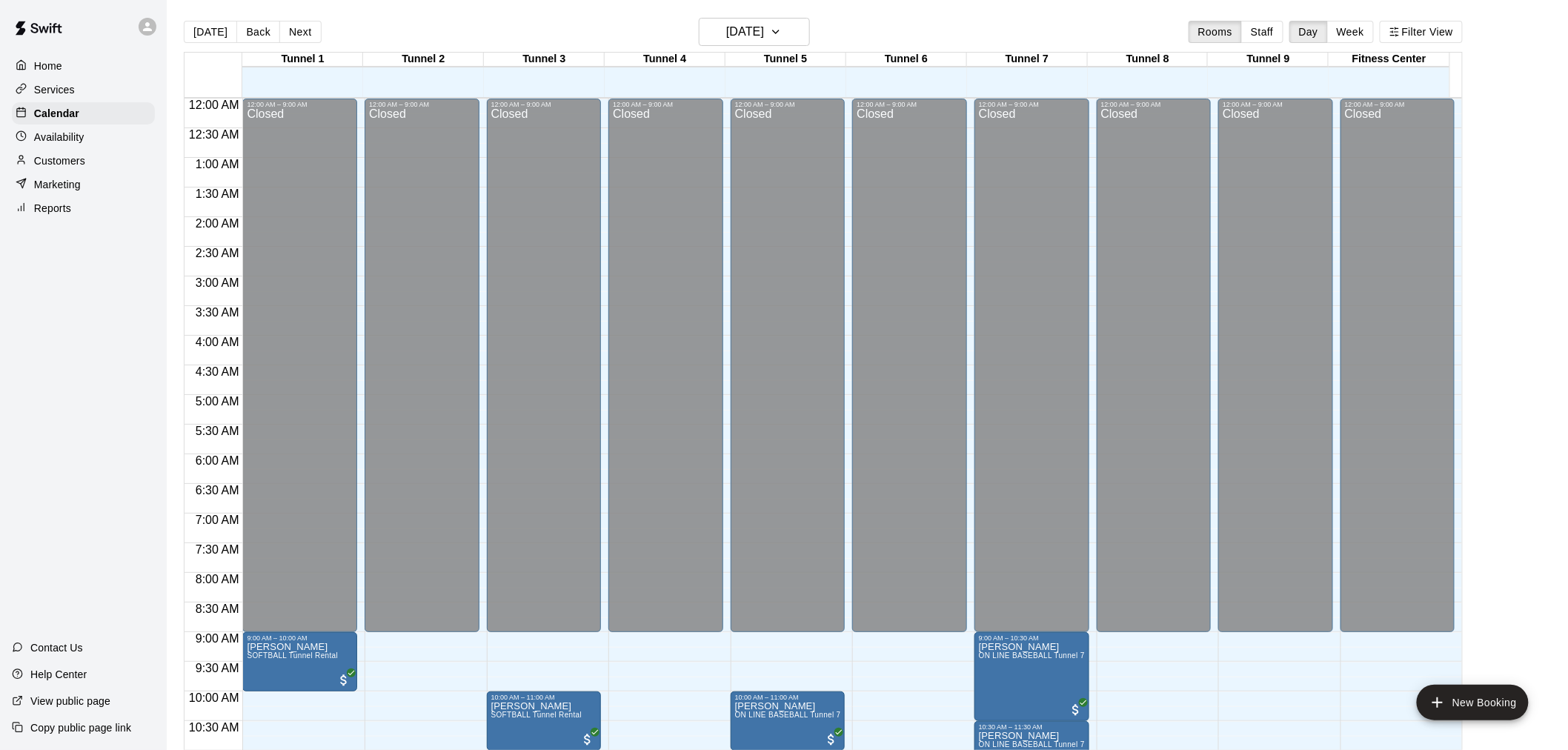
scroll to position [627, 0]
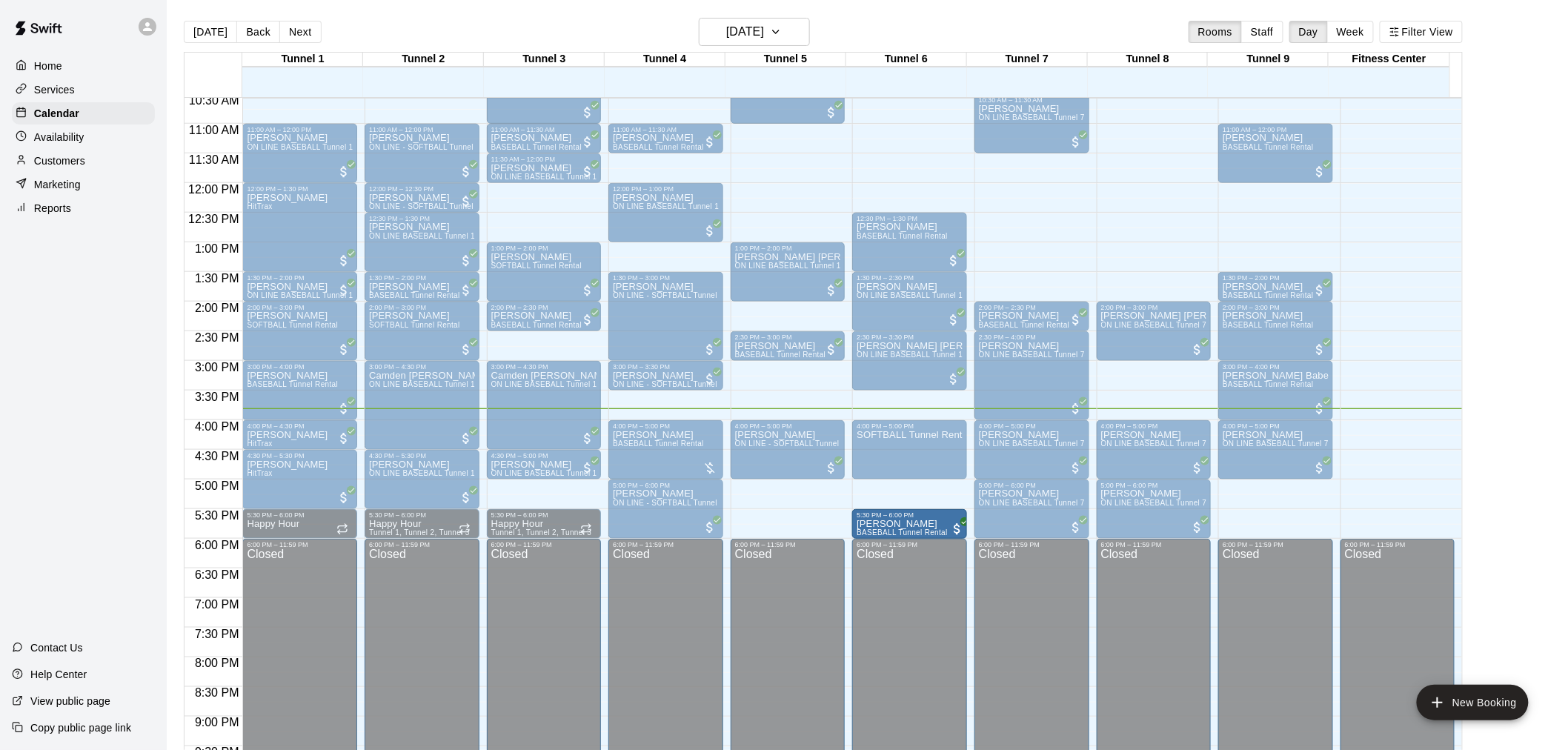
drag, startPoint x: 1250, startPoint y: 527, endPoint x: 942, endPoint y: 534, distance: 308.1
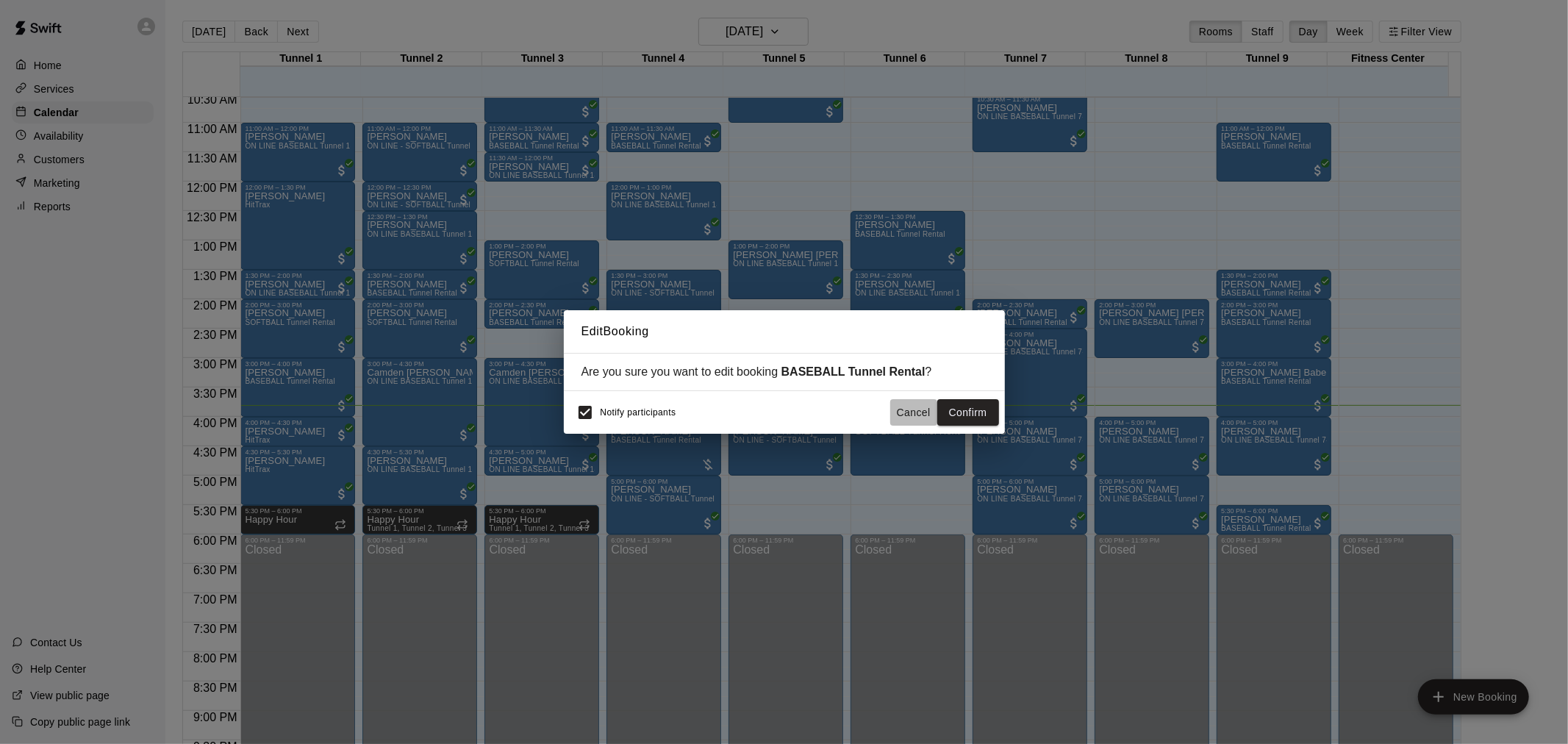
click at [898, 420] on button "Cancel" at bounding box center [913, 413] width 47 height 27
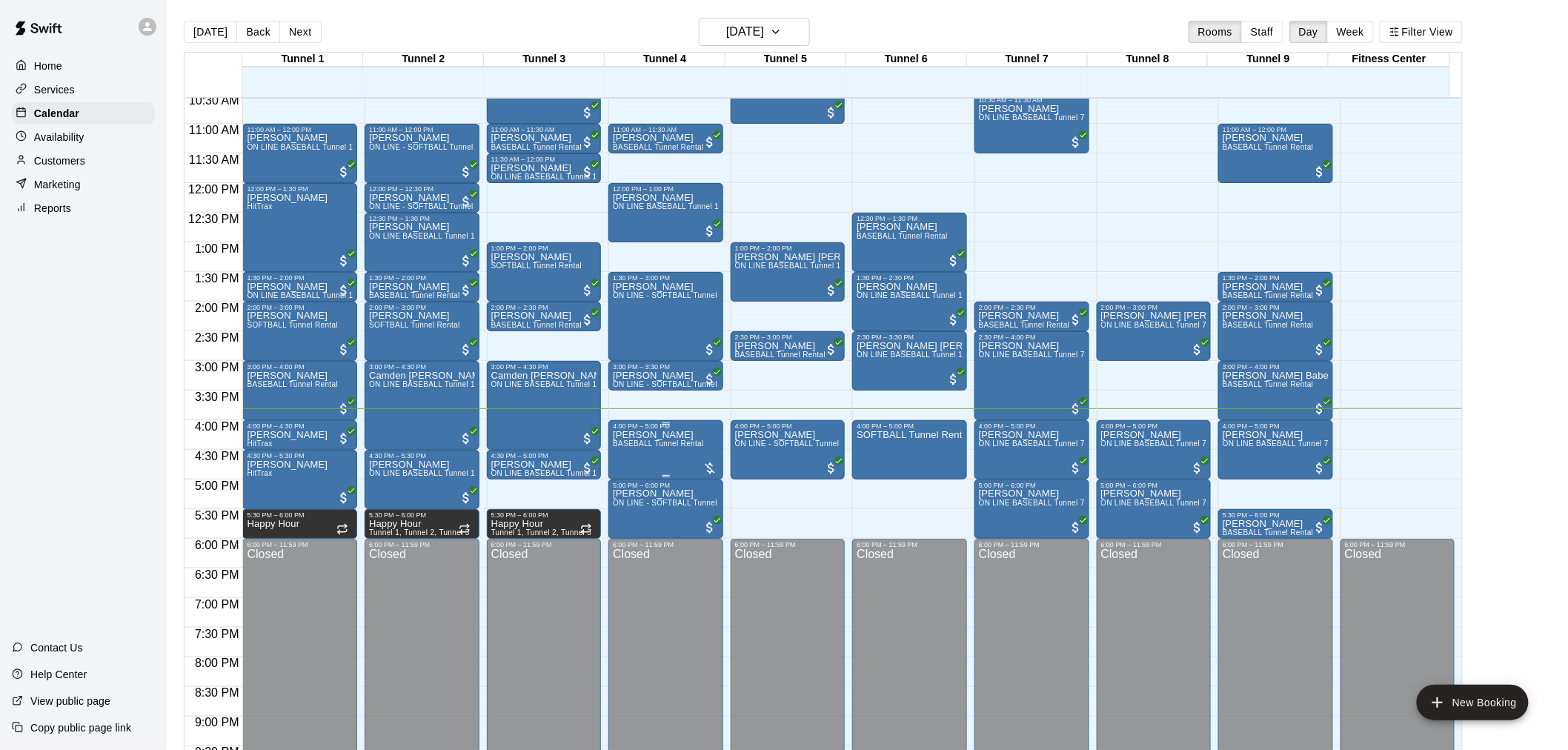
click at [667, 445] on span "BASEBALL Tunnel Rental" at bounding box center [658, 444] width 91 height 9
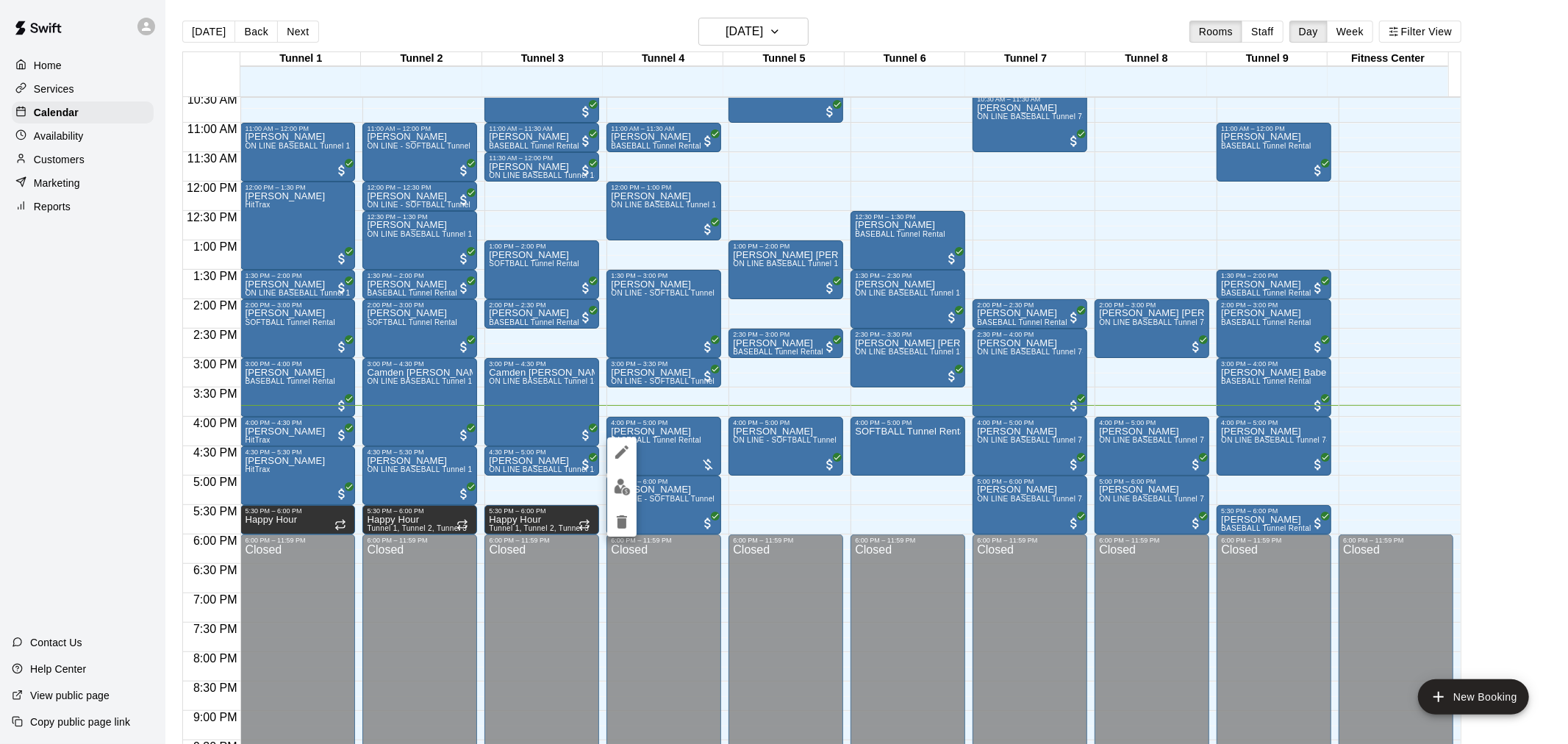
click at [731, 400] on div at bounding box center [784, 372] width 1568 height 744
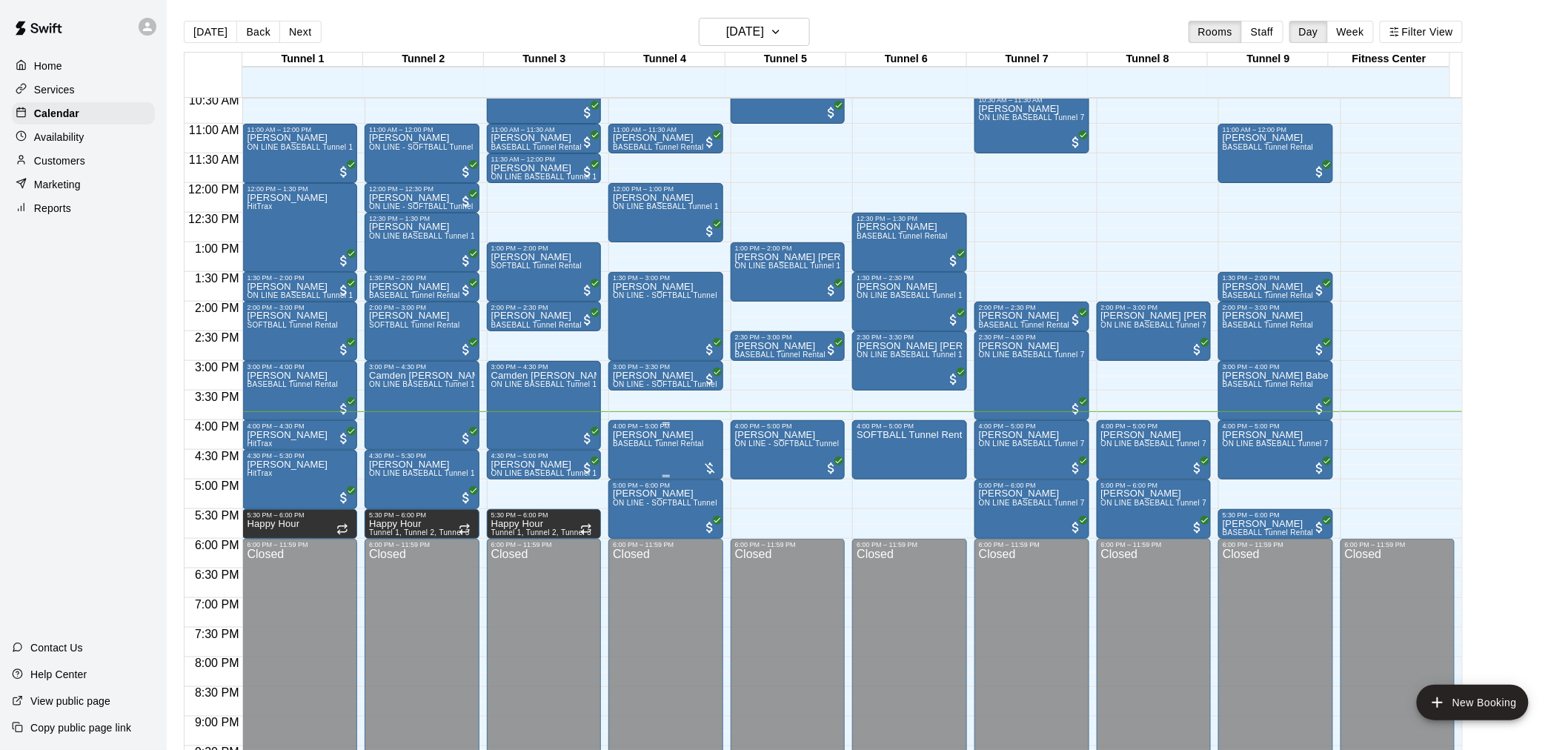
click at [697, 441] on span "BASEBALL Tunnel Rental" at bounding box center [658, 444] width 91 height 9
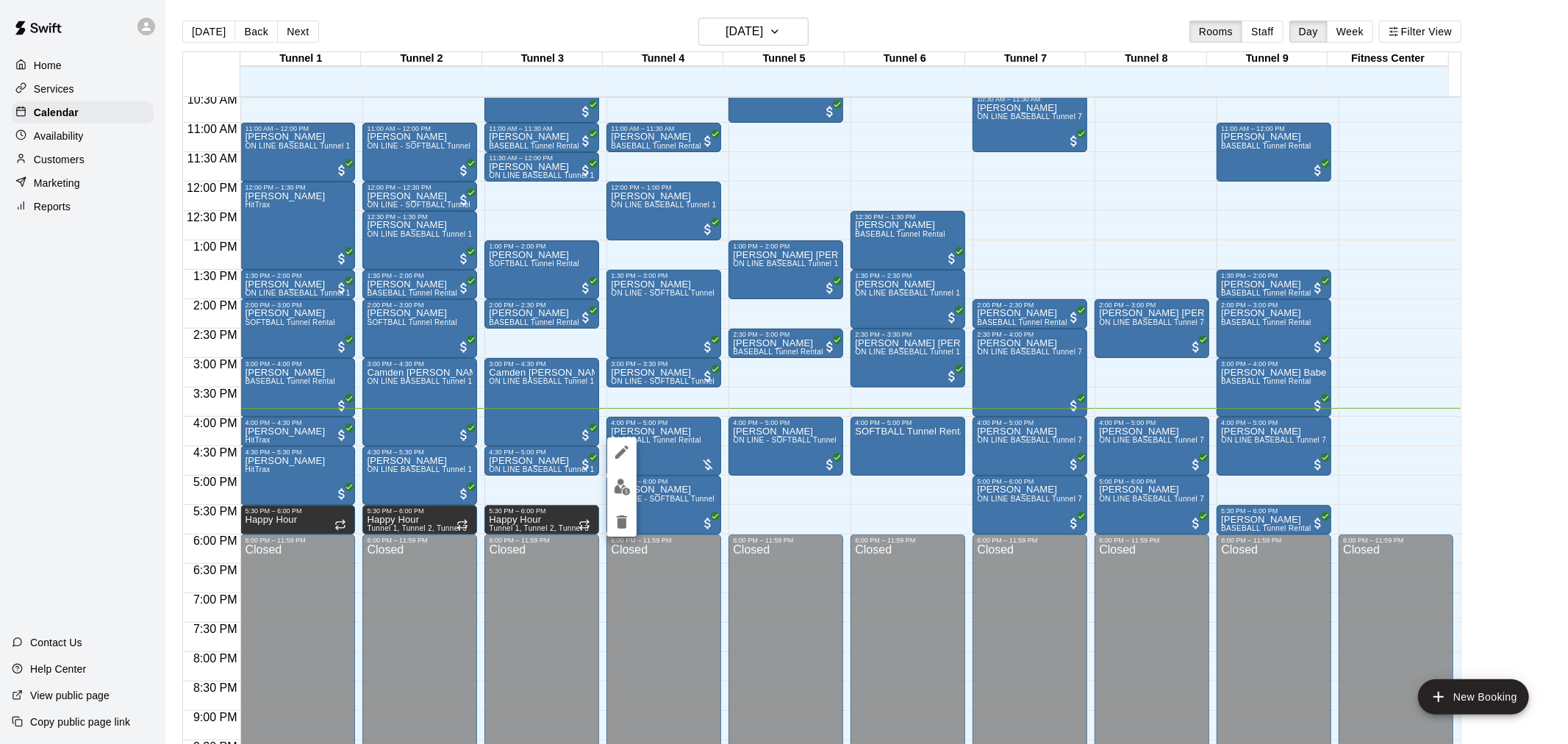
click at [877, 384] on div at bounding box center [784, 372] width 1568 height 744
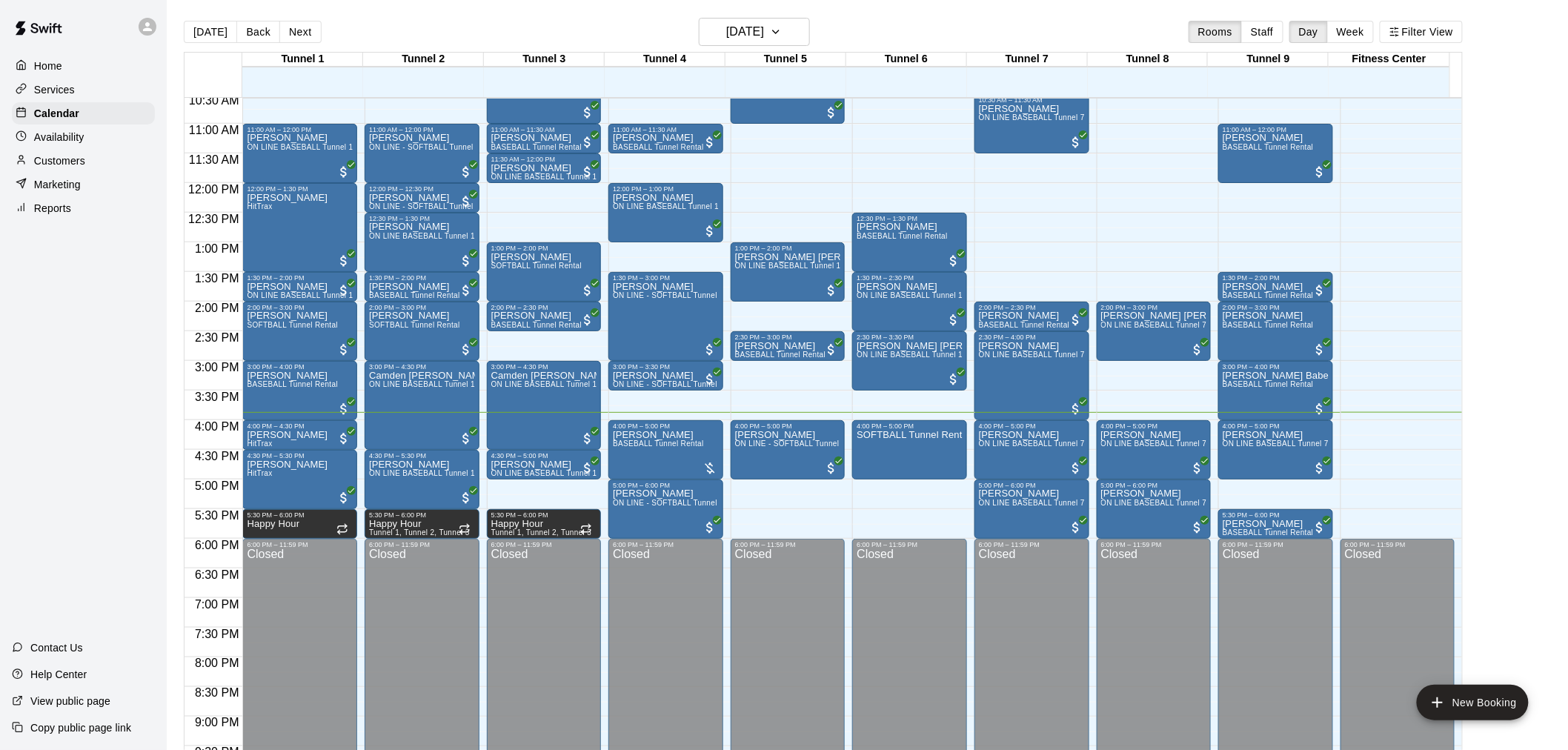
click at [78, 166] on p "Customers" at bounding box center [60, 161] width 51 height 15
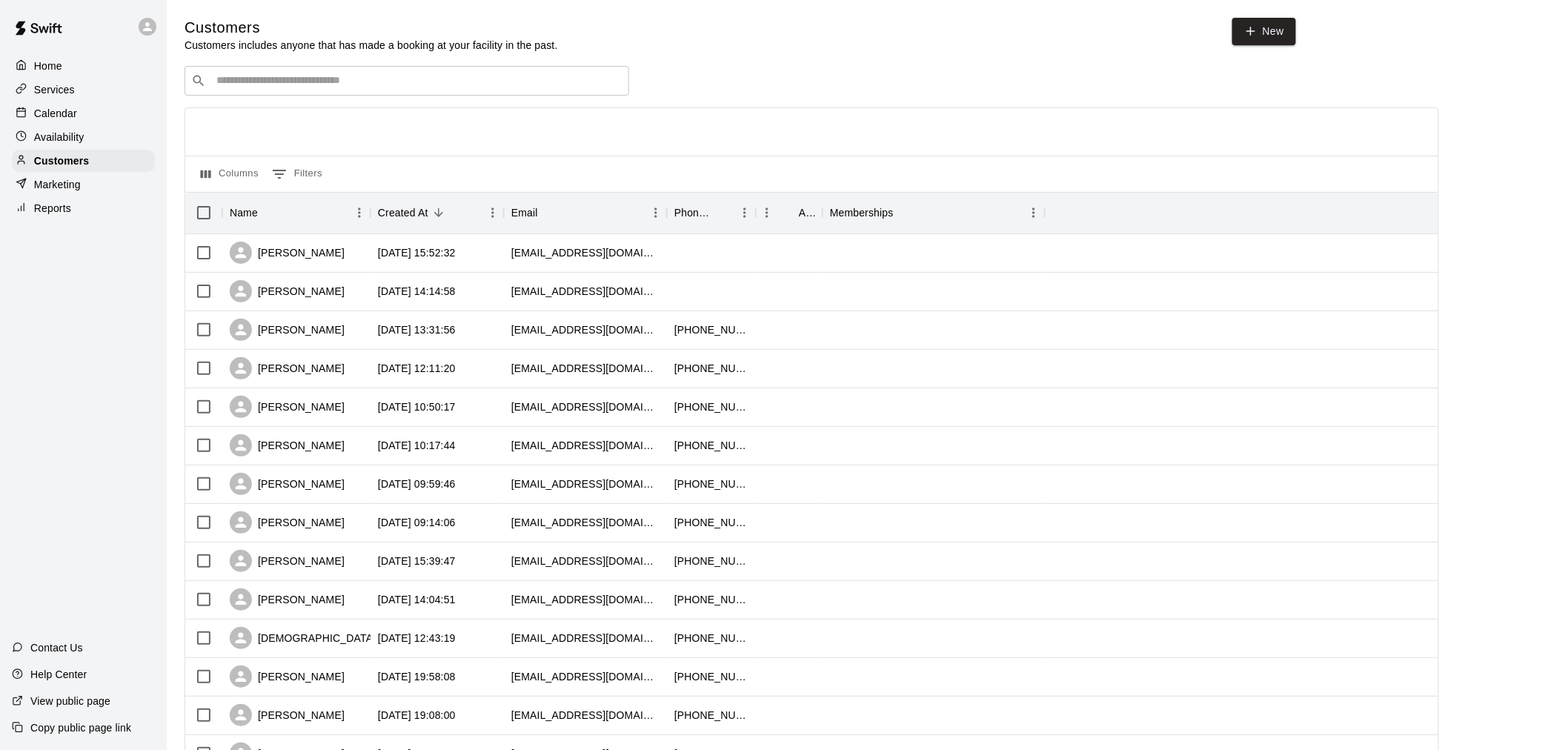
click at [407, 87] on input "Search customers by name or email" at bounding box center [417, 81] width 410 height 15
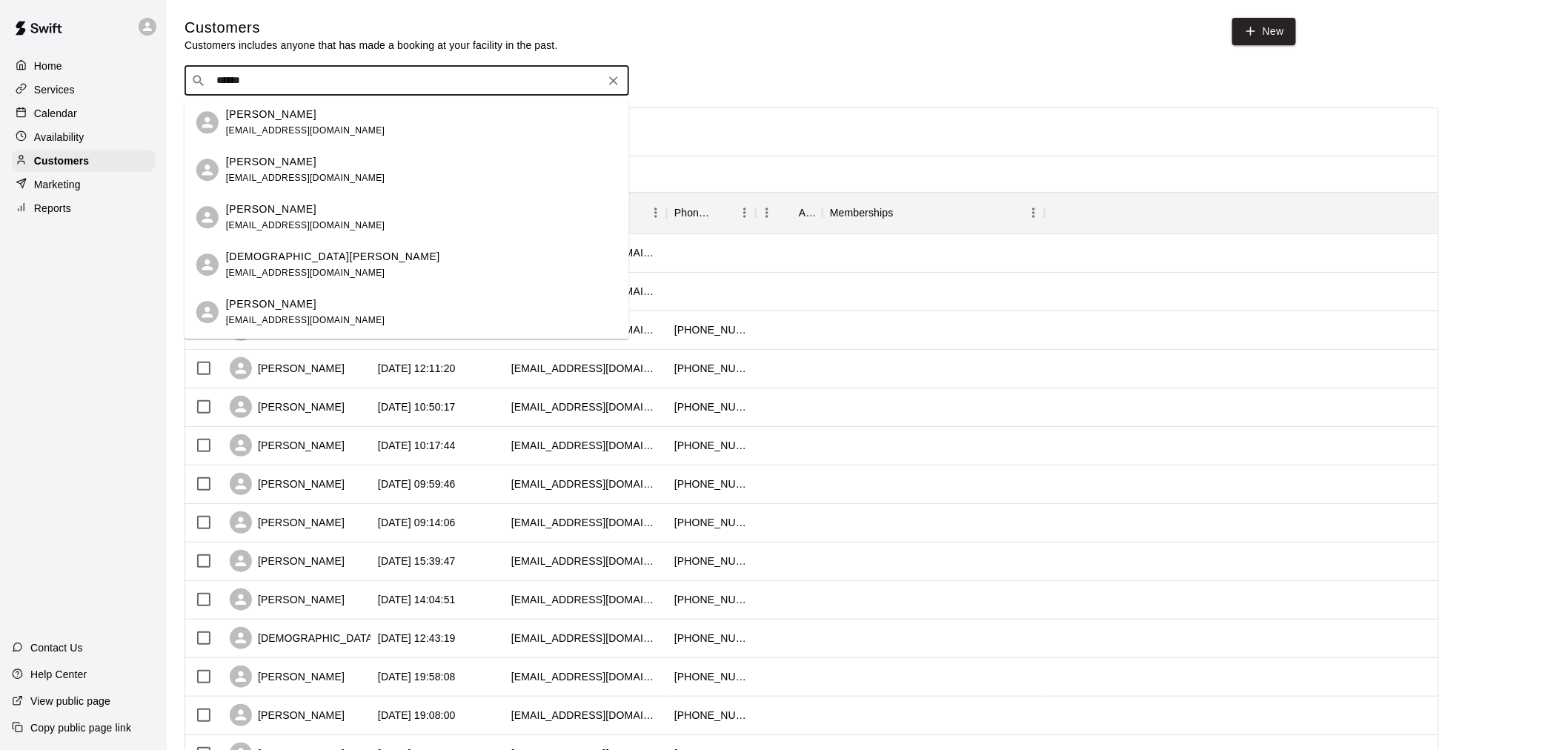
type input "*******"
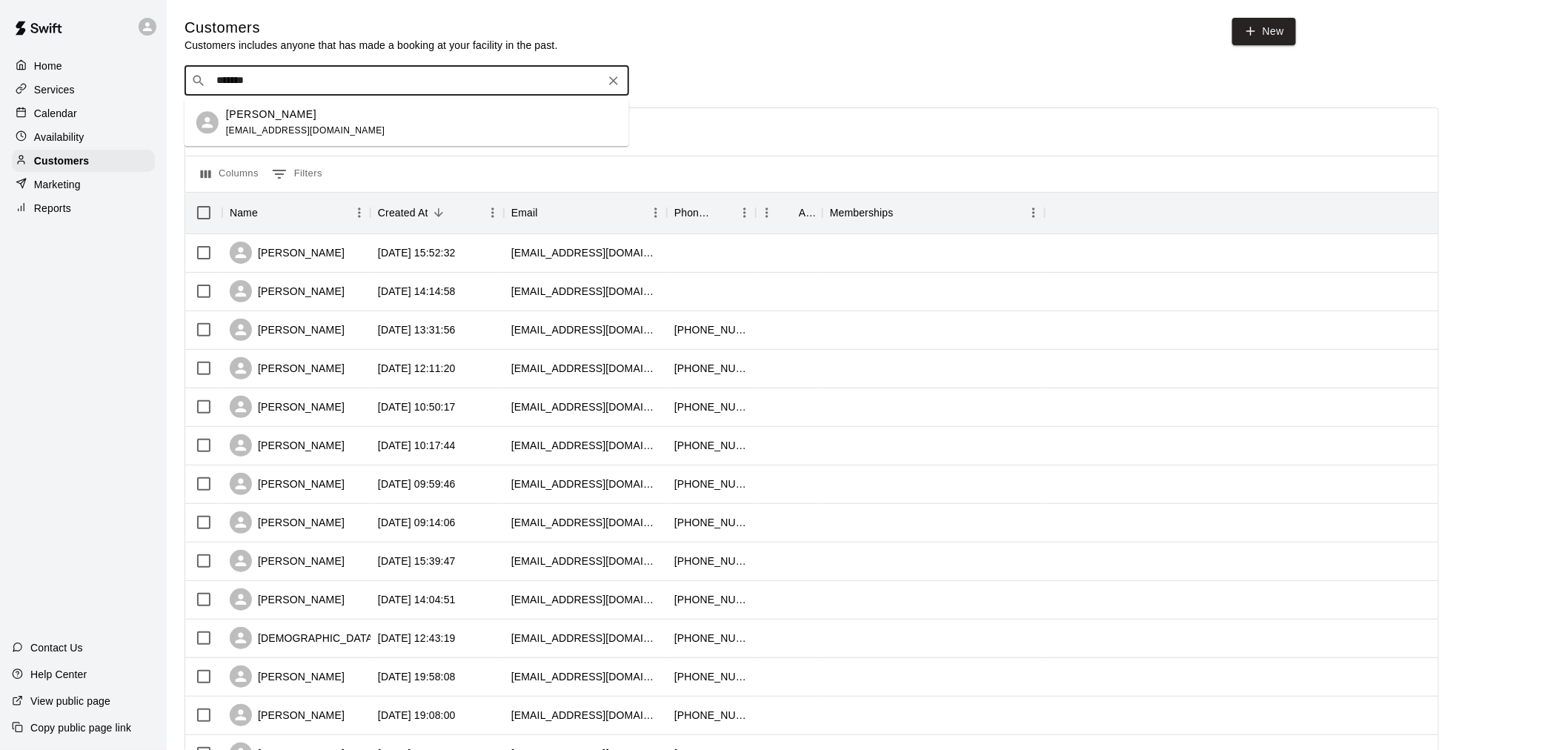
click at [489, 118] on div "[PERSON_NAME] [EMAIL_ADDRESS][DOMAIN_NAME]" at bounding box center [422, 123] width 391 height 32
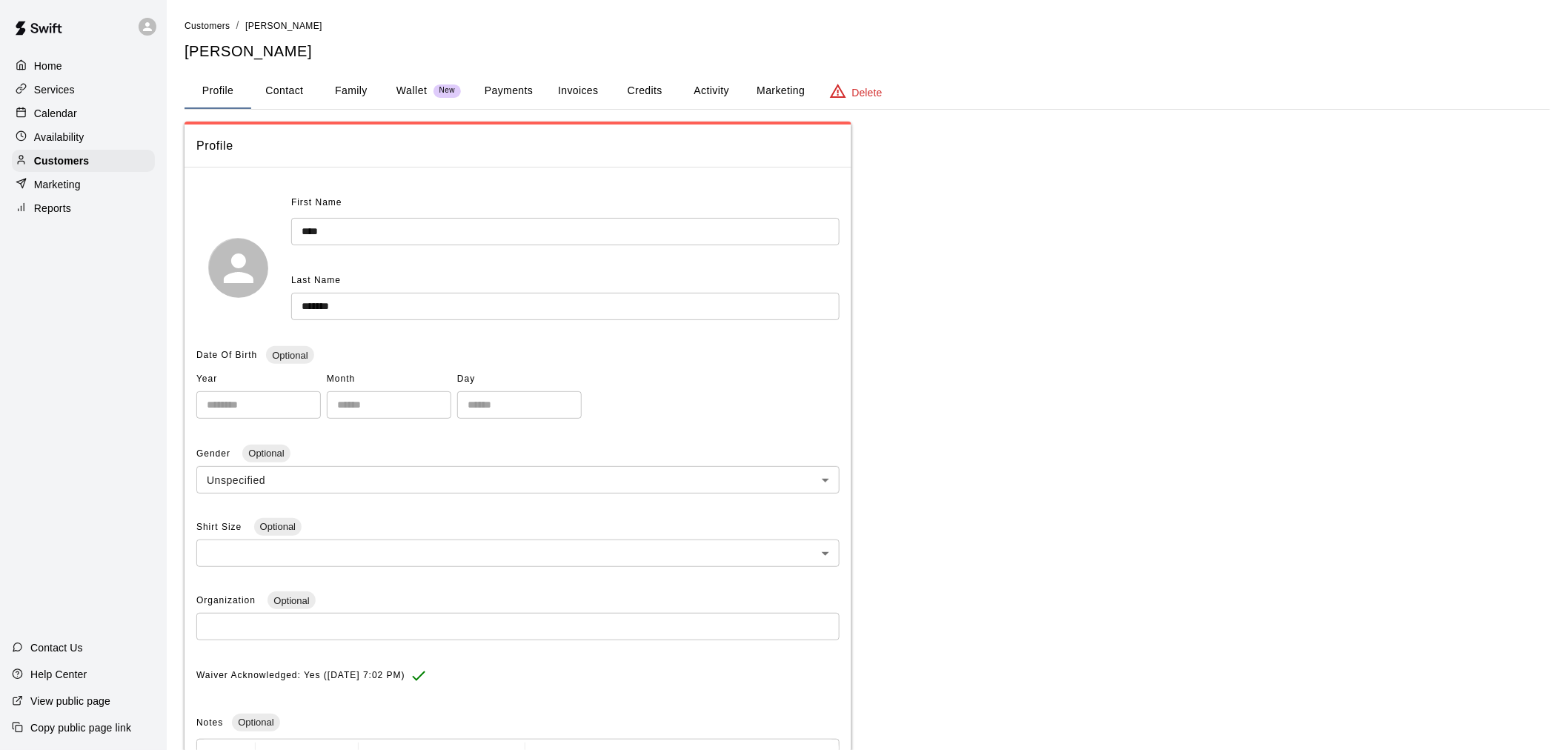
click at [507, 112] on div "**********" at bounding box center [867, 488] width 1366 height 940
click at [513, 91] on button "Payments" at bounding box center [508, 92] width 72 height 36
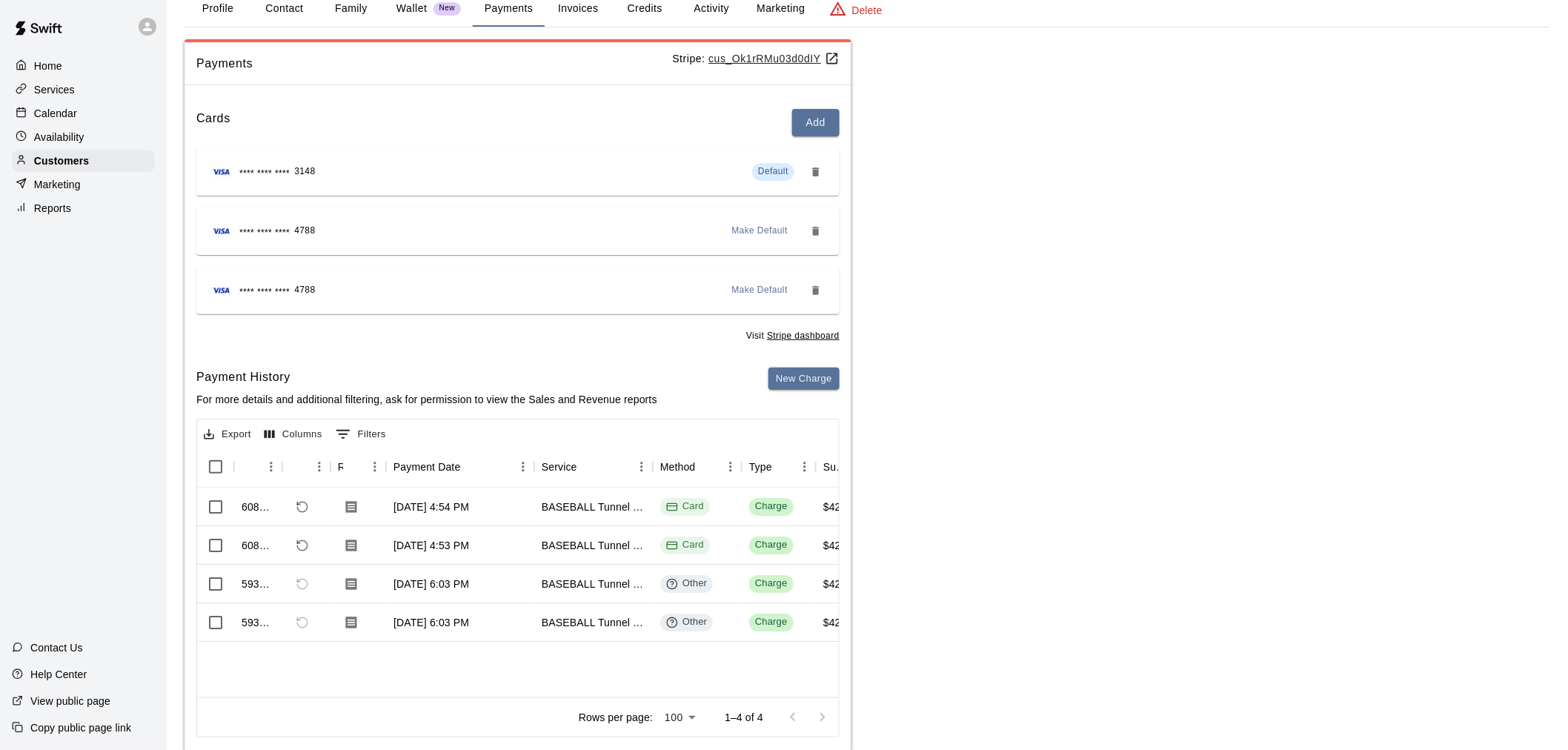
scroll to position [115, 0]
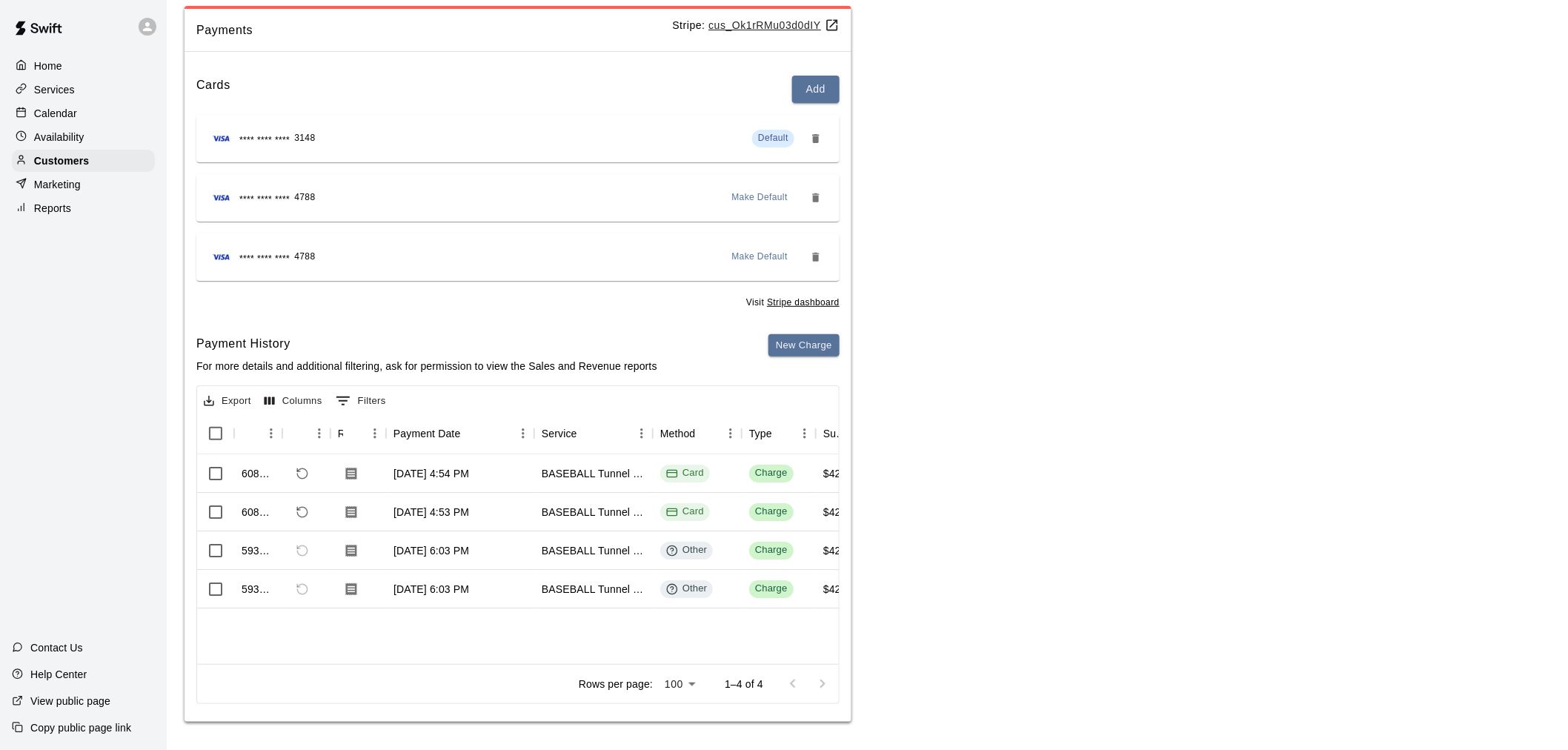
click at [60, 101] on div "Services" at bounding box center [83, 90] width 143 height 23
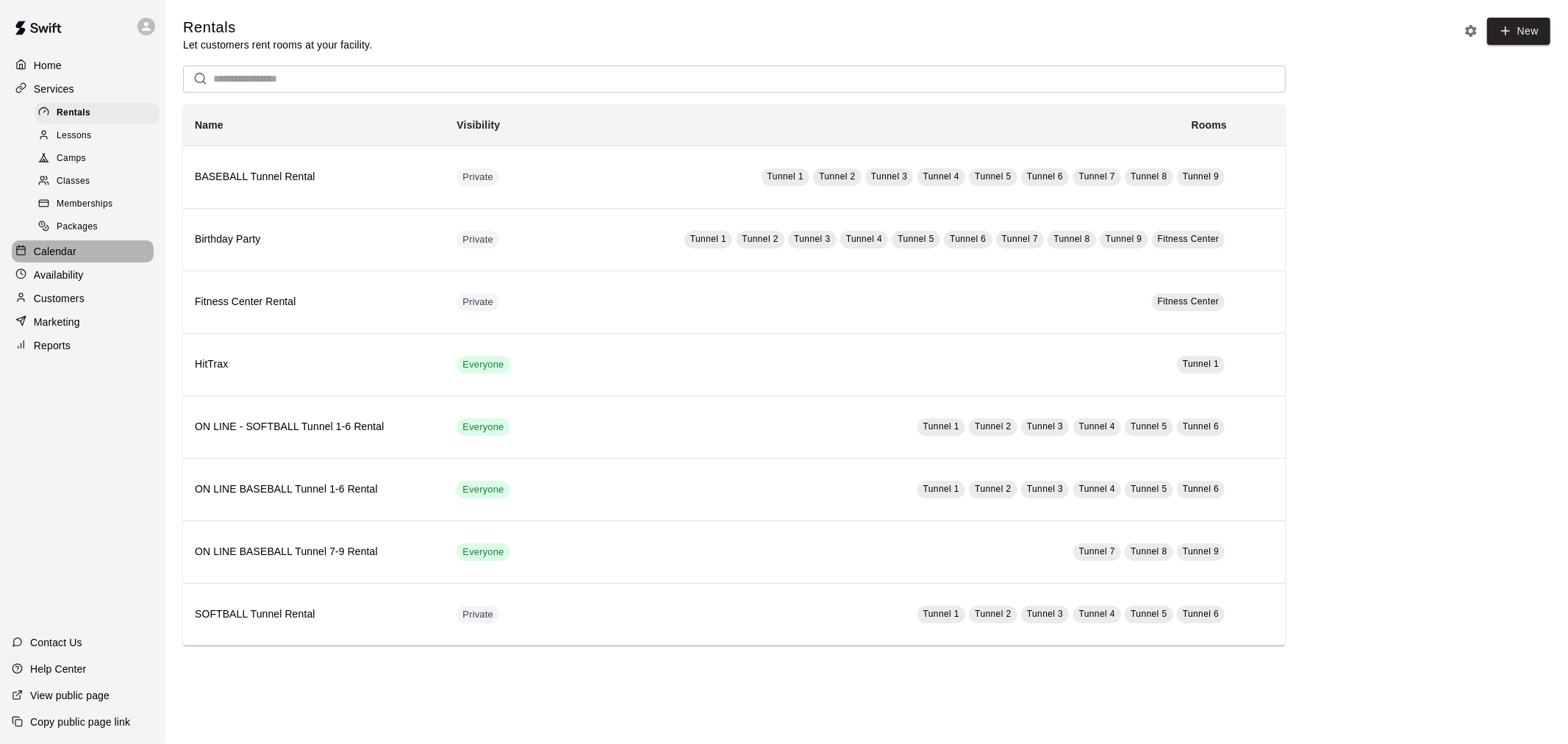
click at [100, 263] on div "Calendar" at bounding box center [83, 251] width 142 height 23
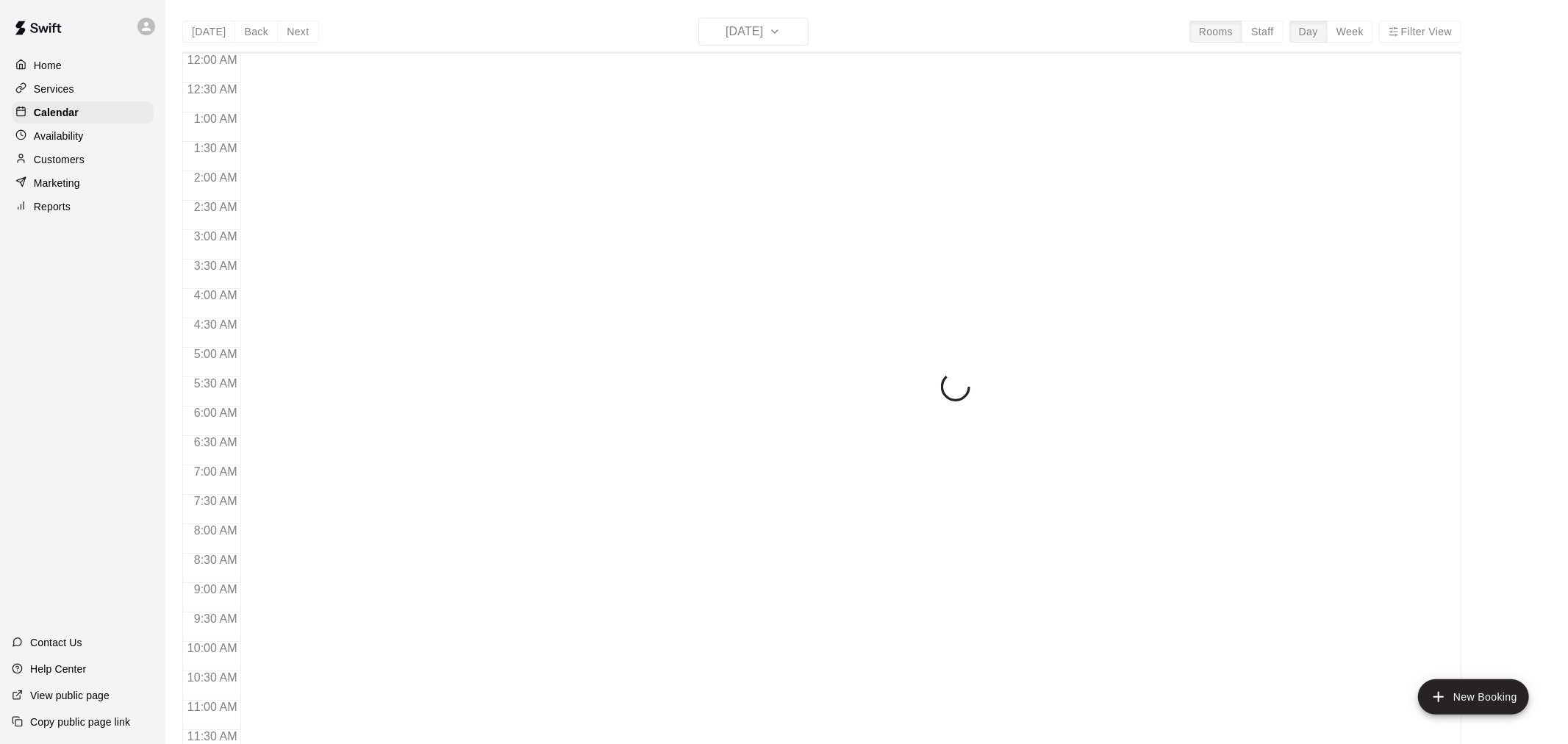
click at [732, 37] on div "[DATE] Back [DATE][DATE] Rooms Staff Day Week Filter View 12:00 AM 12:30 AM 1:0…" at bounding box center [822, 389] width 1279 height 744
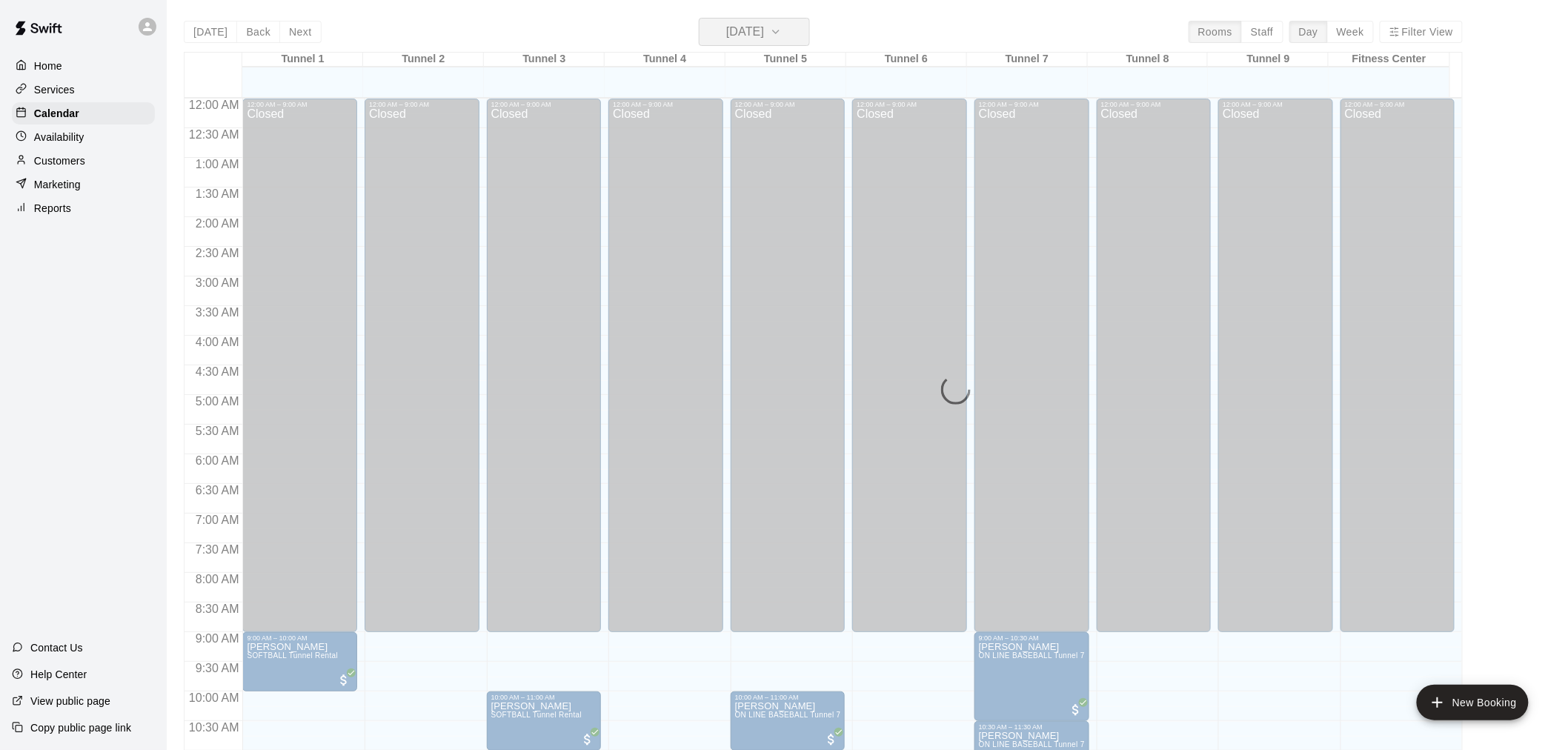
click at [742, 32] on h6 "[DATE]" at bounding box center [745, 32] width 38 height 21
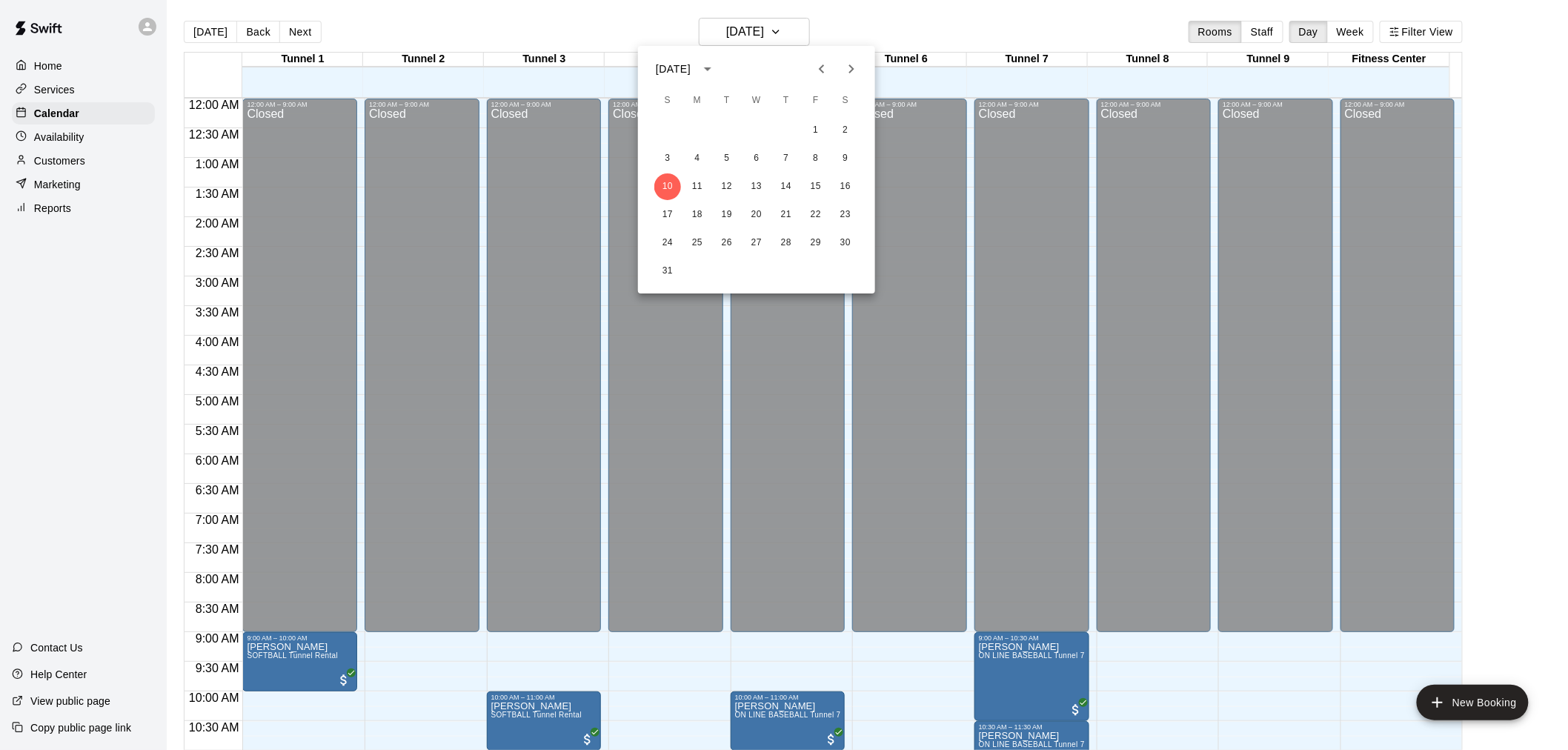
scroll to position [709, 0]
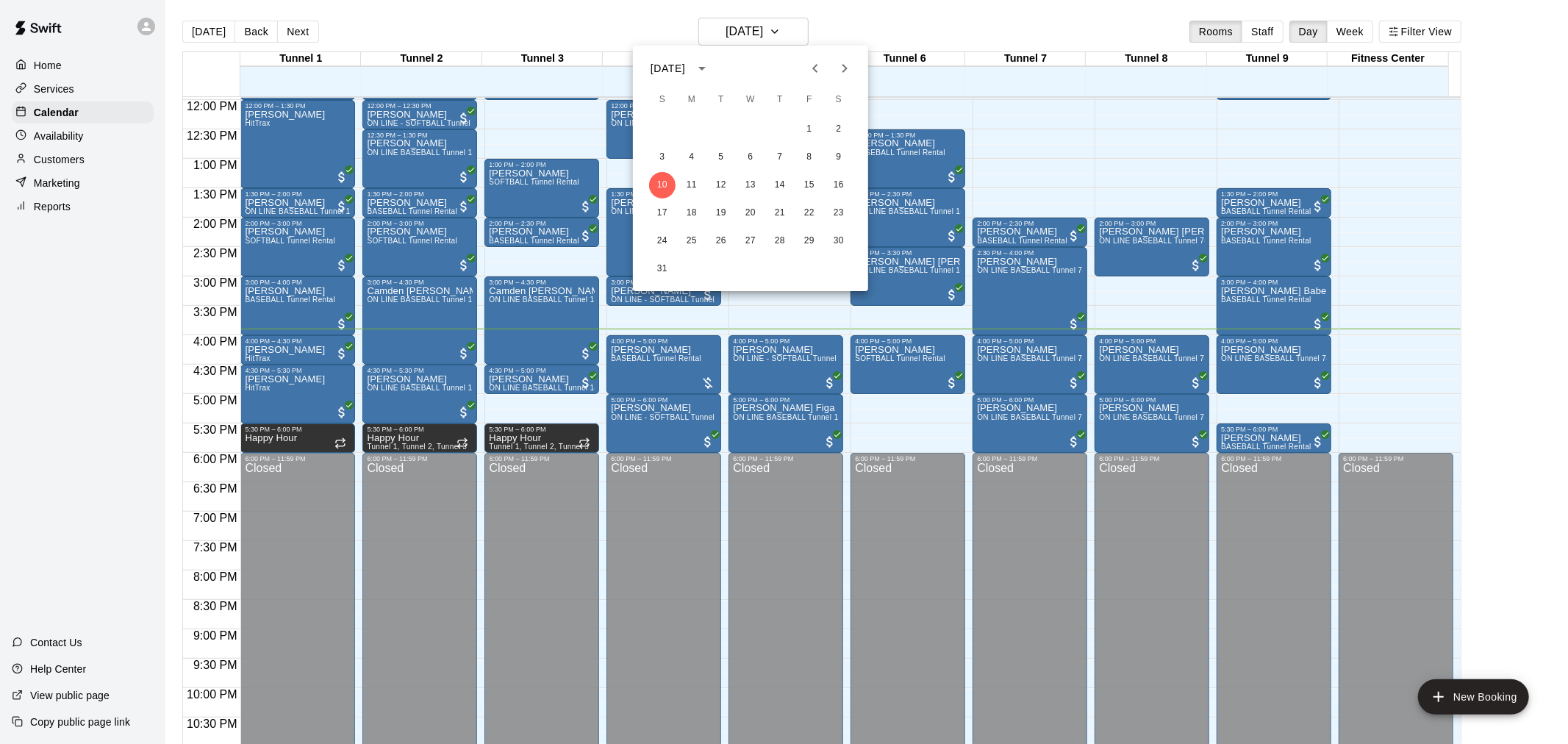
click at [736, 32] on div at bounding box center [784, 372] width 1568 height 744
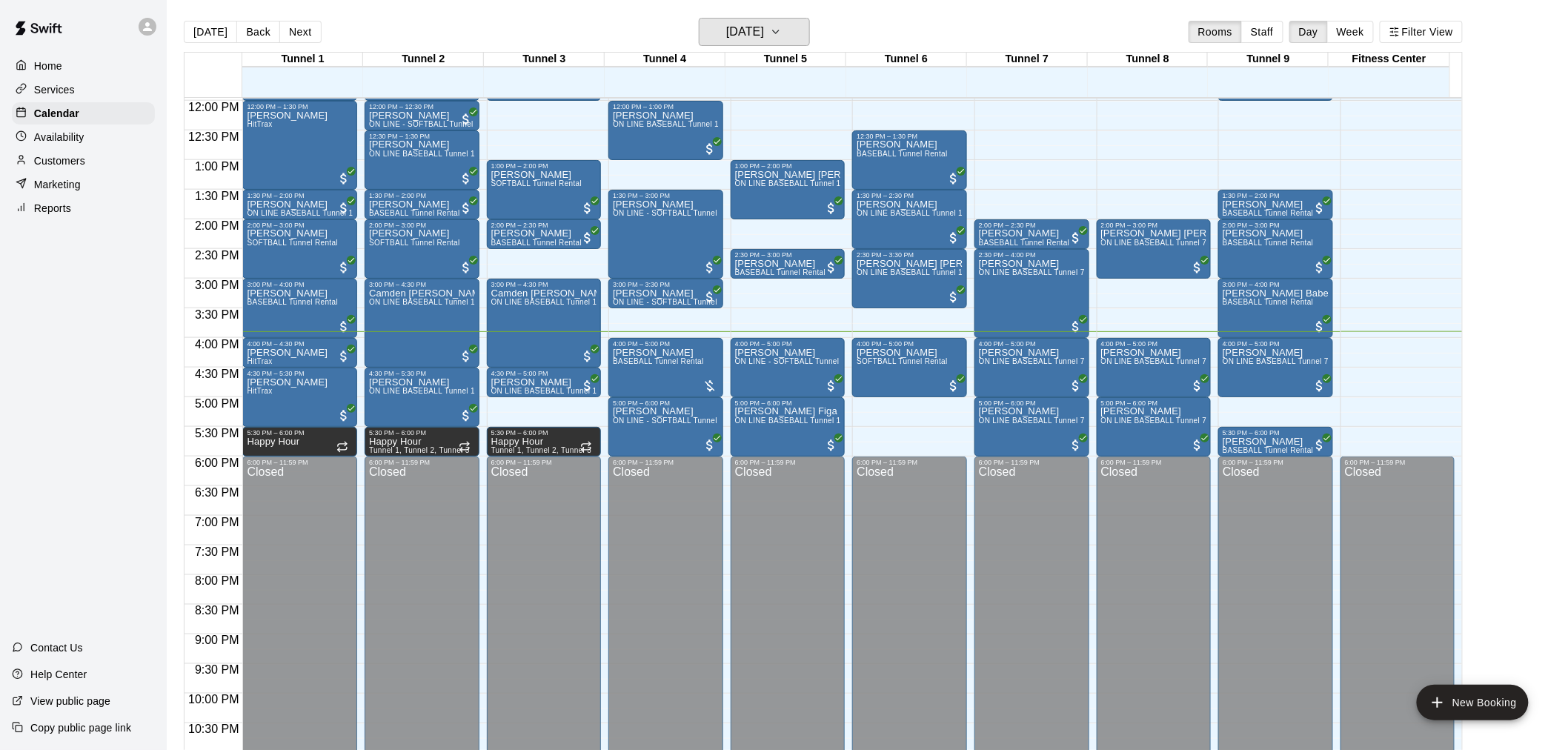
click at [742, 32] on h6 "[DATE]" at bounding box center [745, 32] width 38 height 21
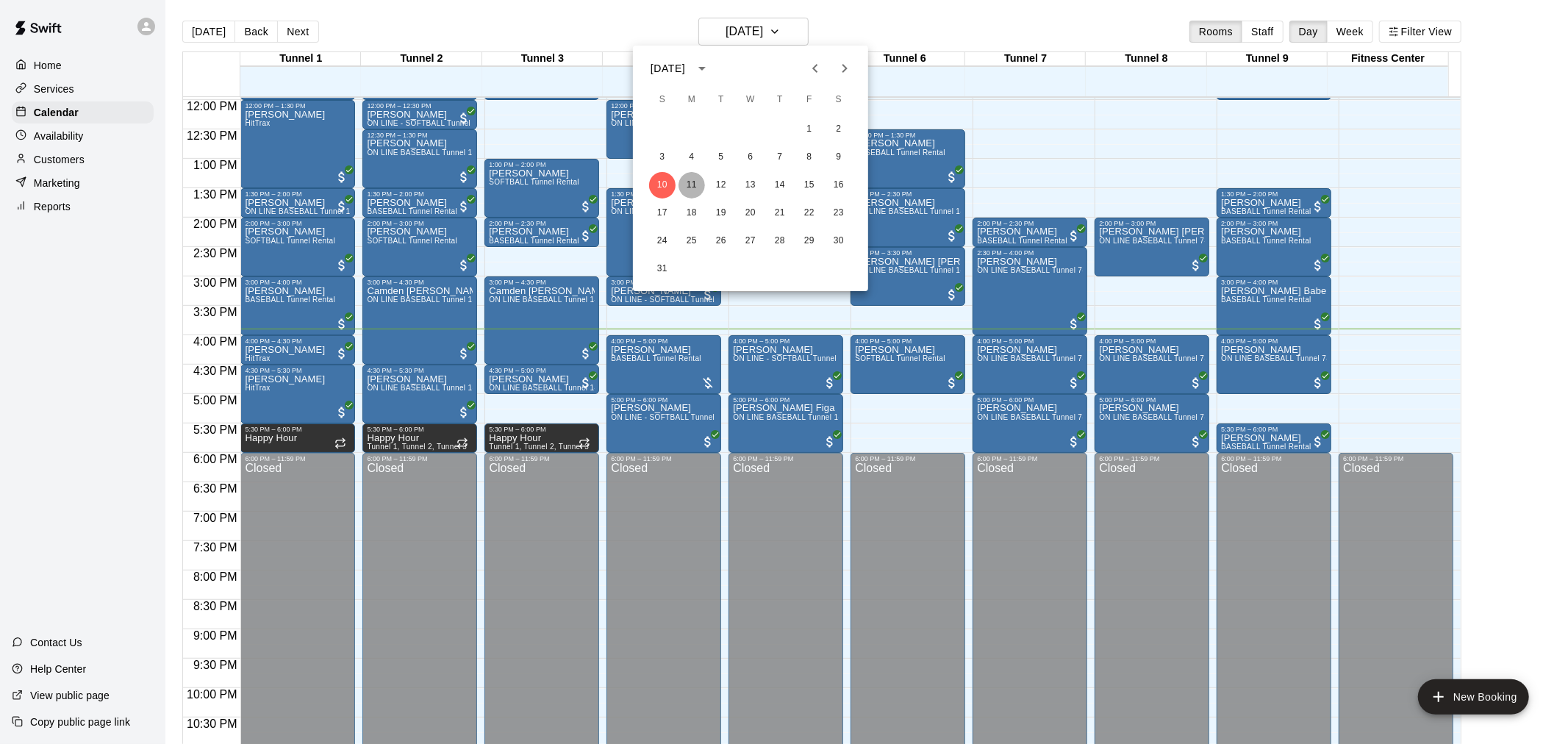
click at [689, 182] on button "11" at bounding box center [692, 185] width 26 height 26
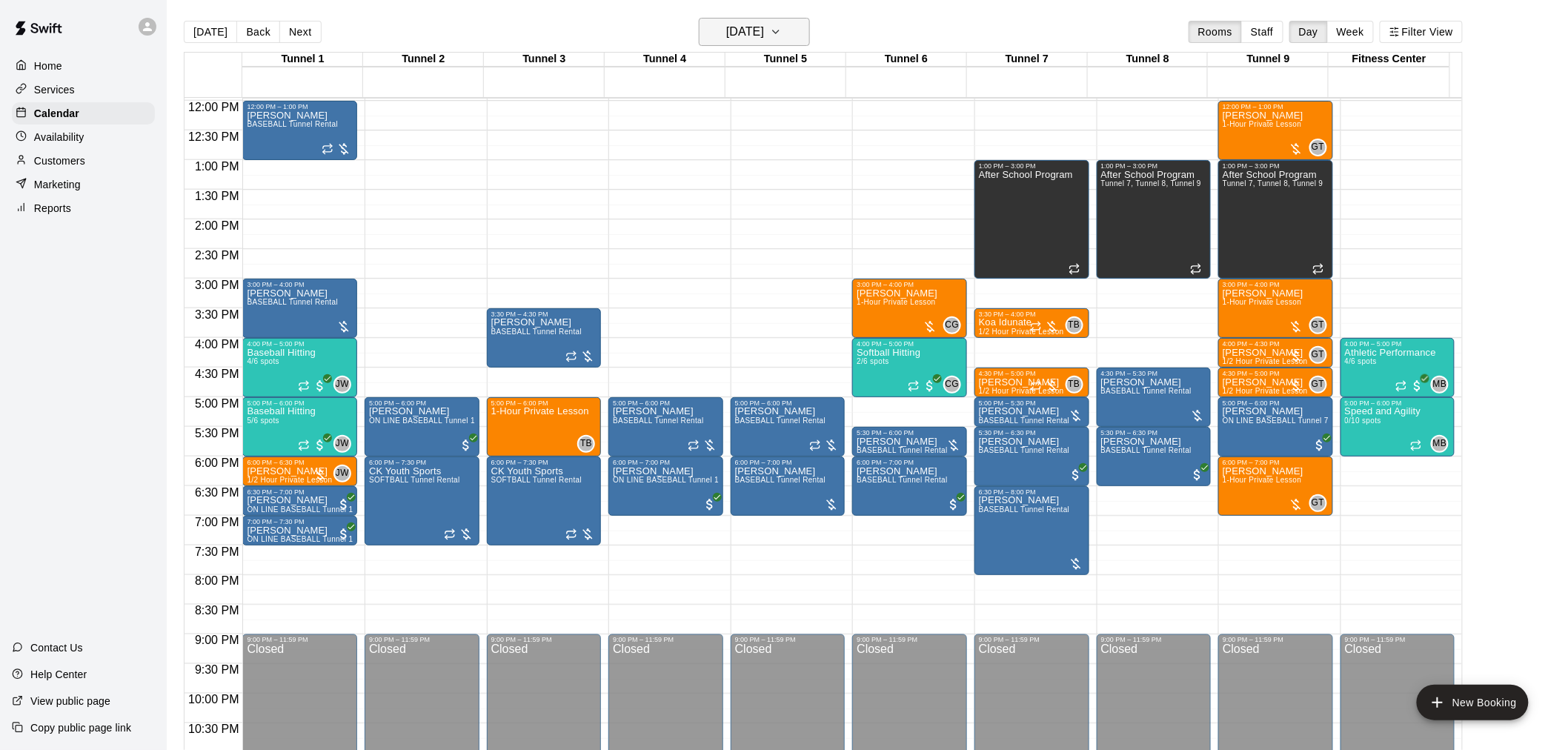
click at [764, 26] on h6 "[DATE]" at bounding box center [745, 32] width 38 height 21
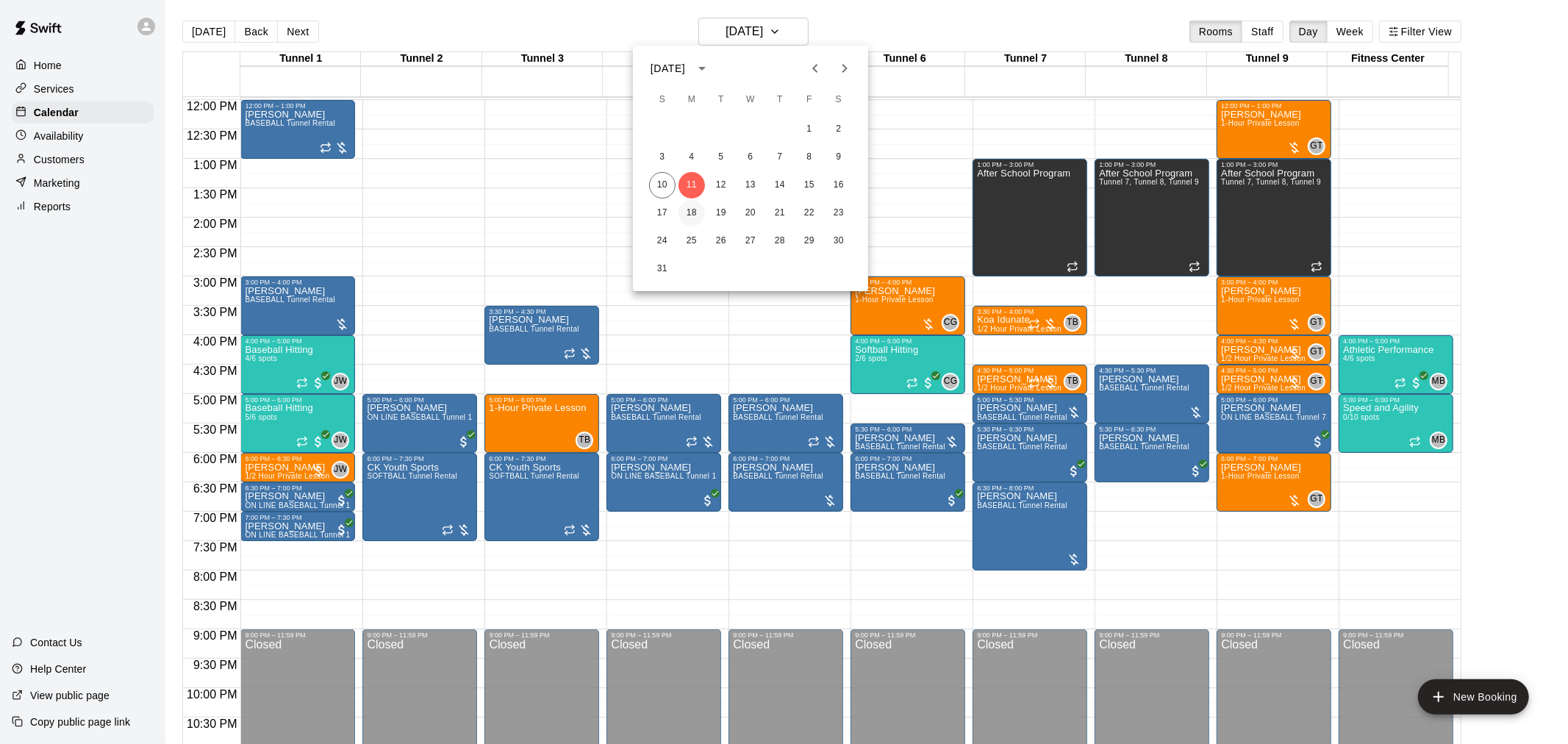
click at [688, 214] on button "18" at bounding box center [692, 213] width 26 height 26
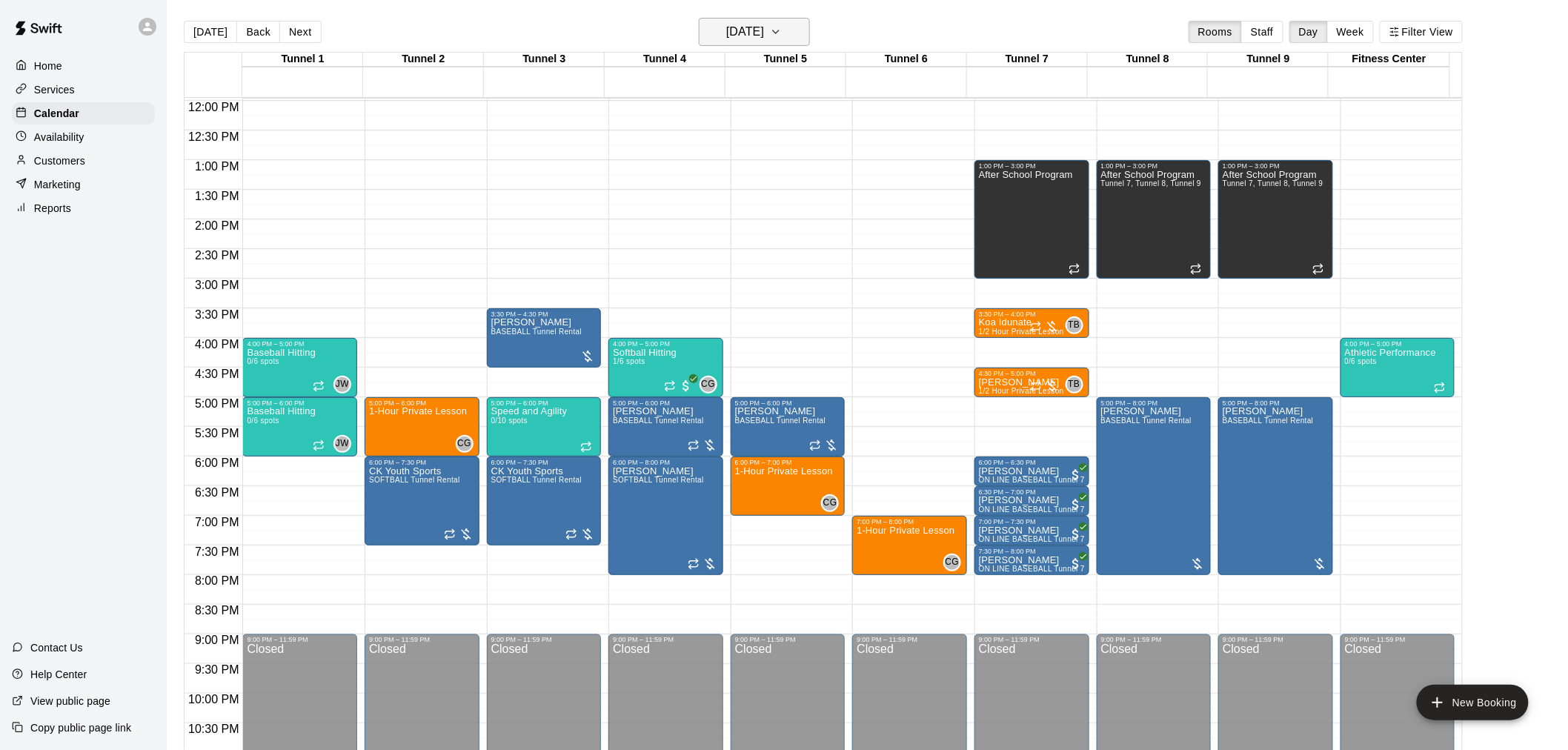
click at [744, 32] on h6 "[DATE]" at bounding box center [745, 32] width 38 height 21
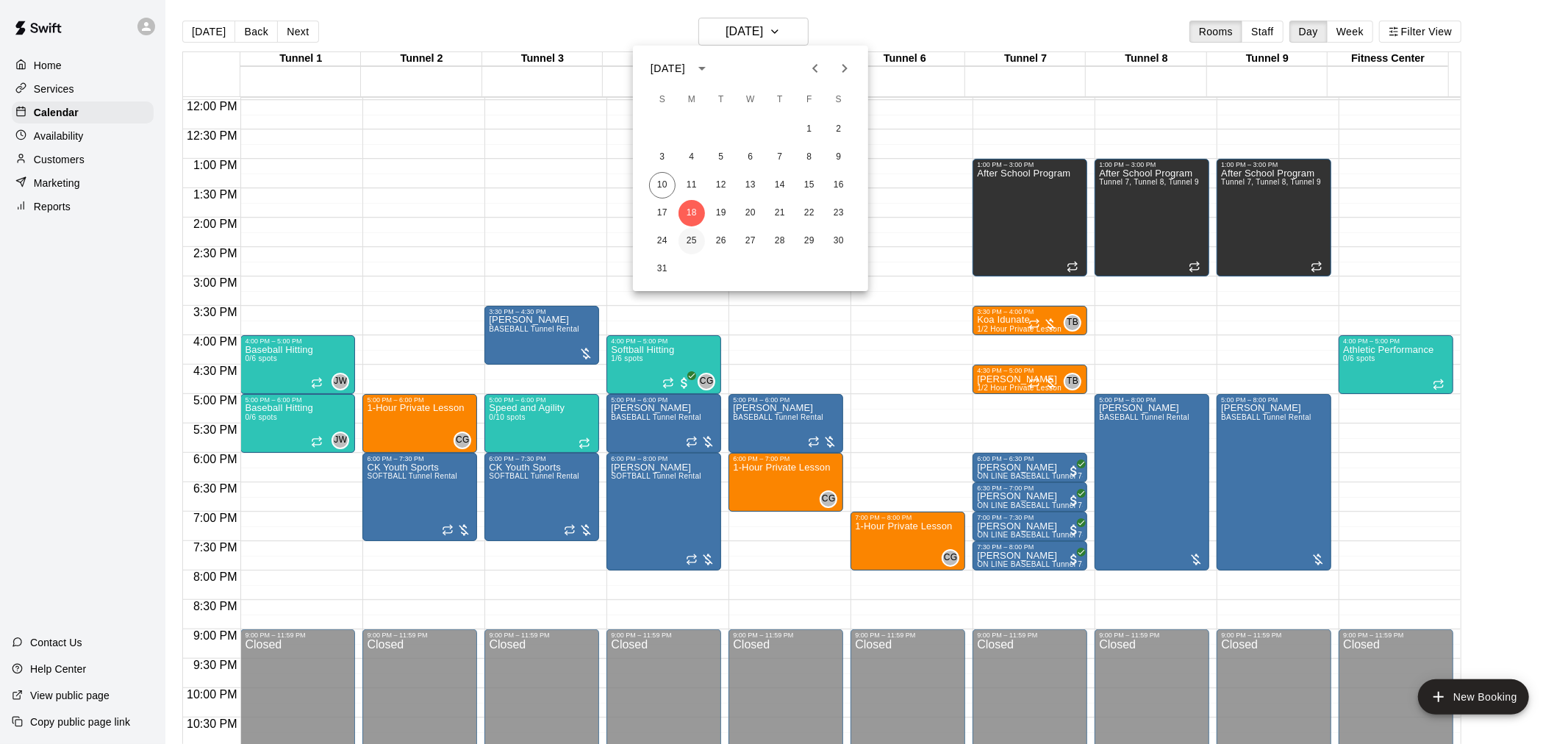
click at [697, 237] on button "25" at bounding box center [692, 241] width 26 height 26
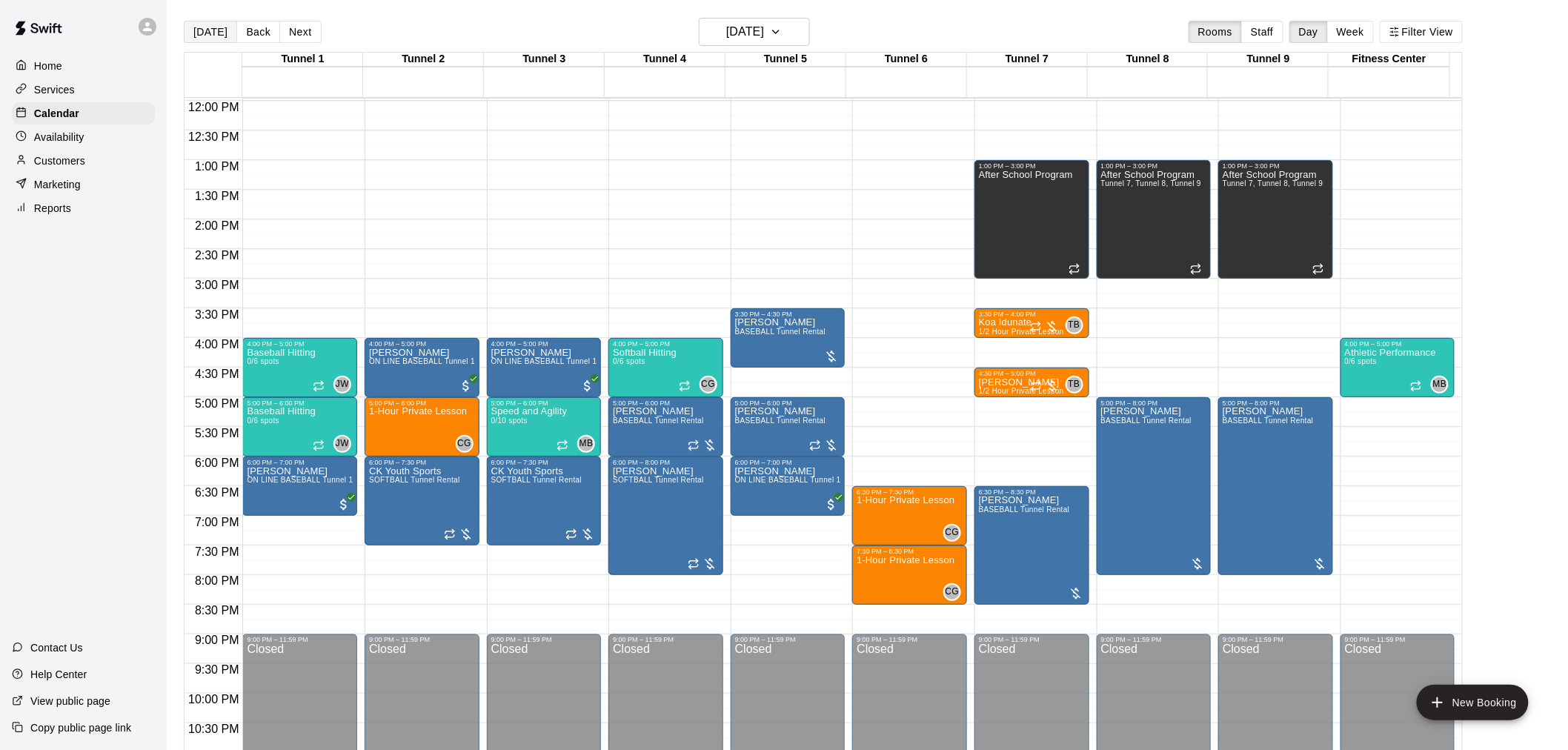
click at [191, 35] on button "[DATE]" at bounding box center [210, 32] width 53 height 23
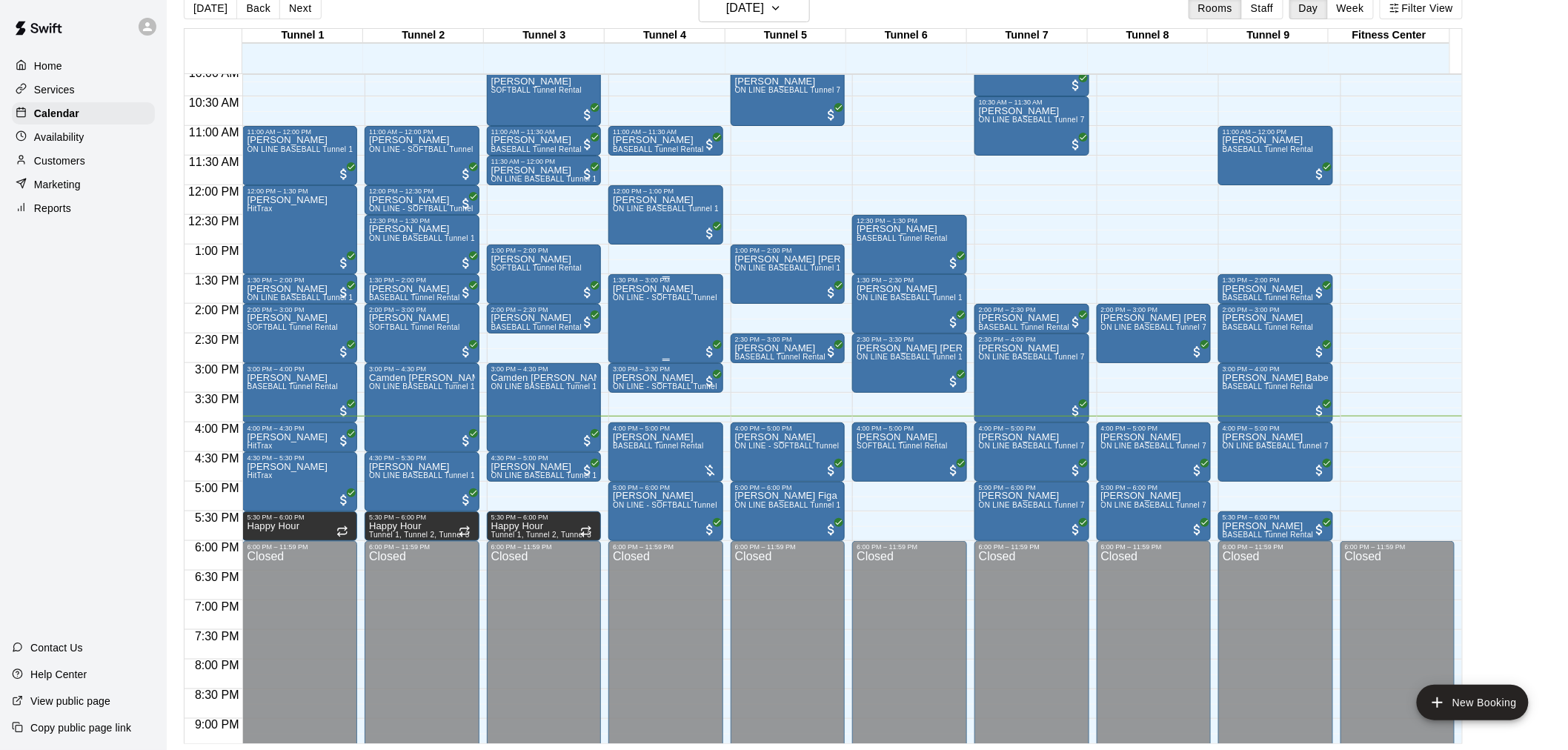
scroll to position [627, 0]
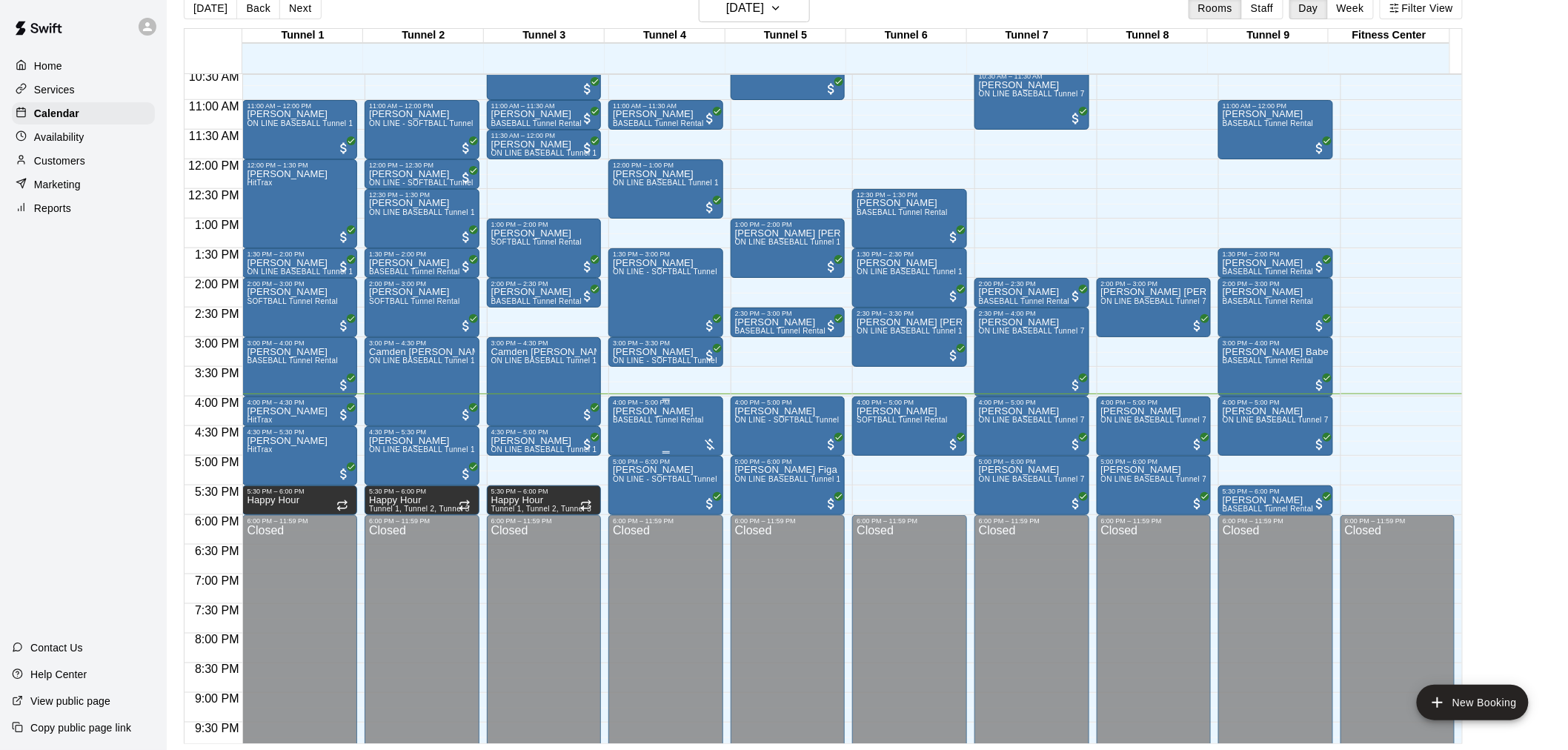
click at [664, 424] on span "BASEBALL Tunnel Rental" at bounding box center [658, 420] width 91 height 9
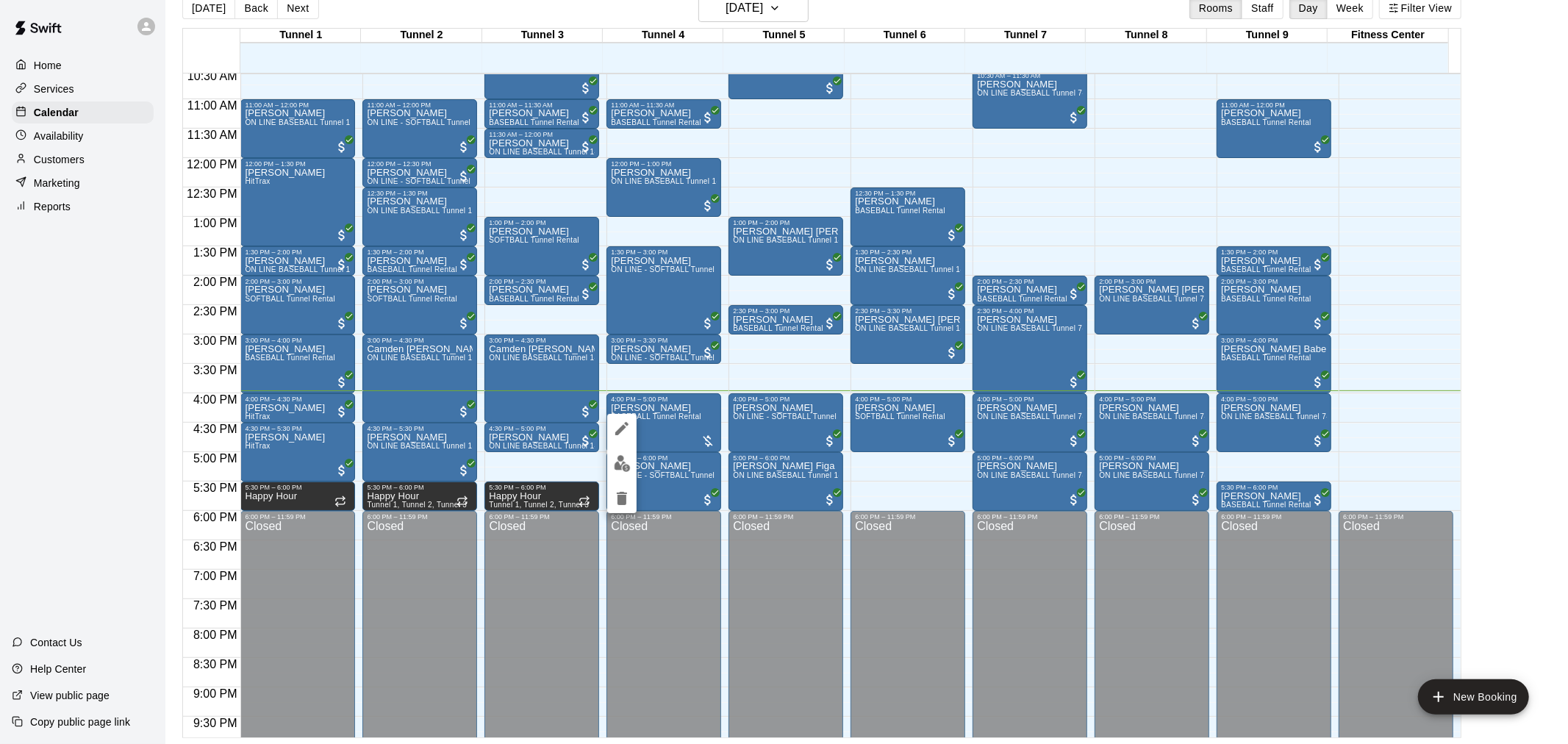
click at [624, 460] on img "edit" at bounding box center [623, 463] width 17 height 17
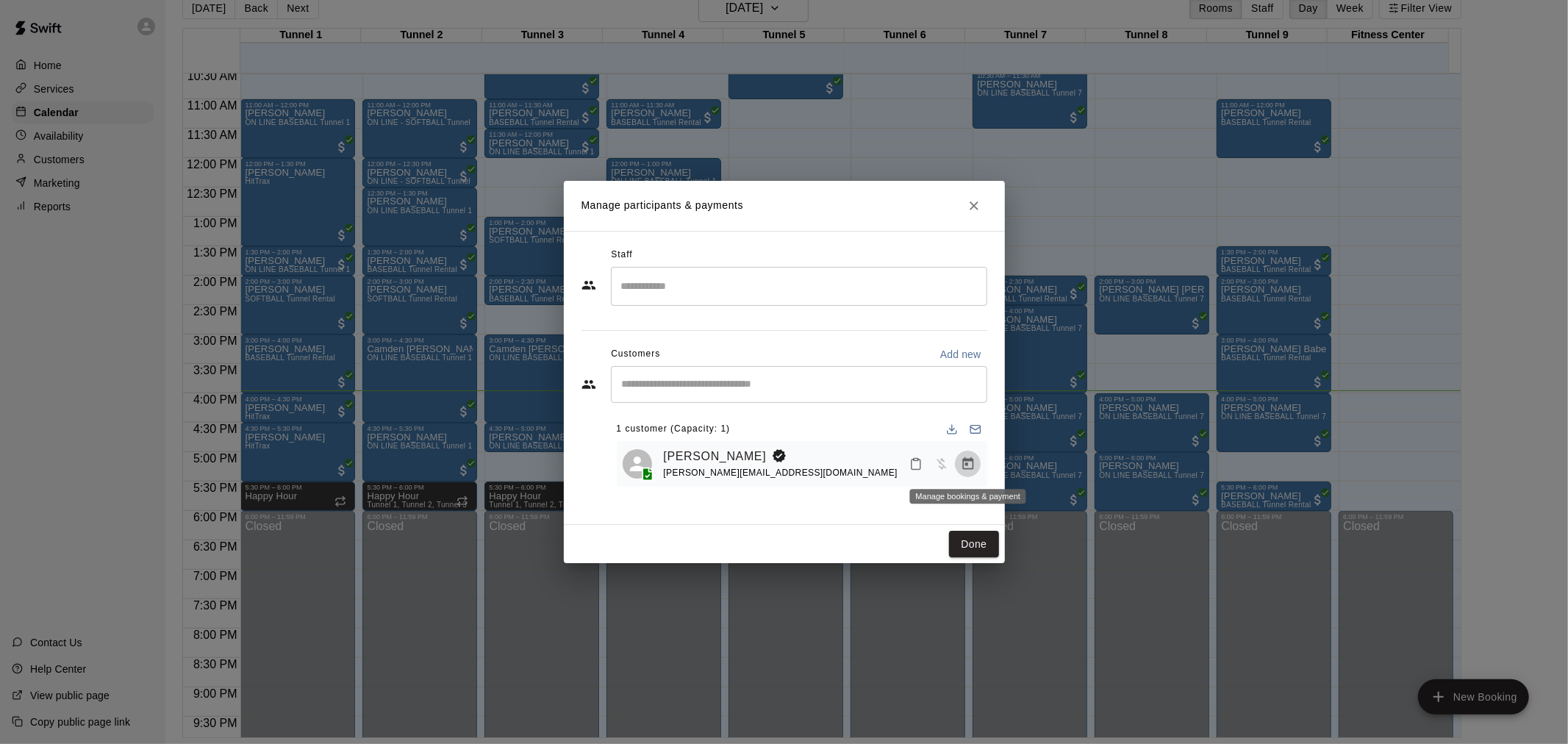
click at [964, 467] on icon "Manage bookings & payment" at bounding box center [969, 464] width 15 height 15
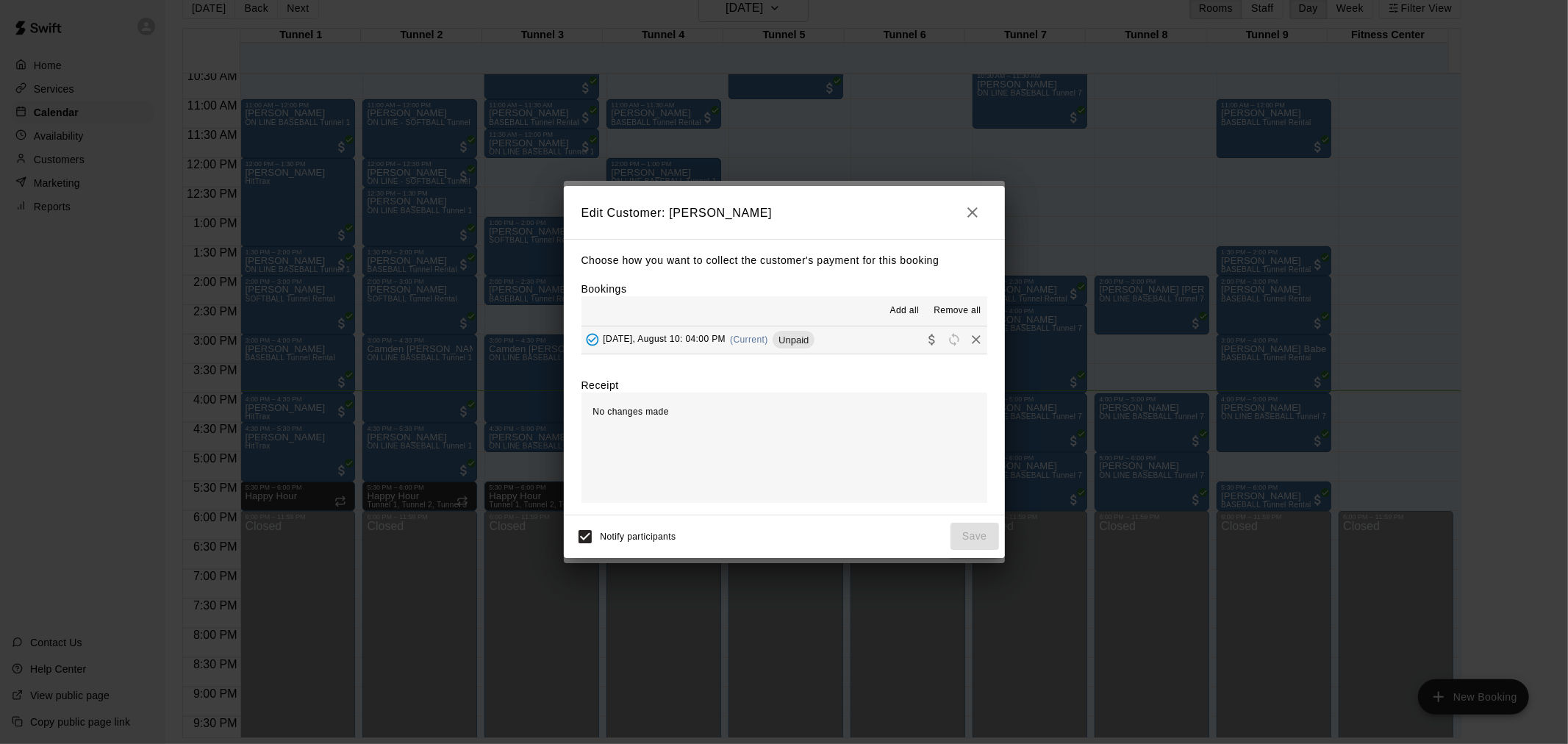
click at [776, 328] on button "[DATE], August 10: 04:00 PM (Current) Unpaid" at bounding box center [784, 340] width 406 height 27
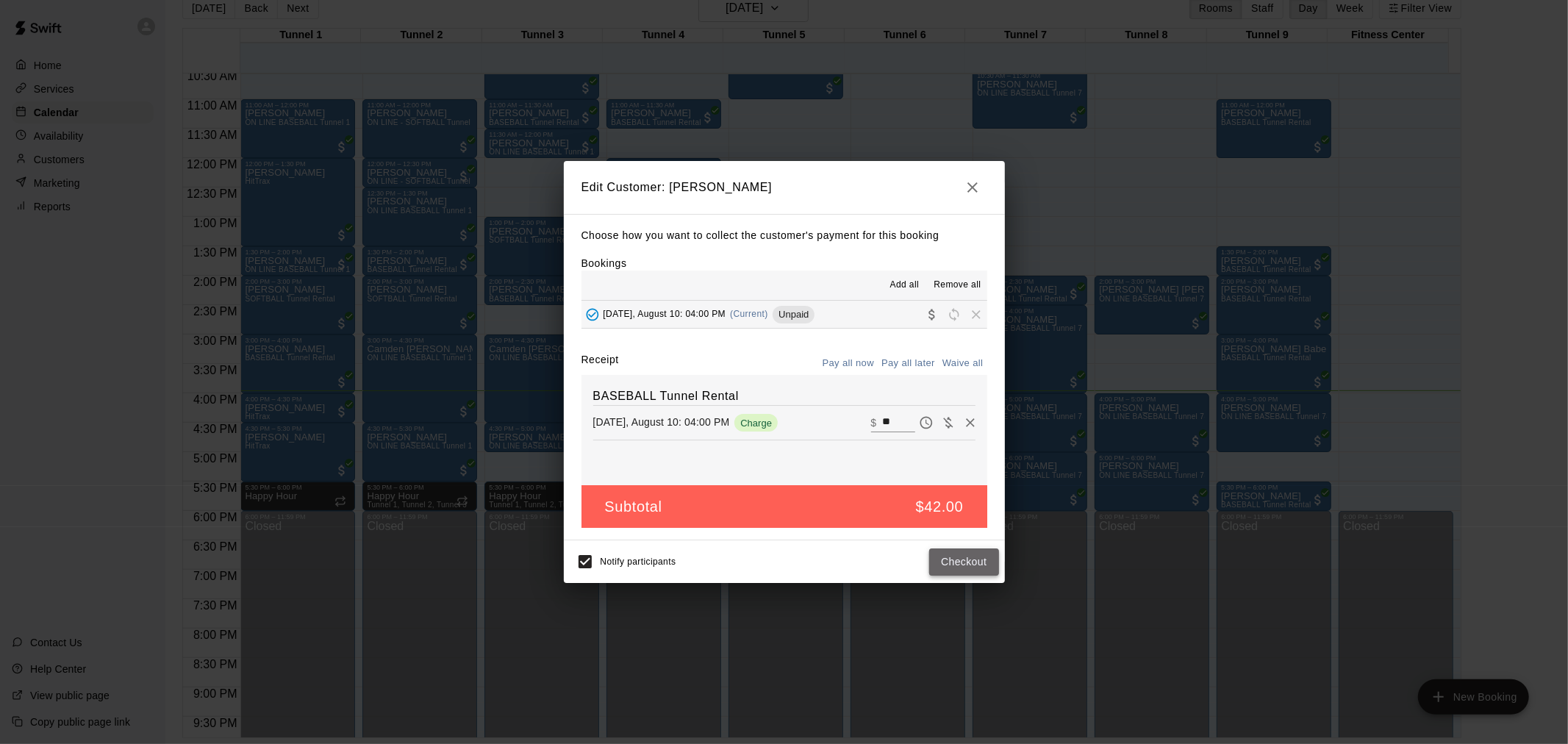
click at [967, 567] on button "Checkout" at bounding box center [964, 562] width 69 height 27
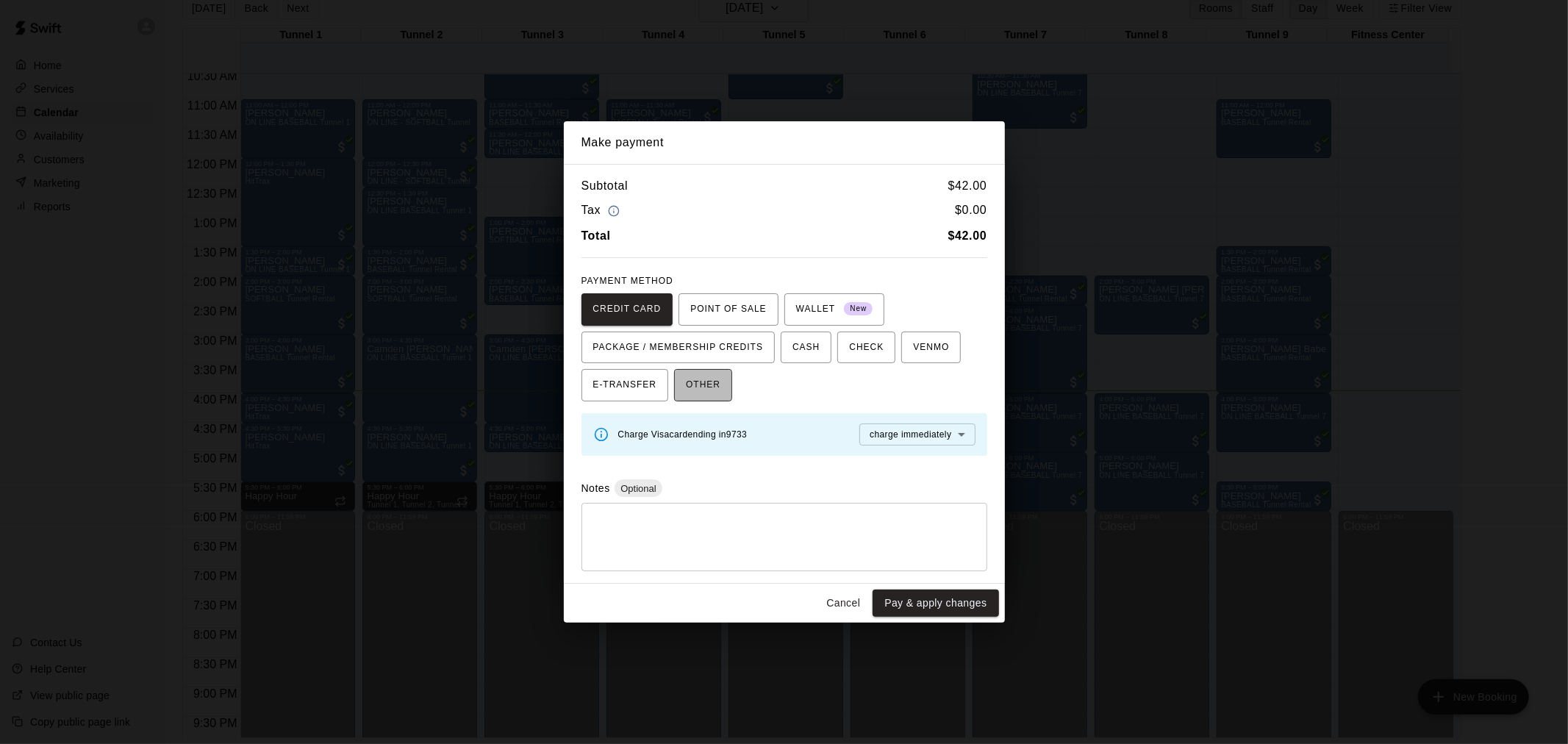
click at [702, 380] on span "OTHER" at bounding box center [703, 385] width 35 height 23
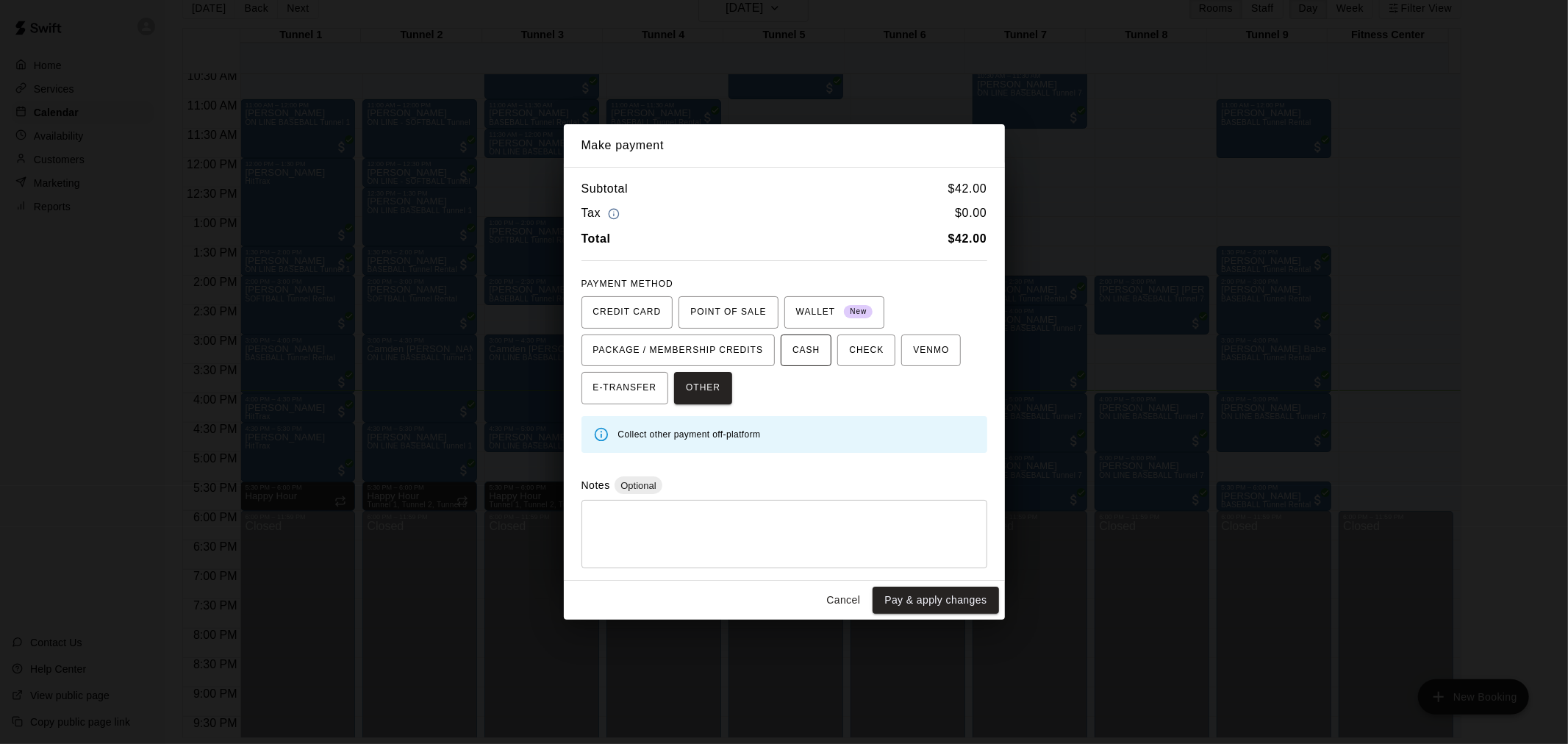
click at [819, 357] on span "CASH" at bounding box center [806, 350] width 27 height 23
click at [928, 598] on button "Pay & apply changes" at bounding box center [936, 600] width 126 height 27
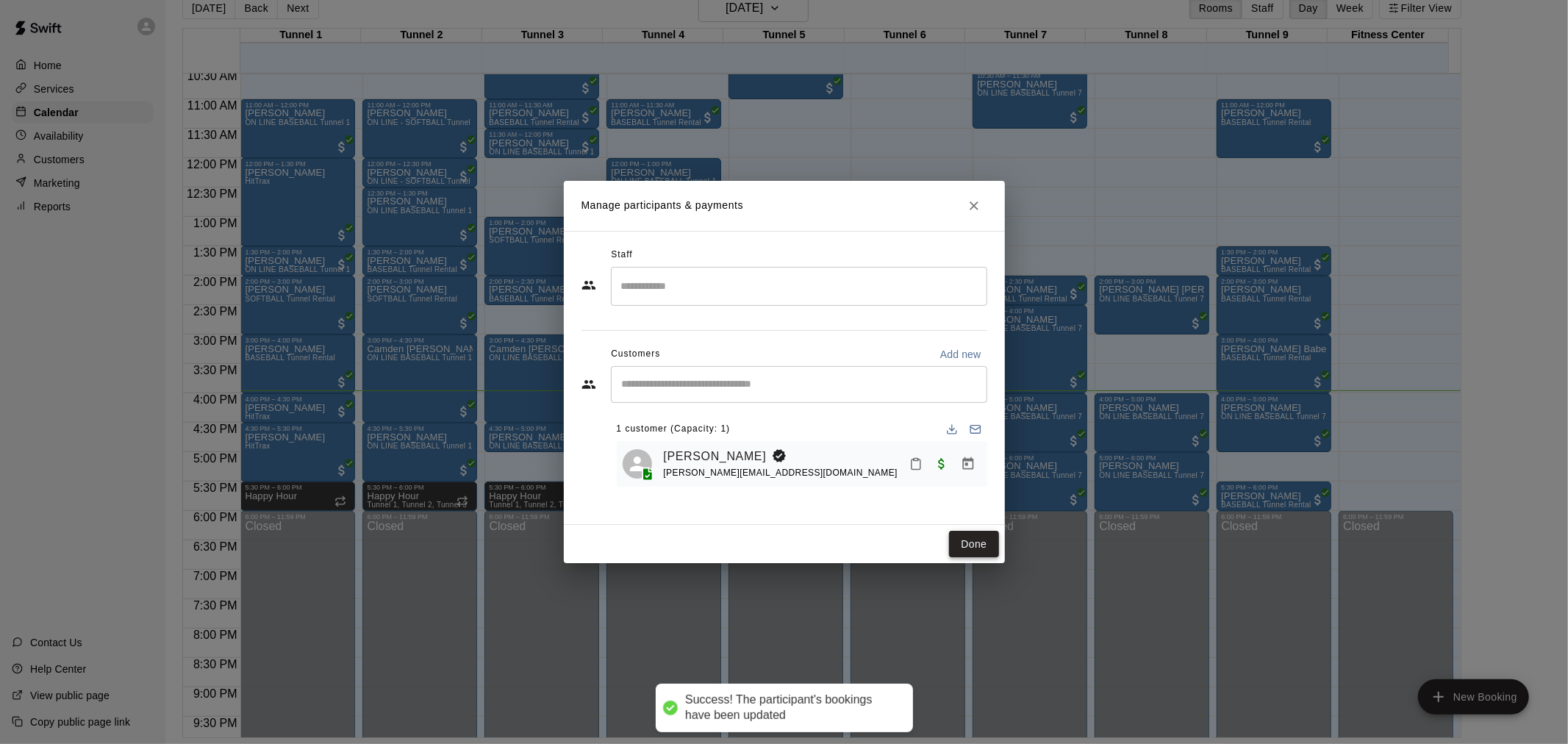
click at [969, 546] on button "Done" at bounding box center [973, 544] width 50 height 27
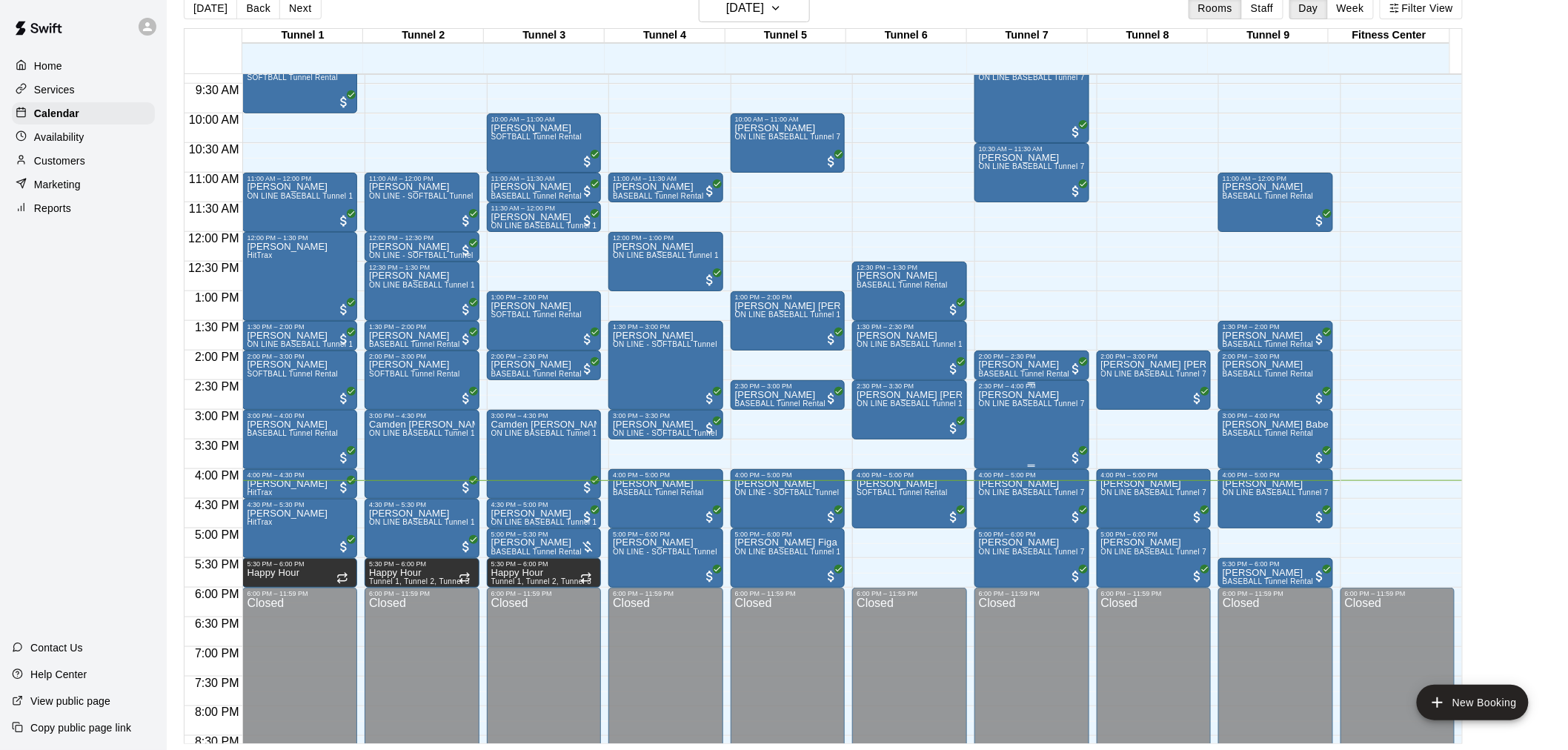
scroll to position [545, 0]
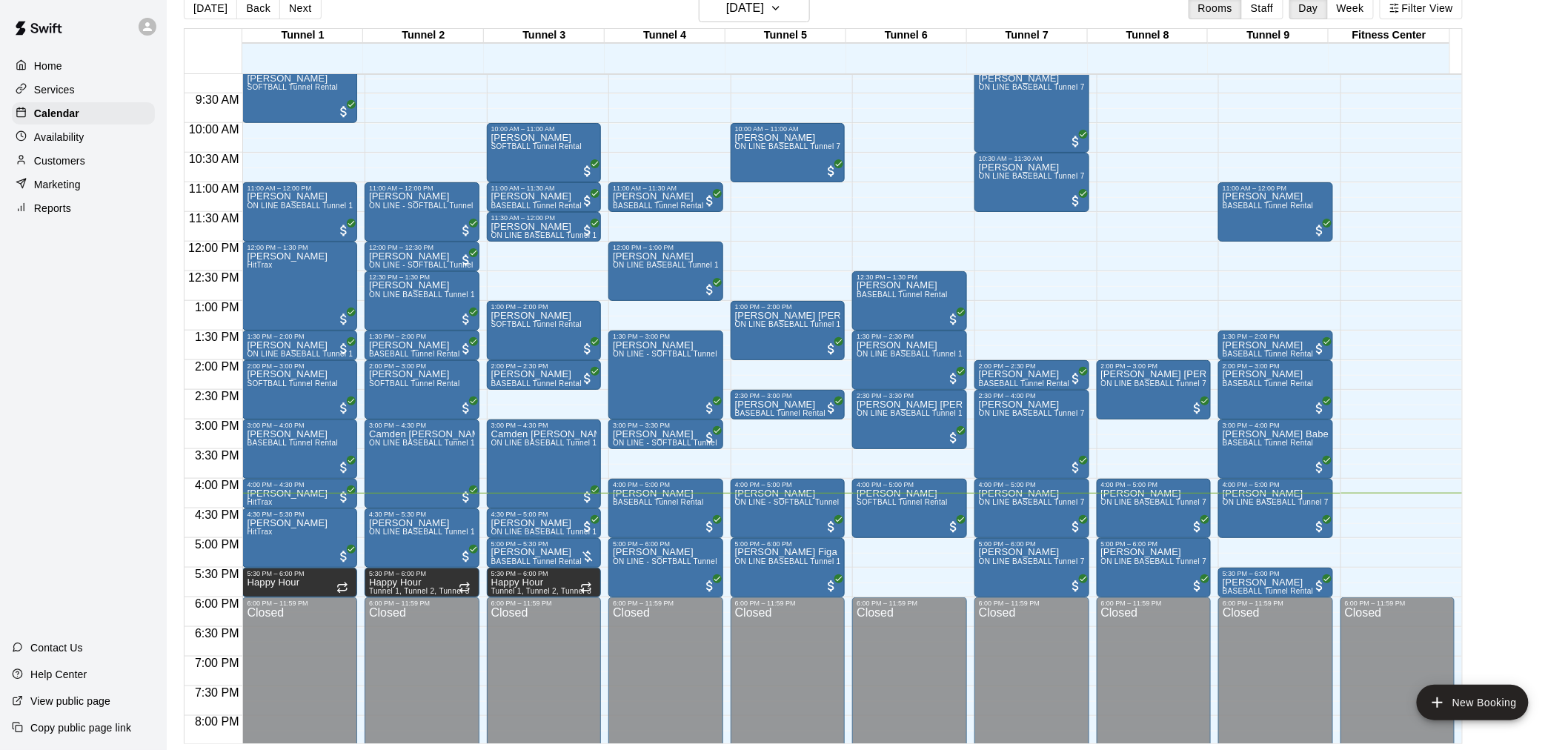
click at [108, 167] on div "Customers" at bounding box center [83, 161] width 143 height 23
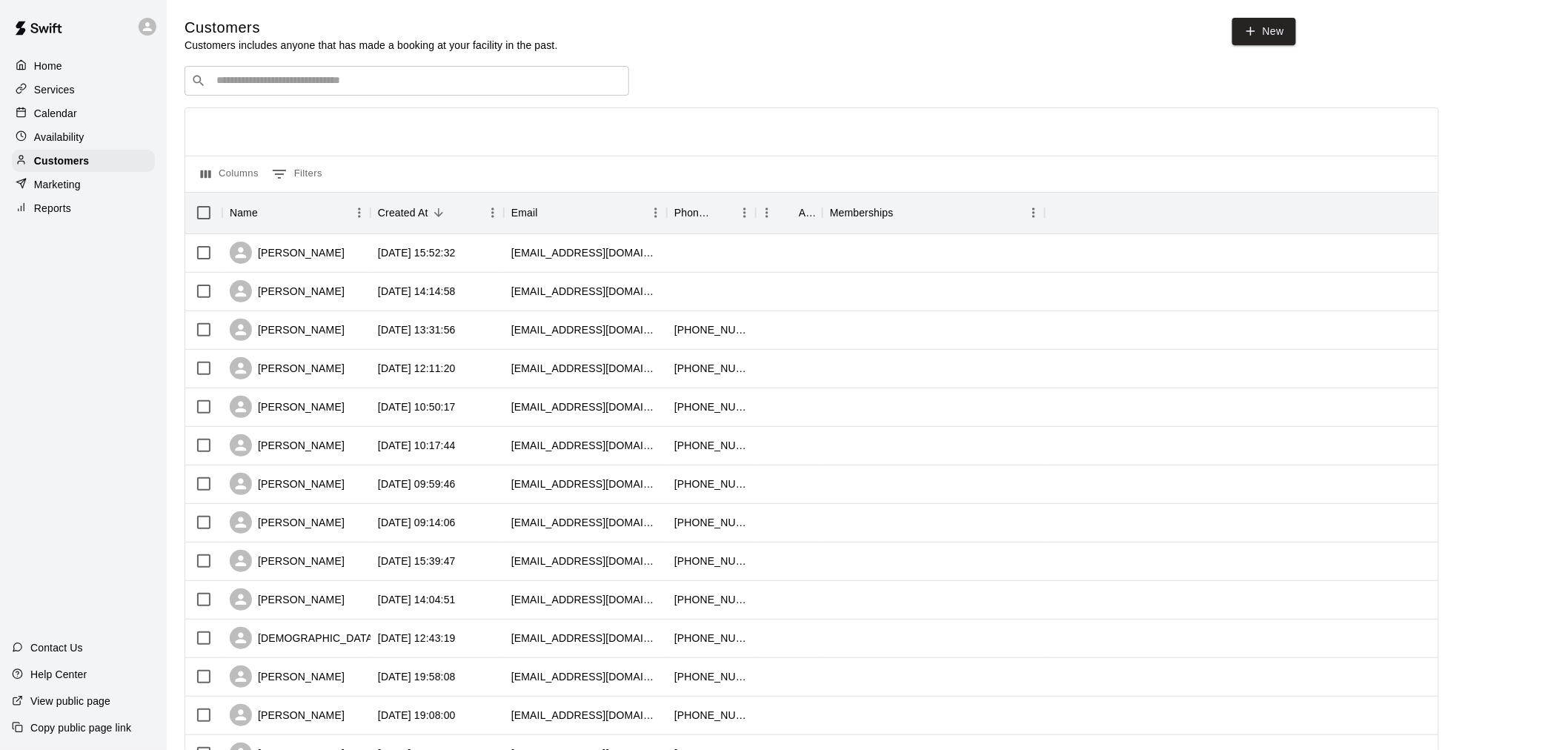
click at [301, 88] on input "Search customers by name or email" at bounding box center [417, 81] width 410 height 15
type input "*****"
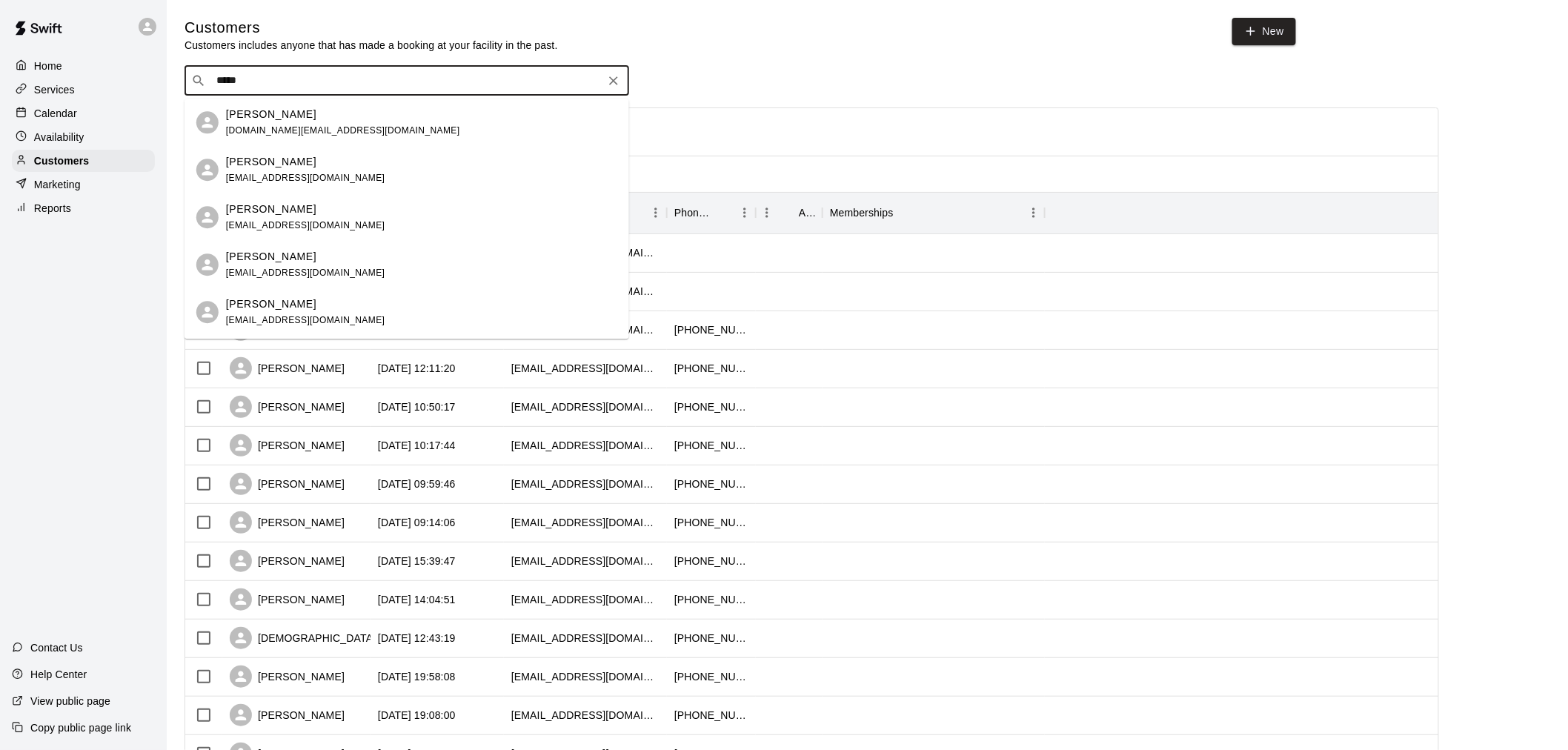
click at [246, 122] on div "[PERSON_NAME] [DOMAIN_NAME][EMAIL_ADDRESS][DOMAIN_NAME]" at bounding box center [343, 123] width 234 height 32
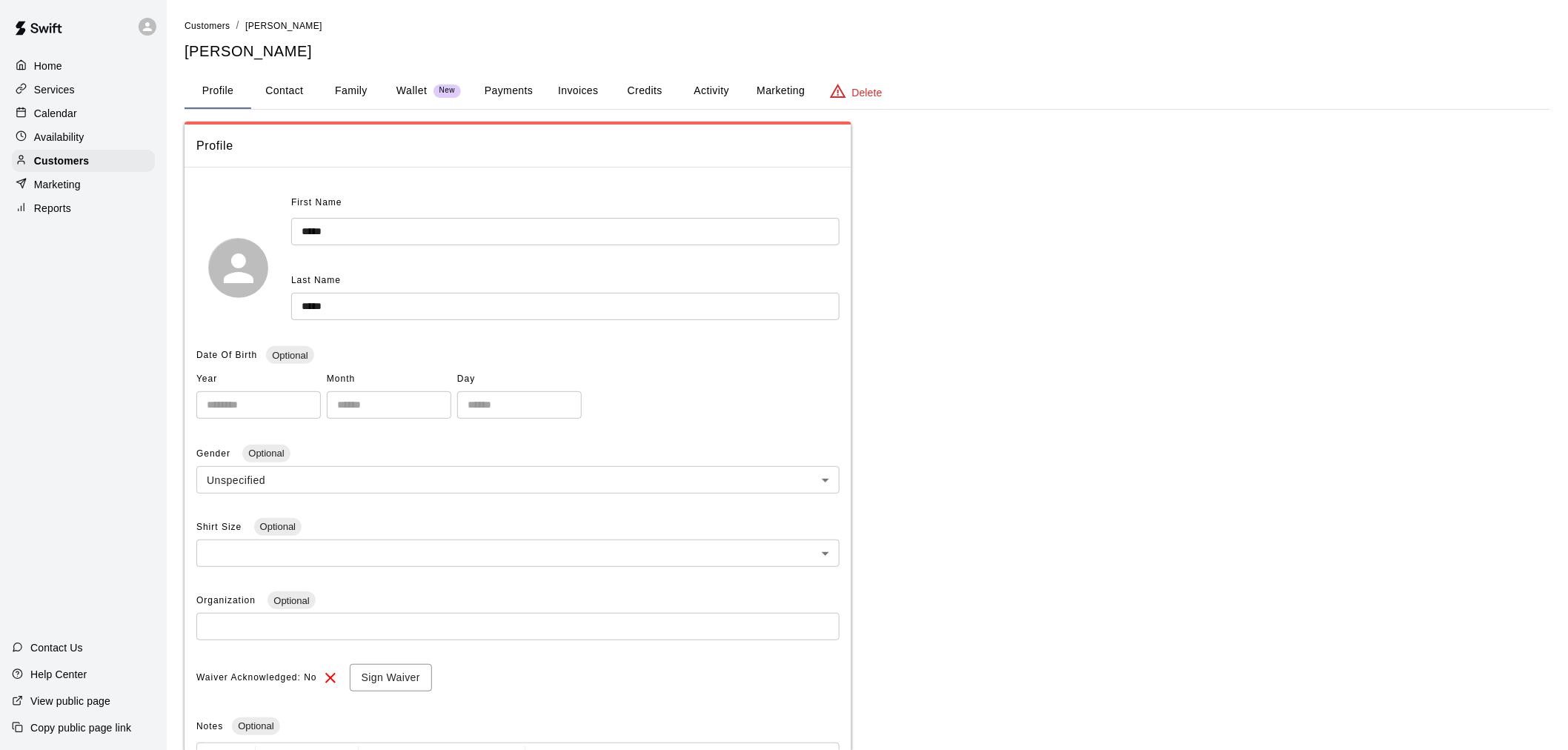
scroll to position [46, 0]
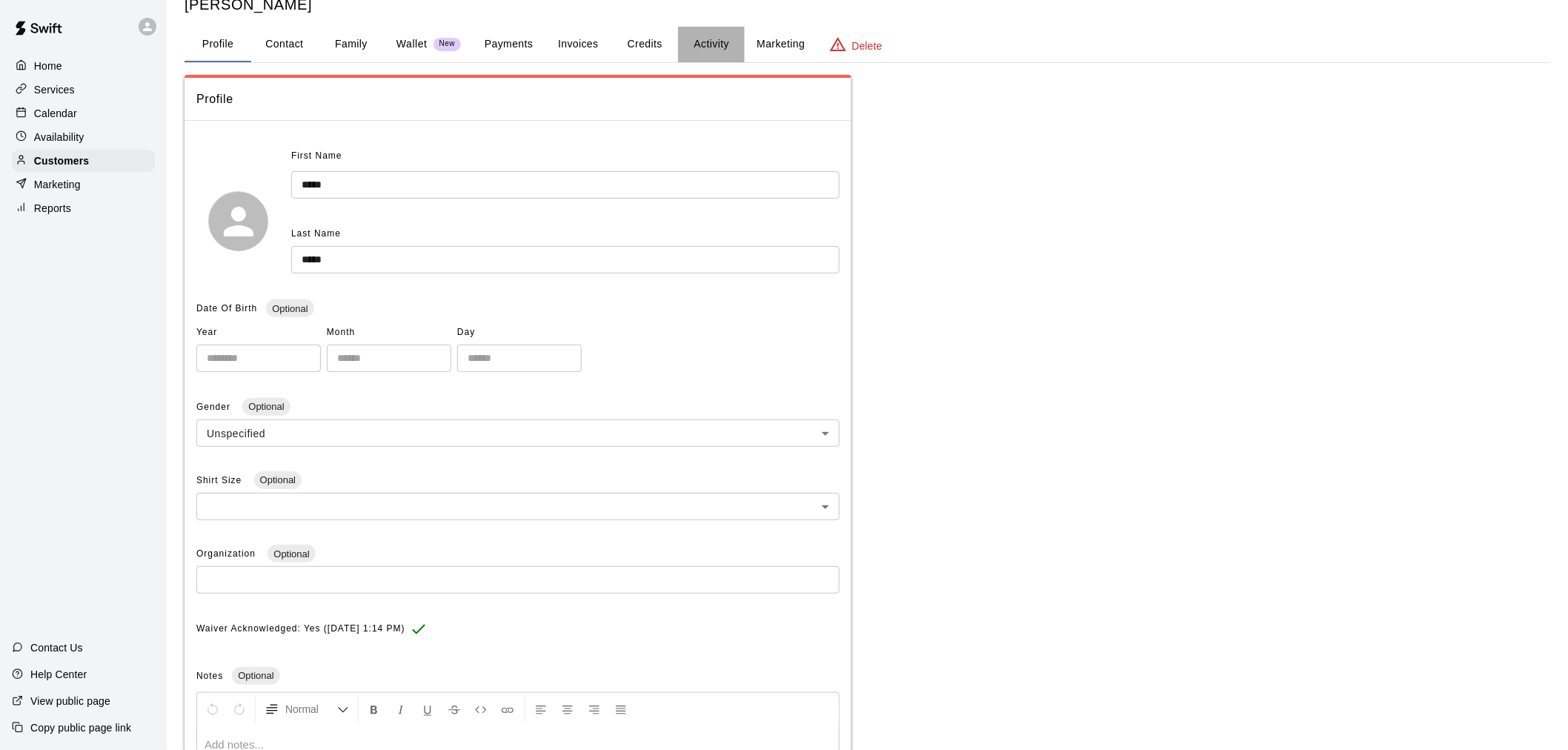
click at [689, 43] on button "Activity" at bounding box center [711, 44] width 67 height 36
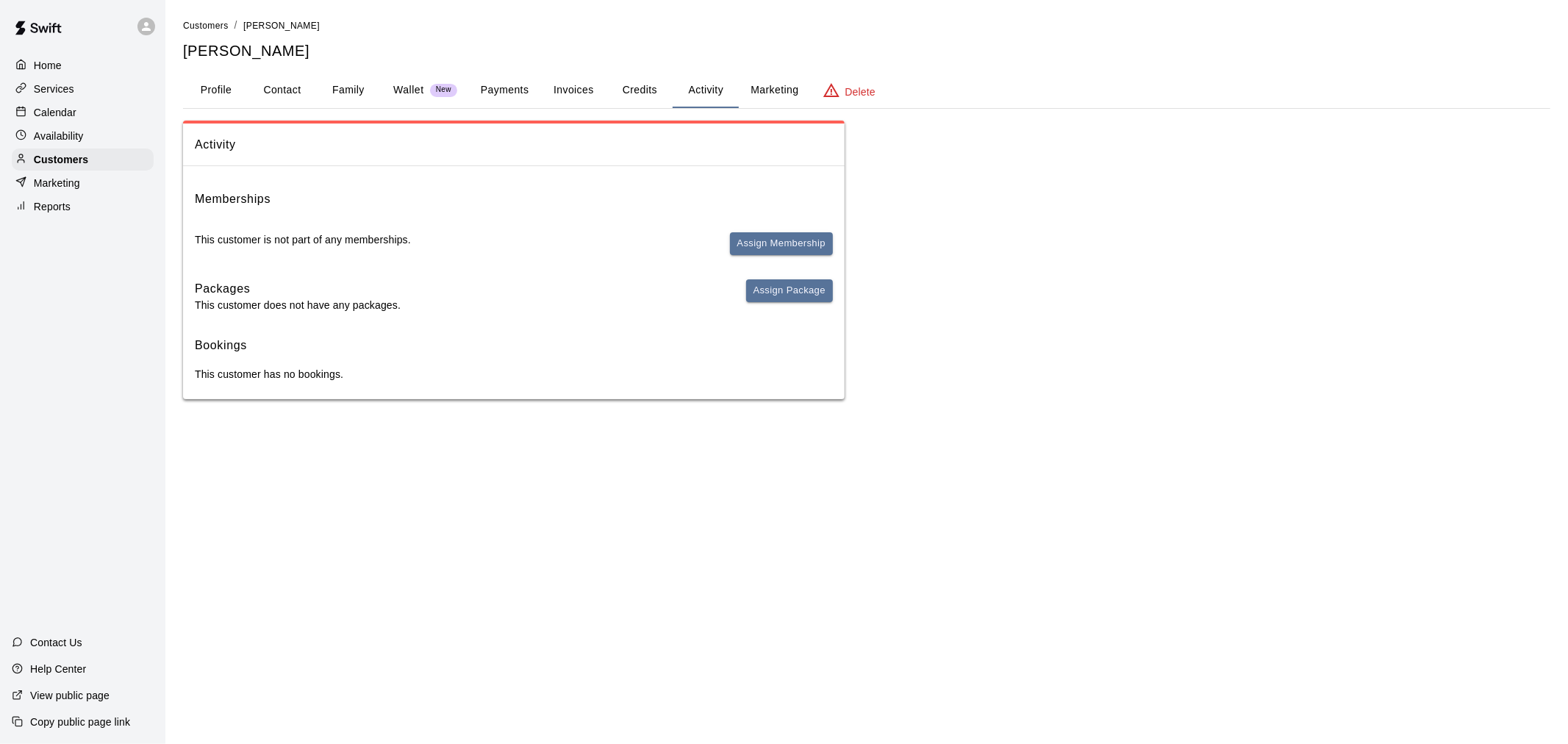
click at [228, 83] on button "Profile" at bounding box center [216, 91] width 67 height 36
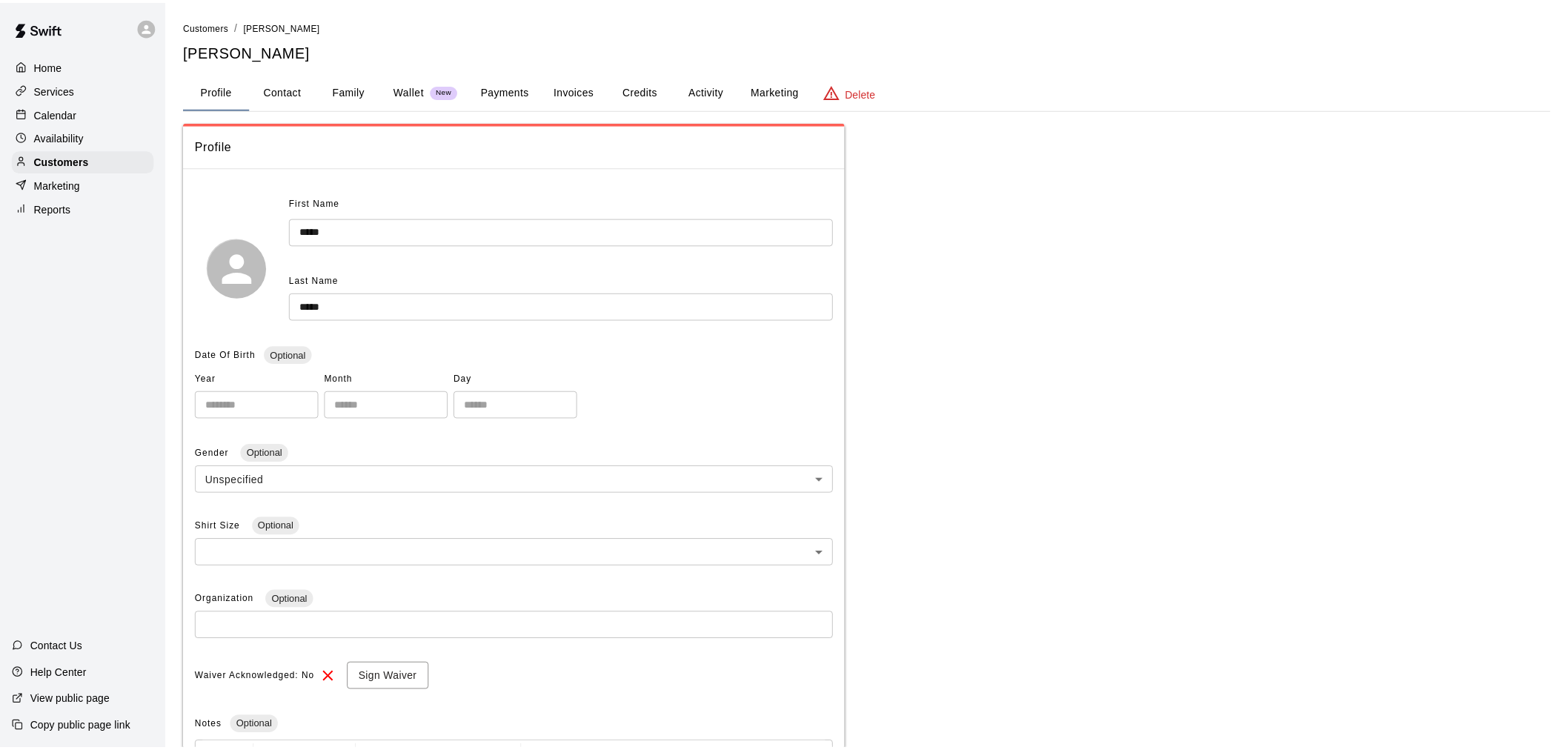
scroll to position [46, 0]
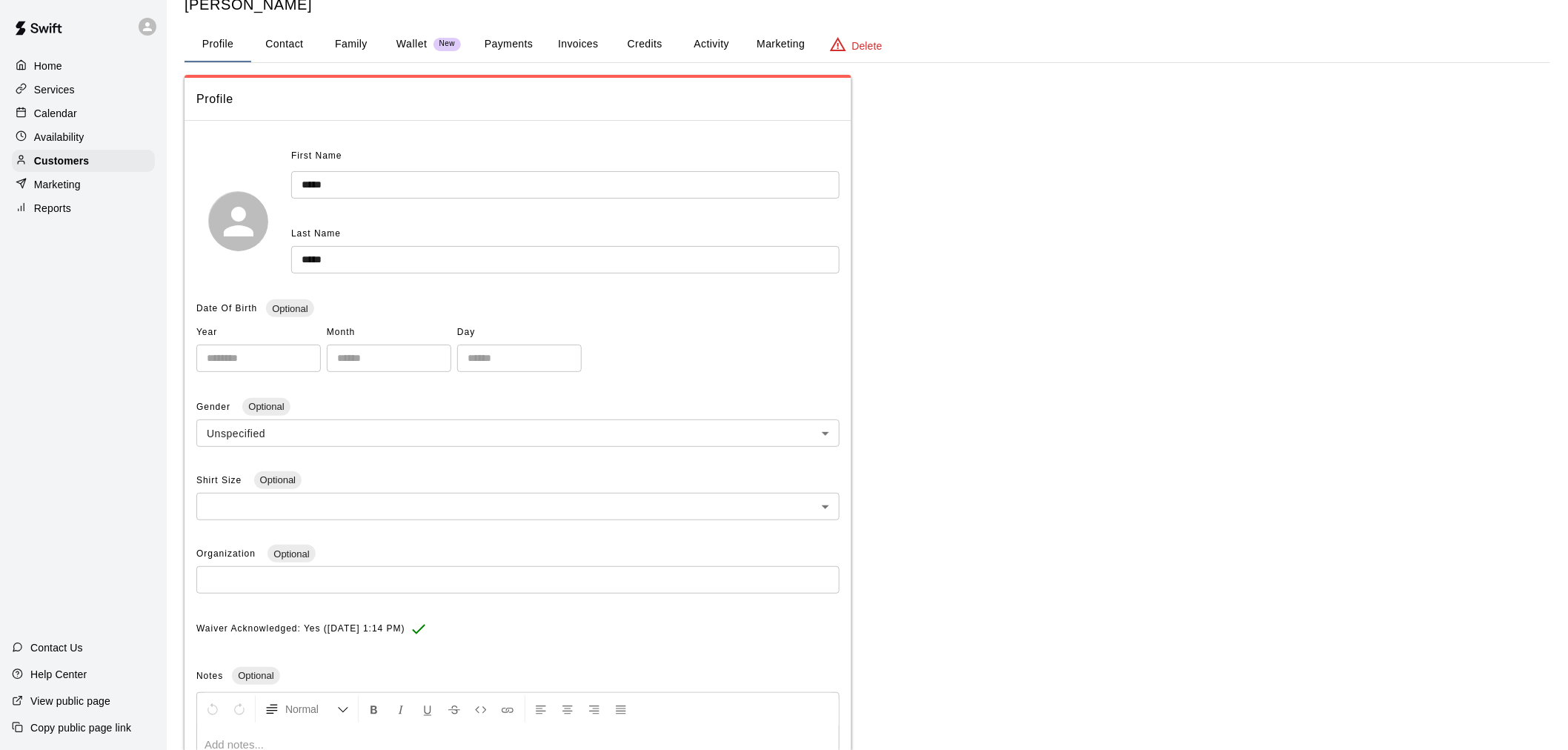
click at [306, 183] on input "*****" at bounding box center [565, 184] width 548 height 27
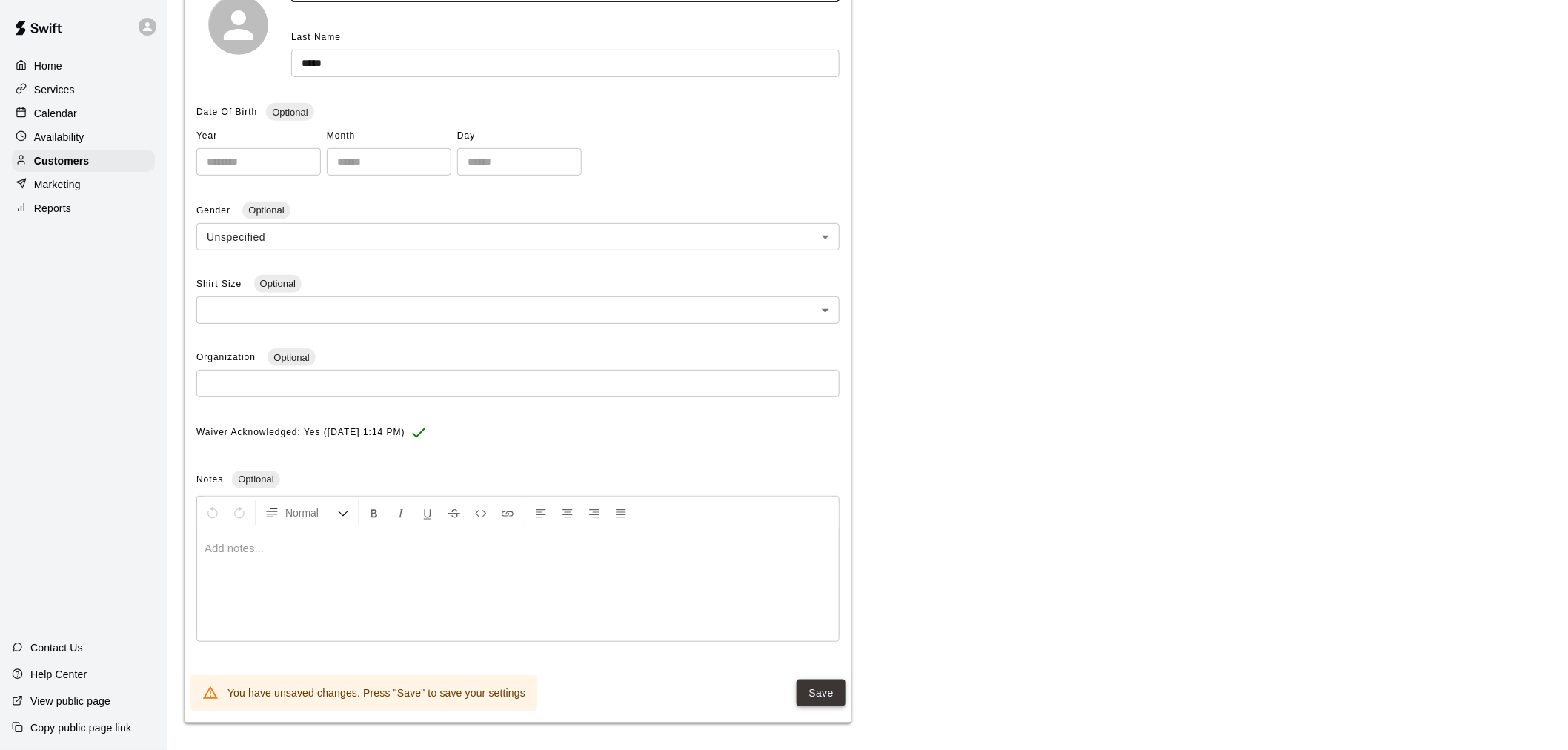
type input "*****"
click at [818, 692] on button "Save" at bounding box center [821, 693] width 49 height 27
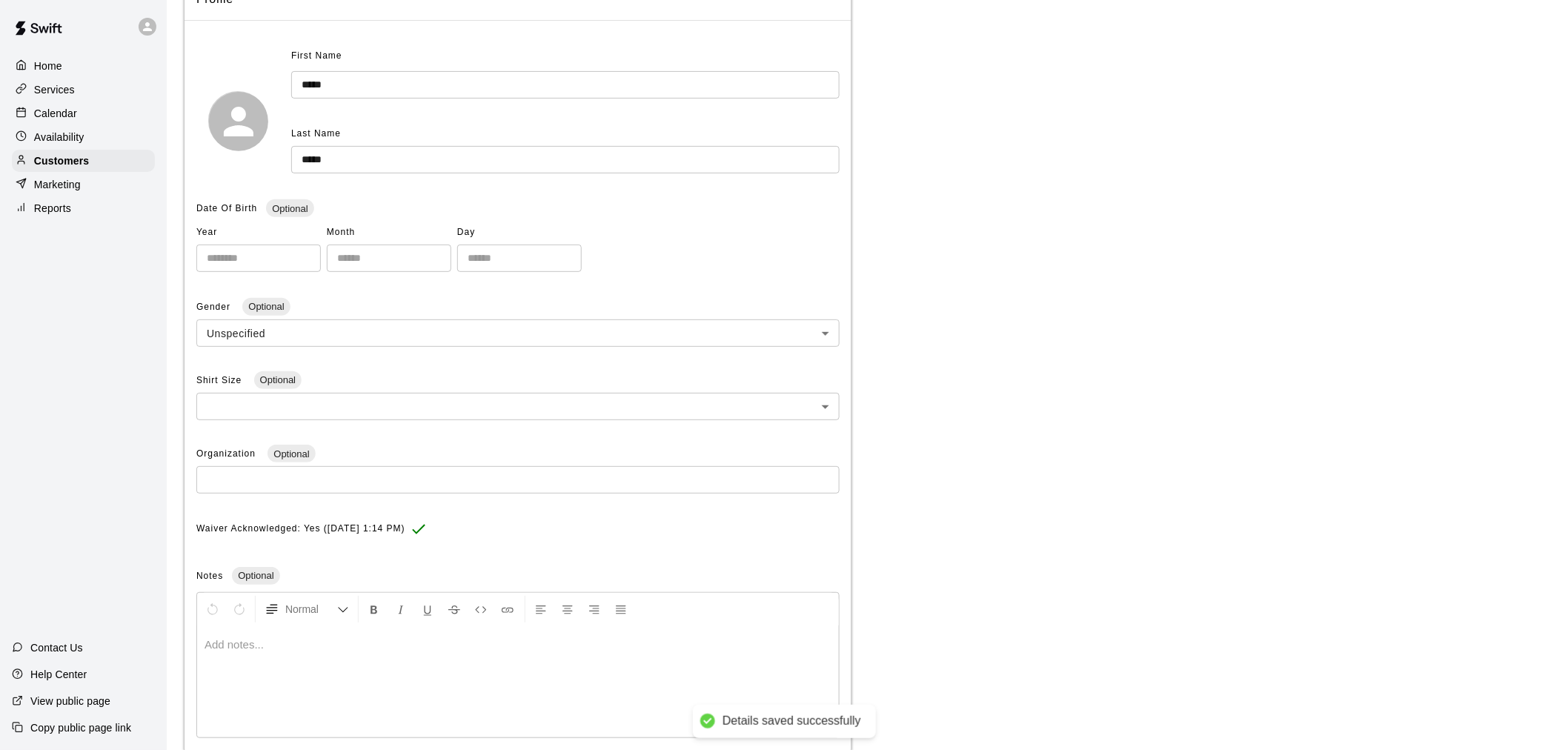
scroll to position [0, 0]
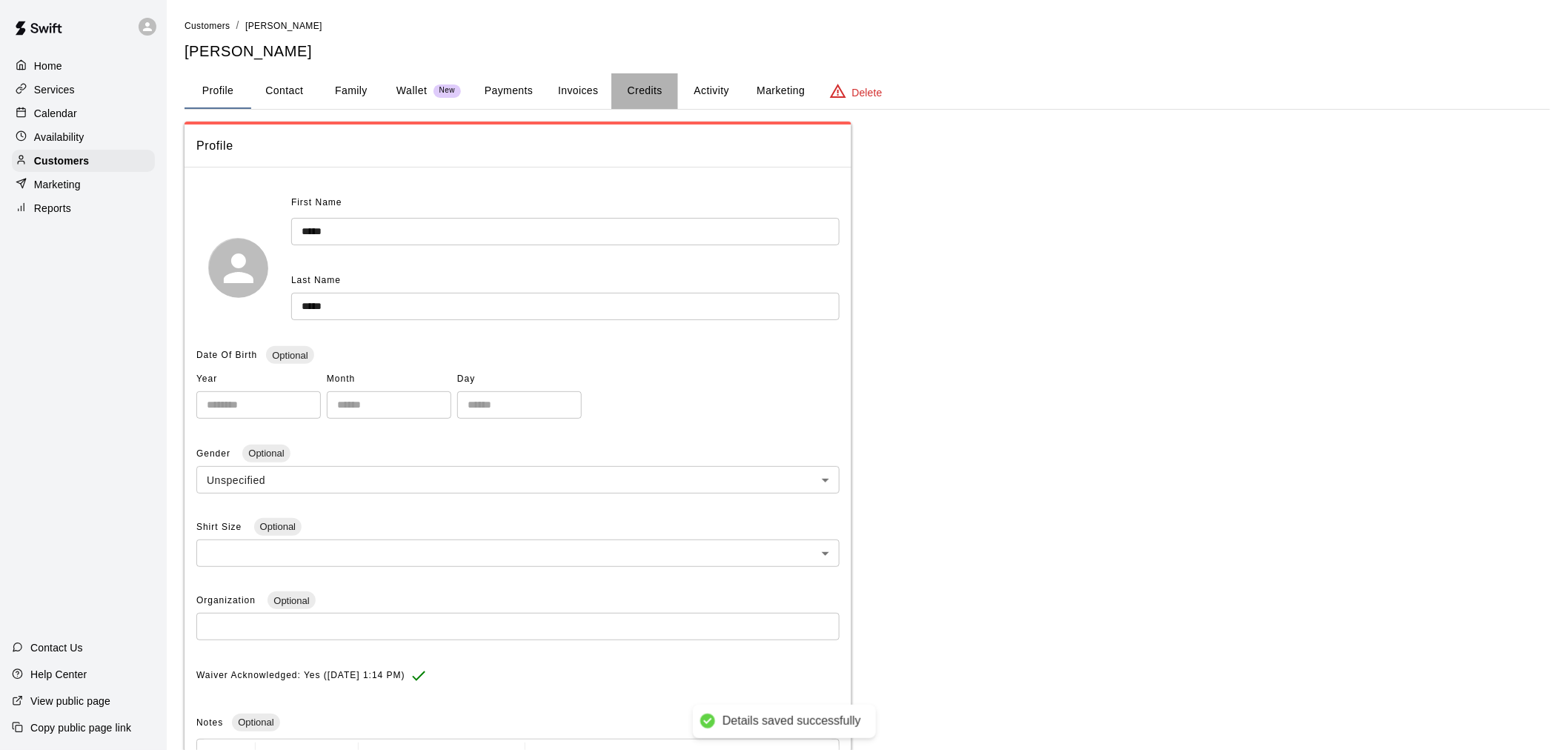
click at [632, 89] on button "Credits" at bounding box center [645, 92] width 67 height 36
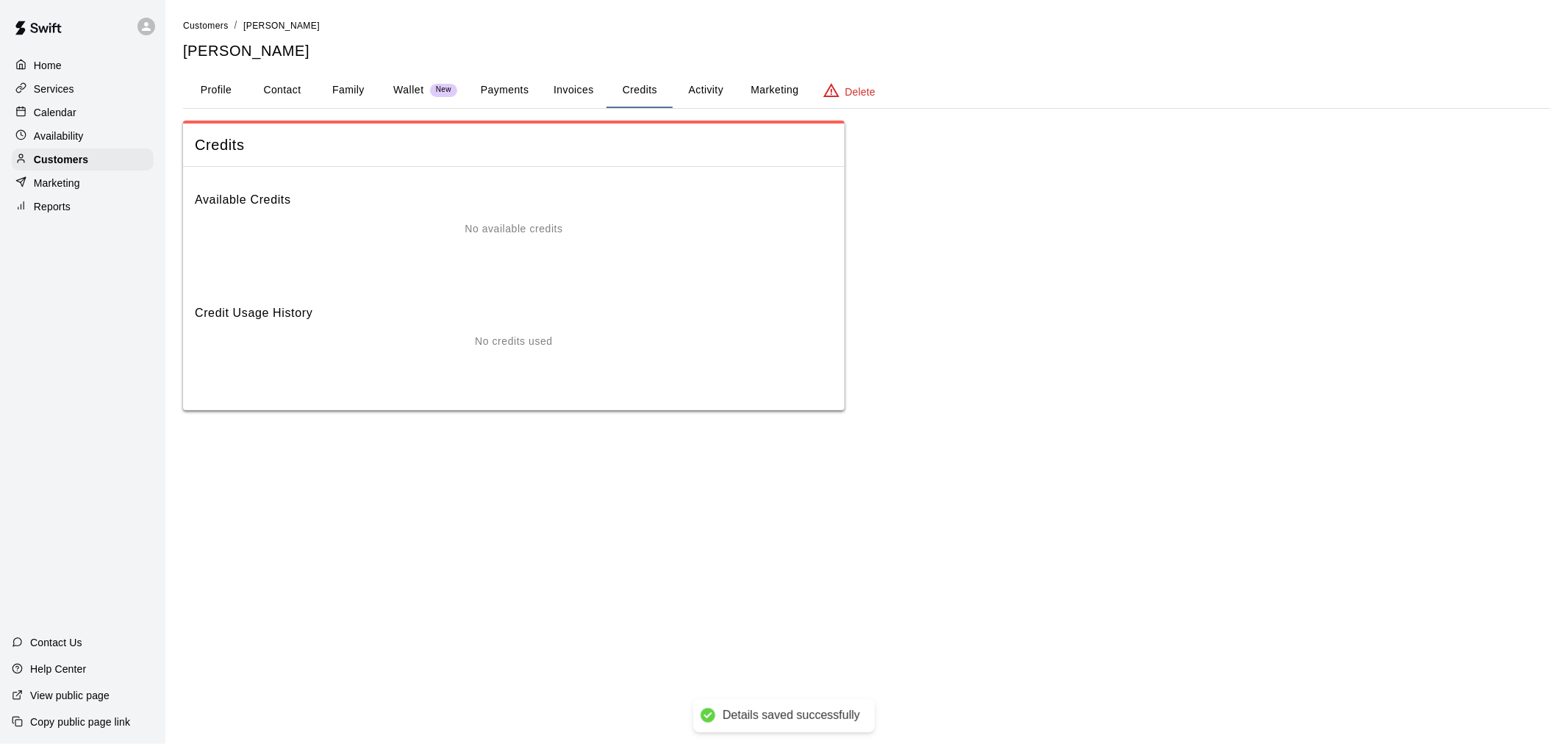
click at [697, 79] on button "Activity" at bounding box center [705, 91] width 67 height 36
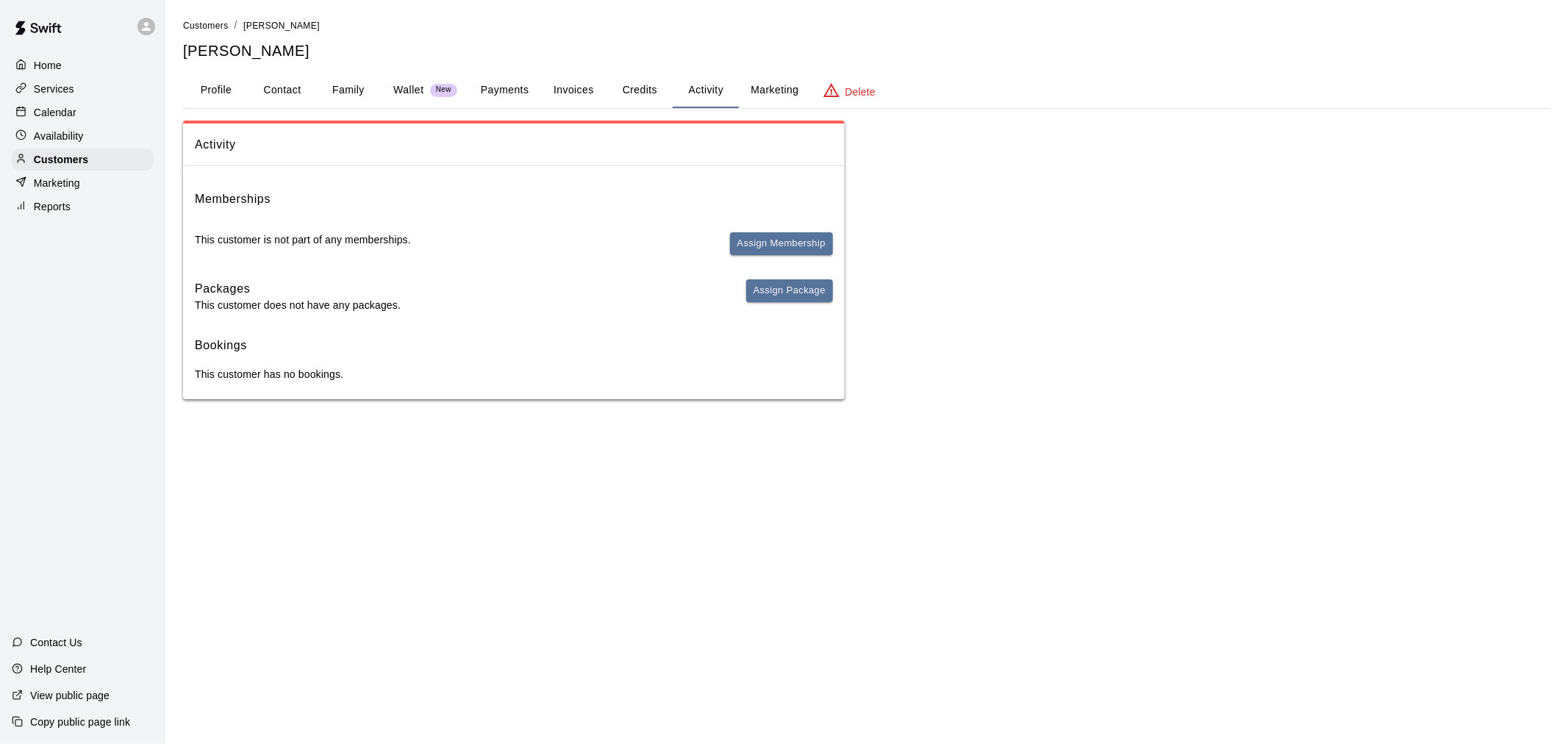
click at [100, 116] on div "Calendar" at bounding box center [83, 113] width 142 height 23
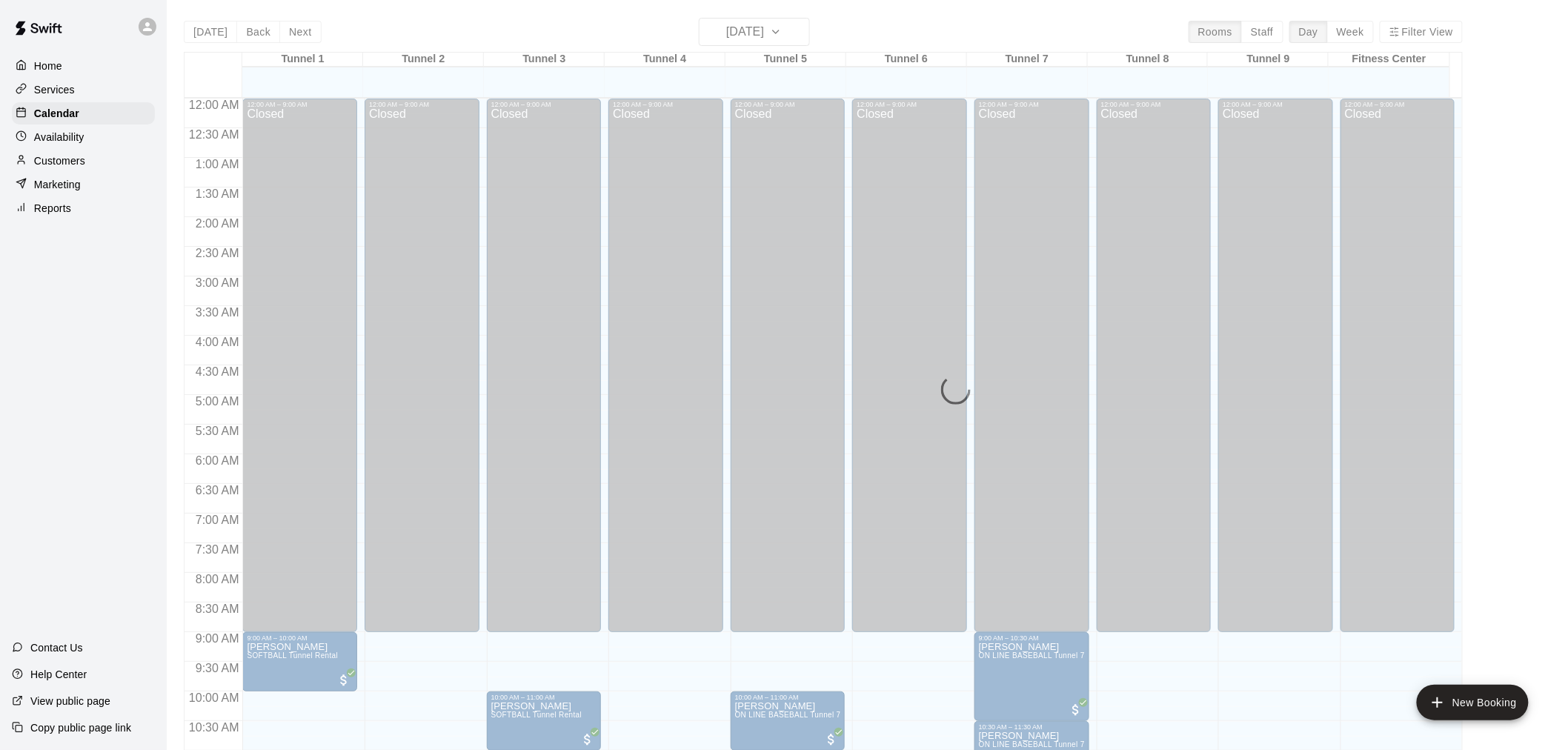
click at [102, 172] on div "Customers" at bounding box center [83, 161] width 143 height 23
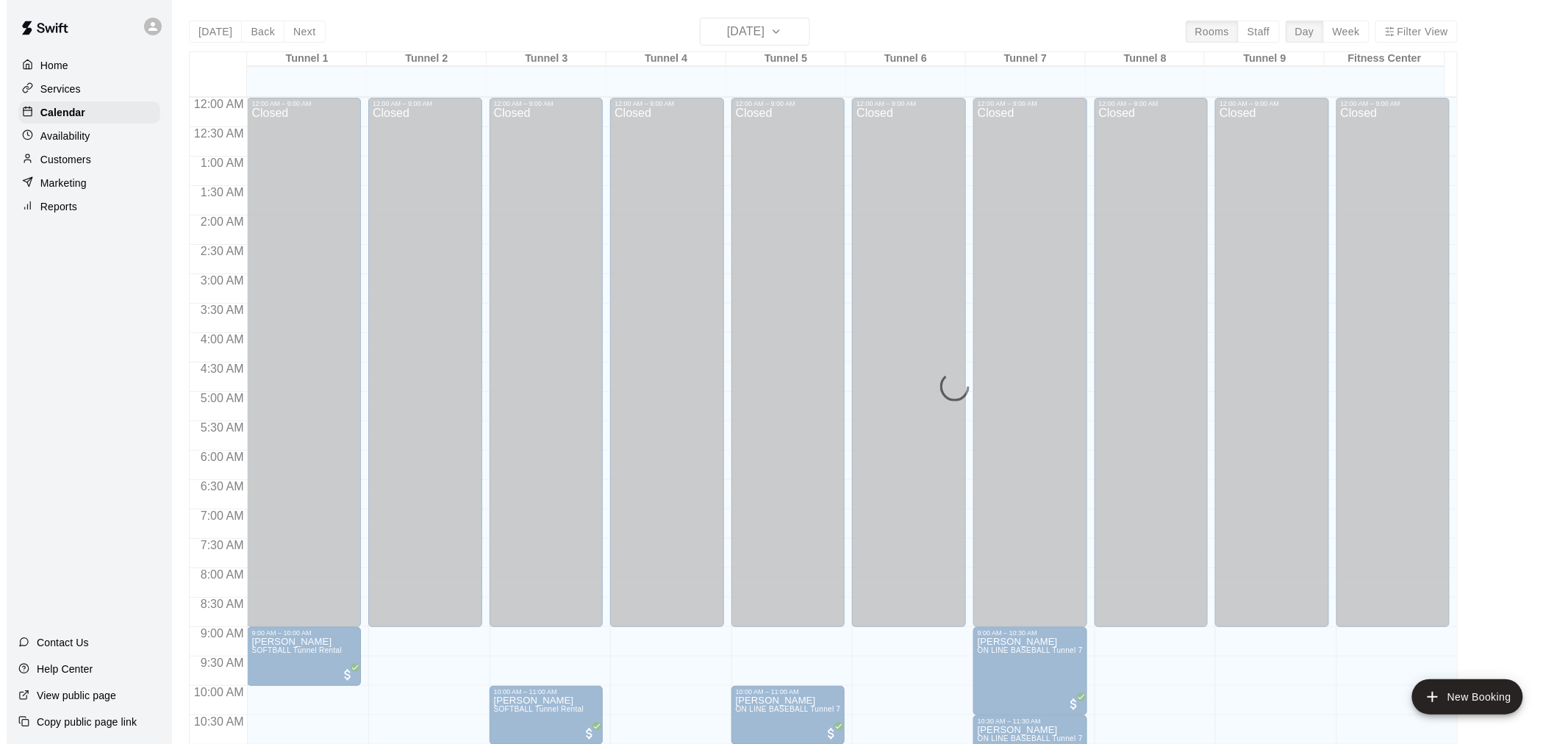
scroll to position [704, 0]
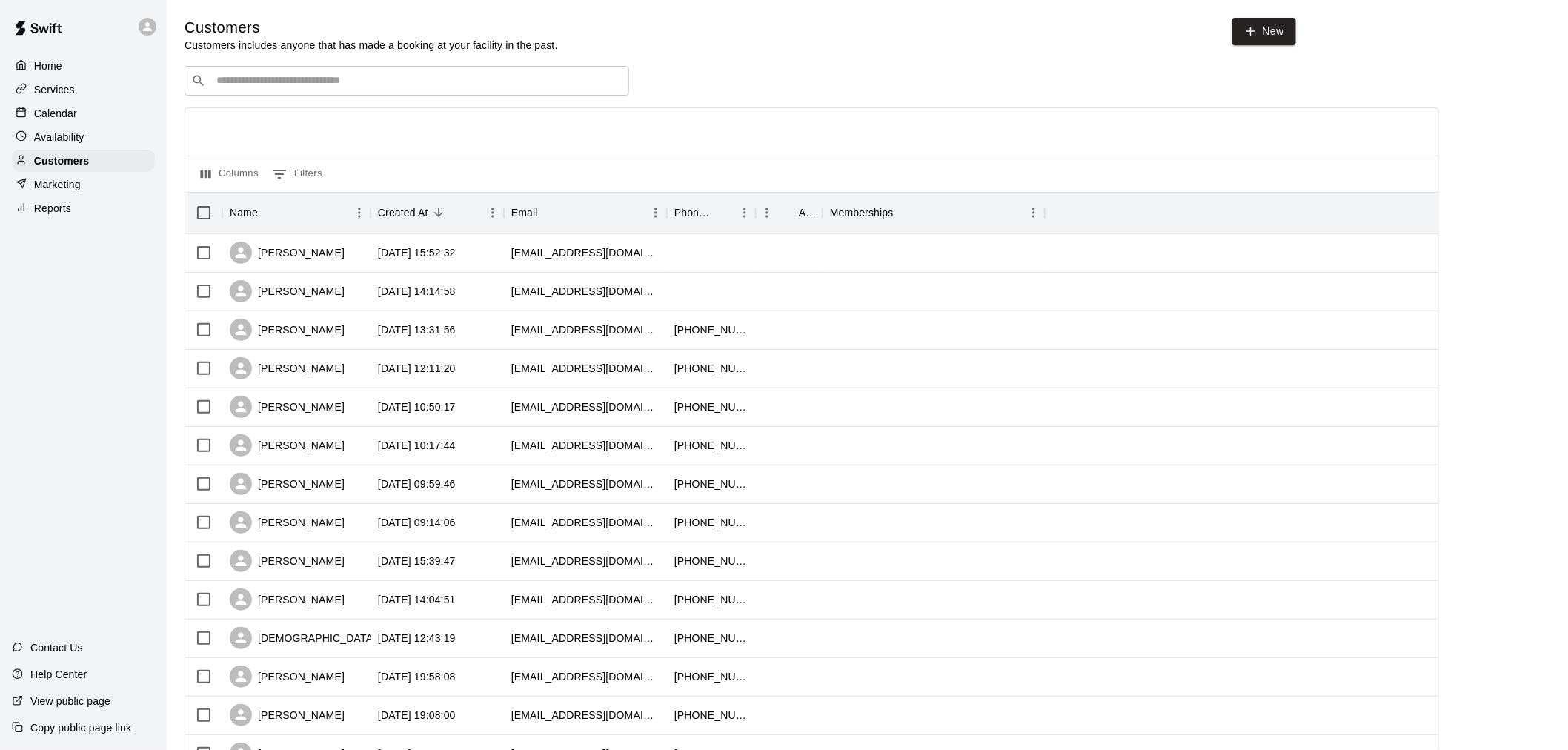
click at [379, 75] on div "​ ​" at bounding box center [406, 80] width 444 height 29
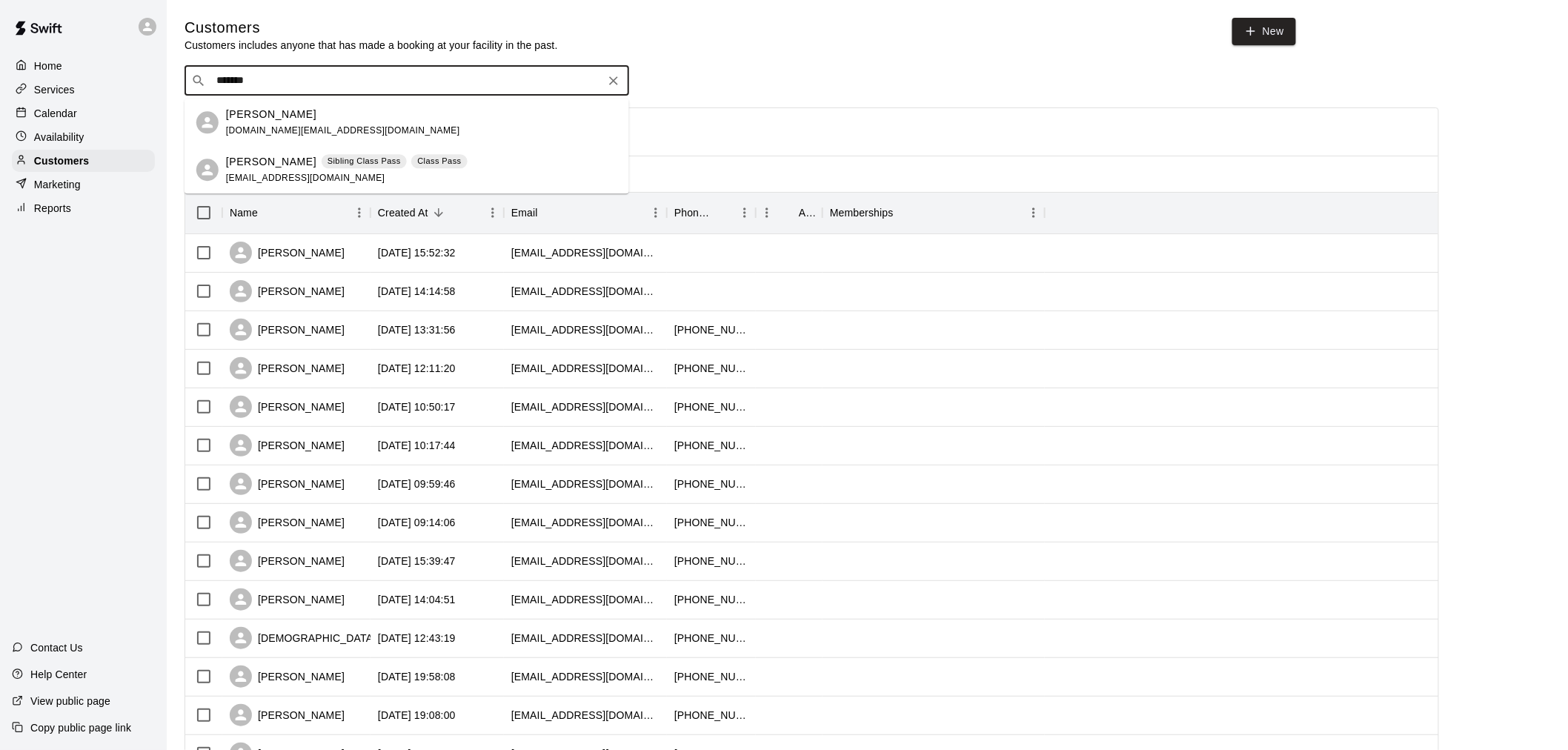
type input "********"
click at [388, 177] on div "[PERSON_NAME] Sibling Class Pass Class Pass [EMAIL_ADDRESS][DOMAIN_NAME]" at bounding box center [347, 170] width 242 height 32
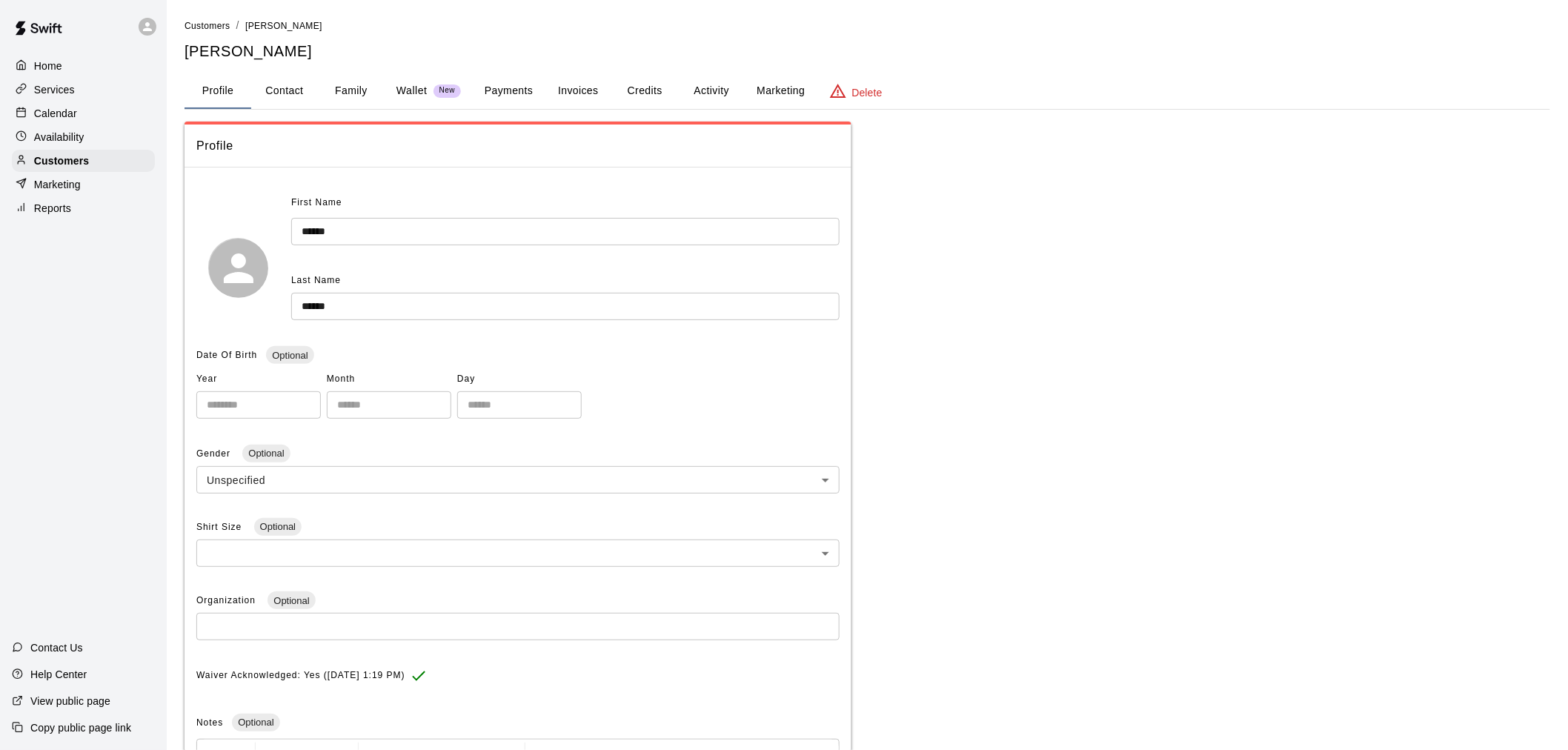
click at [289, 90] on button "Contact" at bounding box center [284, 92] width 67 height 36
select select "**"
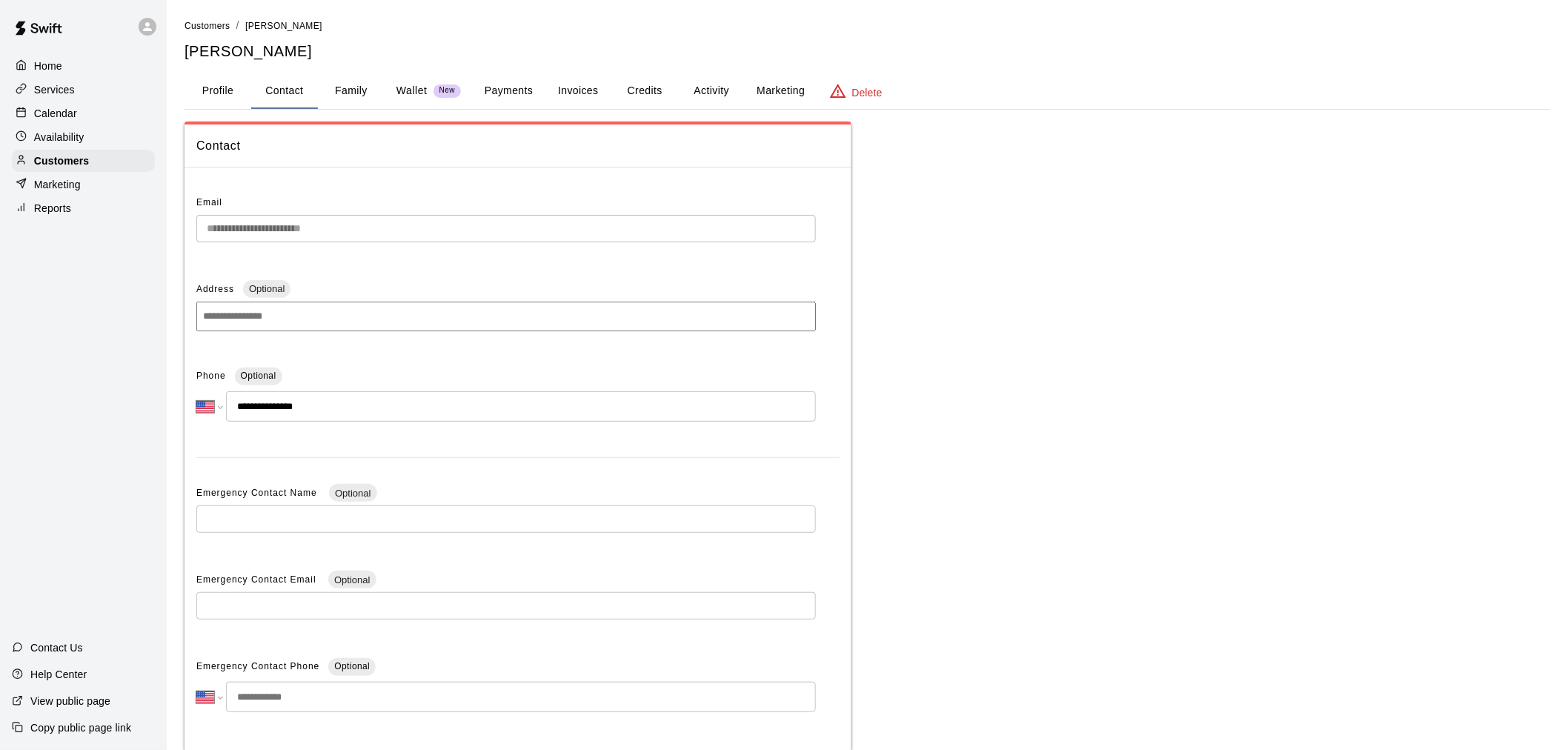
click at [352, 91] on button "Family" at bounding box center [351, 92] width 67 height 36
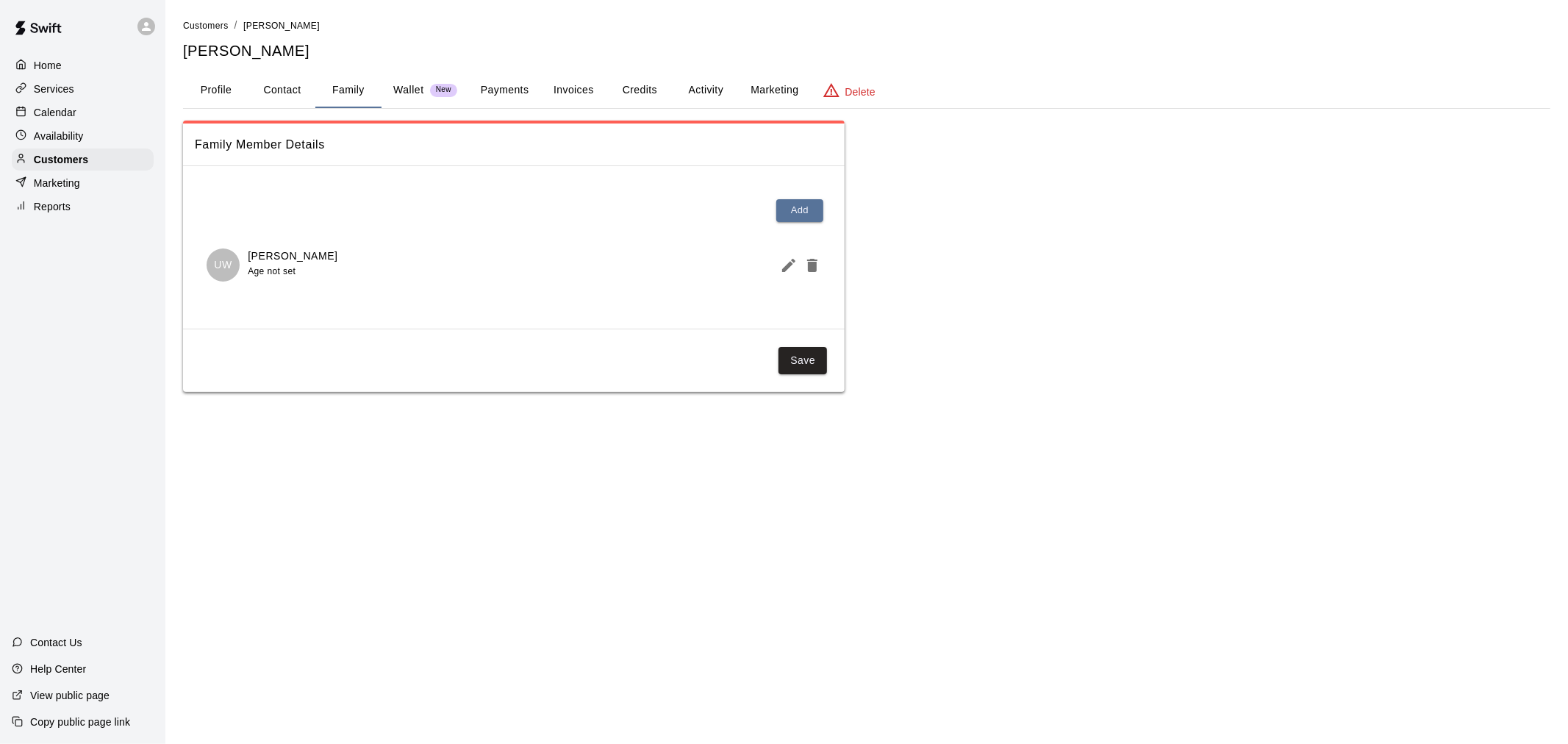
click at [221, 99] on button "Profile" at bounding box center [216, 91] width 67 height 36
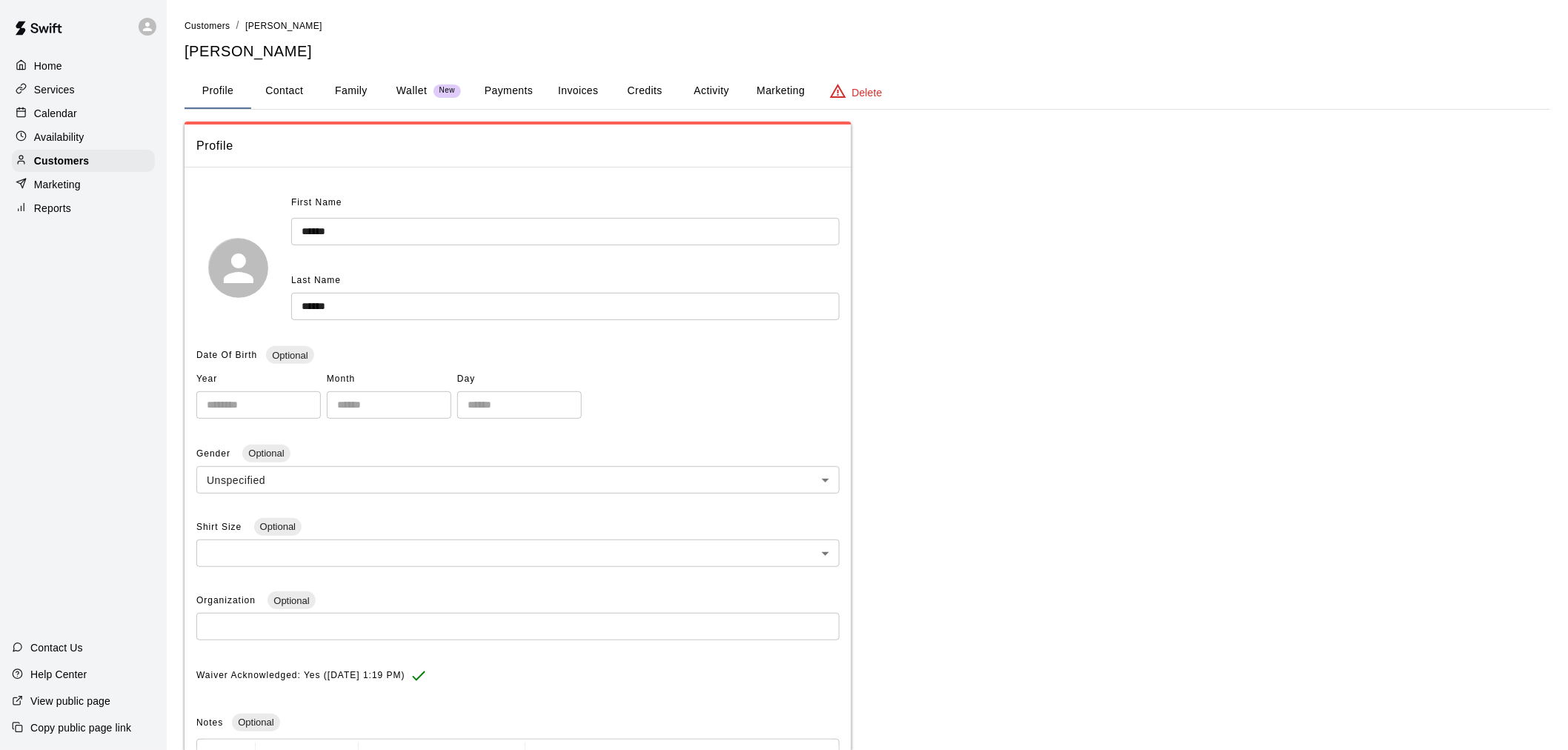
click at [280, 89] on button "Contact" at bounding box center [284, 92] width 67 height 36
select select "**"
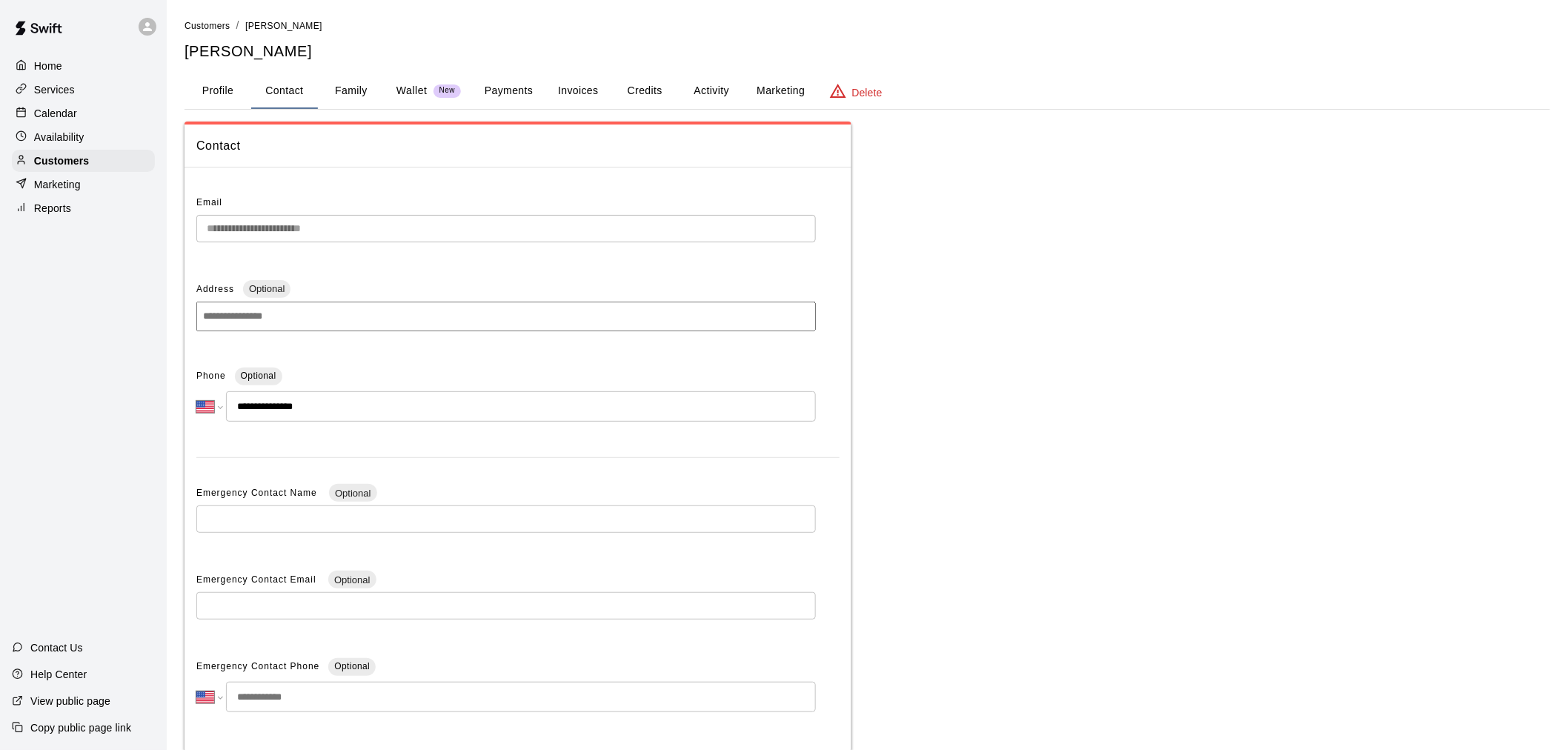
click at [355, 94] on button "Family" at bounding box center [351, 92] width 67 height 36
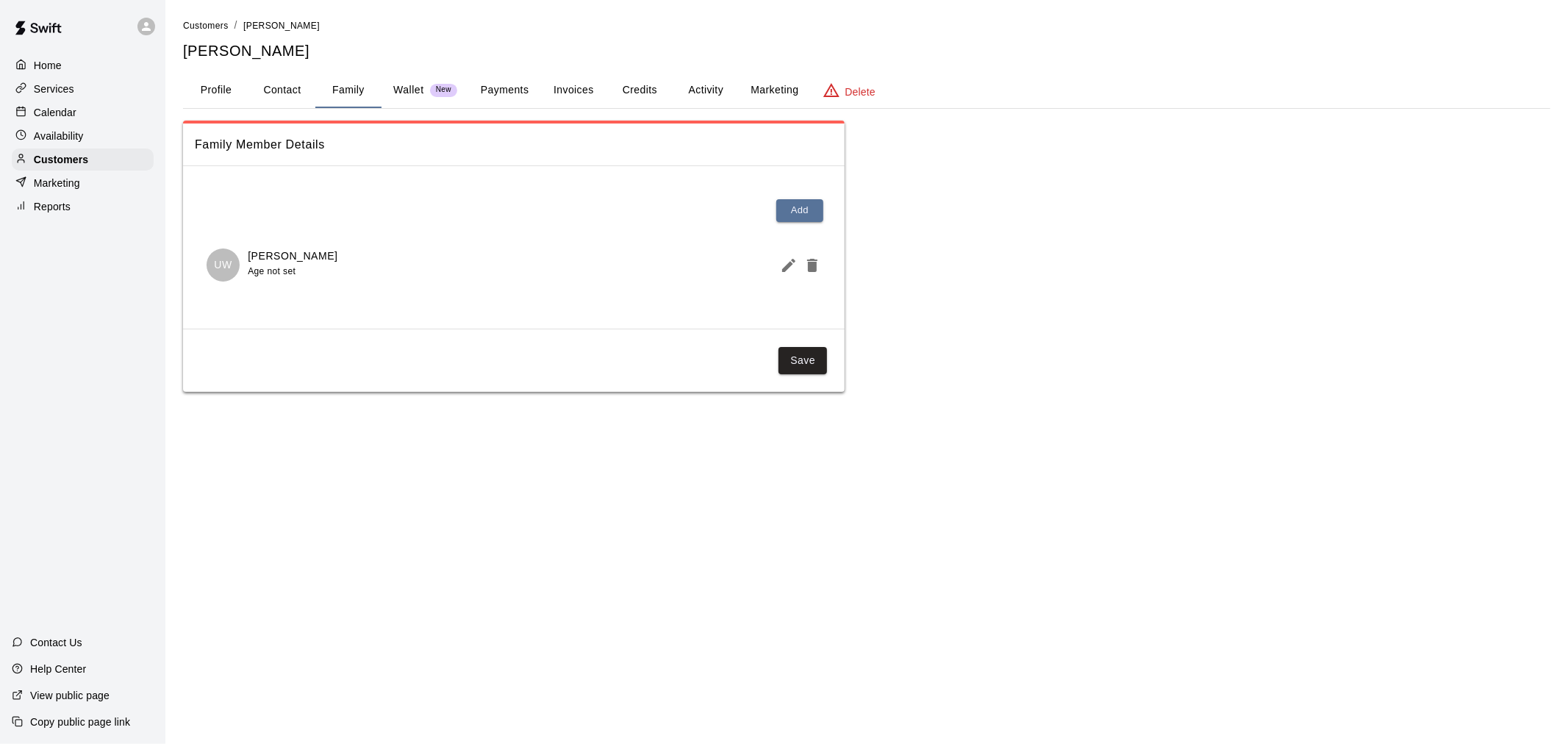
click at [570, 86] on button "Invoices" at bounding box center [573, 91] width 67 height 36
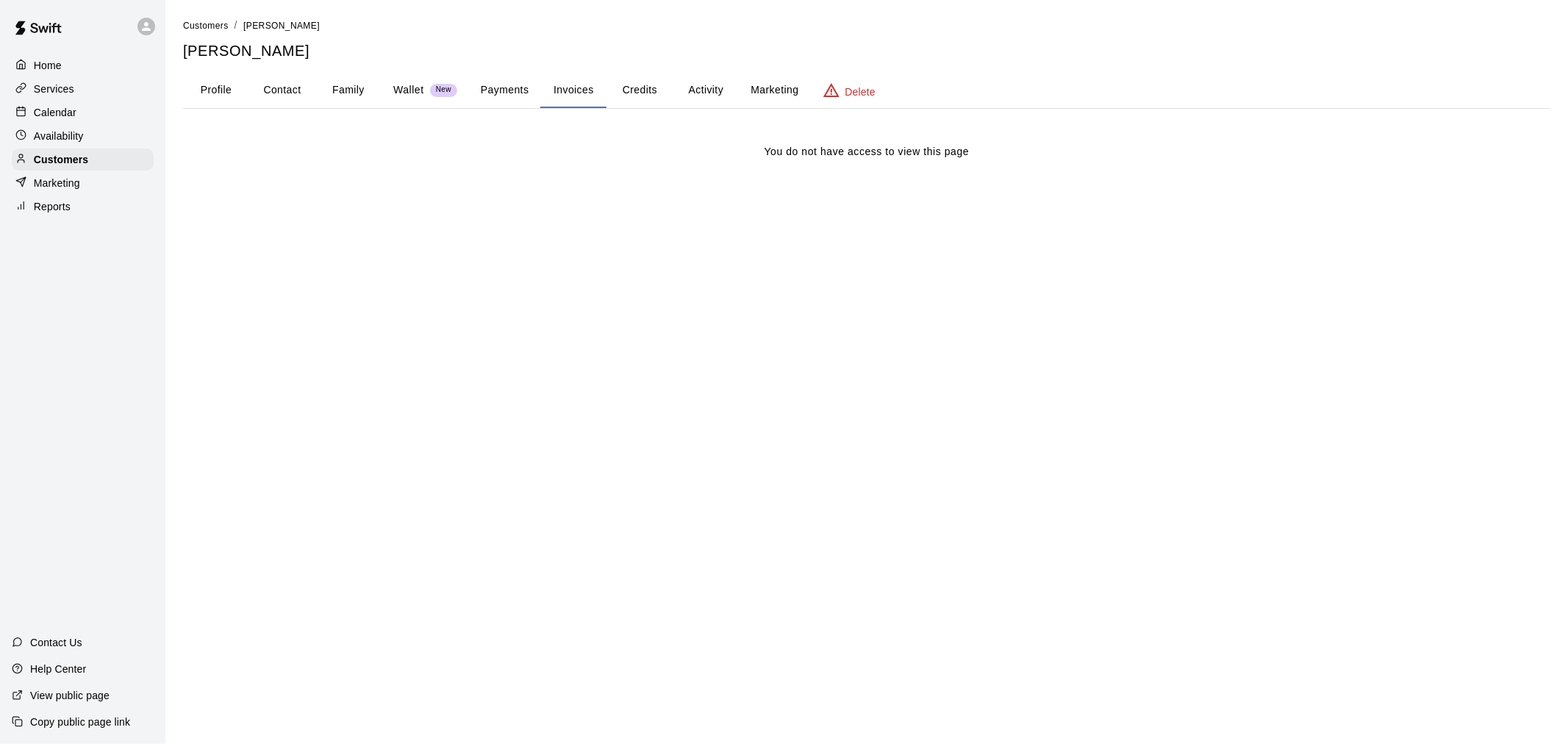
click at [522, 97] on button "Payments" at bounding box center [505, 91] width 71 height 36
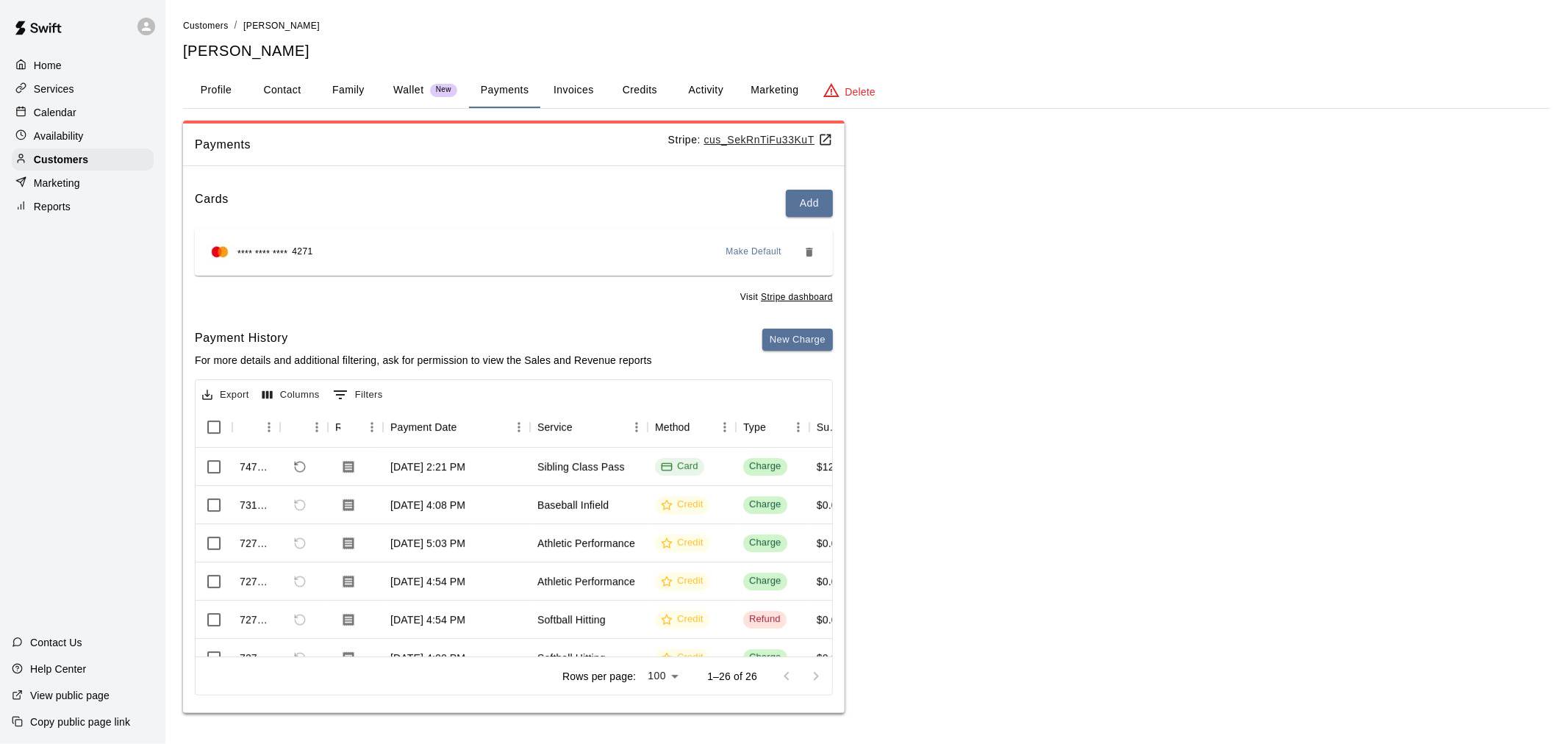
click at [234, 97] on button "Profile" at bounding box center [216, 91] width 67 height 36
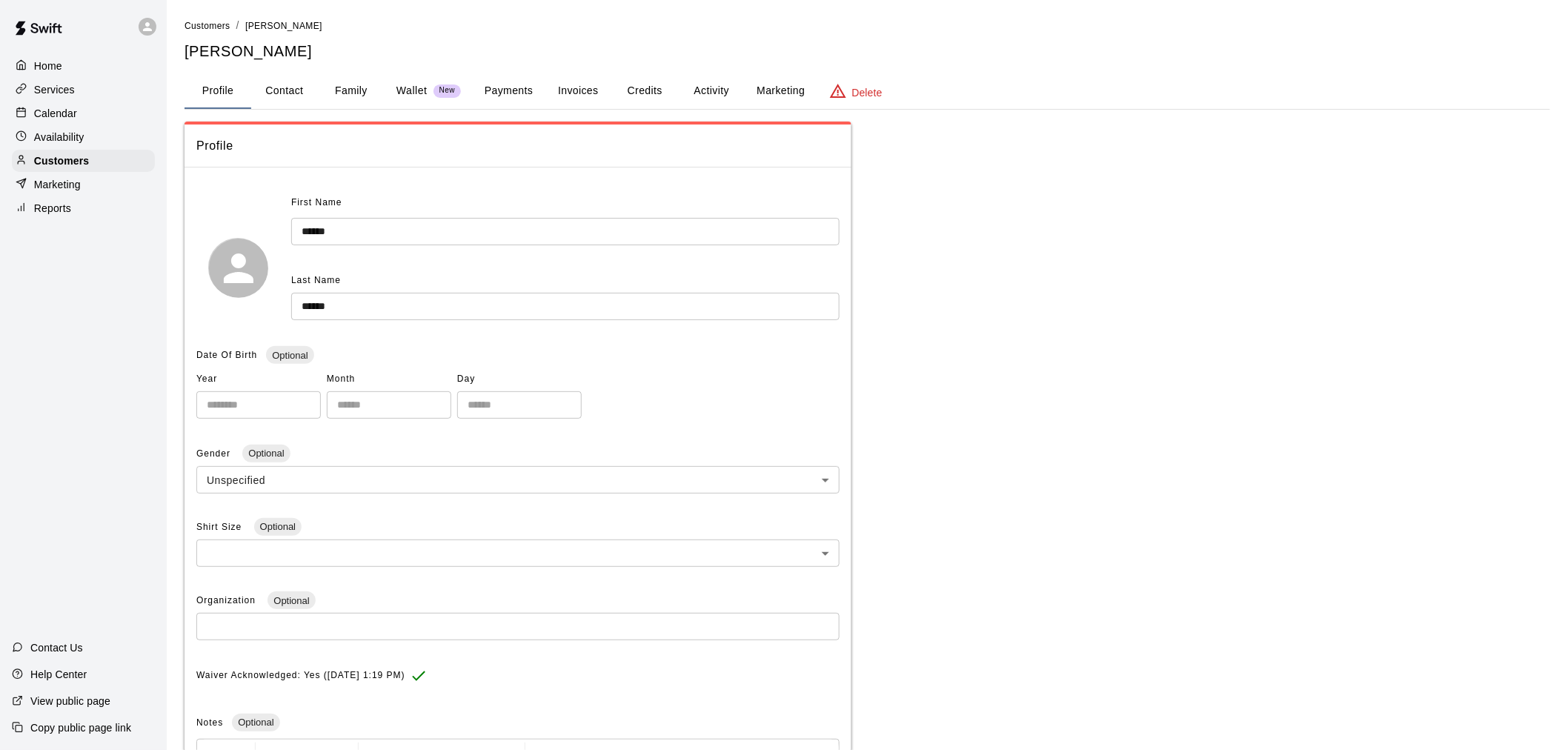
click at [539, 101] on button "Payments" at bounding box center [508, 92] width 72 height 36
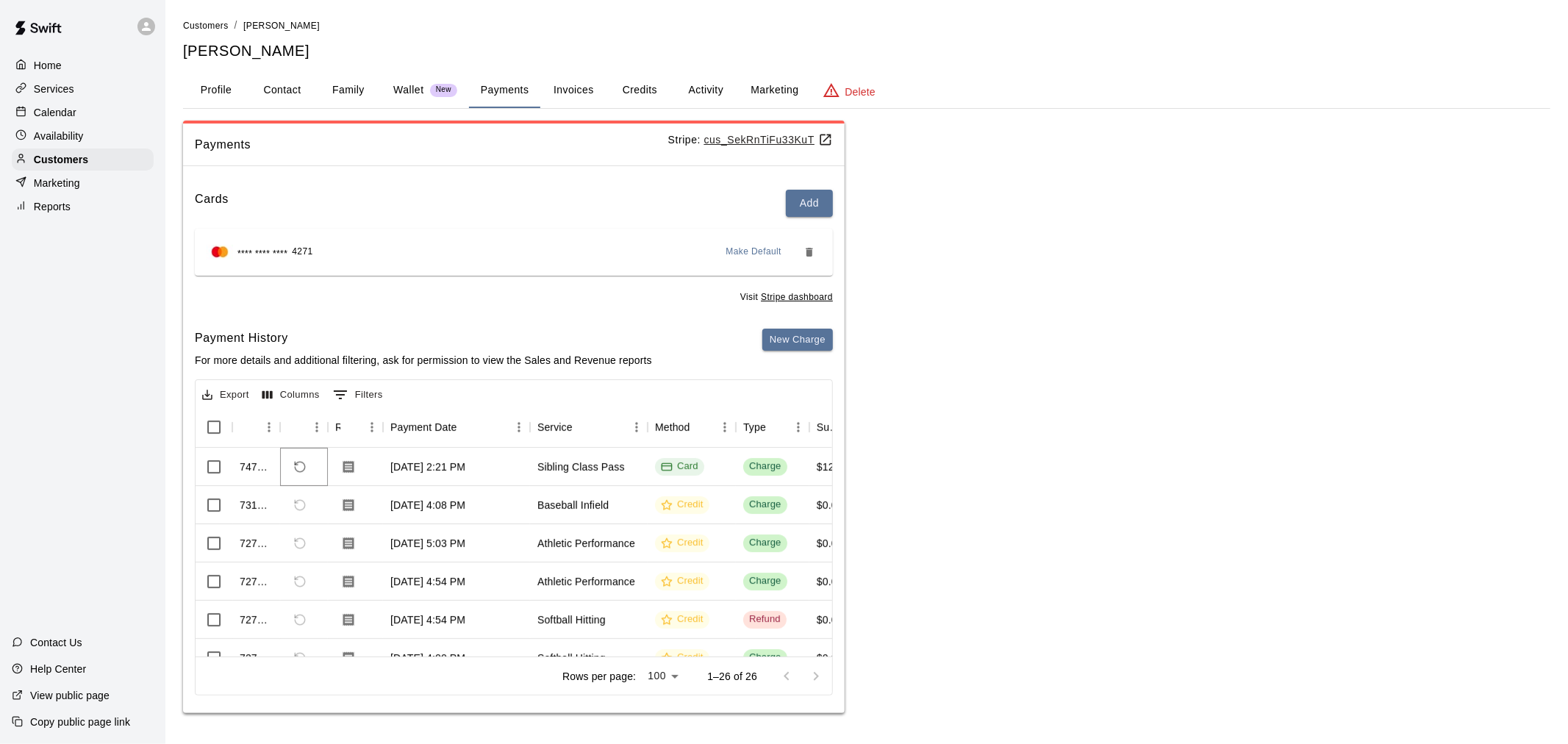
click at [309, 468] on button "Refund payment" at bounding box center [300, 467] width 25 height 25
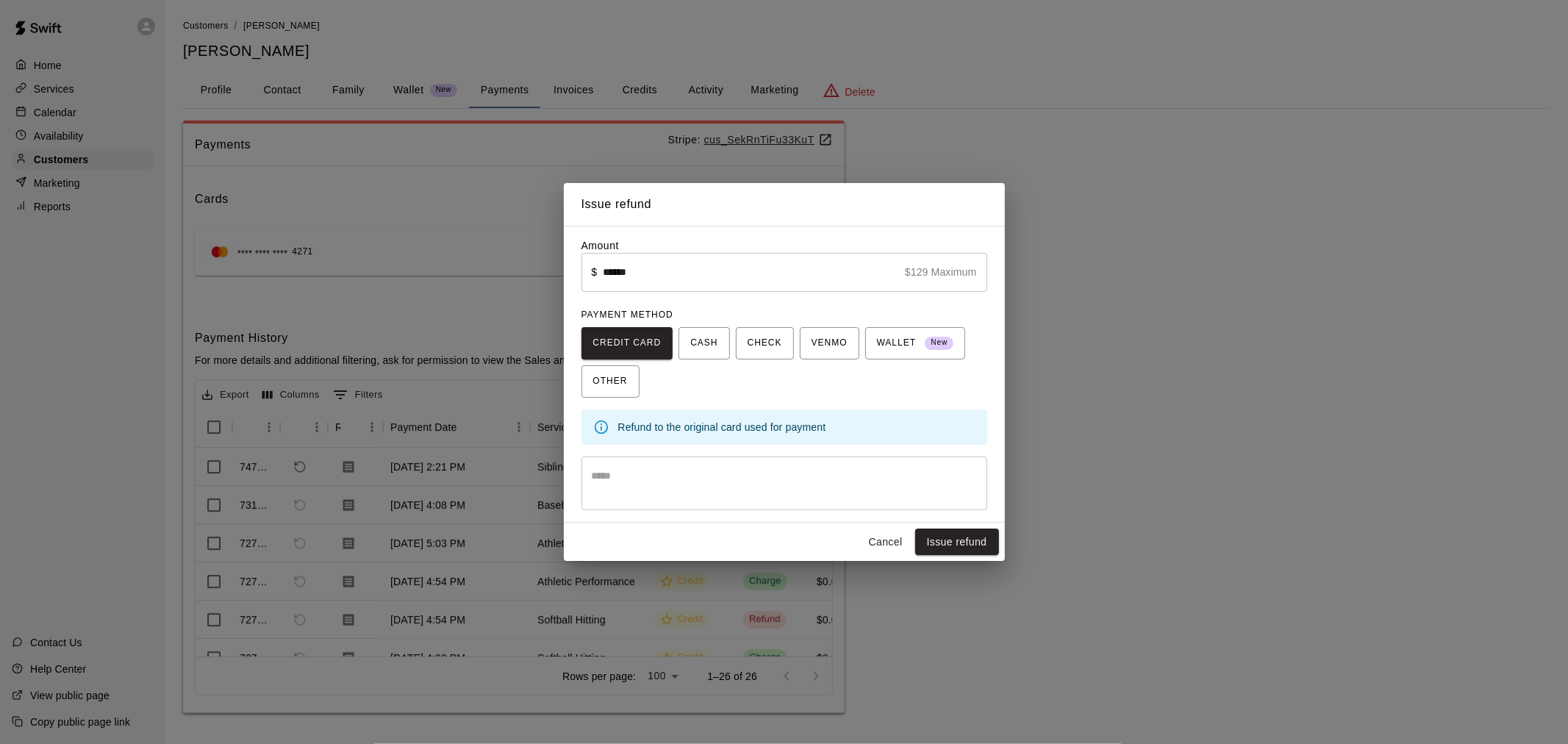
click at [894, 537] on button "Cancel" at bounding box center [886, 542] width 47 height 27
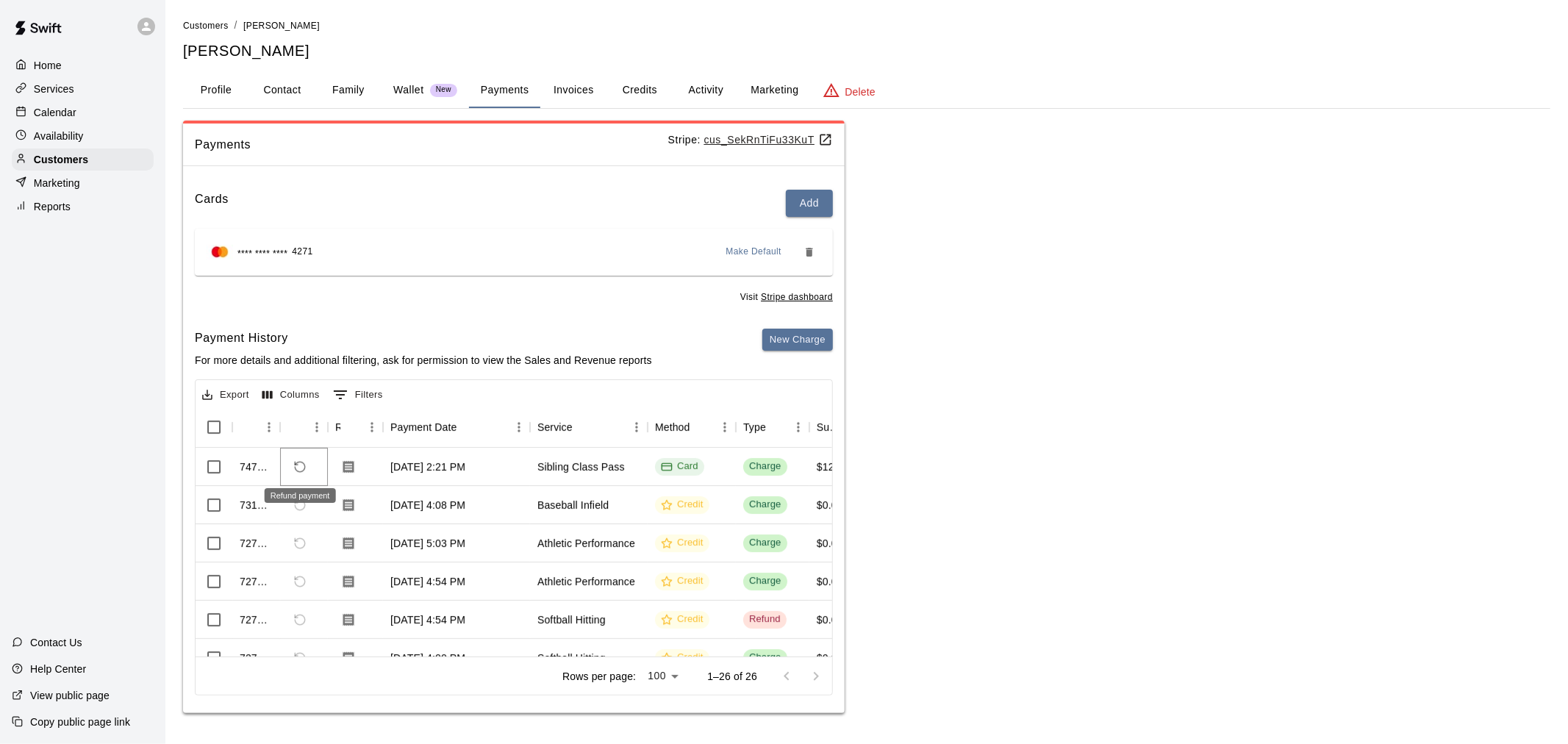
click at [301, 467] on icon "Refund payment" at bounding box center [300, 467] width 13 height 13
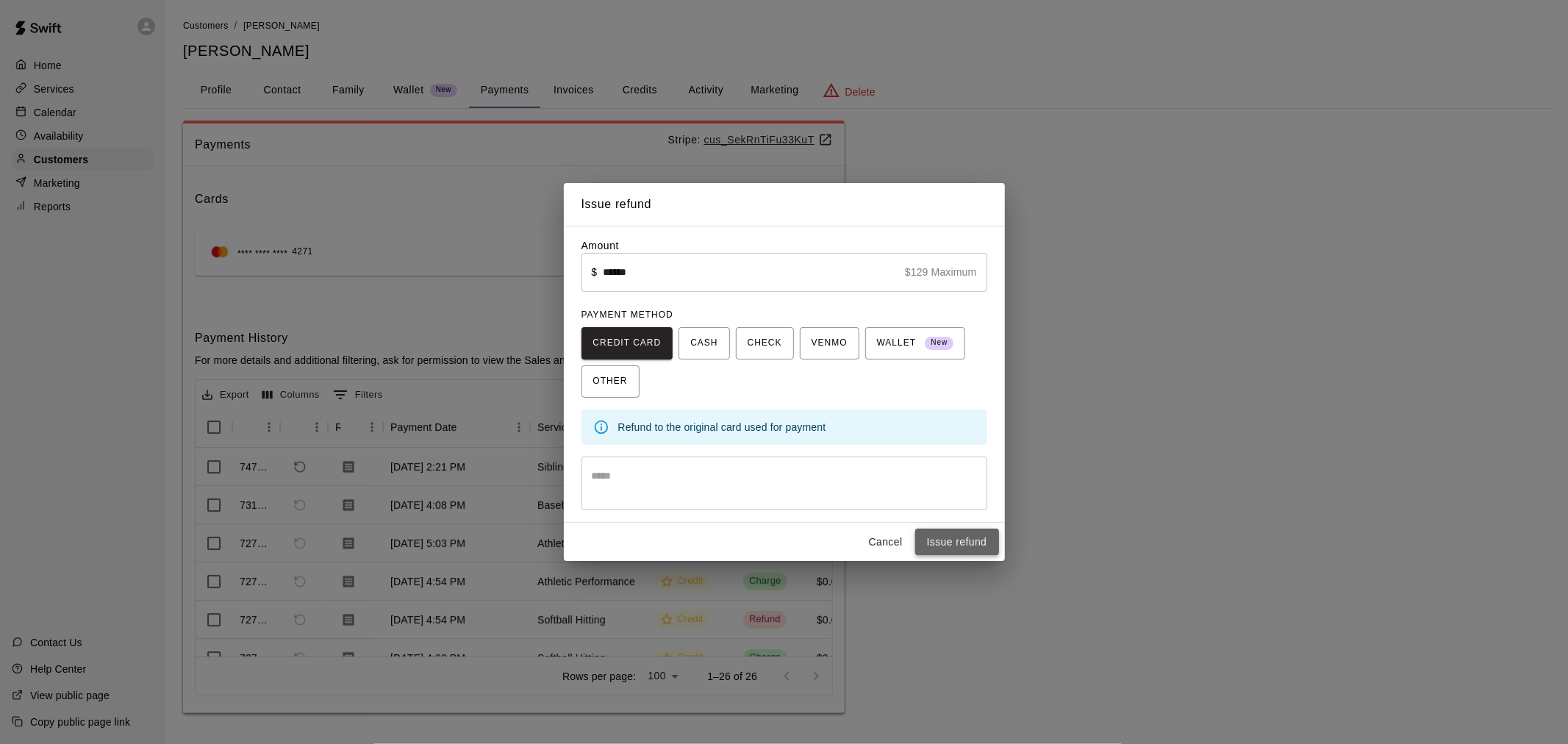
click at [965, 538] on button "Issue refund" at bounding box center [957, 542] width 83 height 27
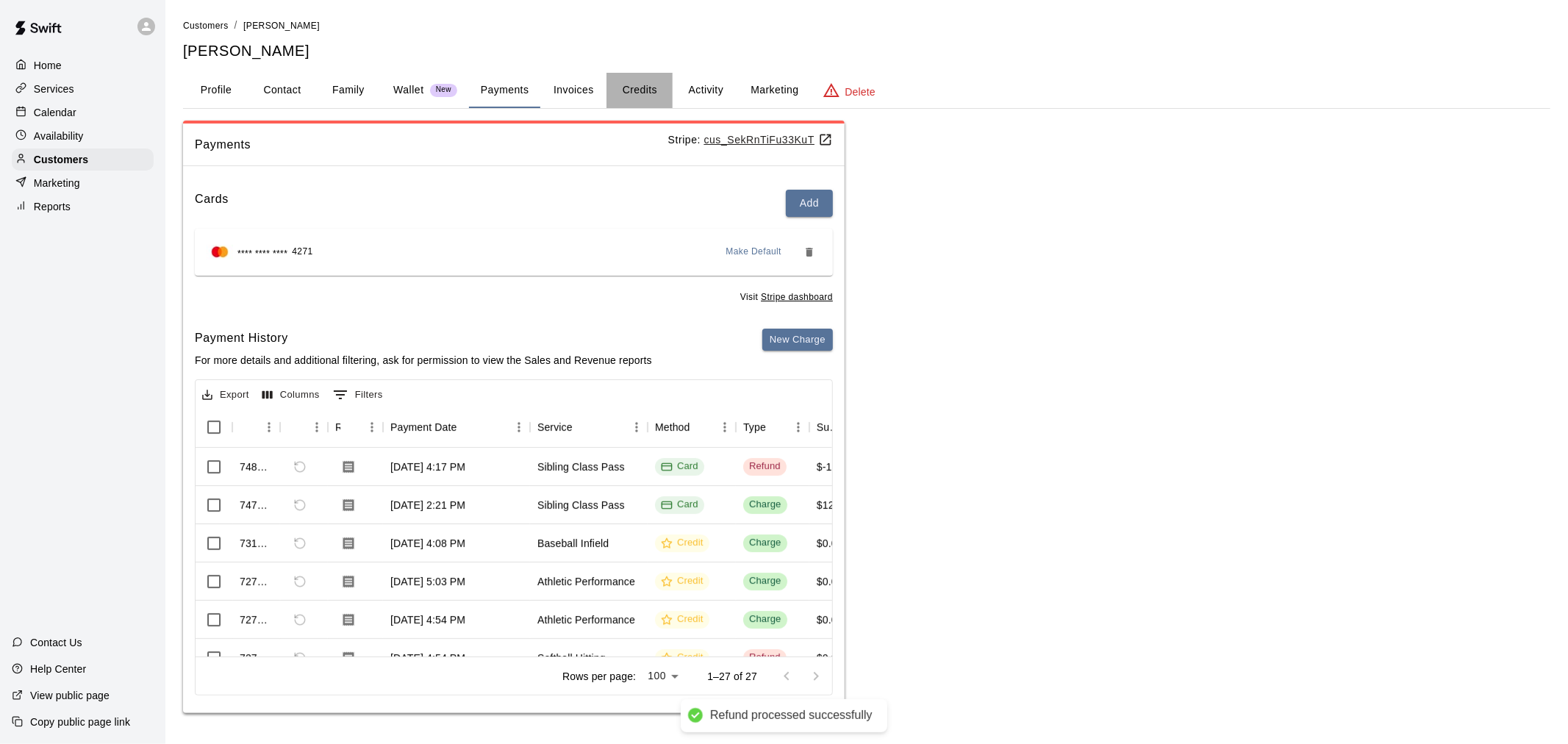
click at [642, 82] on button "Credits" at bounding box center [640, 91] width 67 height 36
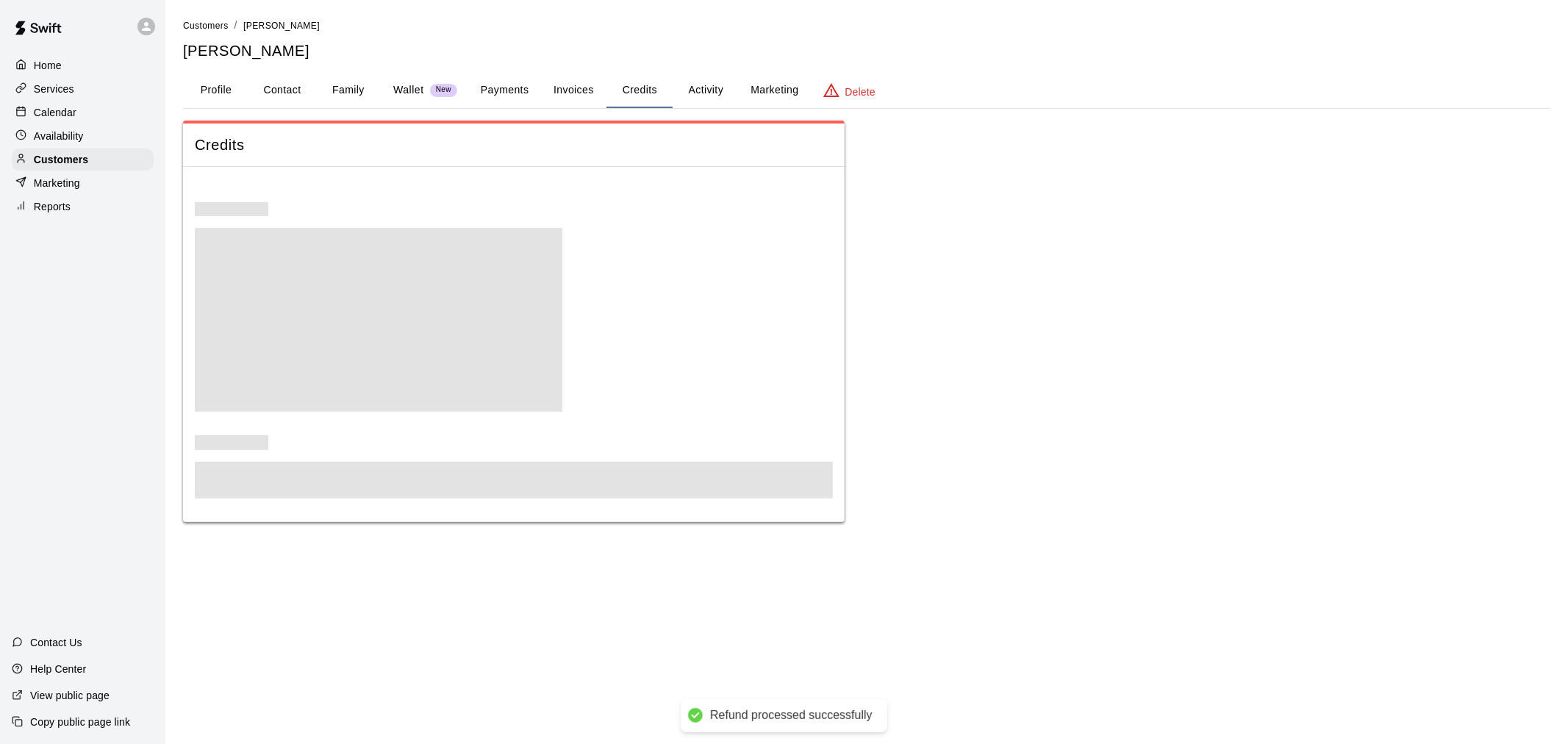
click at [704, 90] on button "Activity" at bounding box center [705, 91] width 67 height 36
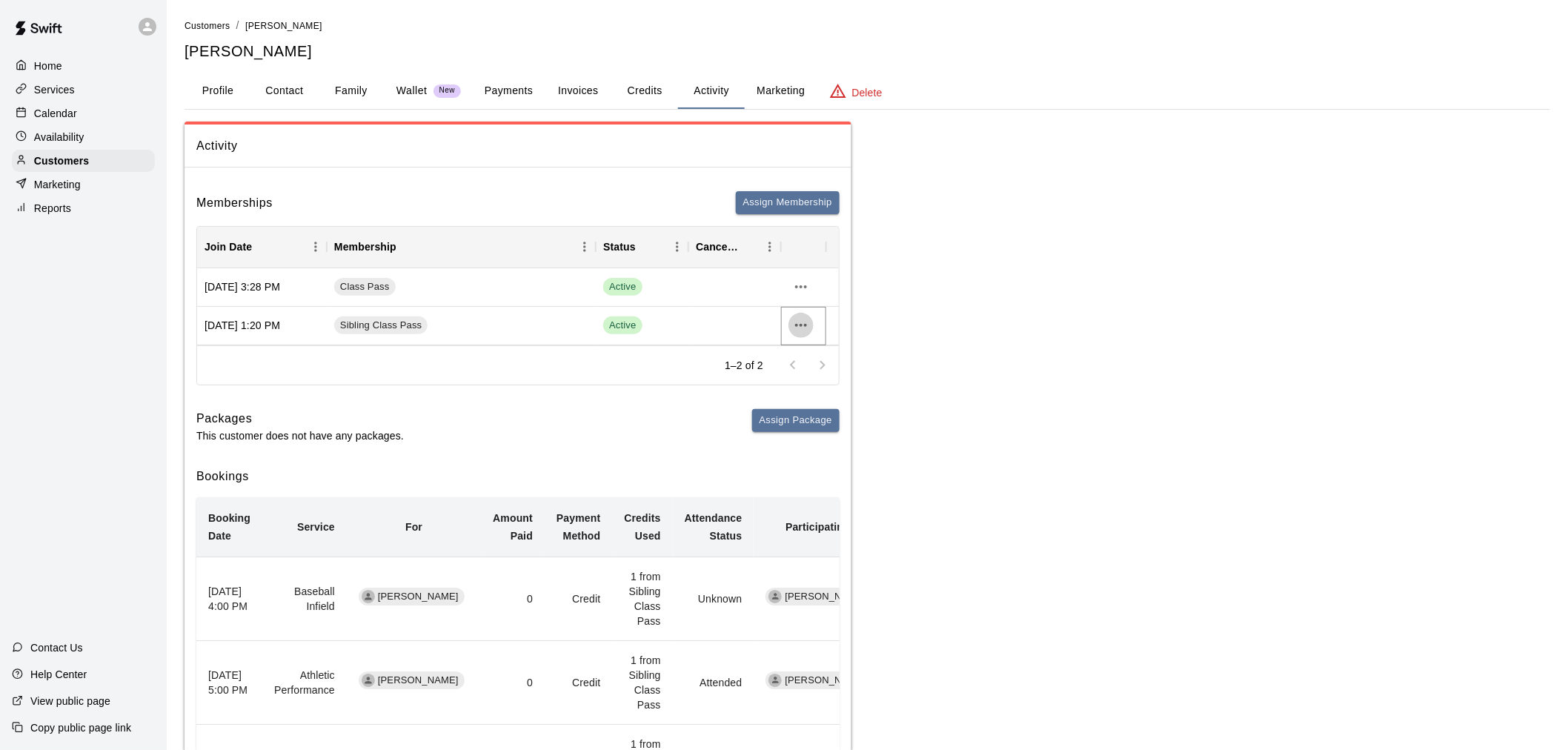
click at [804, 324] on icon "more actions" at bounding box center [801, 325] width 12 height 3
click at [818, 382] on li "Cancel" at bounding box center [830, 380] width 84 height 25
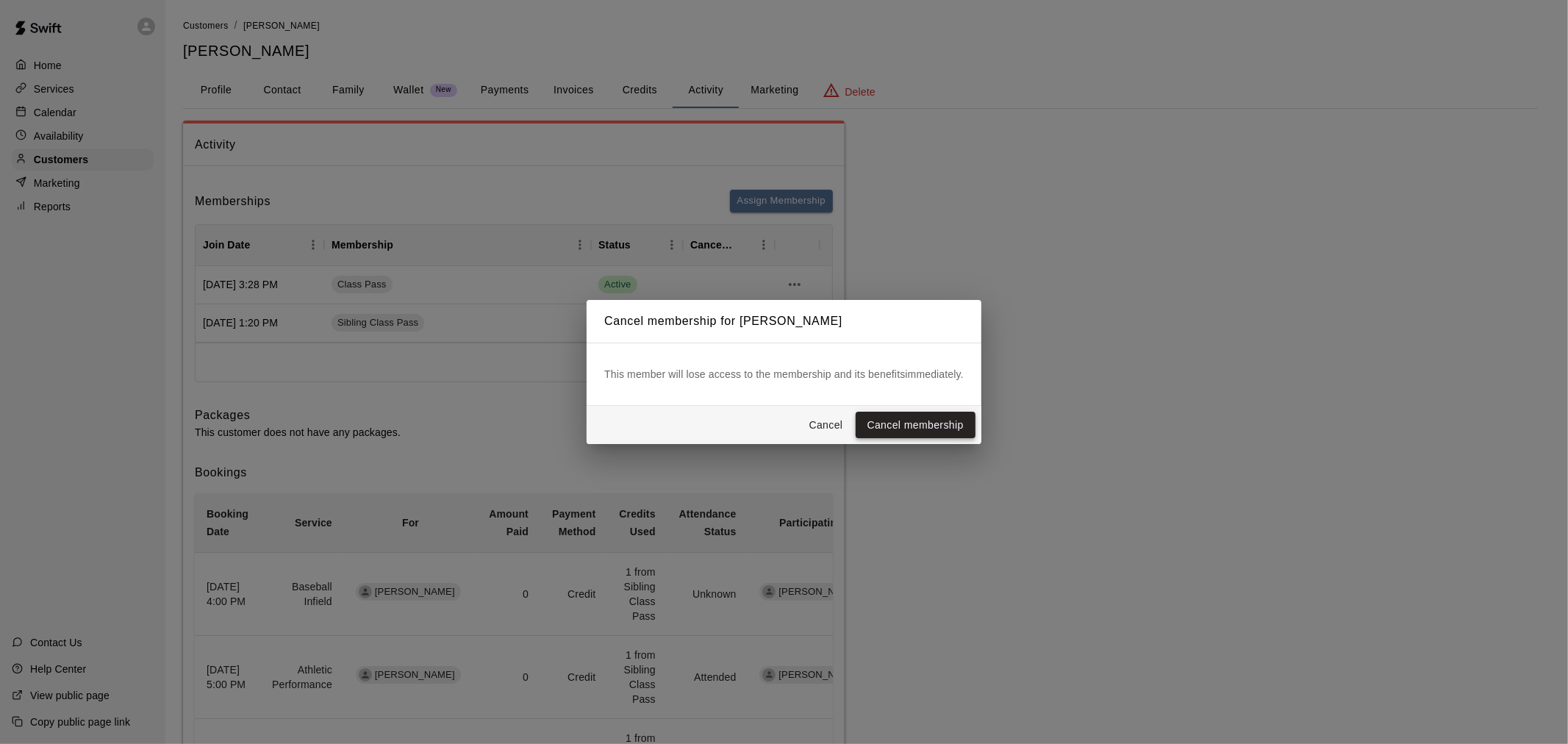
click at [884, 427] on button "Cancel membership" at bounding box center [916, 425] width 120 height 27
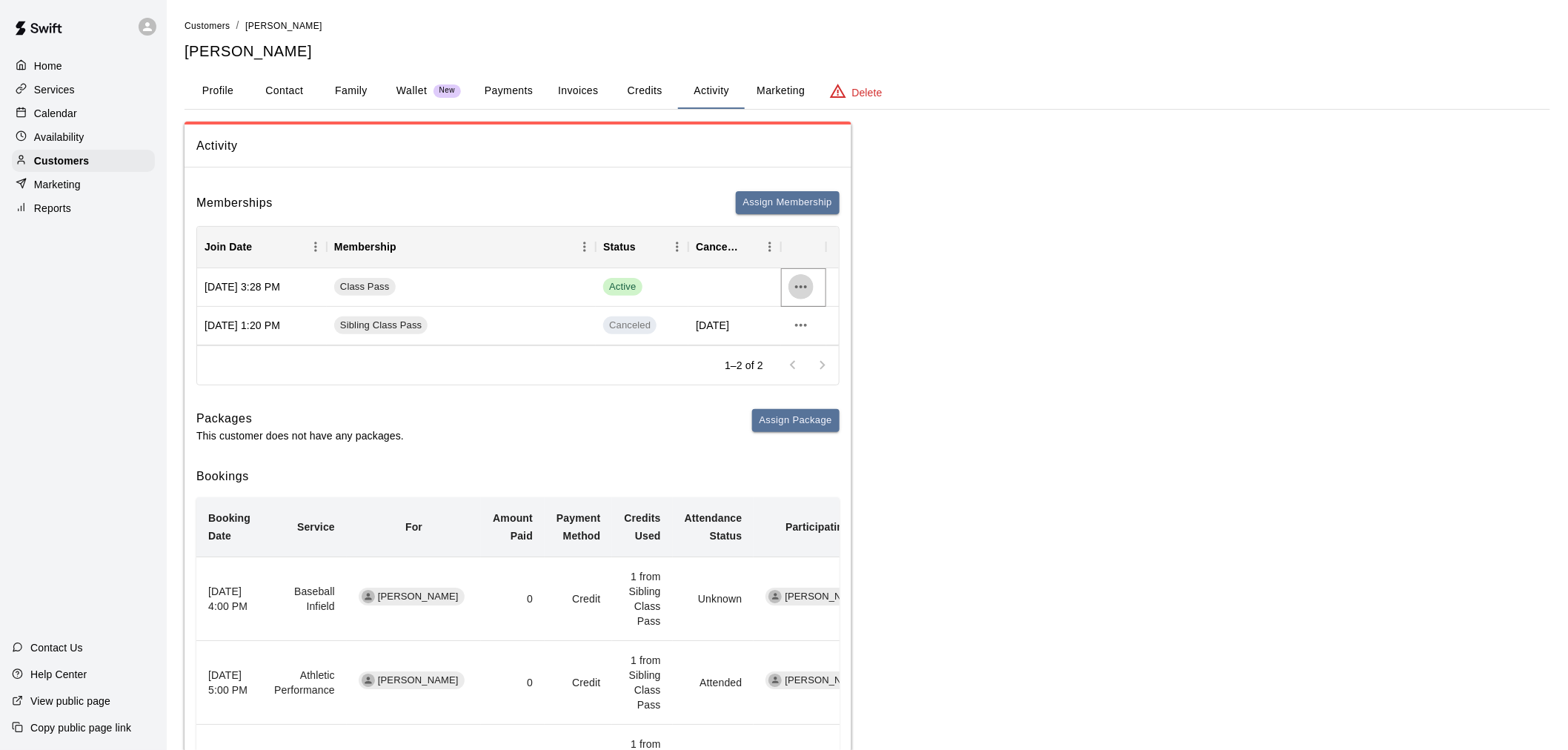
click at [808, 287] on icon "more actions" at bounding box center [801, 287] width 18 height 18
click at [853, 349] on li "Cancel" at bounding box center [830, 341] width 84 height 25
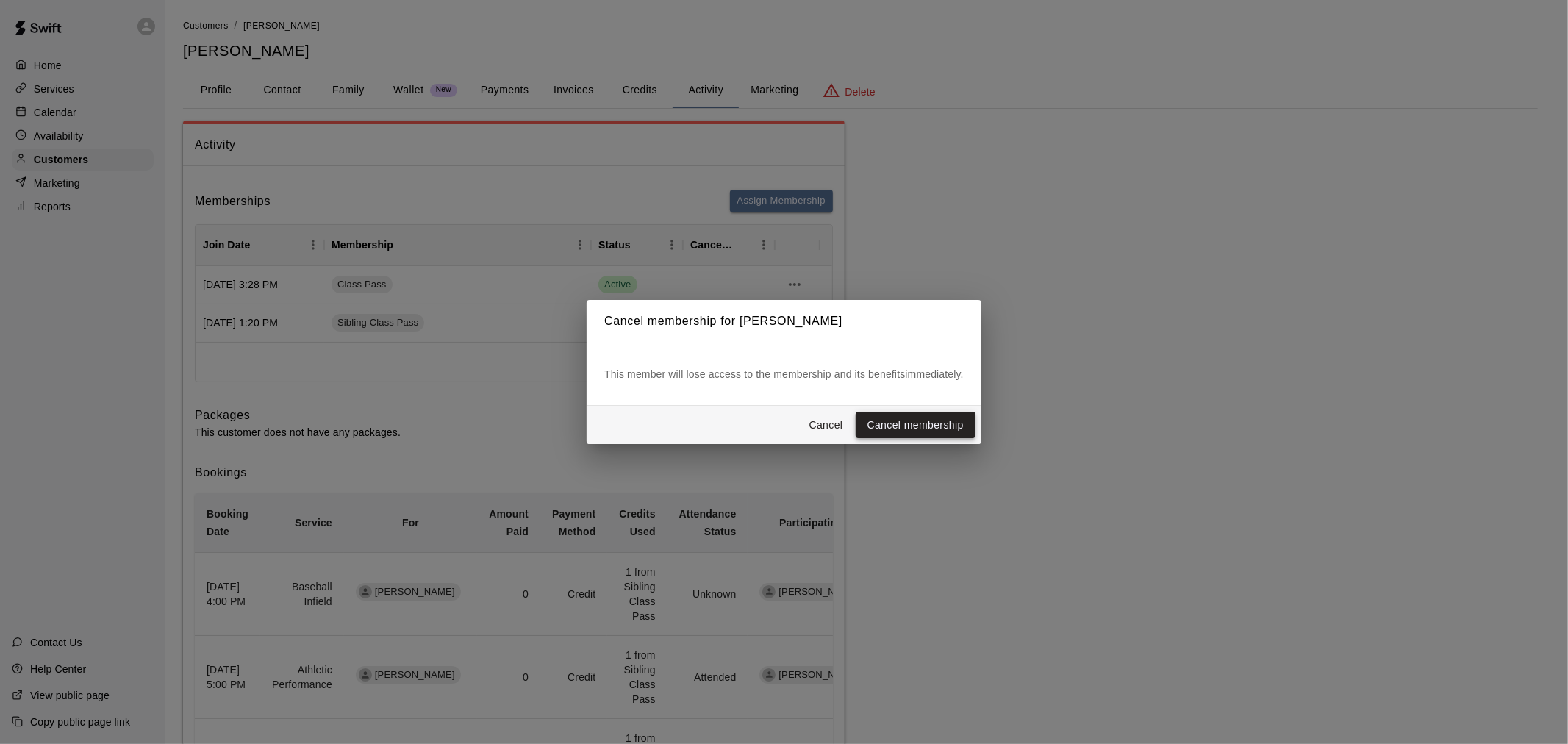
click at [910, 424] on button "Cancel membership" at bounding box center [916, 425] width 120 height 27
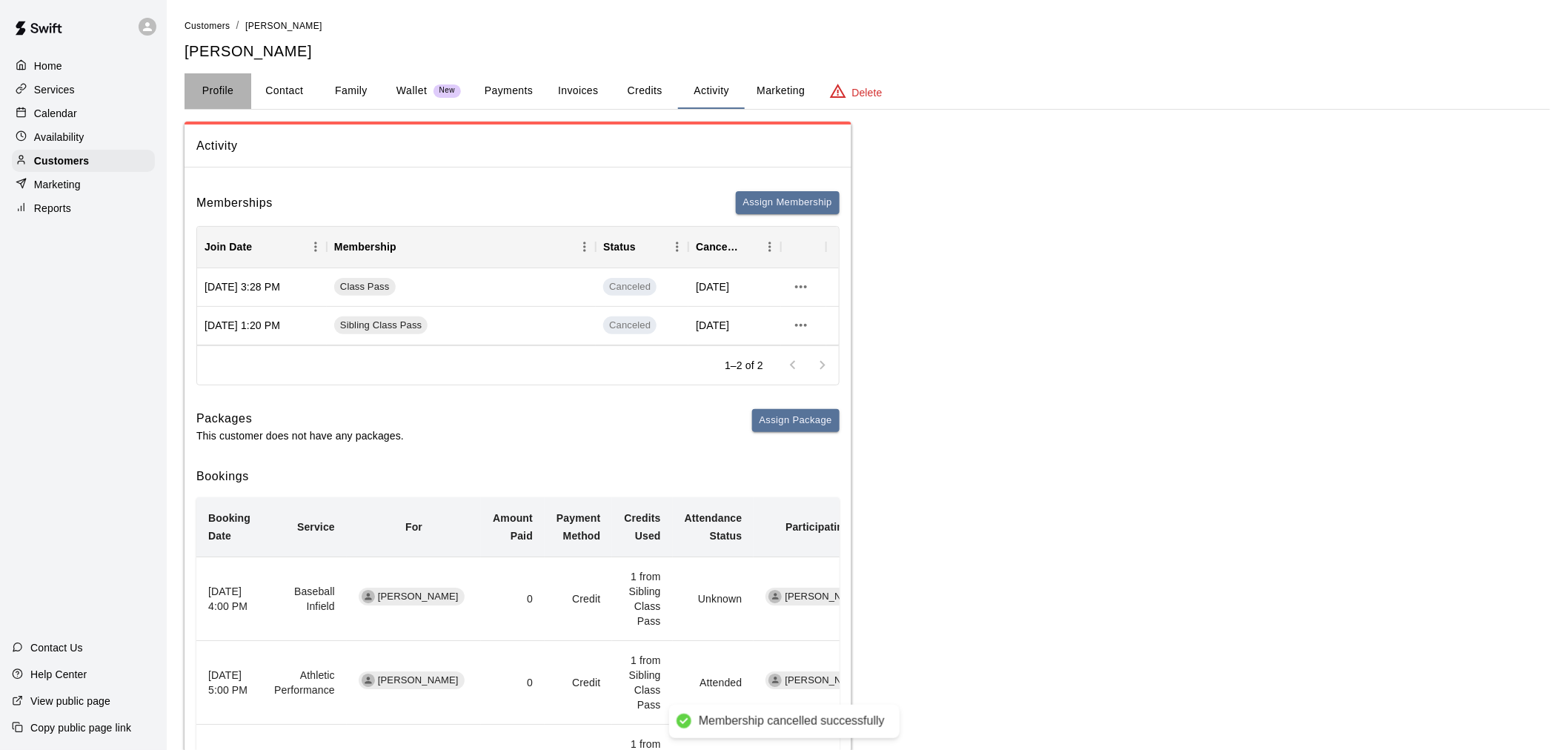
click at [218, 104] on button "Profile" at bounding box center [217, 92] width 67 height 36
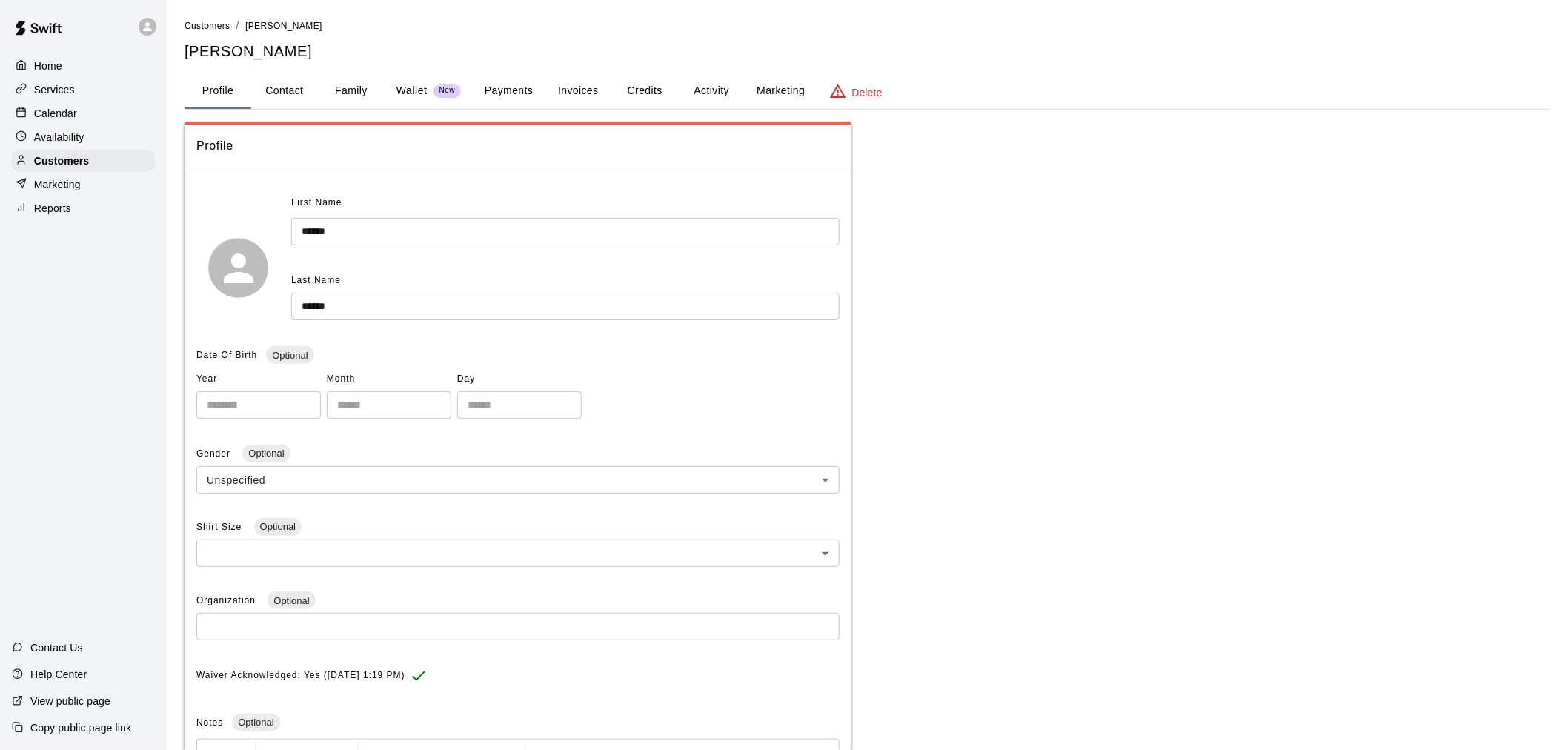
click at [89, 117] on div "Calendar" at bounding box center [83, 113] width 143 height 23
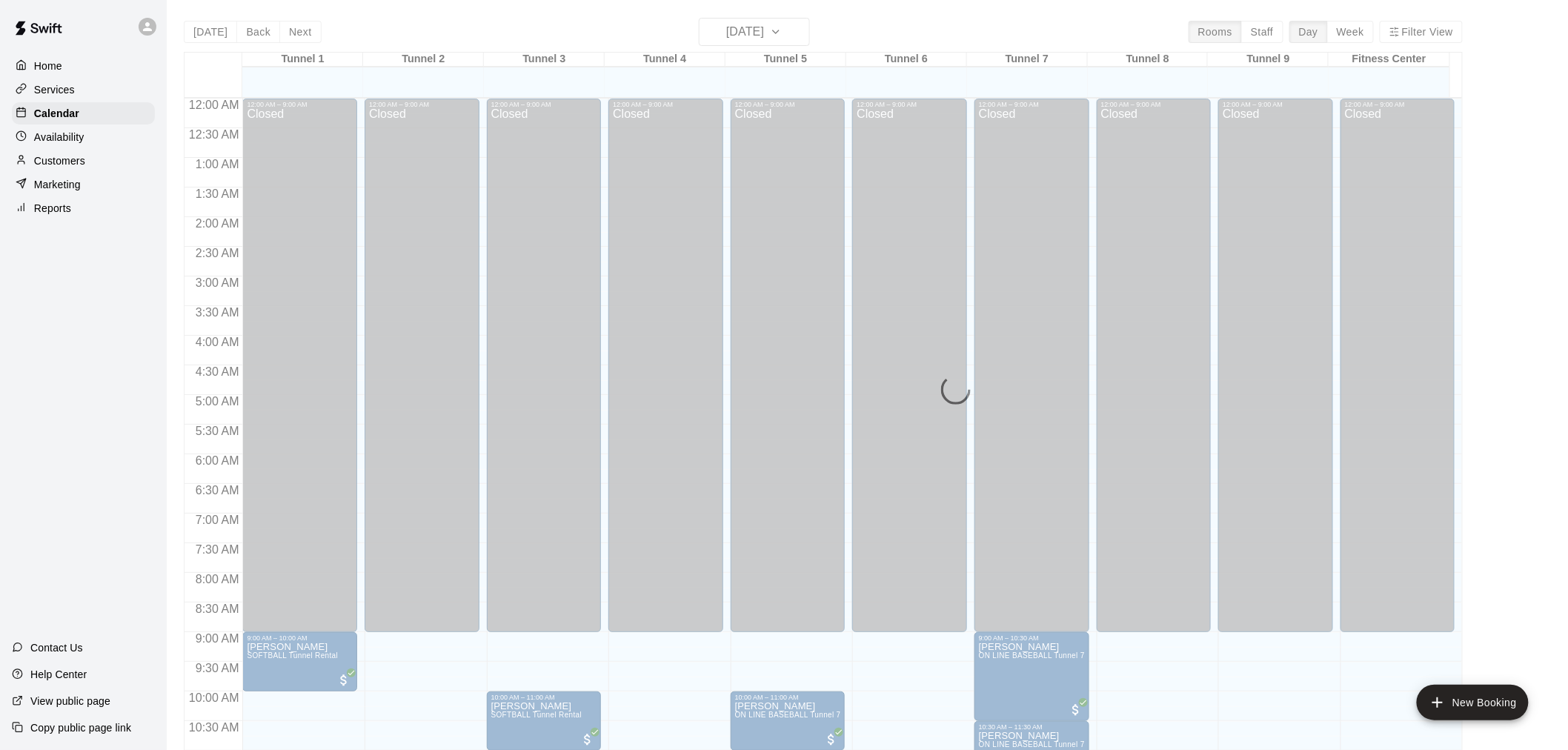
click at [101, 162] on div "Customers" at bounding box center [83, 161] width 143 height 23
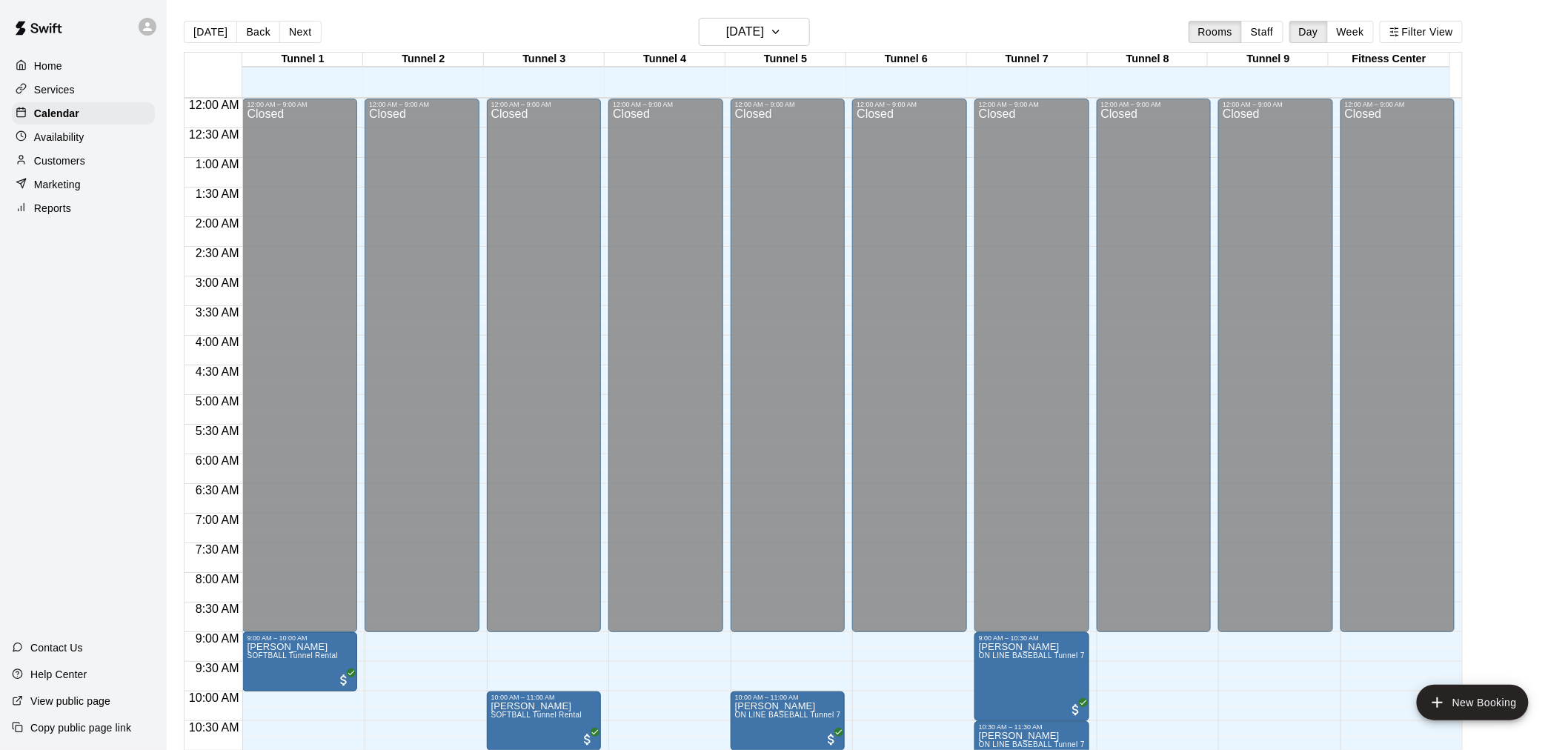
scroll to position [709, 0]
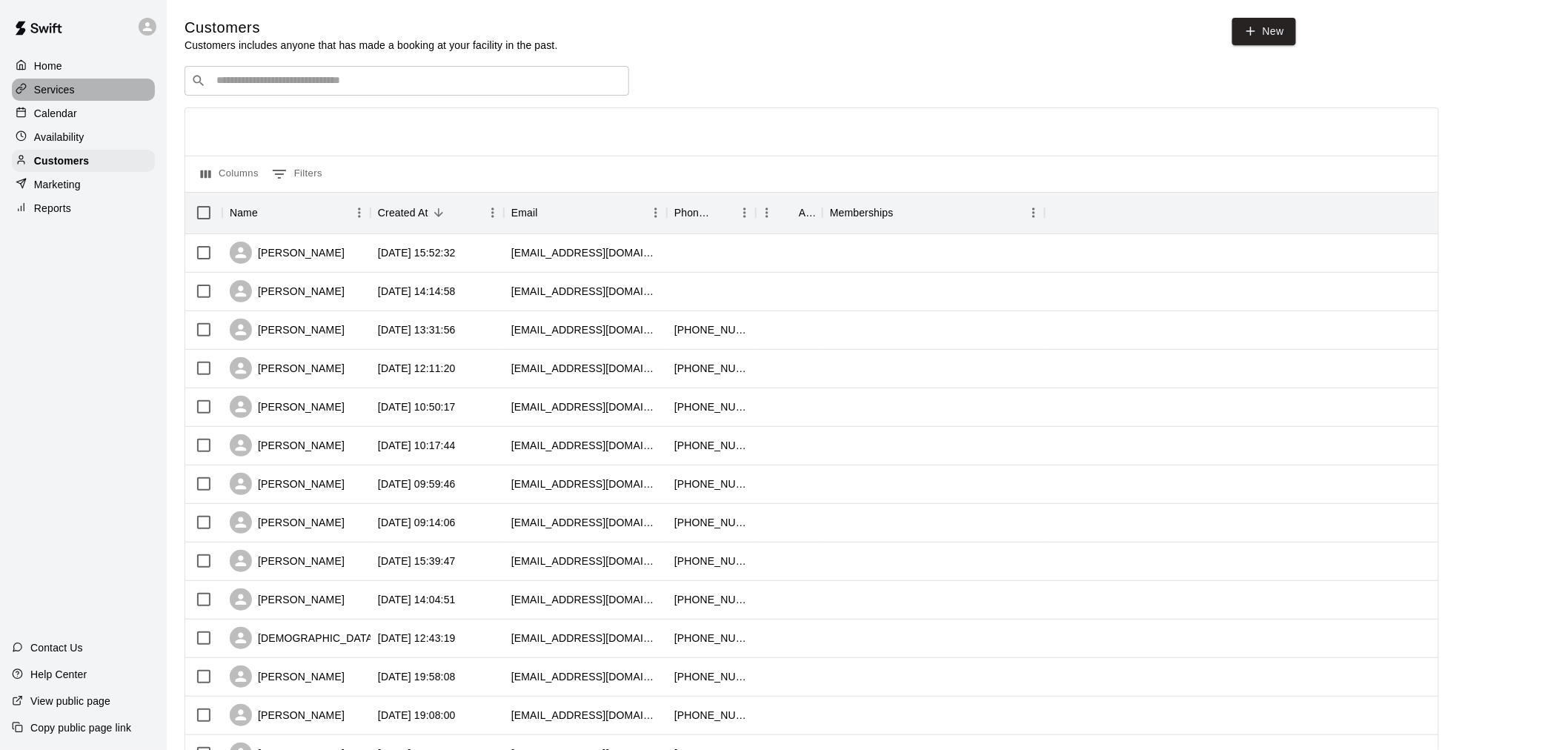
click at [124, 97] on div "Services" at bounding box center [83, 90] width 143 height 23
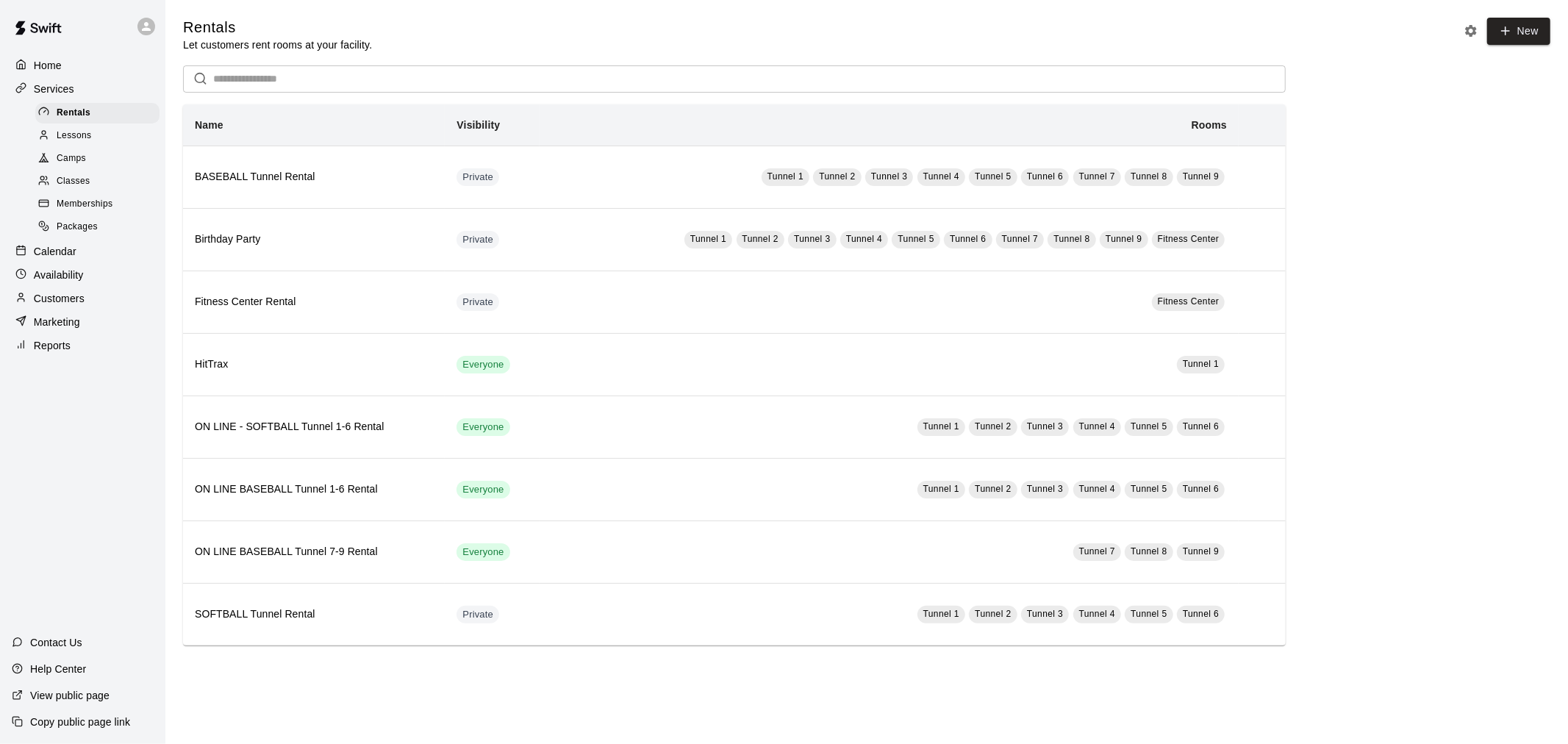
click at [109, 261] on div "Calendar" at bounding box center [83, 251] width 142 height 23
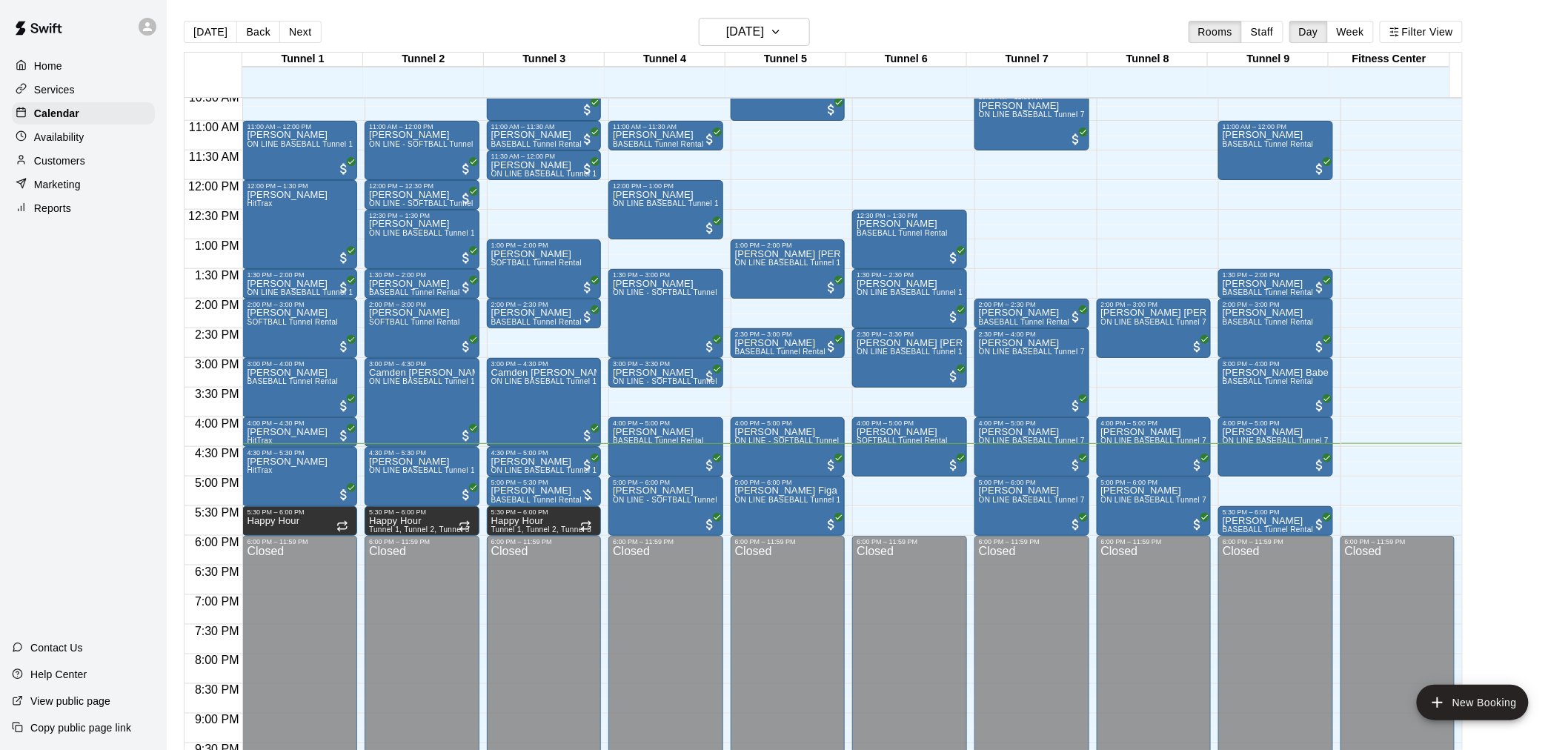
scroll to position [627, 0]
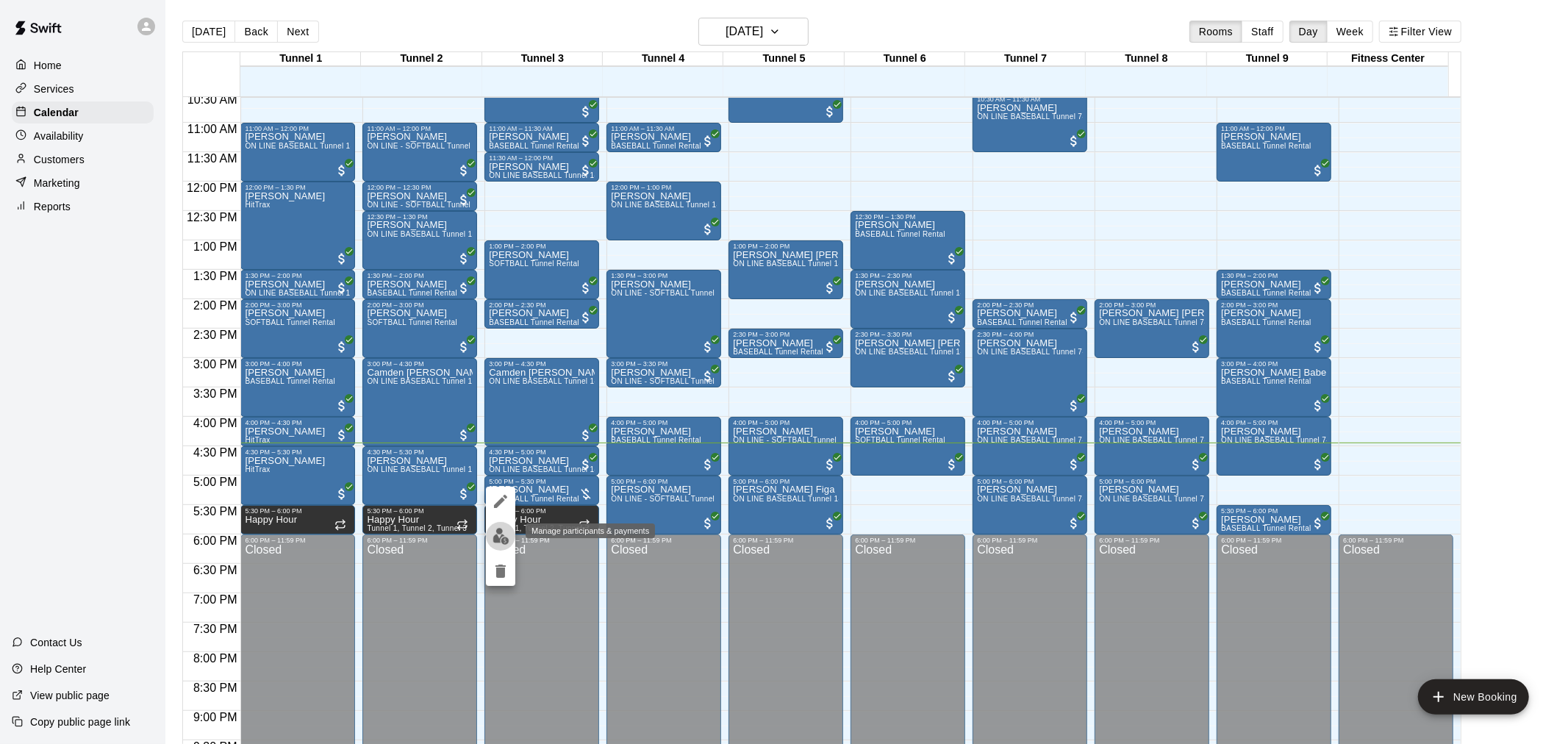
click at [501, 533] on img "edit" at bounding box center [501, 537] width 17 height 17
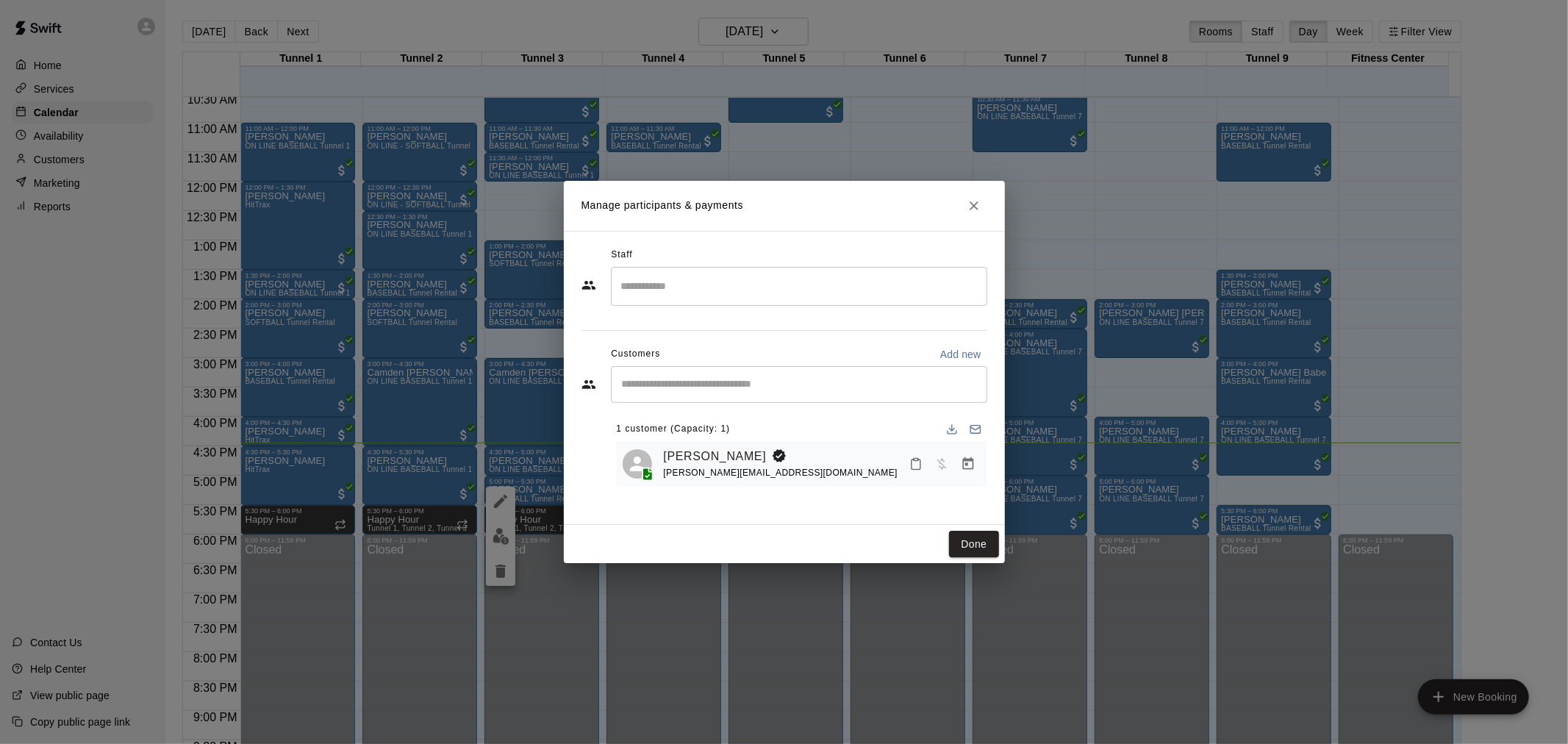
click at [969, 470] on icon "Manage bookings & payment" at bounding box center [968, 463] width 11 height 12
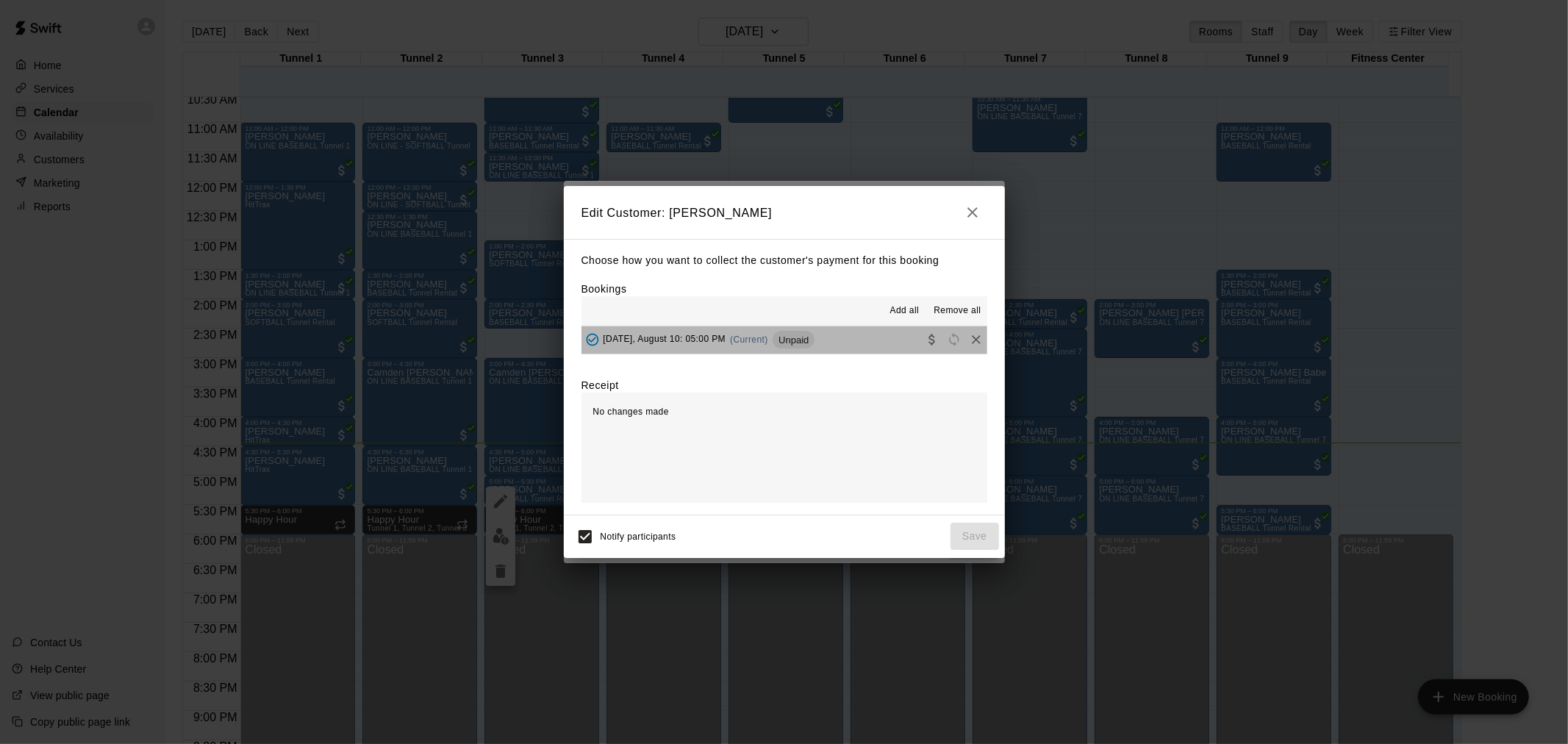
click at [785, 331] on div "[DATE], August 10: 05:00 PM (Current) Unpaid" at bounding box center [698, 340] width 234 height 23
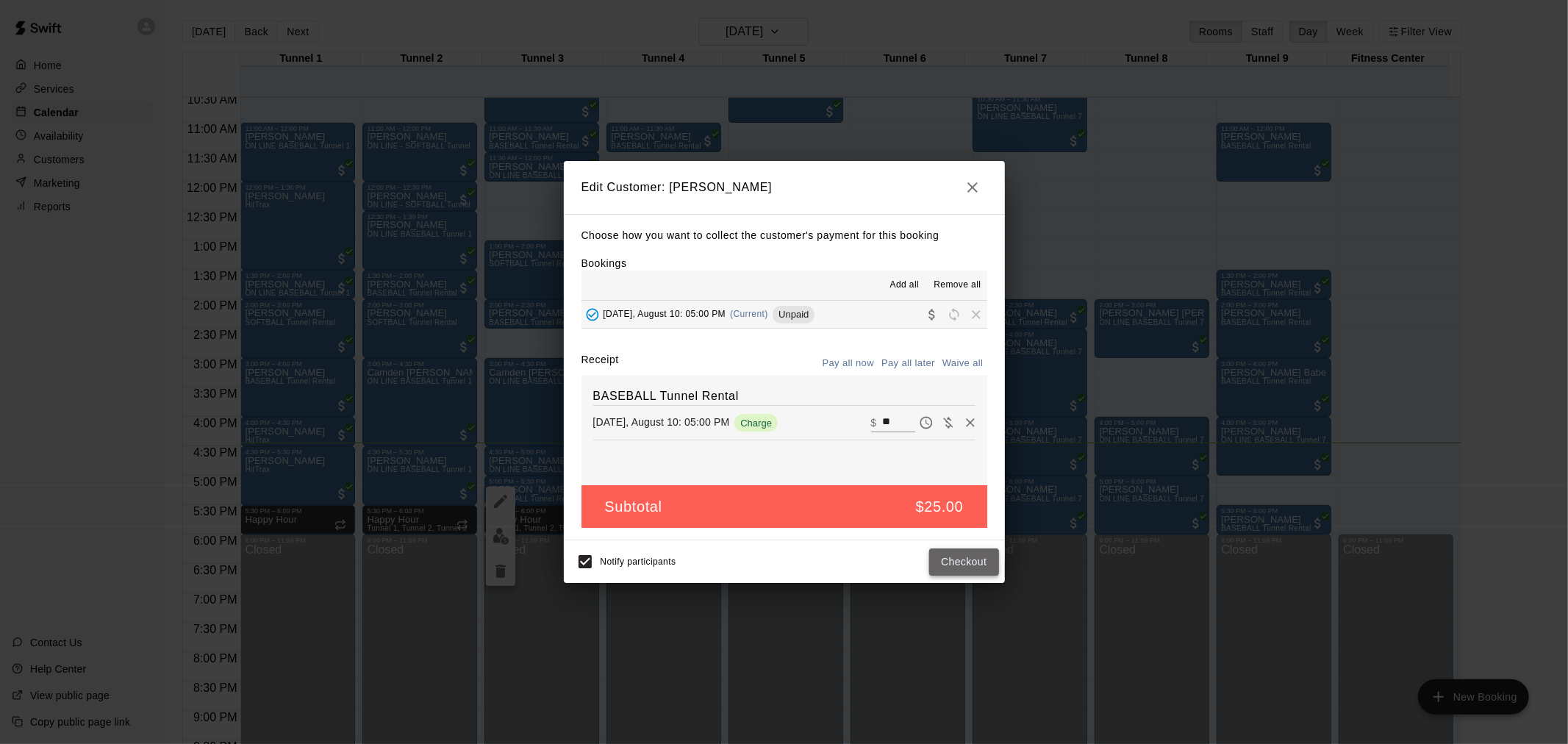
click at [979, 567] on button "Checkout" at bounding box center [964, 562] width 69 height 27
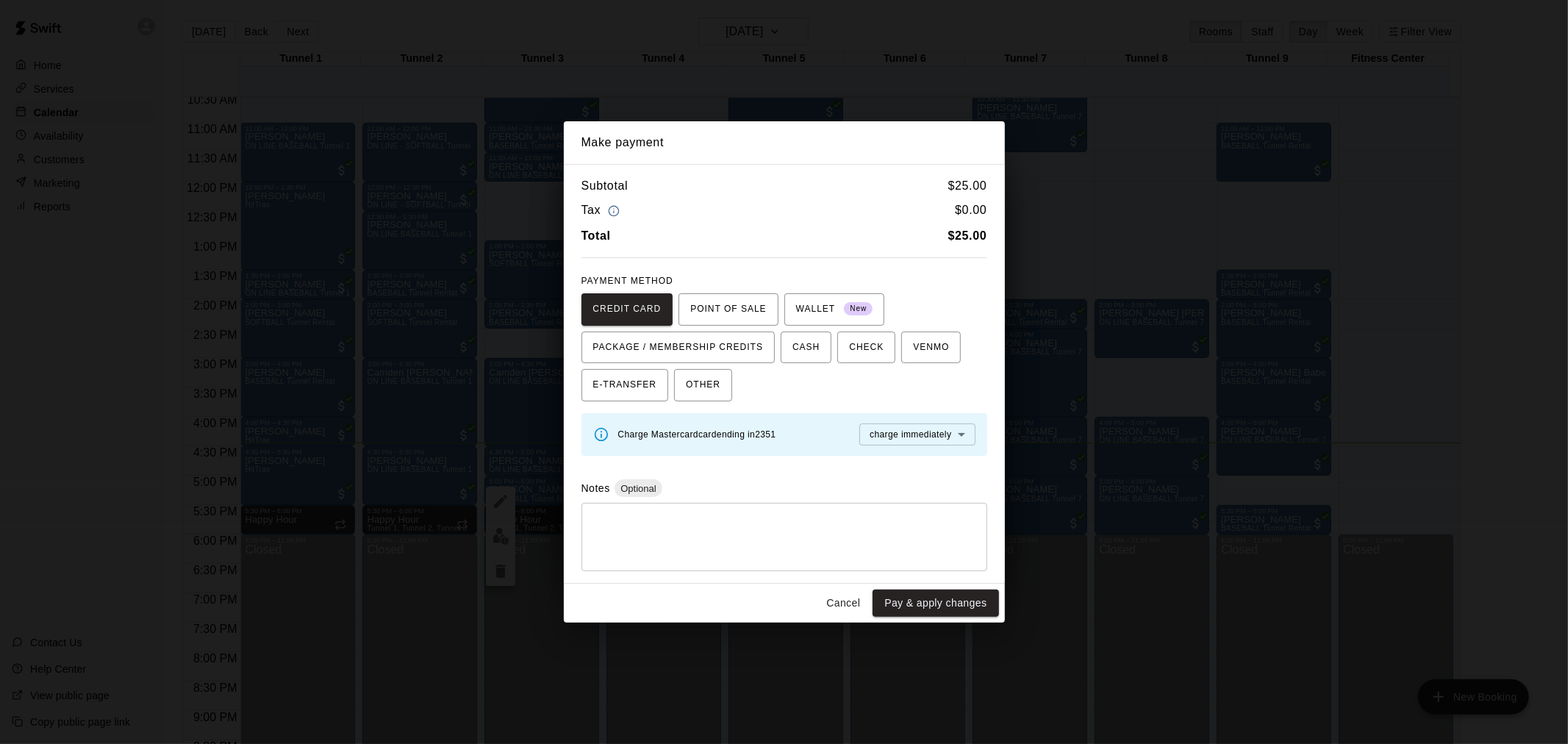
click at [914, 587] on div "Cancel Pay & apply changes" at bounding box center [784, 604] width 441 height 39
click at [942, 601] on button "Pay & apply changes" at bounding box center [936, 603] width 126 height 27
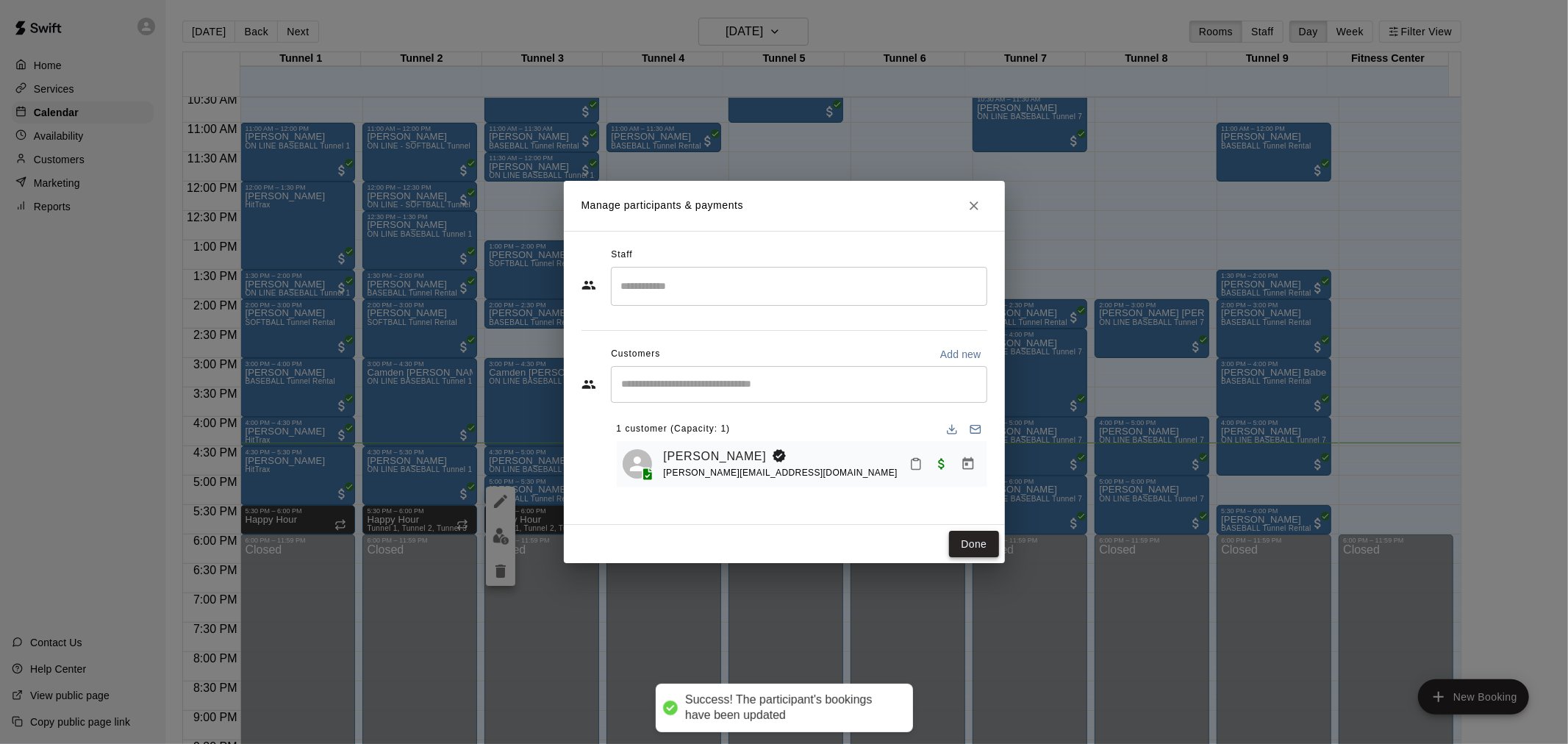
click at [984, 547] on button "Done" at bounding box center [973, 544] width 50 height 27
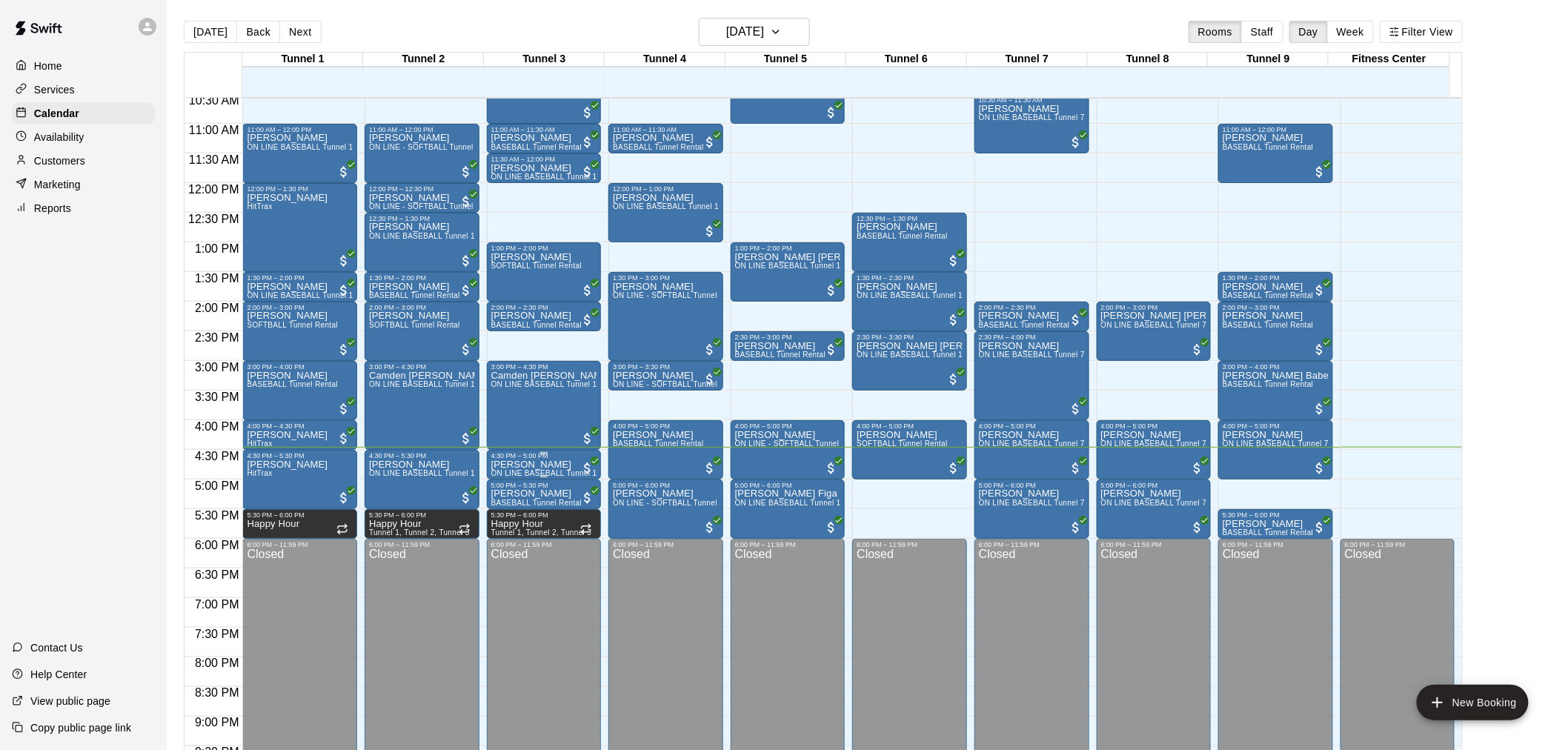
click at [543, 458] on div "4:30 PM – 5:00 PM" at bounding box center [544, 456] width 106 height 8
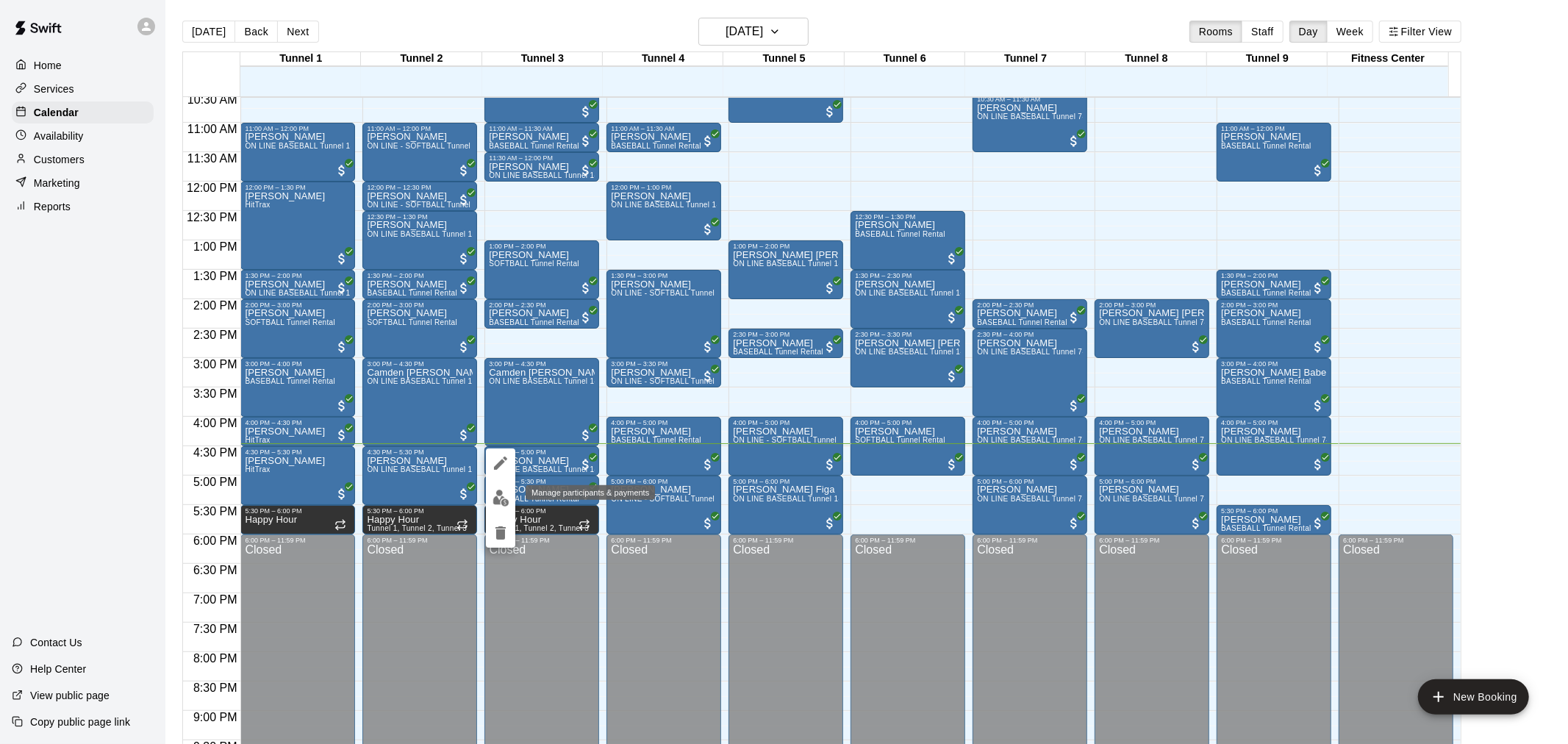
click at [505, 504] on img "edit" at bounding box center [501, 498] width 17 height 17
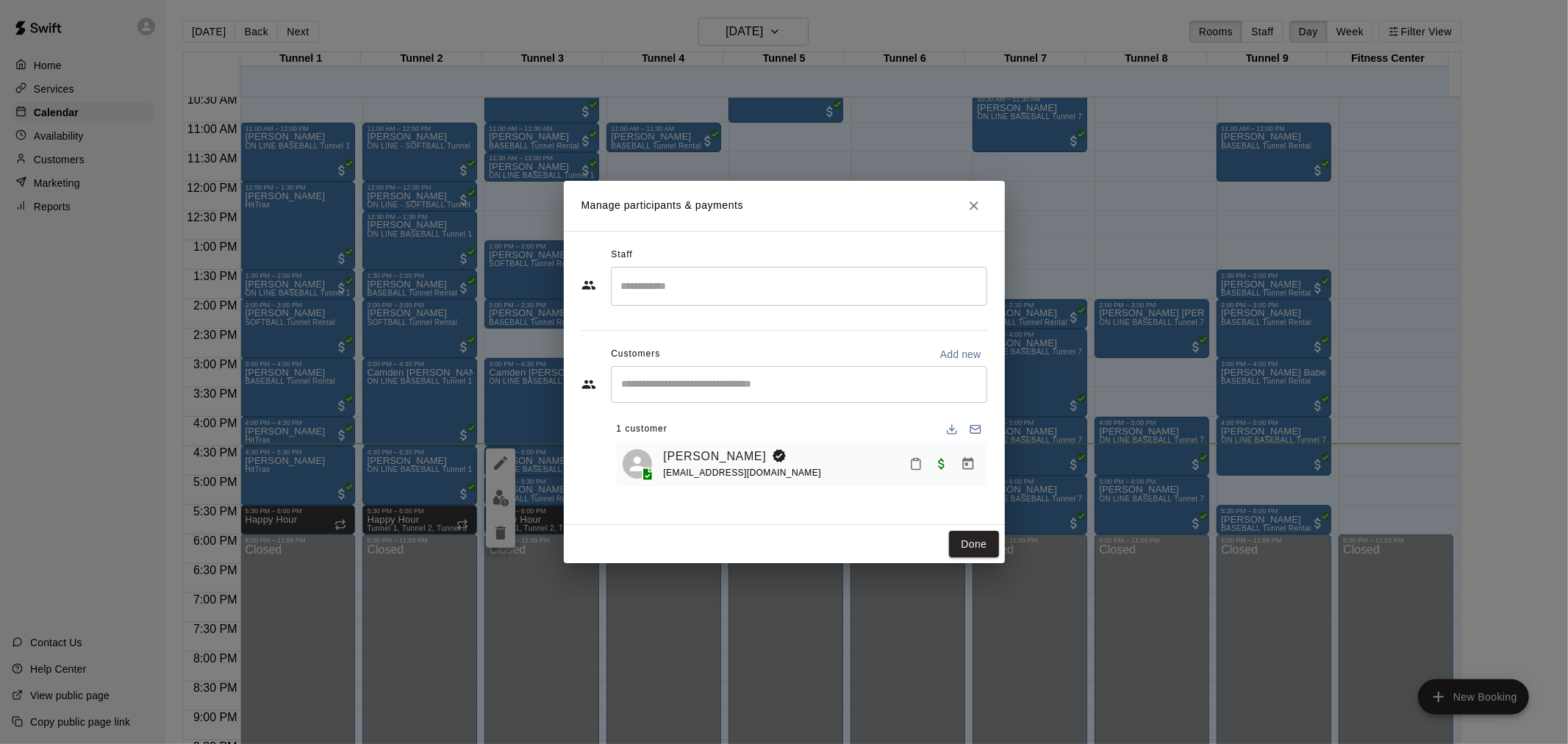
click at [968, 462] on icon "Manage bookings & payment" at bounding box center [968, 463] width 11 height 12
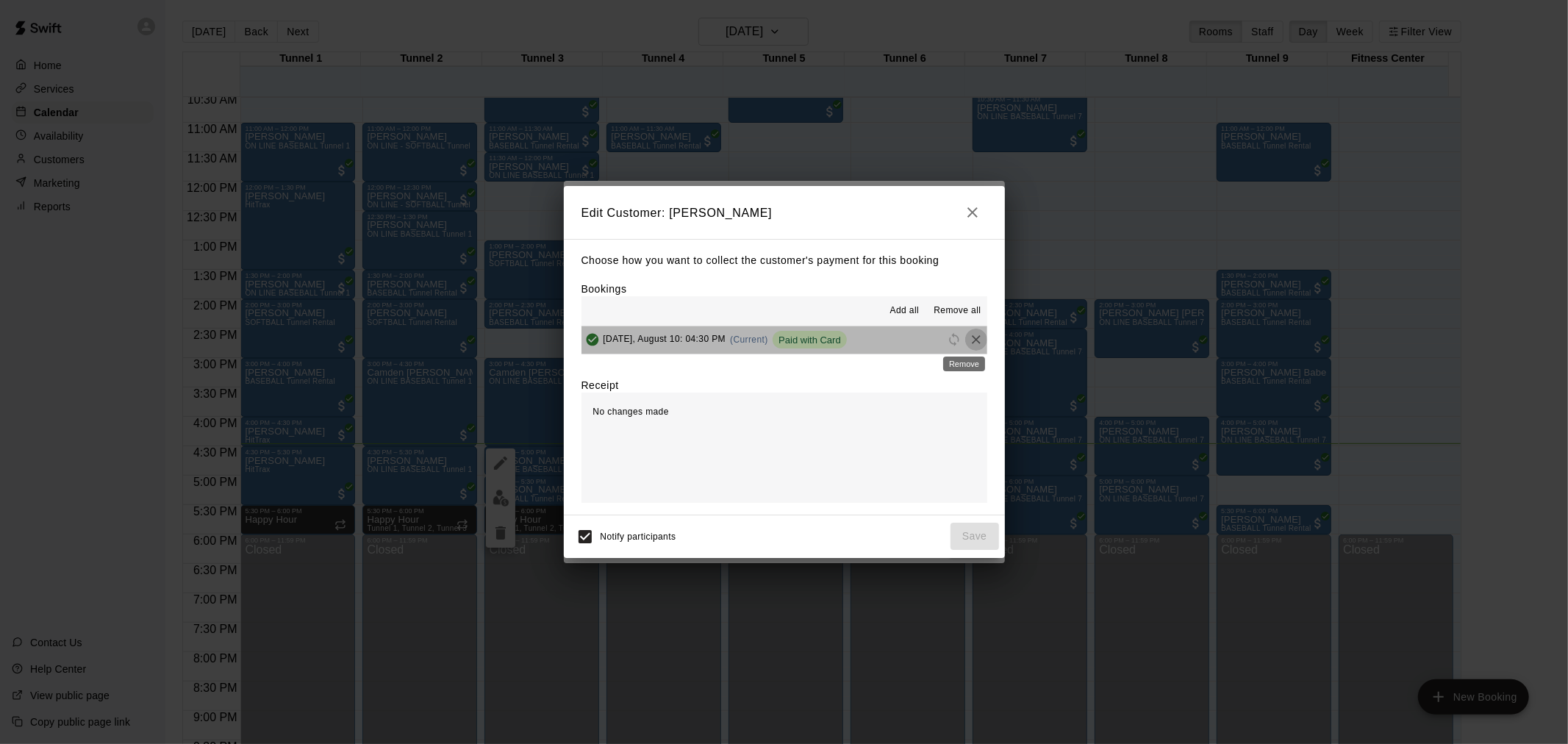
click at [972, 342] on icon "Remove" at bounding box center [976, 340] width 8 height 8
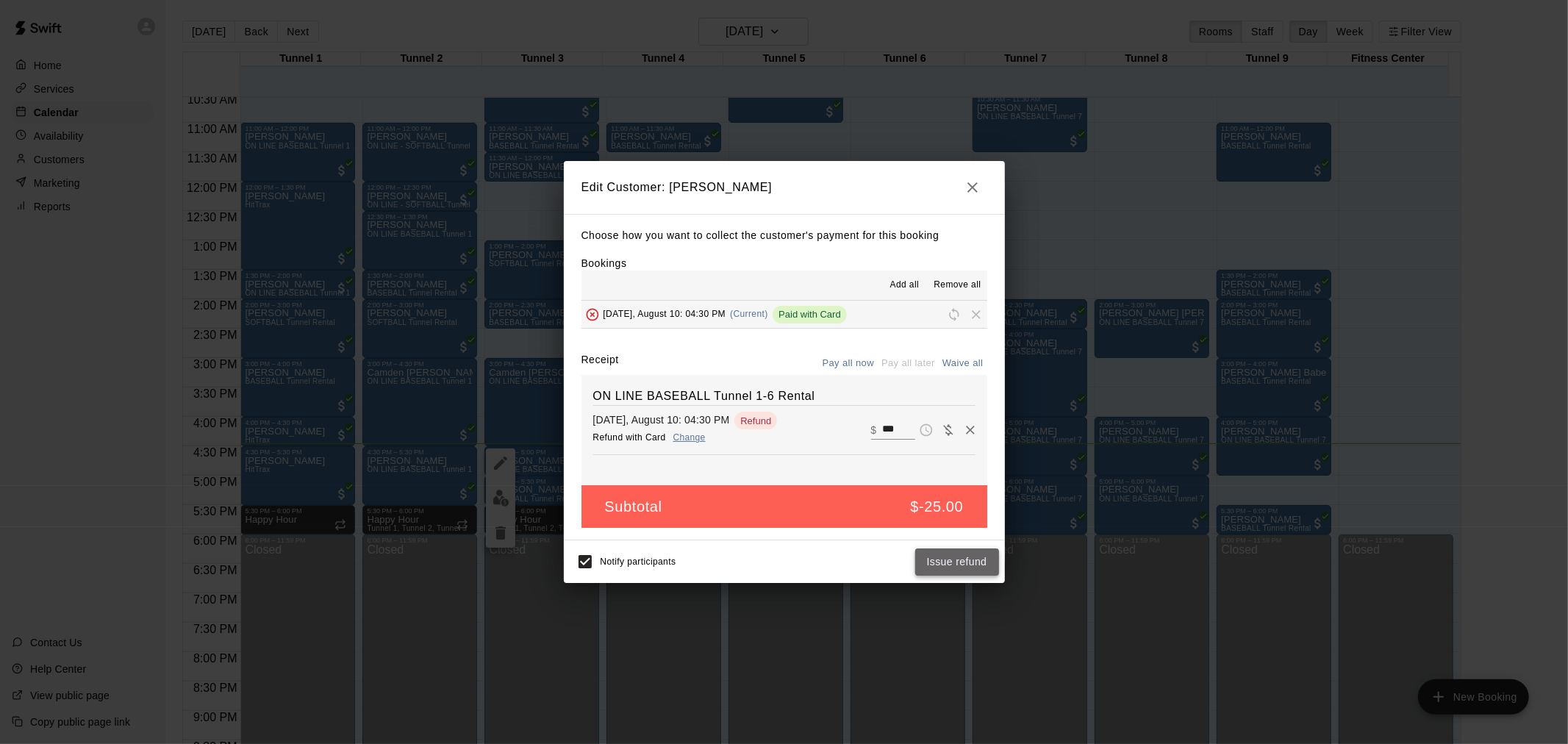
click at [930, 550] on button "Issue refund" at bounding box center [957, 562] width 83 height 27
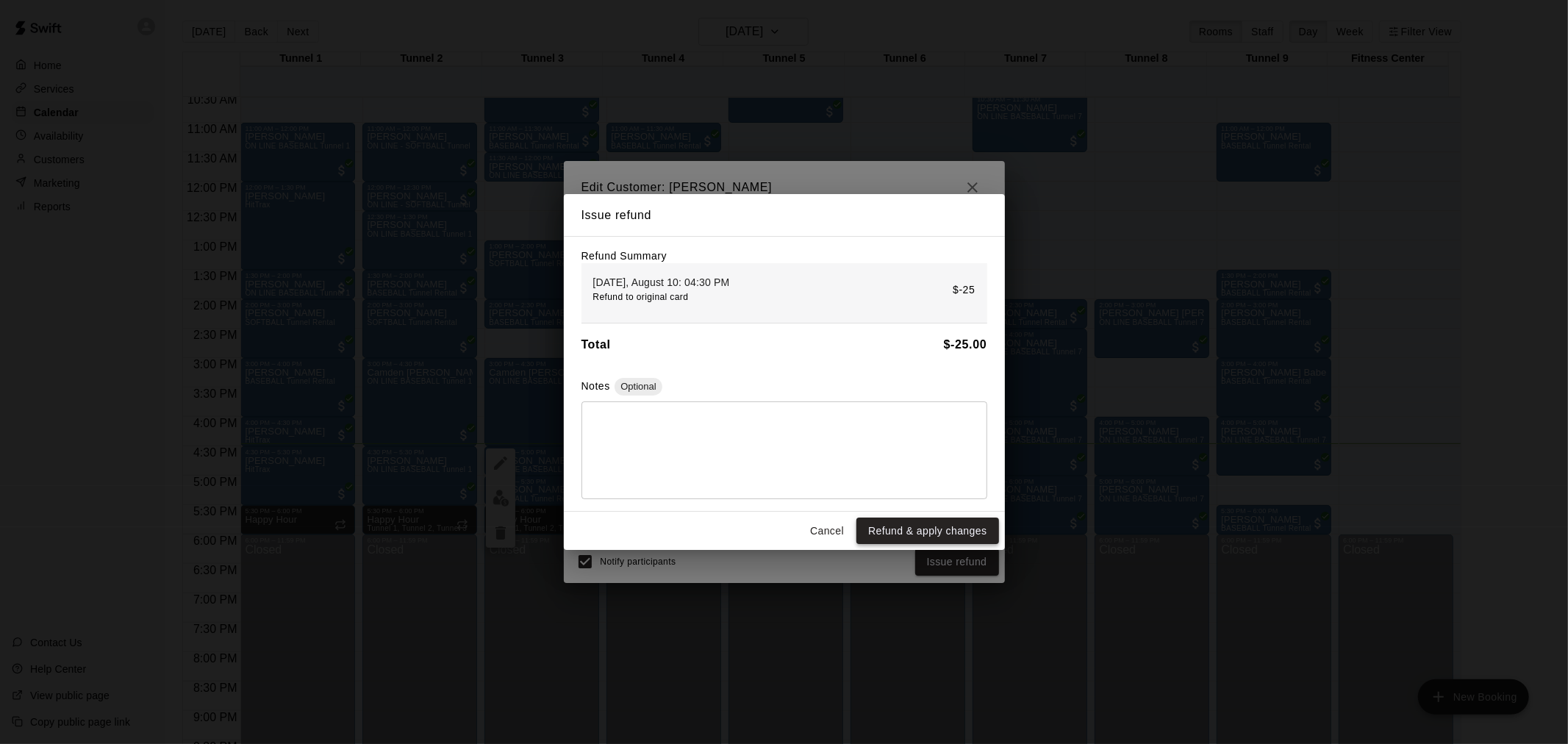
click at [975, 531] on button "Refund & apply changes" at bounding box center [927, 531] width 142 height 27
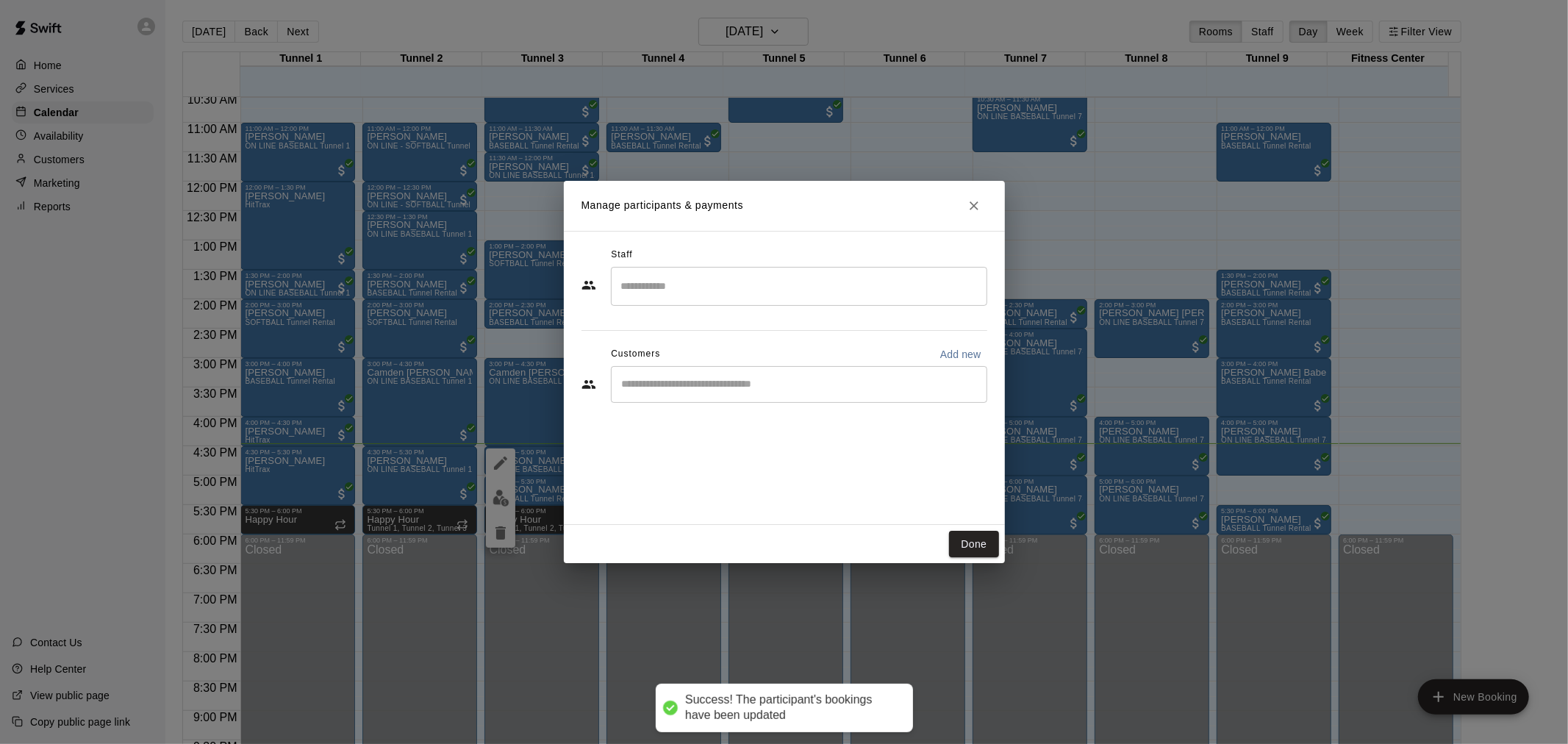
click at [796, 392] on div "​" at bounding box center [799, 384] width 376 height 37
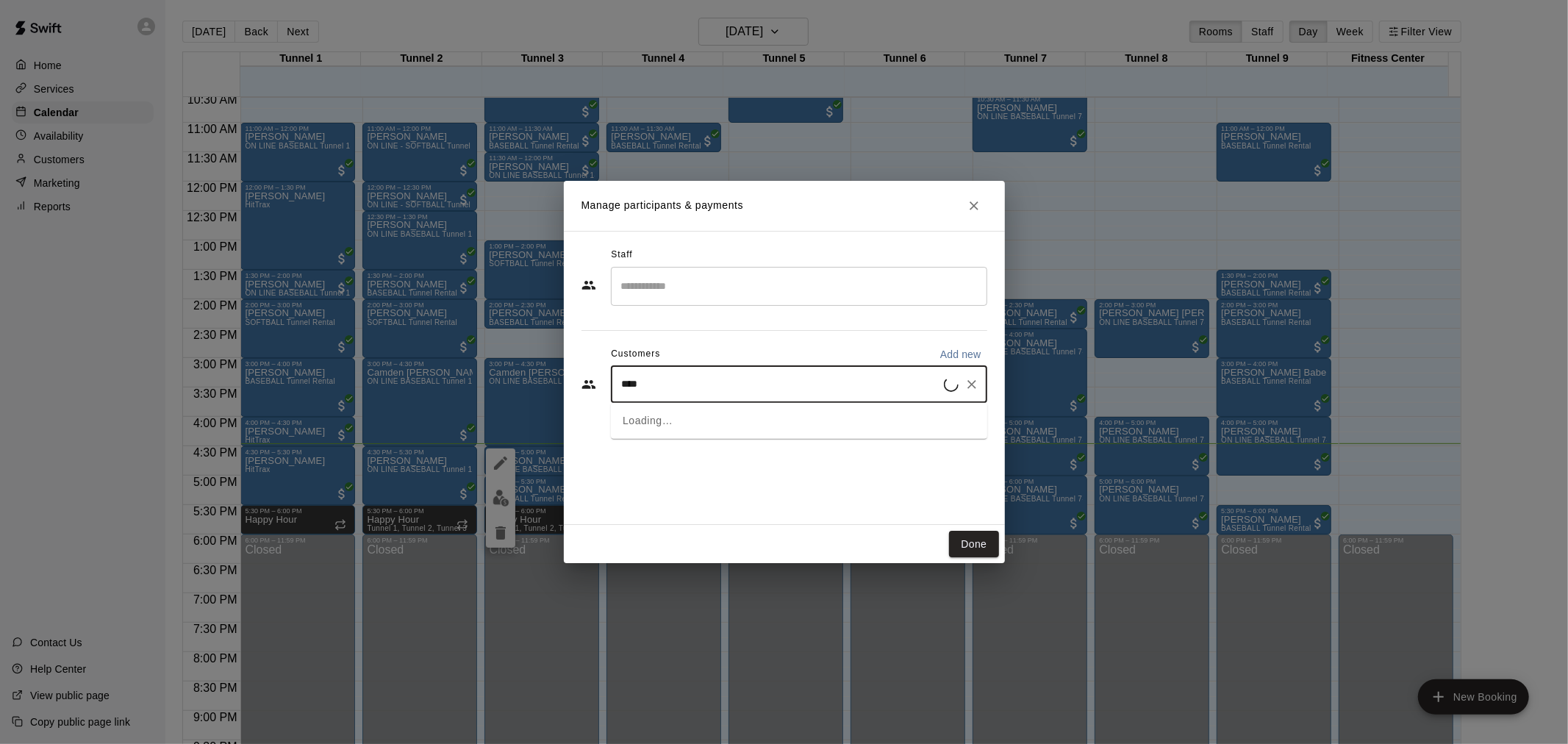
type input "*****"
click at [758, 456] on div "[PERSON_NAME] Class Pass [EMAIL_ADDRESS][DOMAIN_NAME]" at bounding box center [799, 474] width 376 height 47
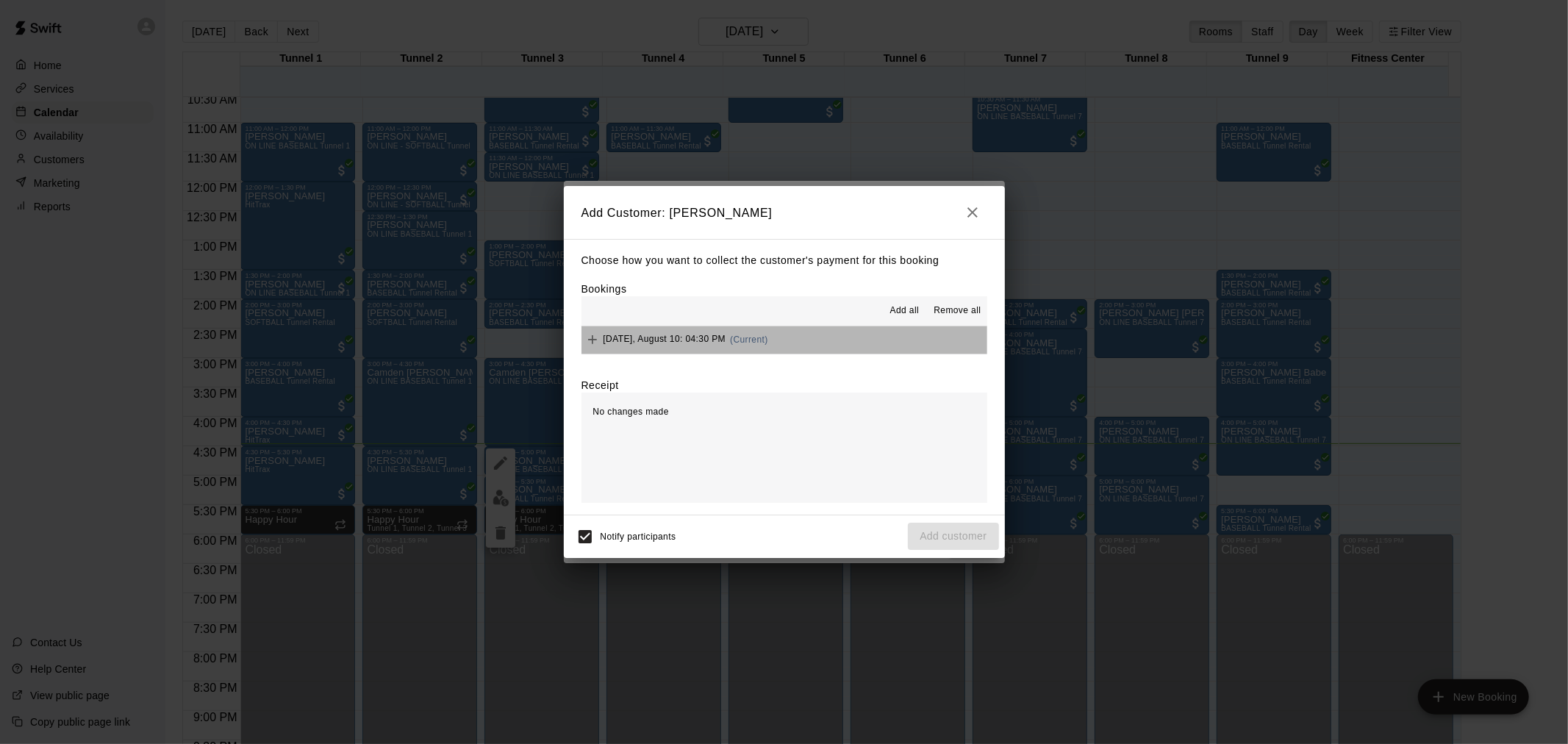
click at [802, 347] on button "[DATE], August 10: 04:30 PM (Current)" at bounding box center [784, 340] width 406 height 27
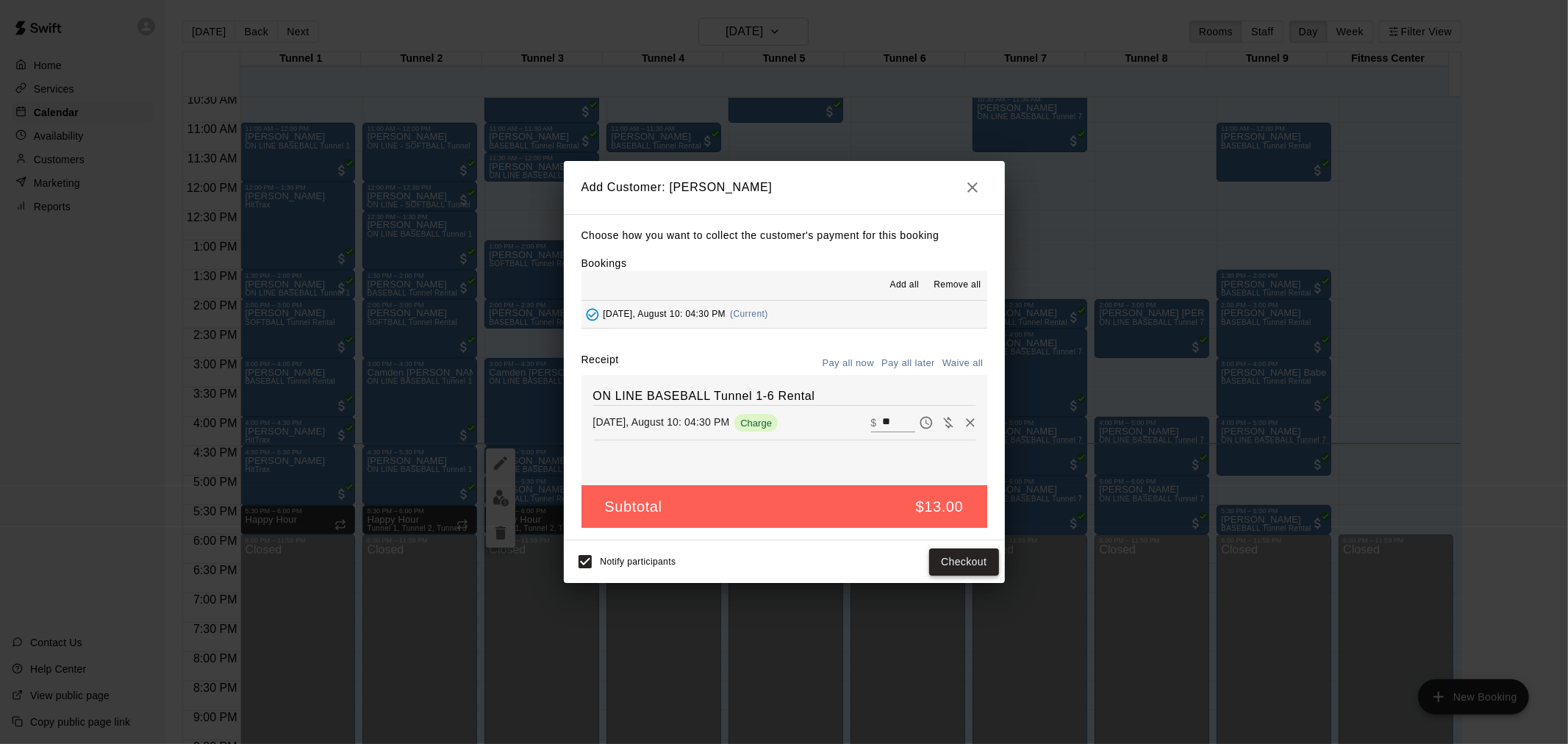
click at [984, 563] on button "Checkout" at bounding box center [964, 562] width 69 height 27
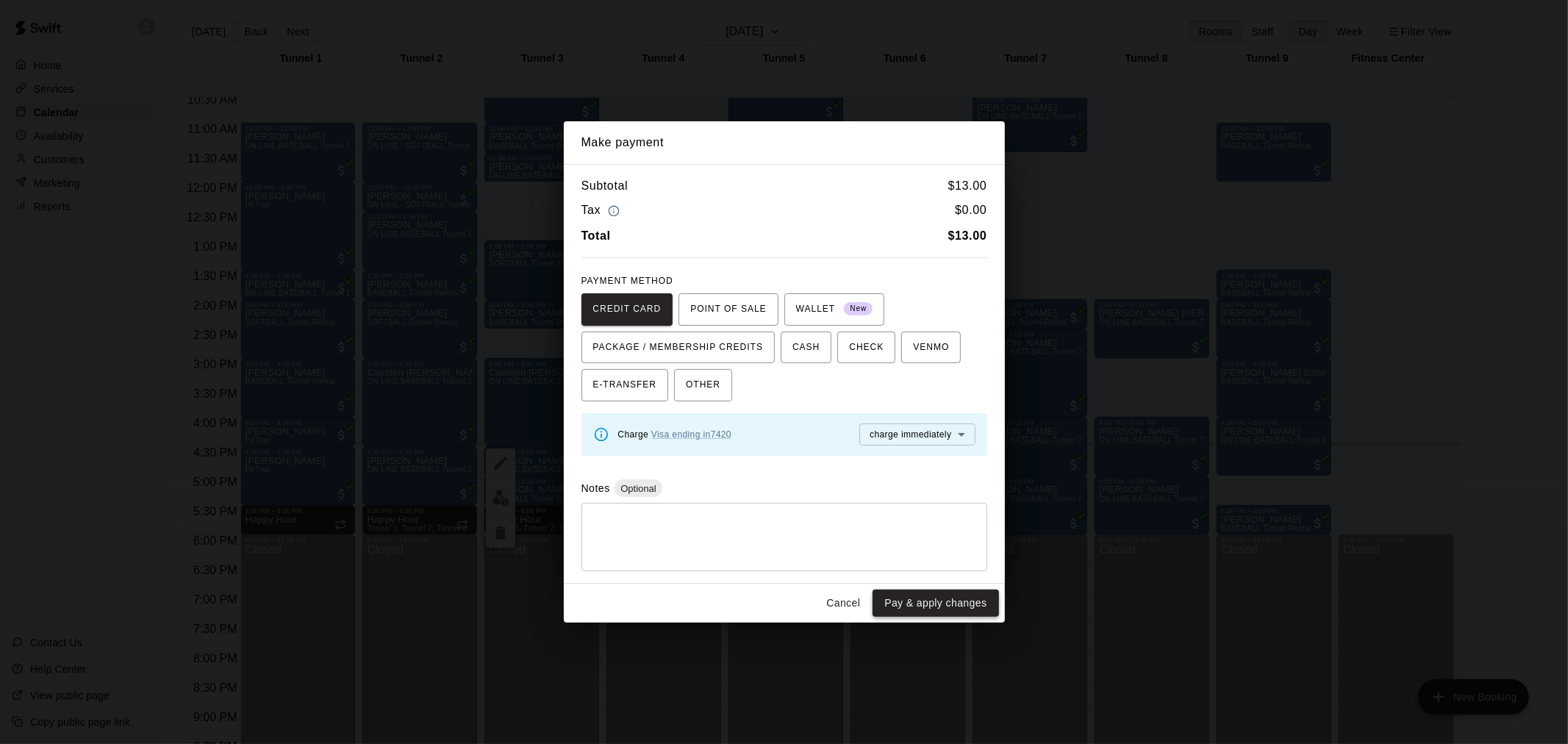
click at [947, 601] on button "Pay & apply changes" at bounding box center [936, 603] width 126 height 27
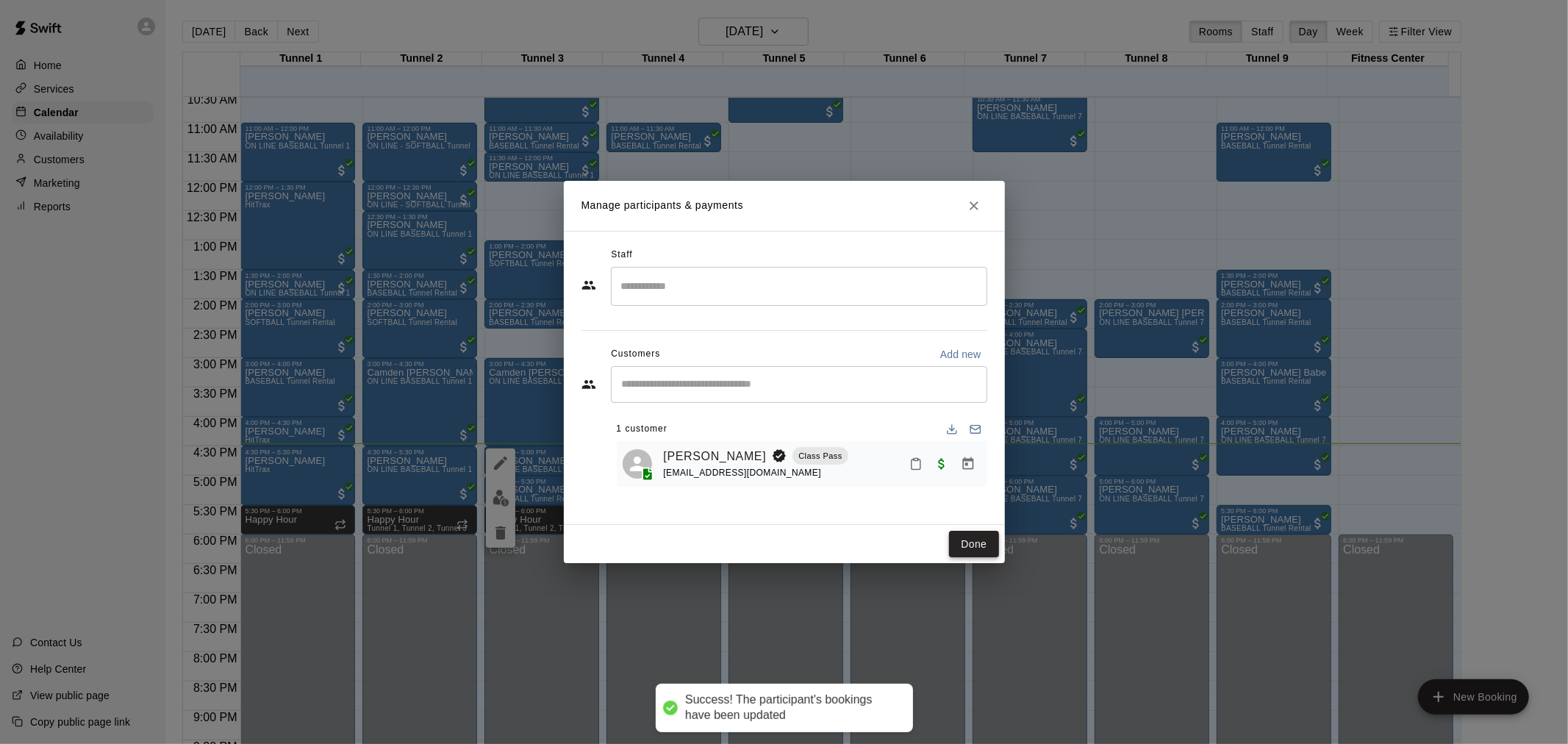
click at [963, 537] on button "Done" at bounding box center [973, 544] width 50 height 27
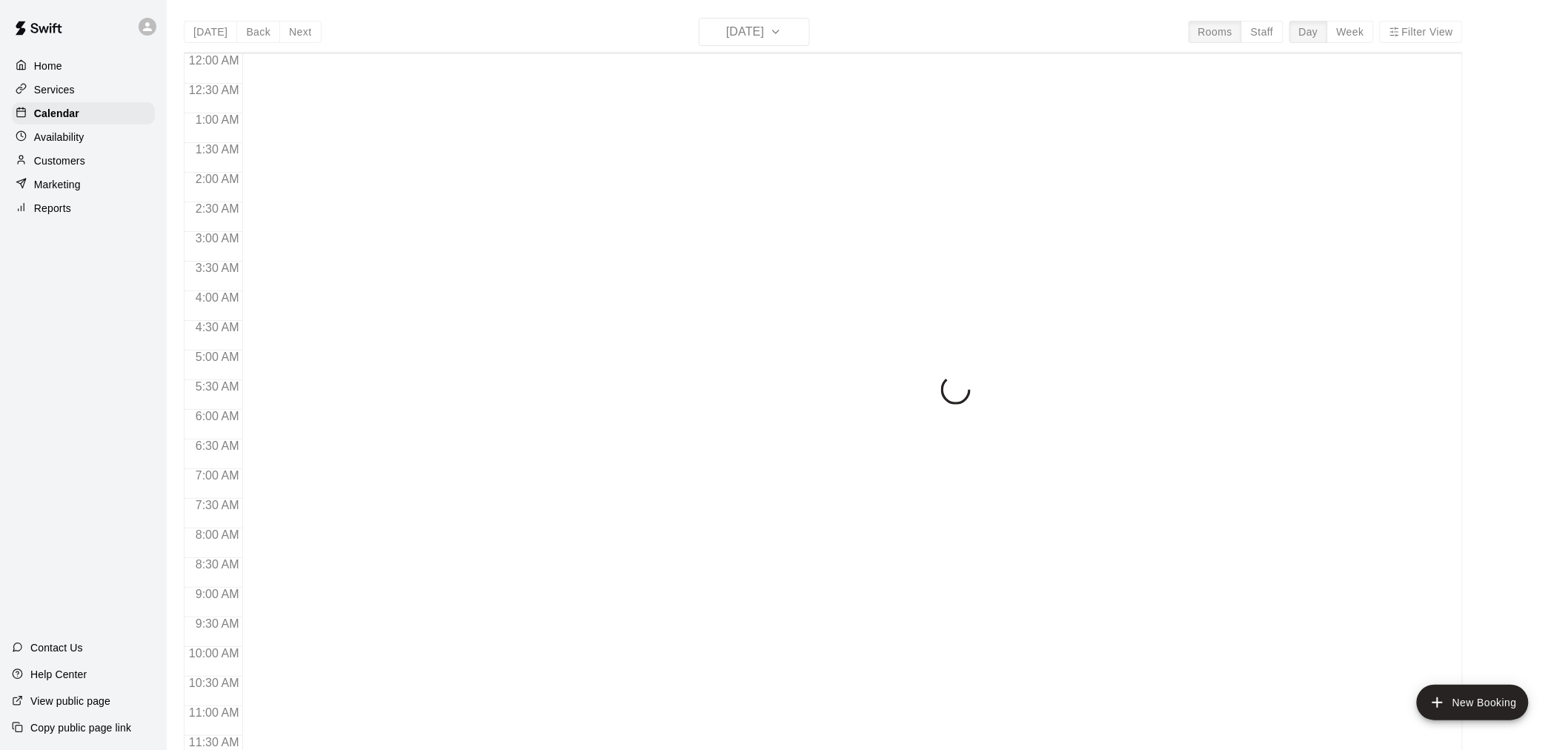
scroll to position [709, 0]
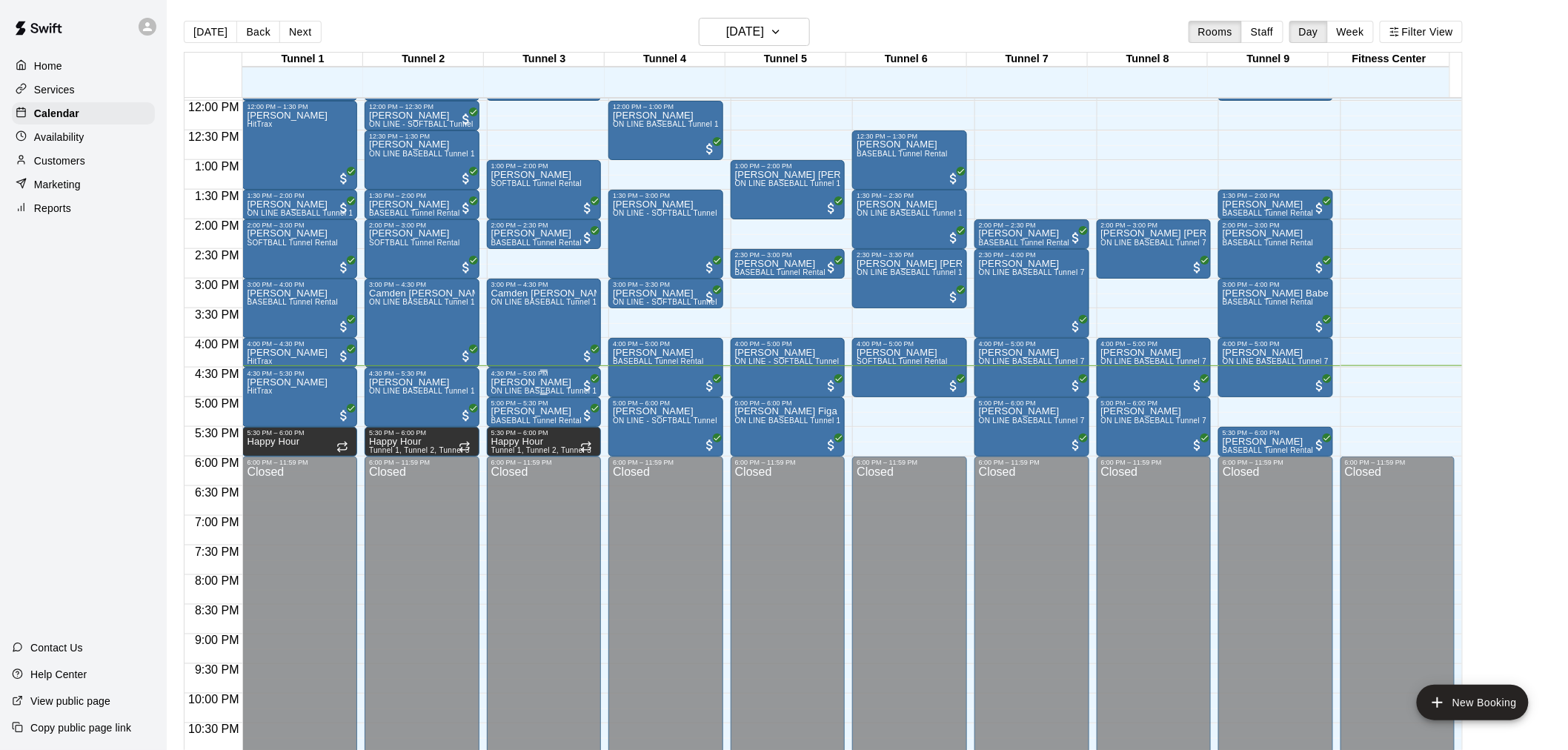
click at [567, 374] on div "4:30 PM – 5:00 PM" at bounding box center [544, 374] width 106 height 8
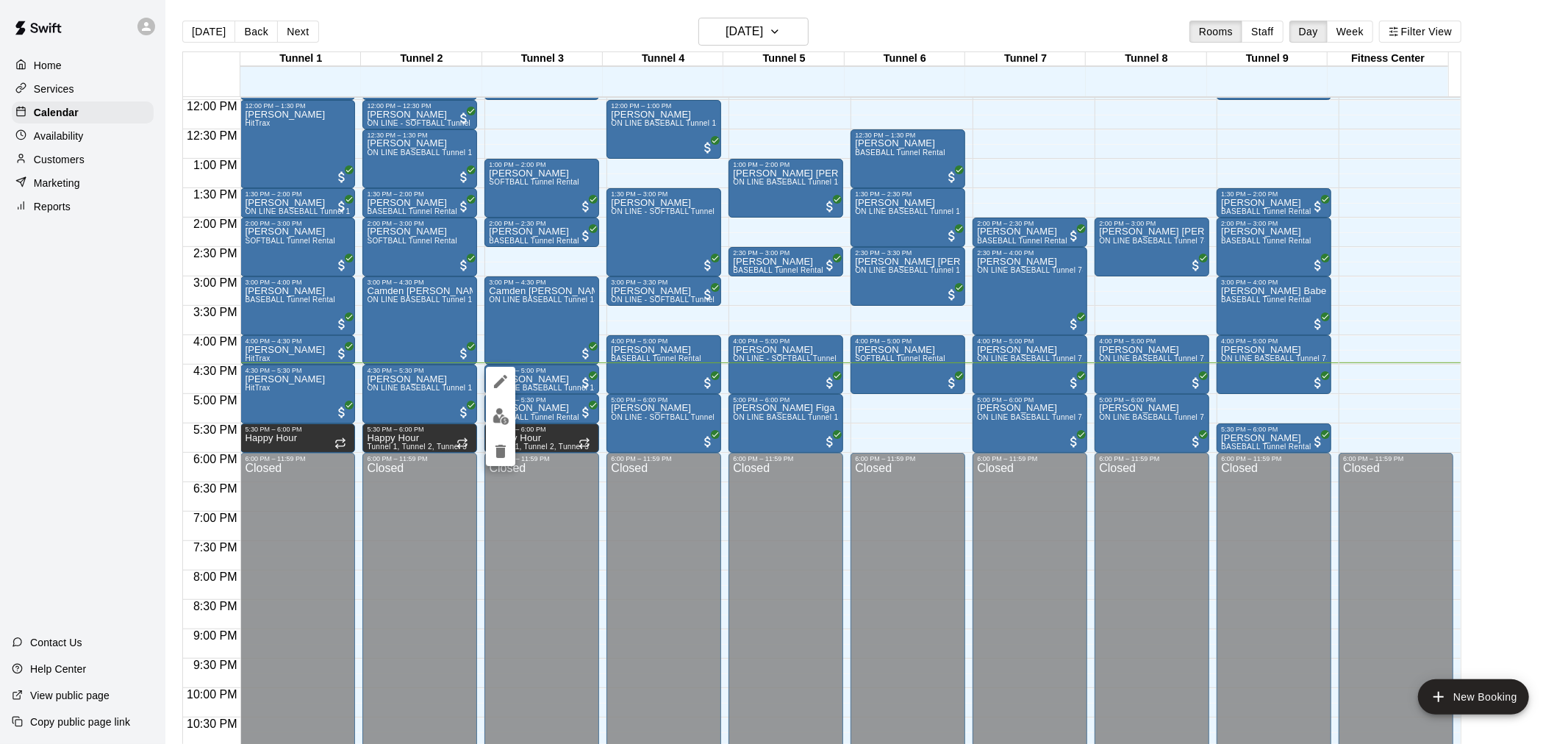
click at [493, 402] on button "edit" at bounding box center [500, 417] width 29 height 29
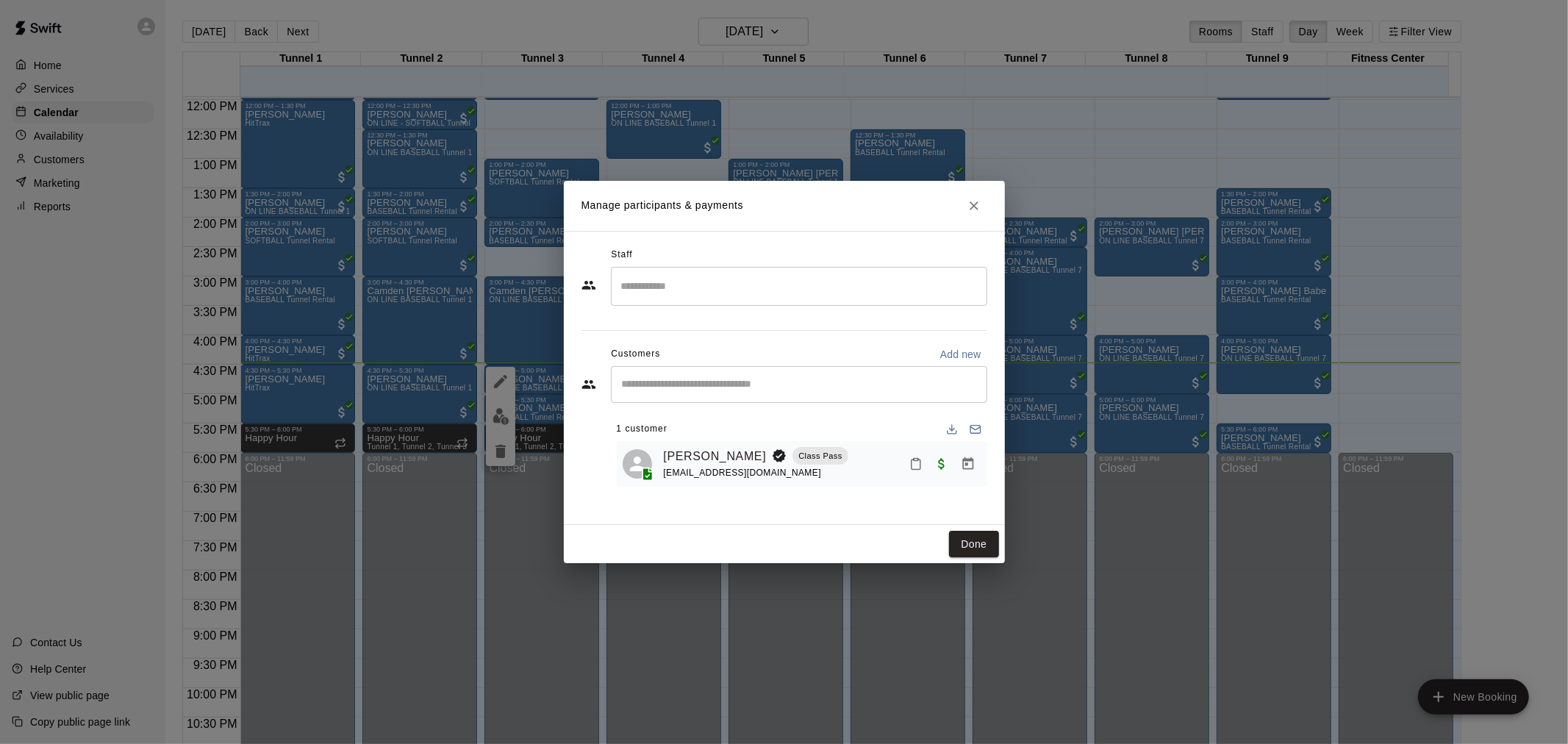
click at [978, 221] on h2 "Manage participants & payments" at bounding box center [784, 205] width 441 height 50
click at [975, 196] on button "Close" at bounding box center [974, 205] width 26 height 26
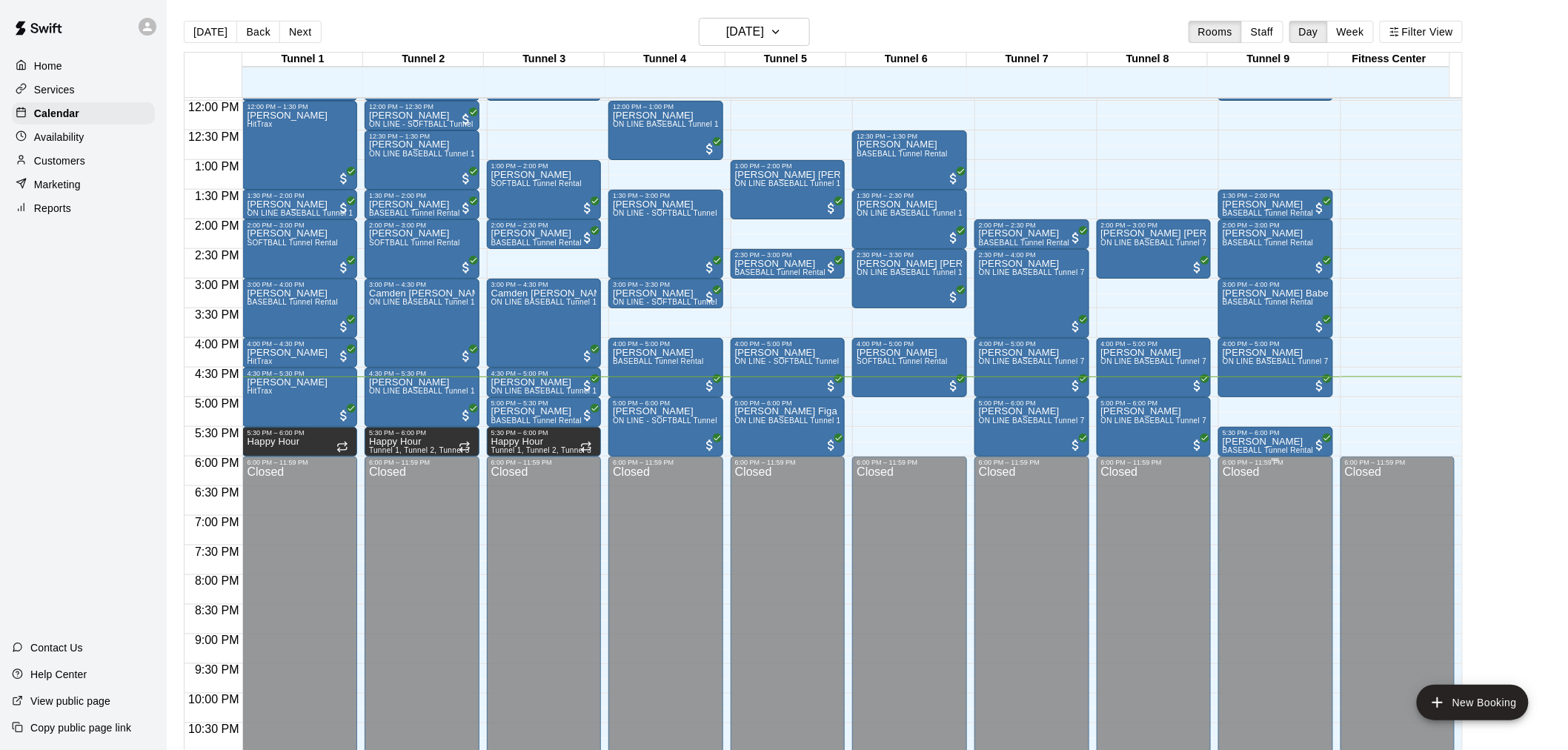
click at [1258, 457] on div "6:00 PM – 11:59 PM Closed" at bounding box center [1276, 635] width 115 height 356
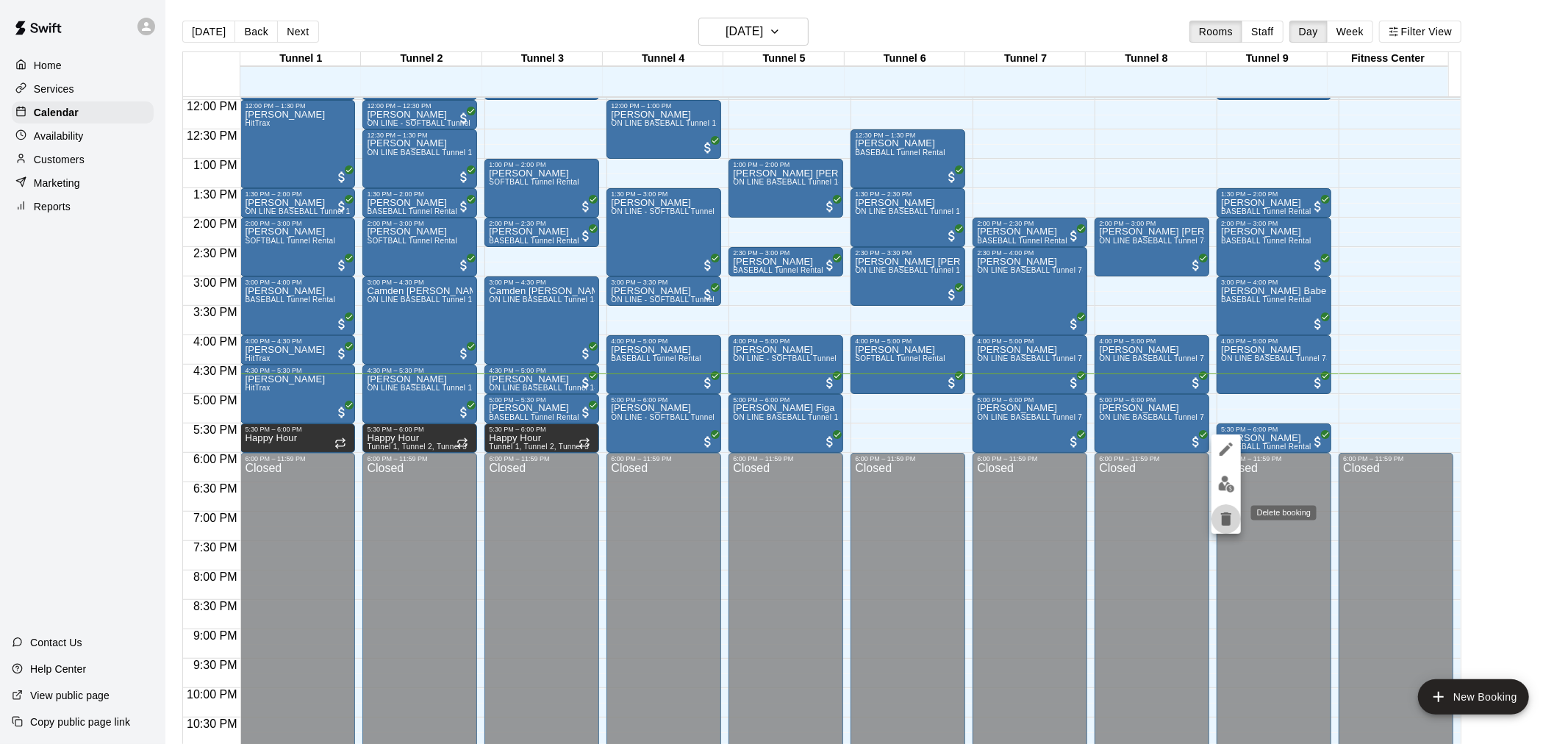
click at [1219, 506] on button "delete" at bounding box center [1226, 519] width 29 height 29
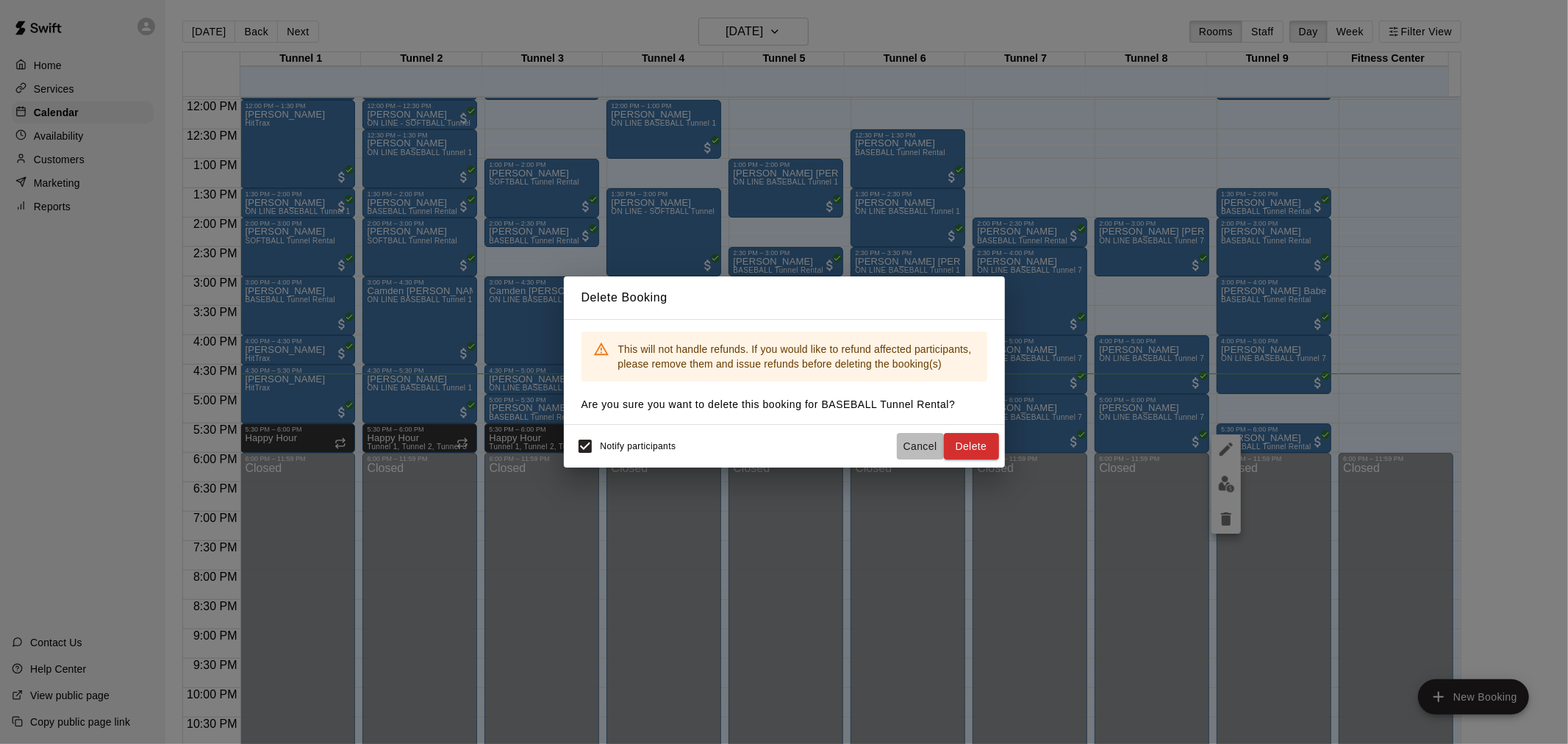
click at [910, 440] on button "Cancel" at bounding box center [921, 447] width 47 height 27
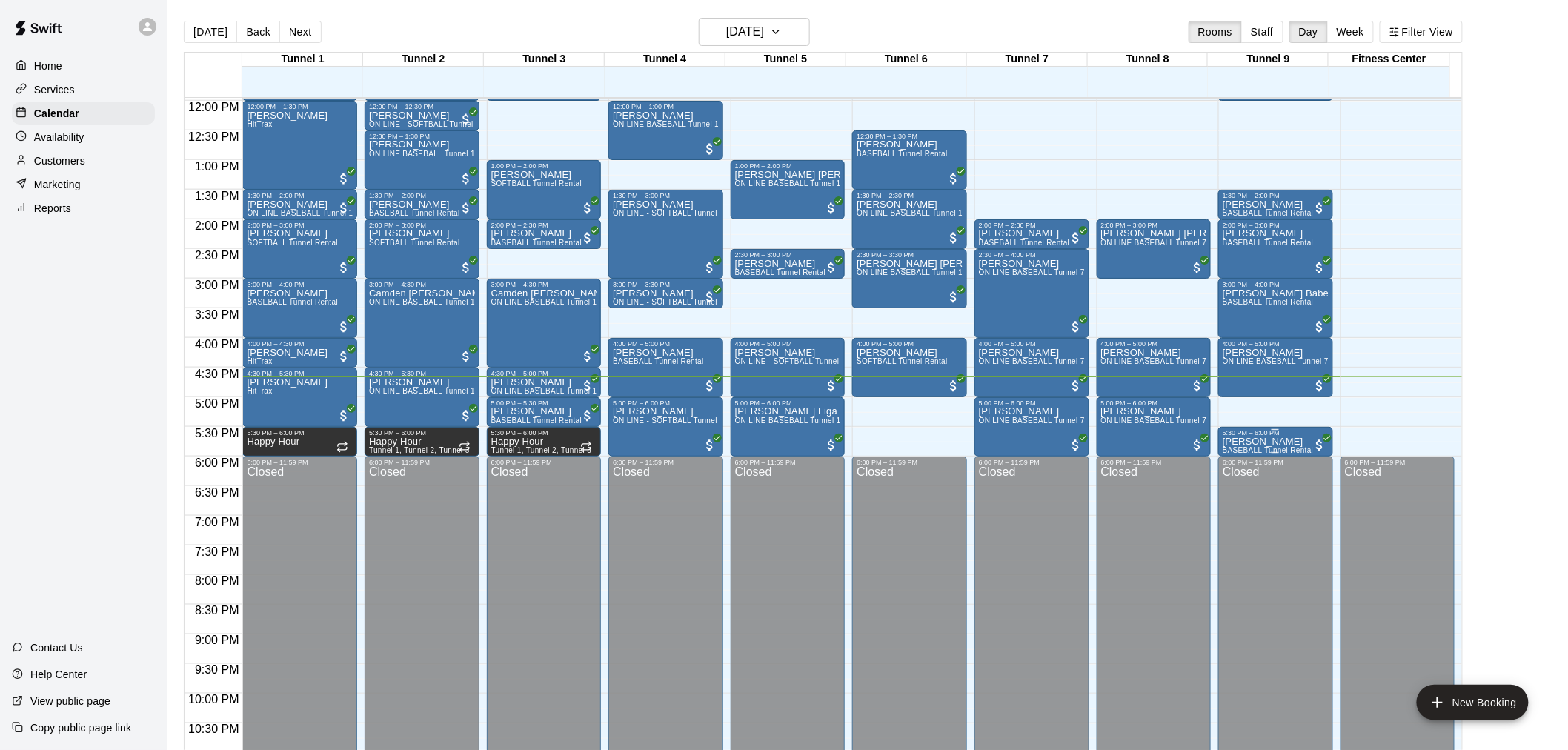
click at [1240, 442] on p "[PERSON_NAME]" at bounding box center [1268, 442] width 91 height 0
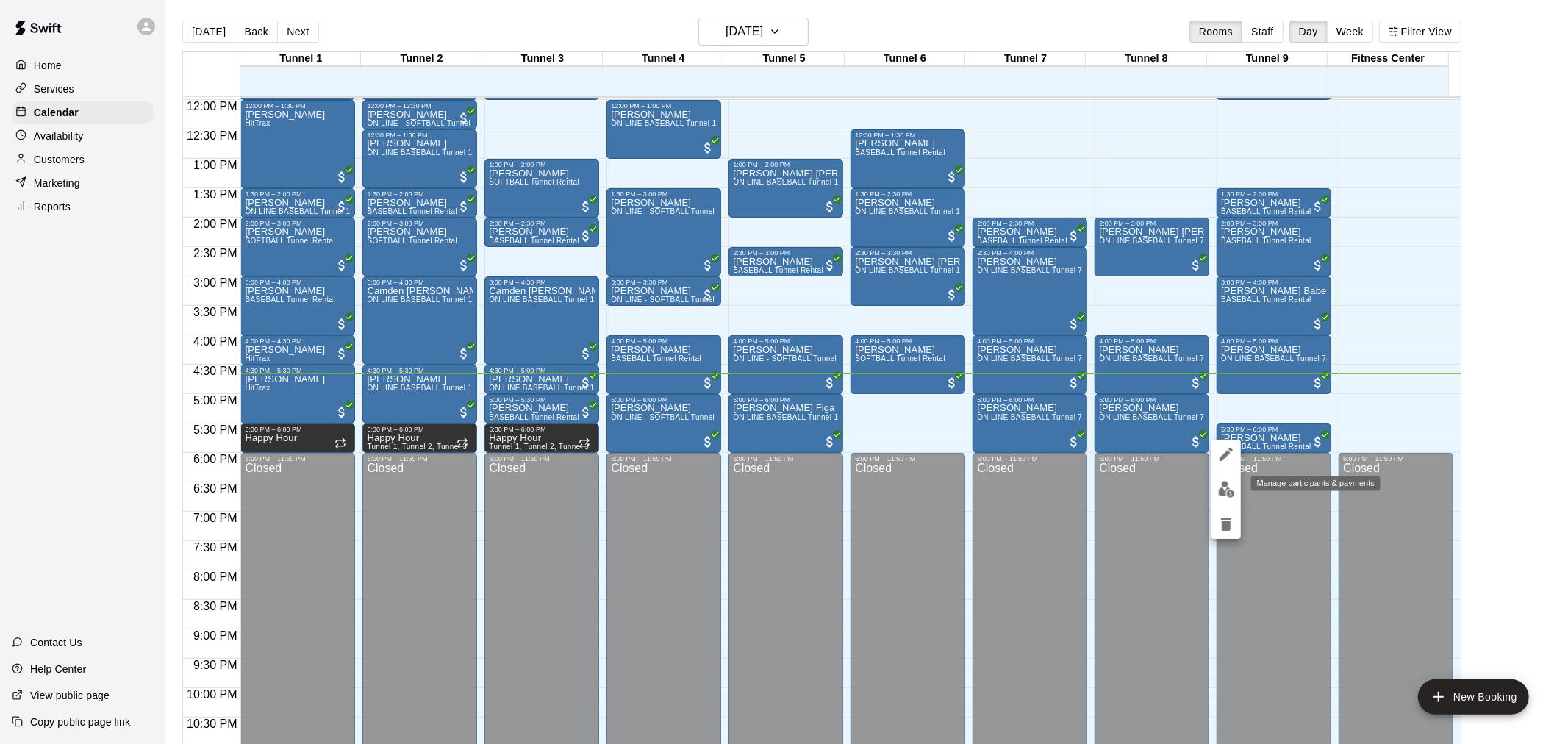
click at [1218, 484] on img "edit" at bounding box center [1227, 490] width 17 height 17
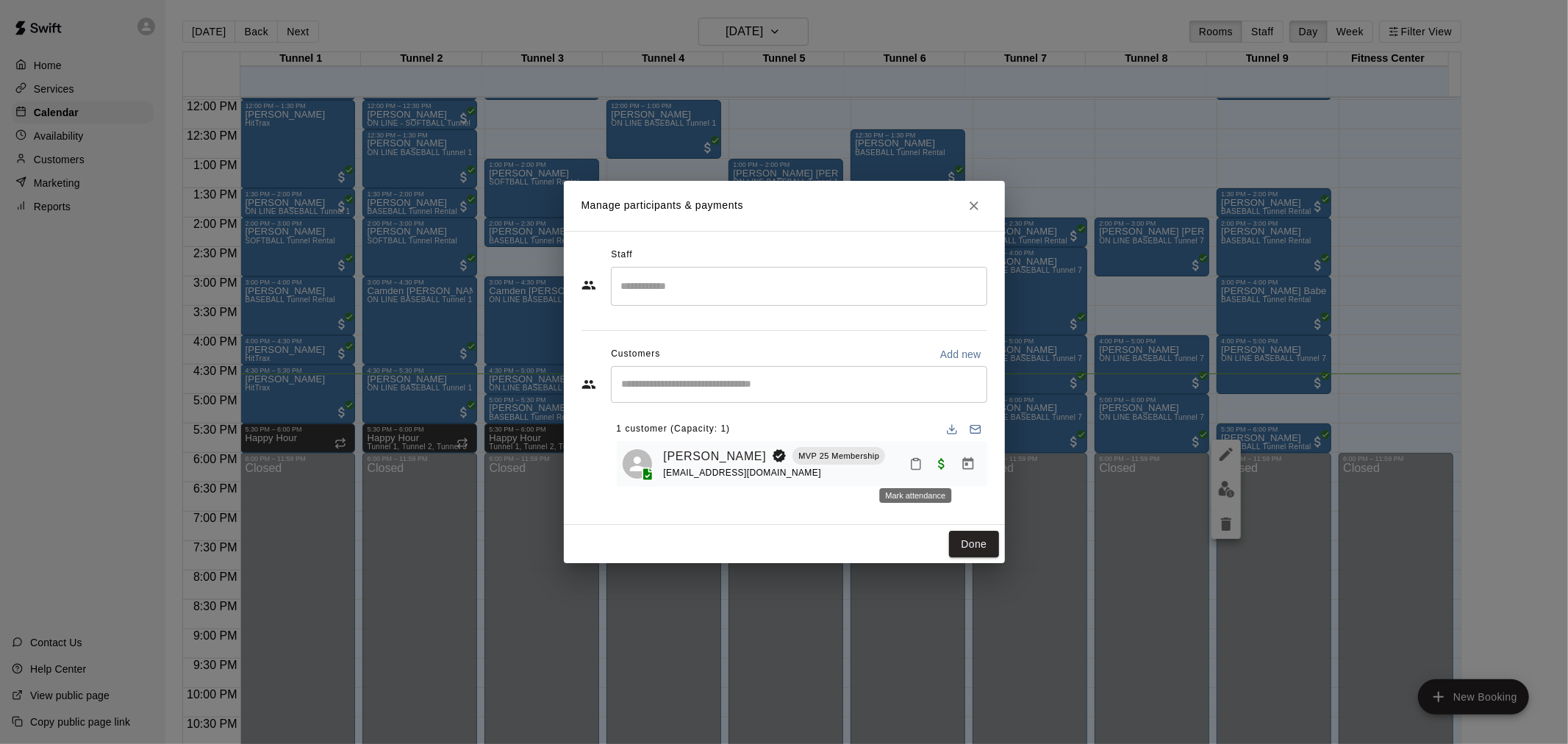
click at [958, 424] on div "1 customer (Capacity: 1) Mitchell McKay MVP 25 Membership itsmitchellmckay@gmai…" at bounding box center [802, 452] width 370 height 69
click at [963, 193] on h2 "Manage participants & payments" at bounding box center [784, 205] width 441 height 50
click at [973, 207] on icon "Close" at bounding box center [974, 206] width 15 height 15
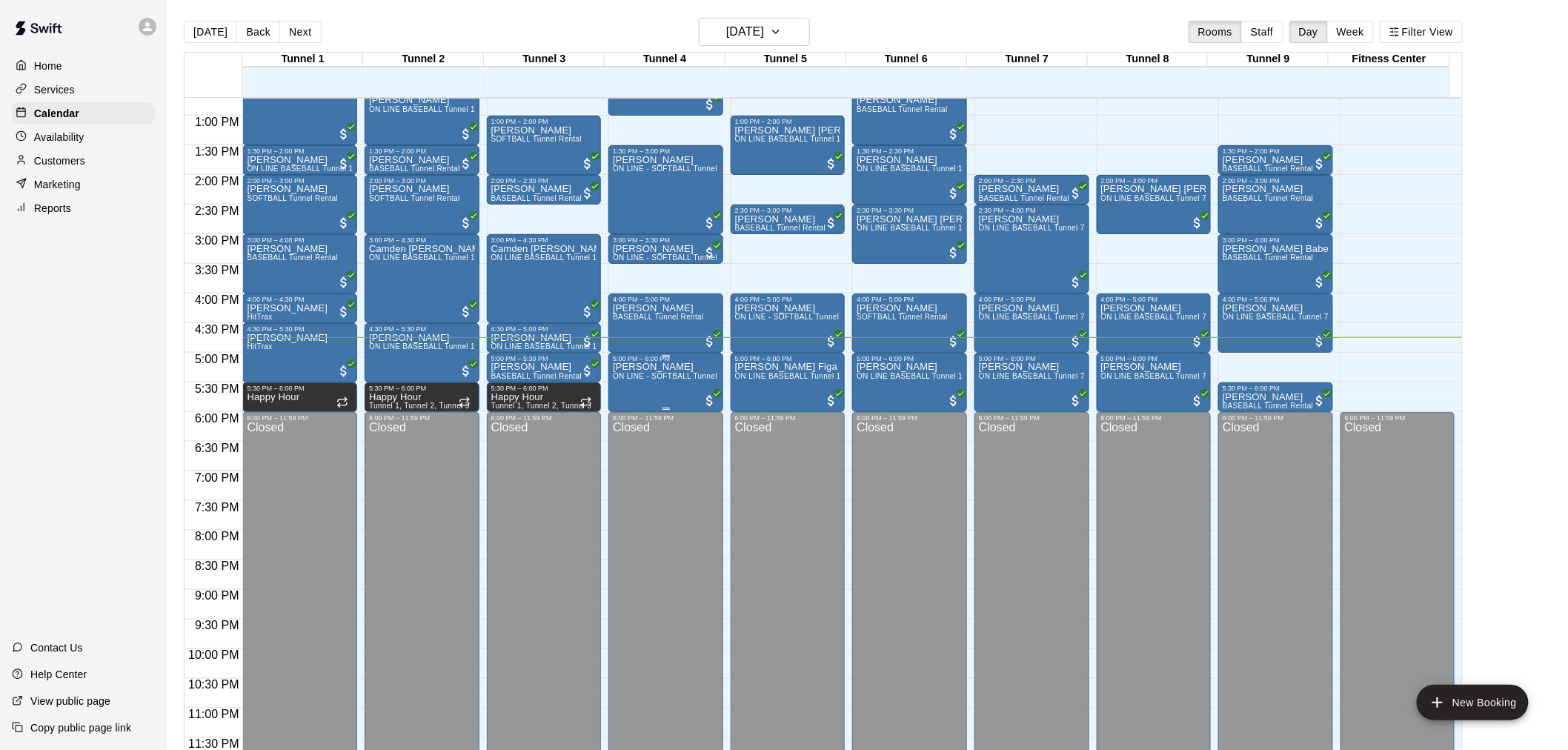
scroll to position [672, 0]
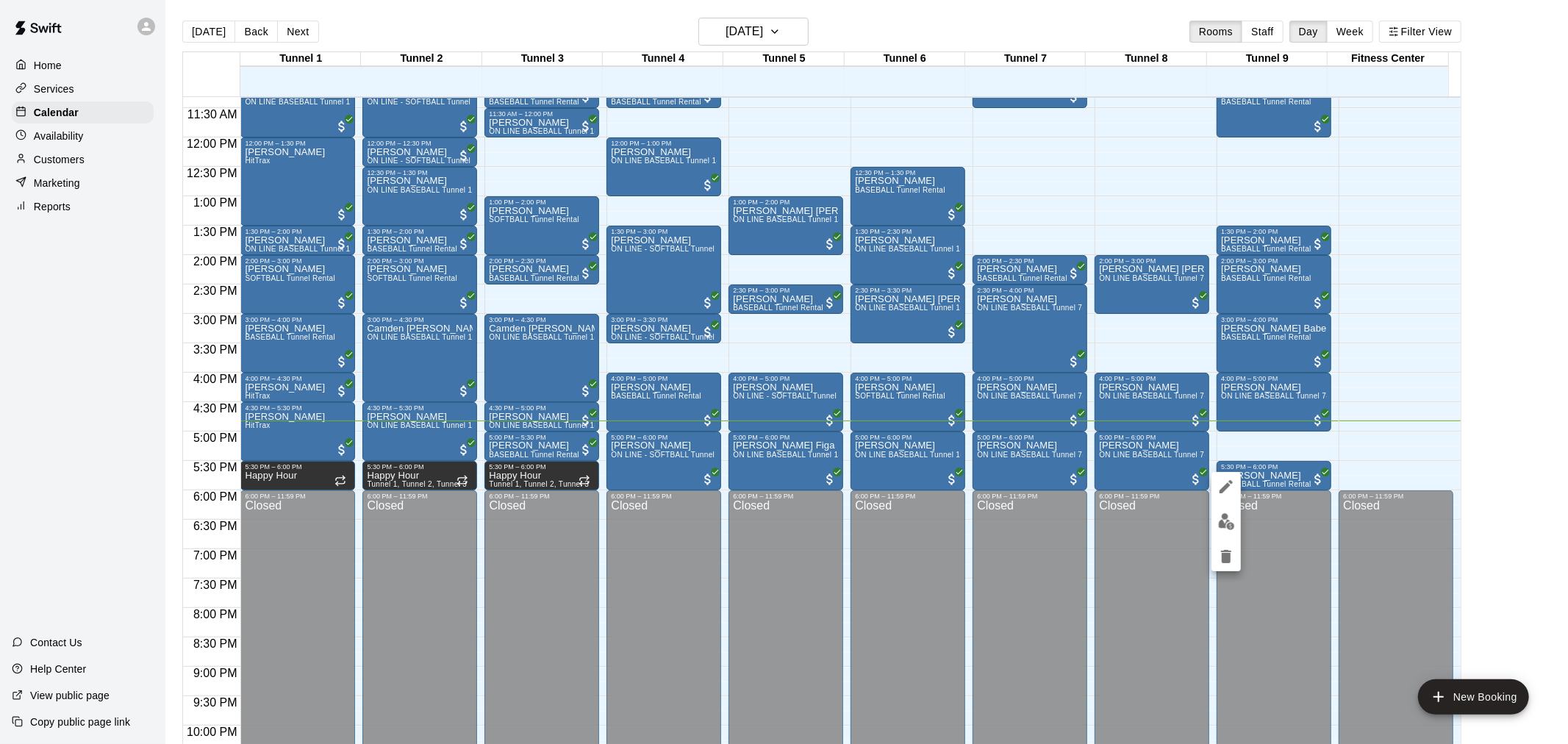
click at [1234, 555] on icon "delete" at bounding box center [1226, 556] width 18 height 18
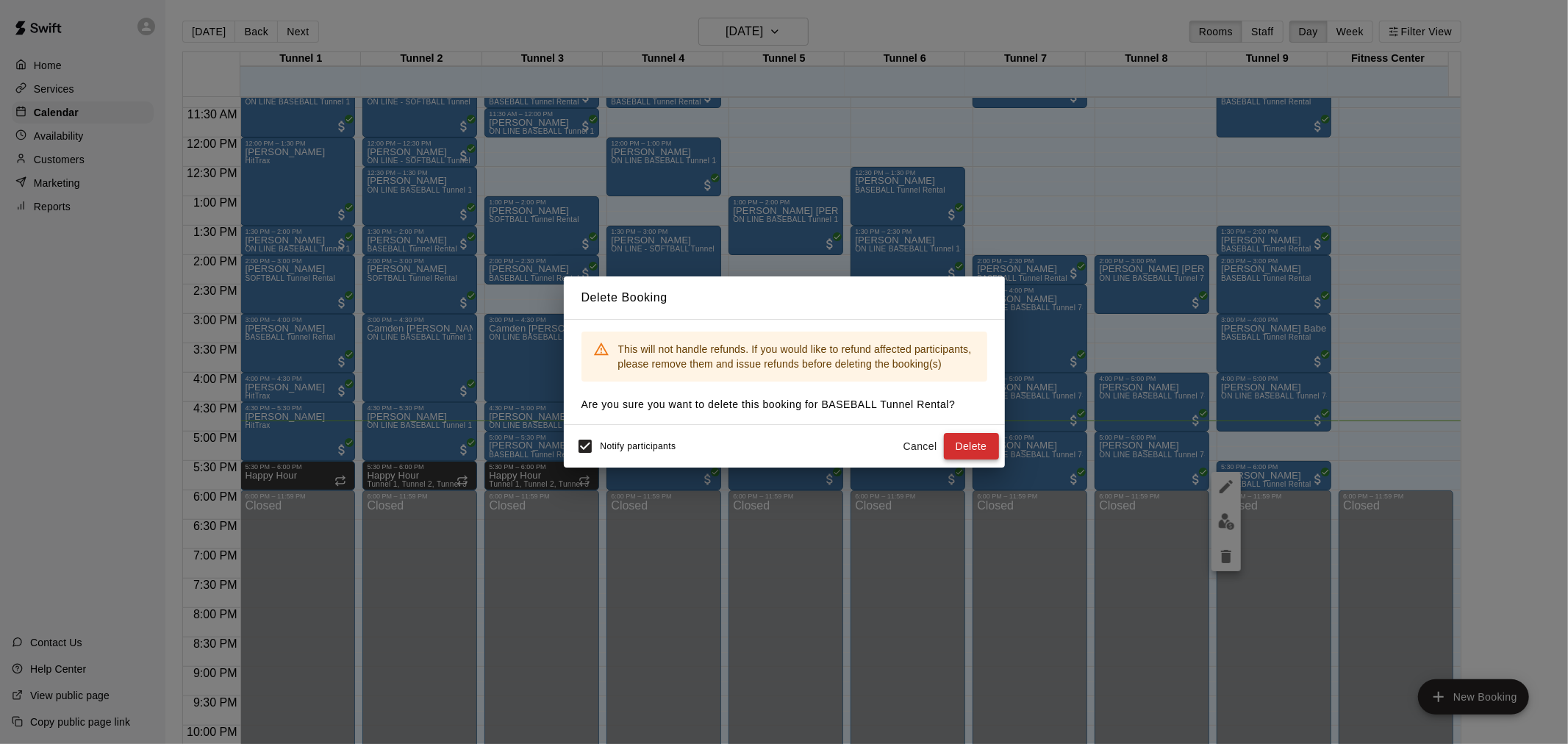
click at [975, 438] on button "Delete" at bounding box center [972, 447] width 55 height 27
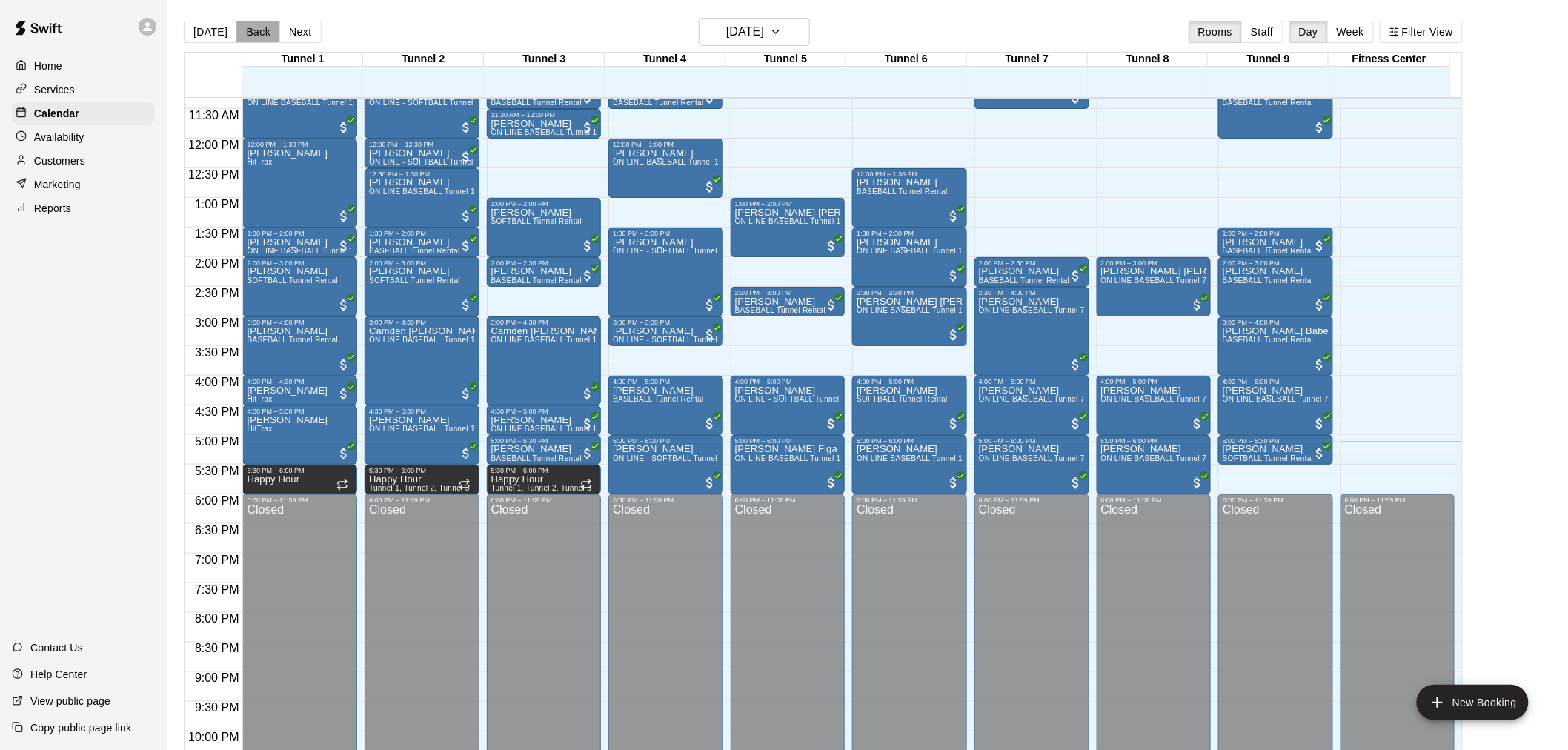
click at [267, 23] on button "Back" at bounding box center [258, 32] width 43 height 23
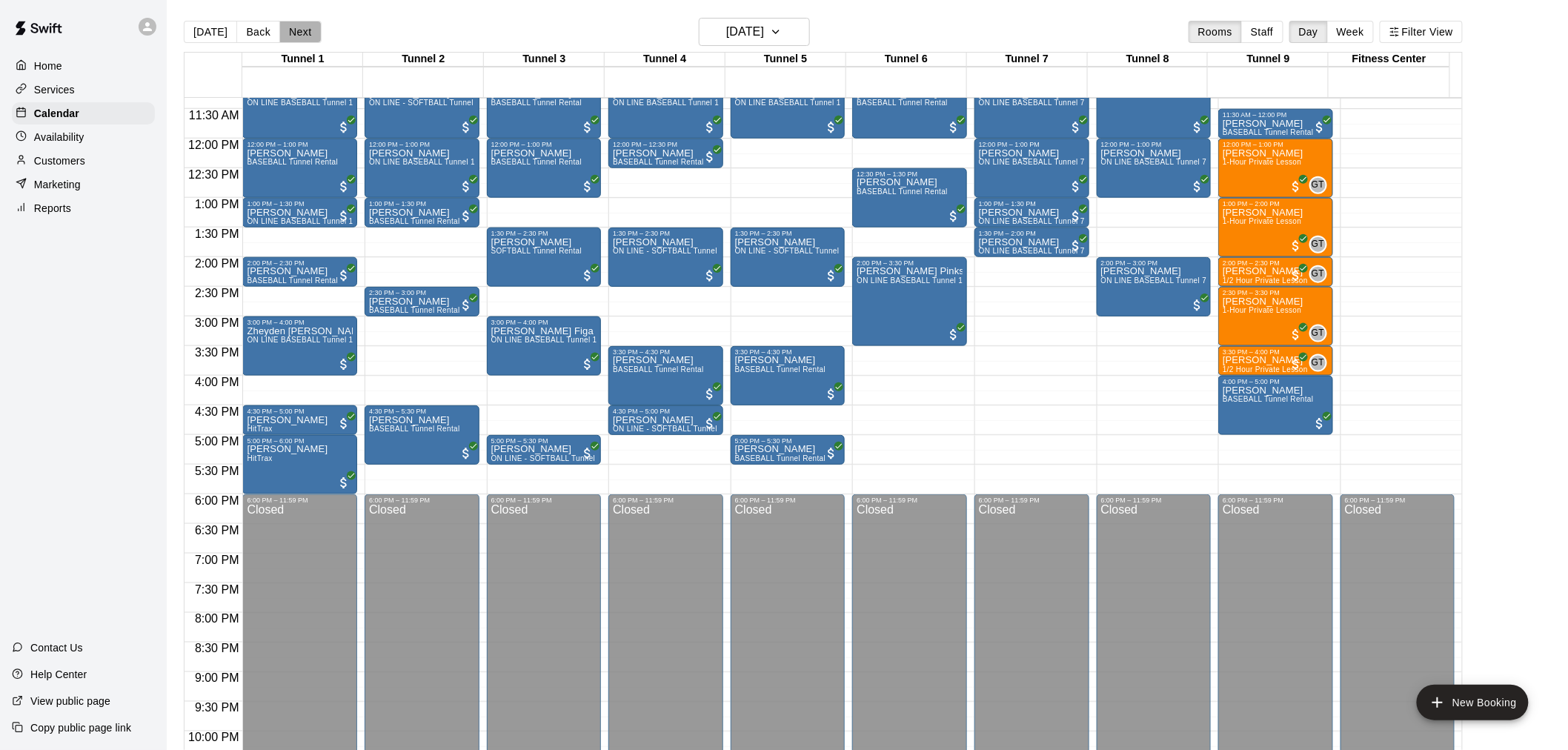
click at [290, 30] on button "Next" at bounding box center [301, 32] width 42 height 23
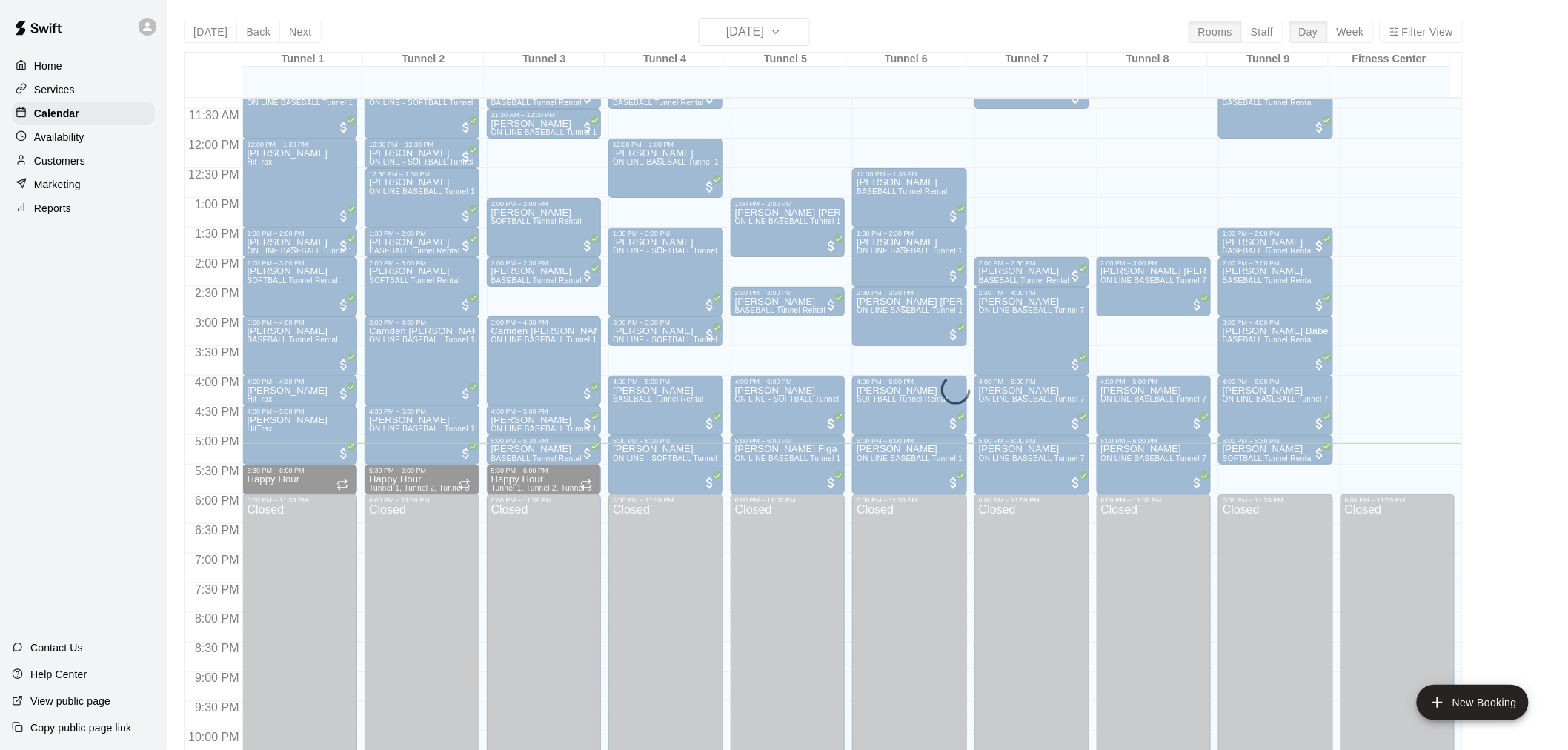
click at [290, 30] on button "Next" at bounding box center [301, 32] width 42 height 23
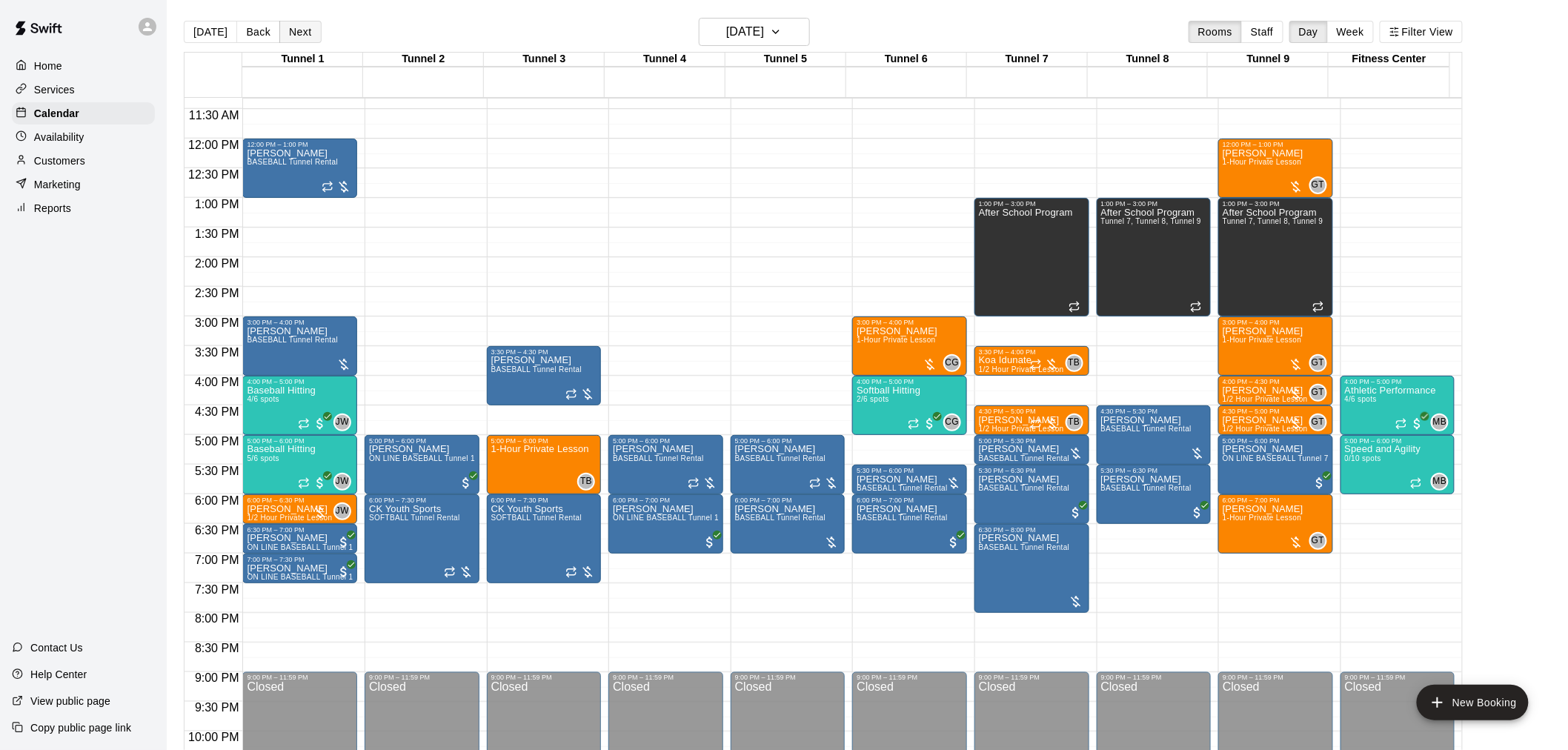
click at [305, 26] on button "Next" at bounding box center [301, 32] width 42 height 23
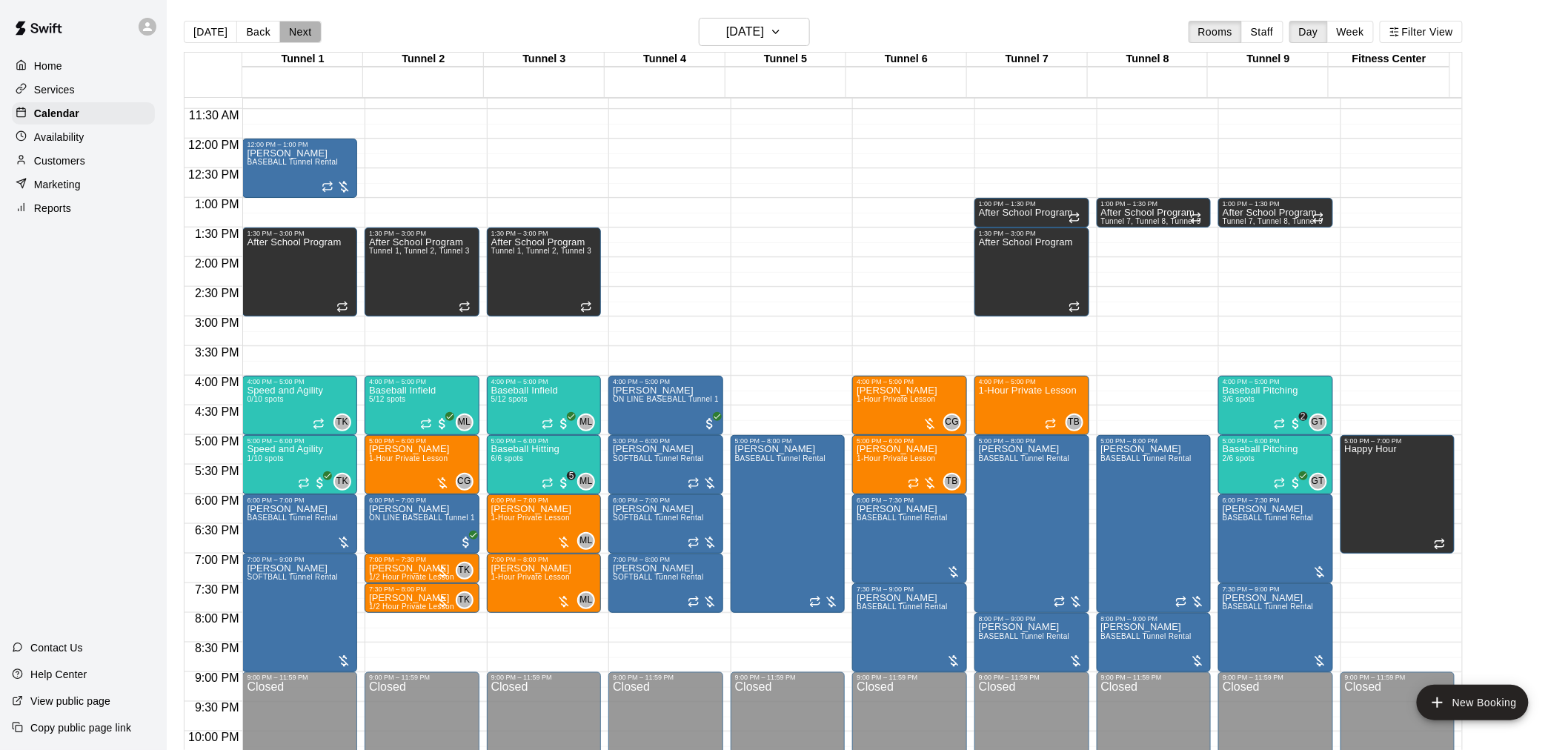
click at [301, 30] on button "Next" at bounding box center [301, 32] width 42 height 23
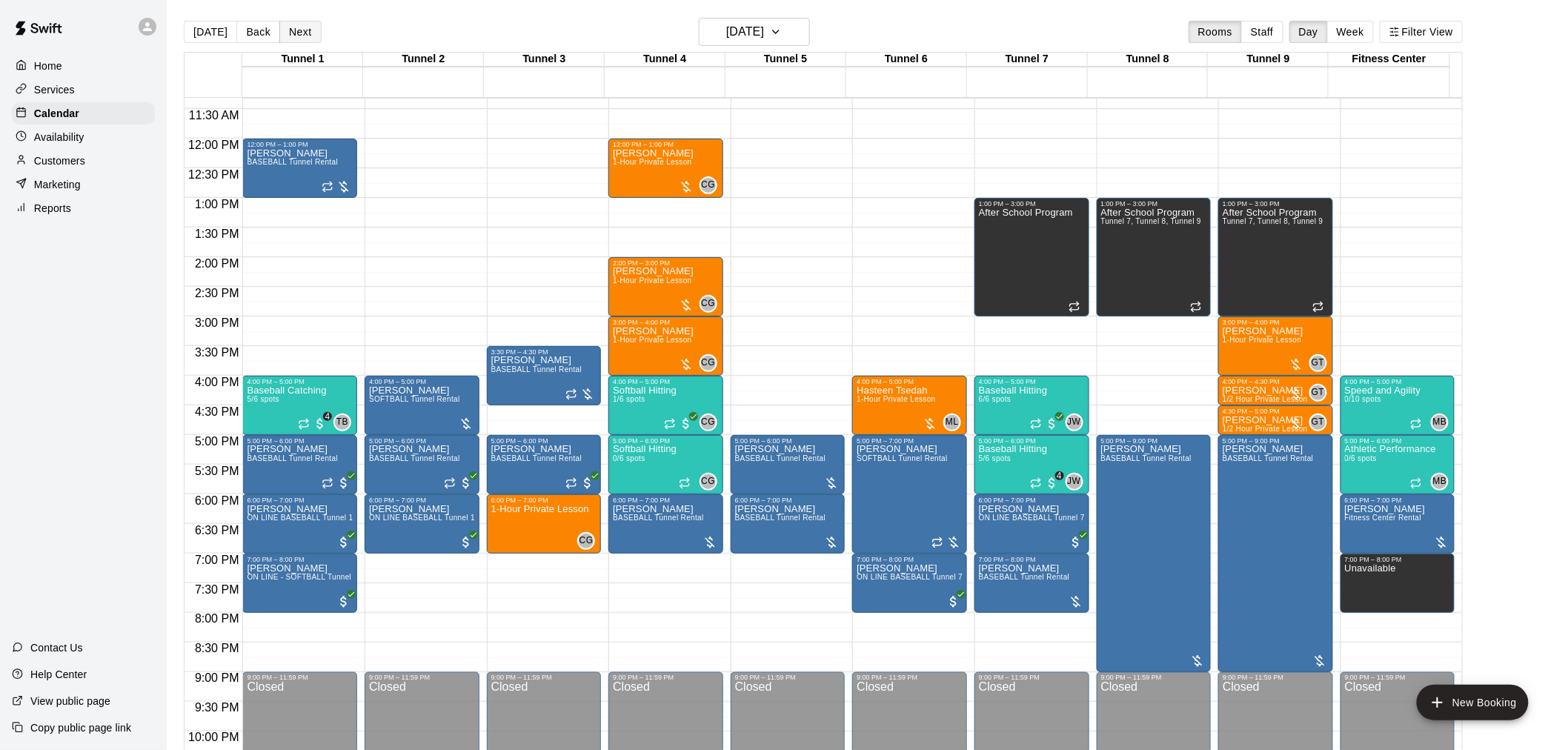
click at [301, 39] on button "Next" at bounding box center [301, 32] width 42 height 23
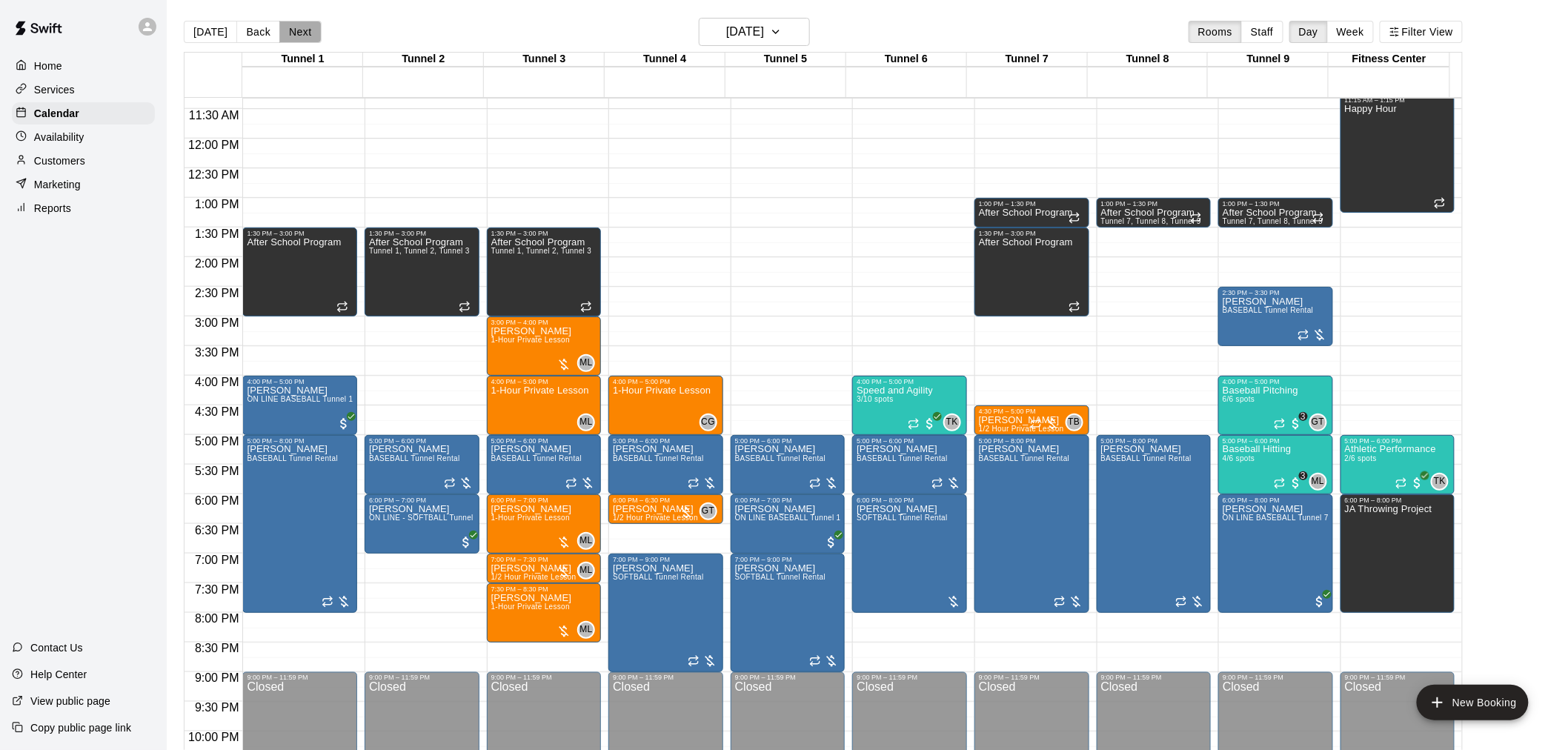
click at [292, 37] on button "Next" at bounding box center [301, 32] width 42 height 23
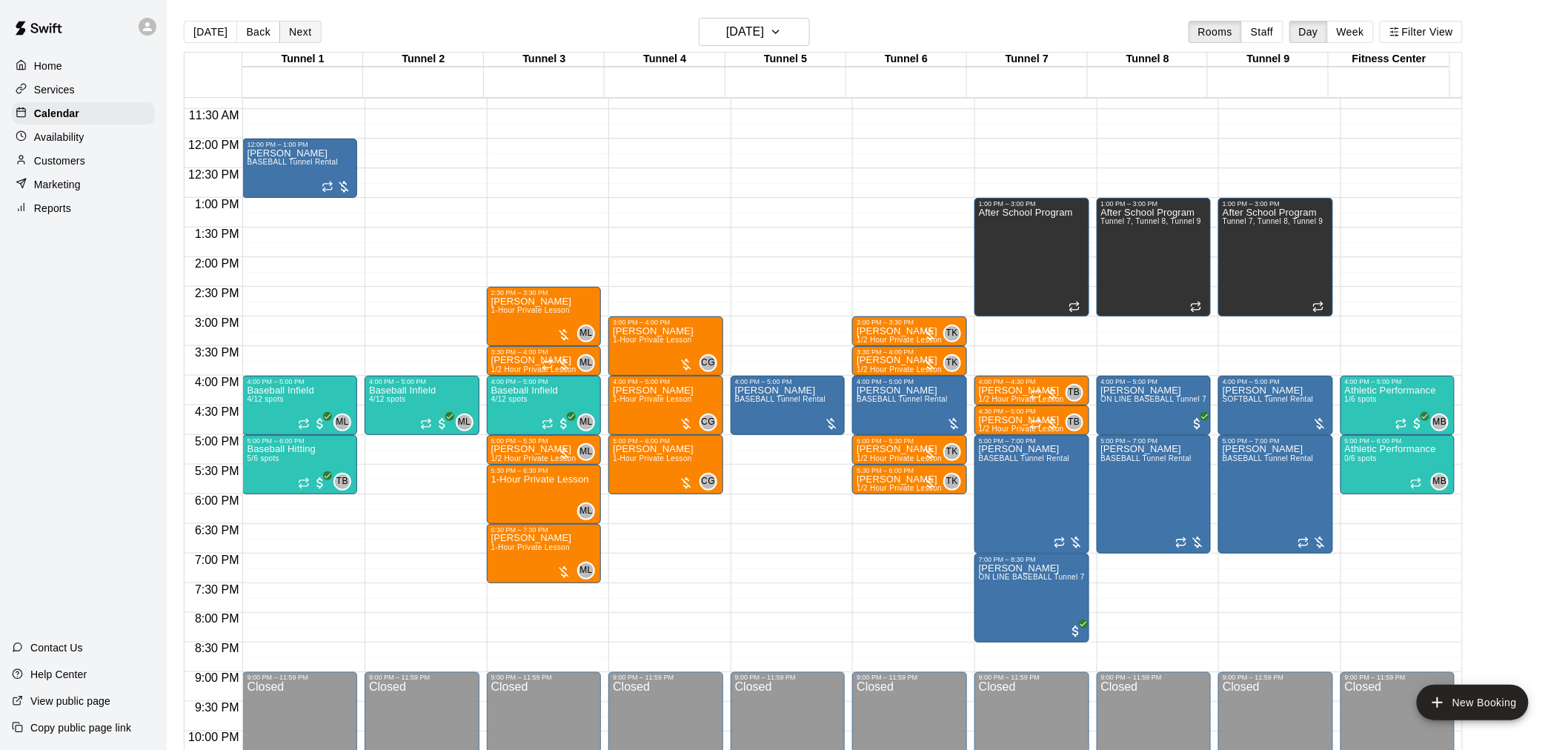
click at [298, 40] on button "Next" at bounding box center [301, 32] width 42 height 23
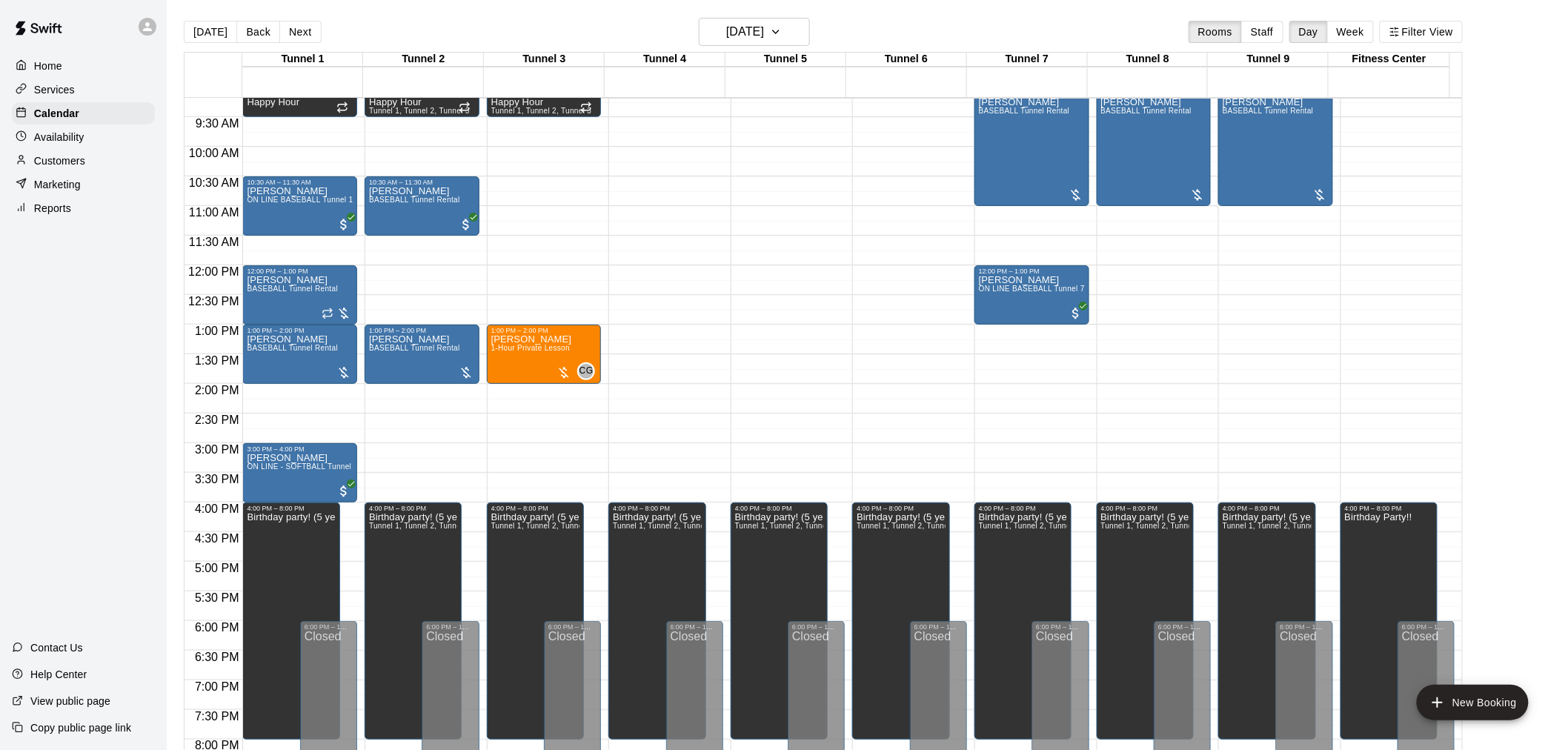
scroll to position [507, 0]
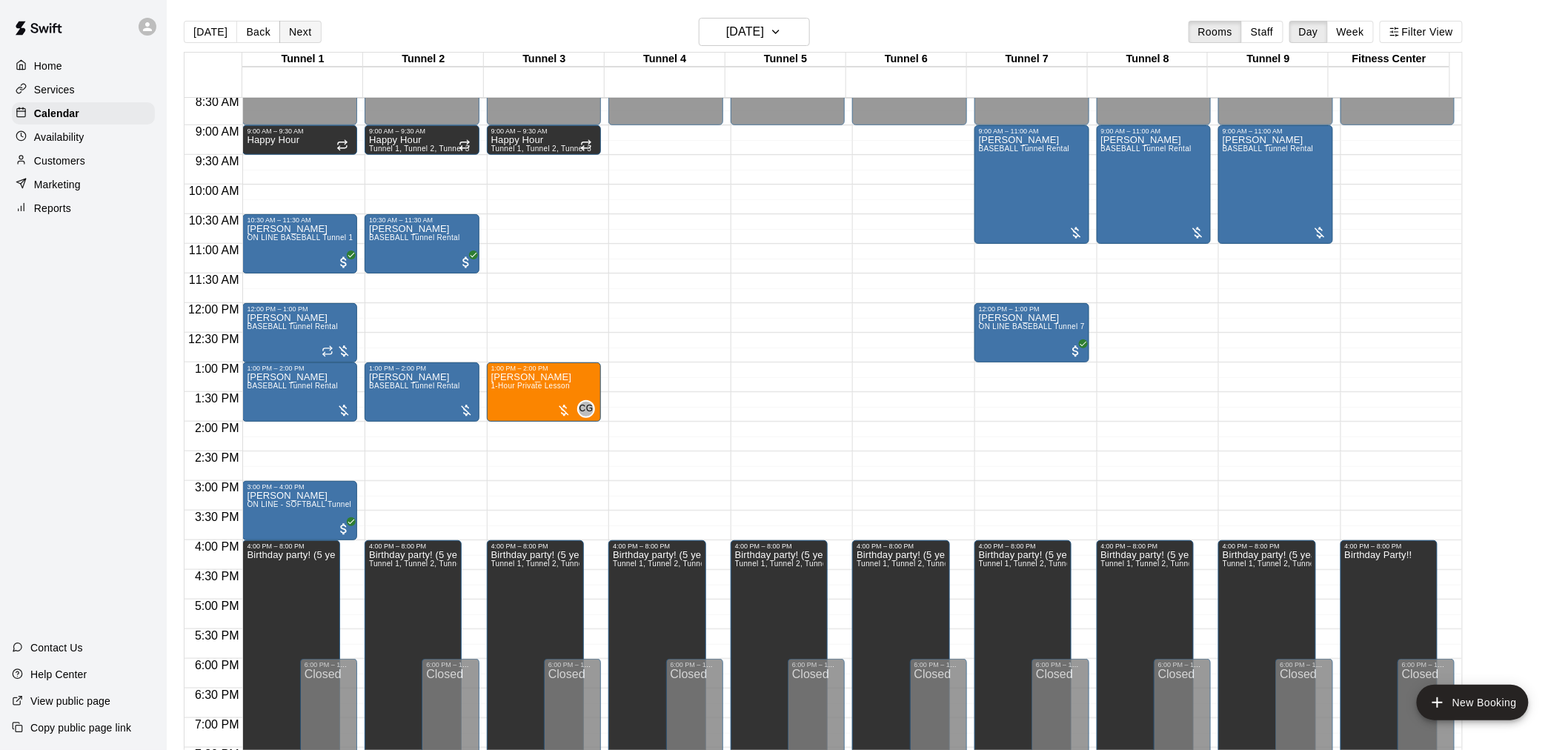
click at [293, 34] on button "Next" at bounding box center [301, 32] width 42 height 23
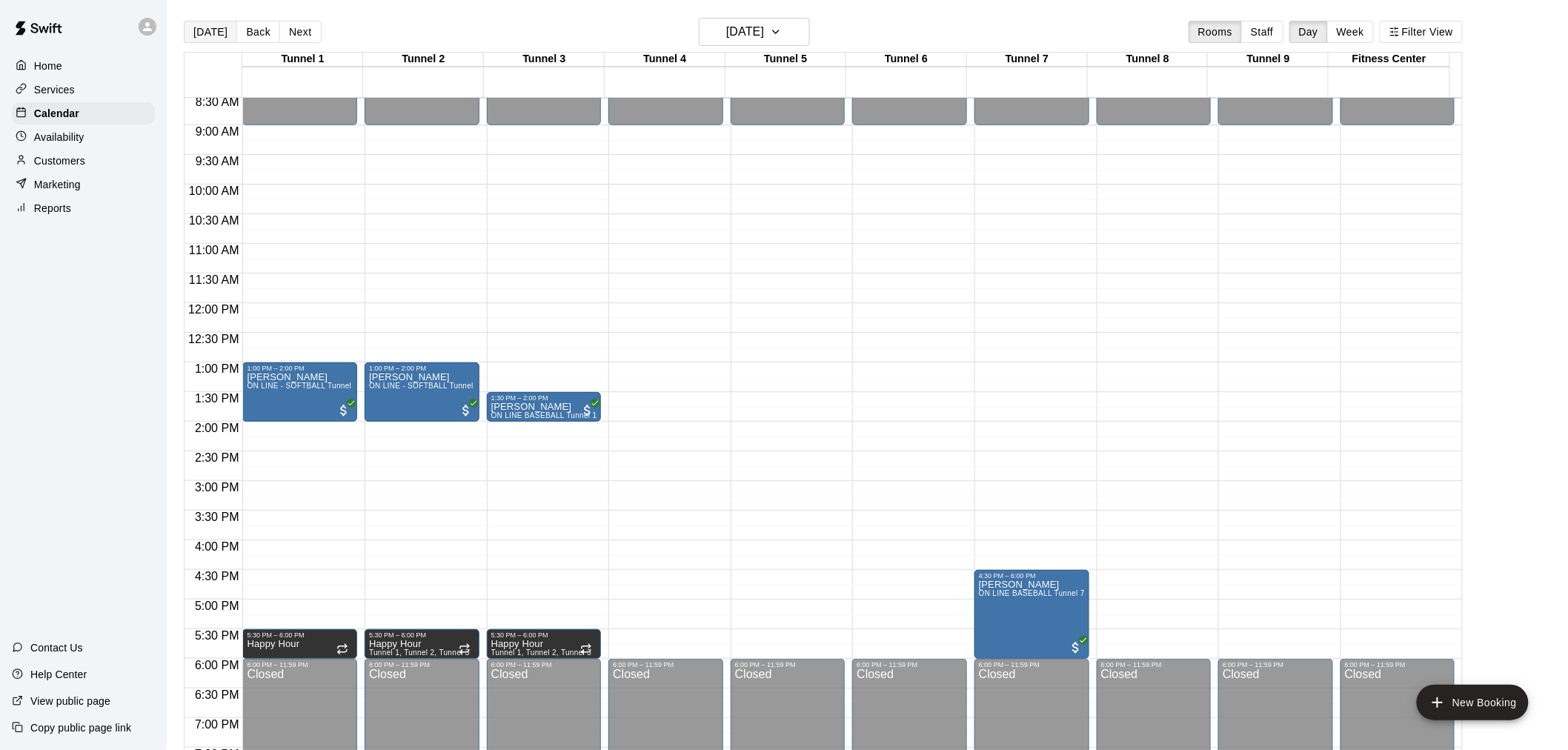
click at [212, 35] on button "[DATE]" at bounding box center [210, 32] width 53 height 23
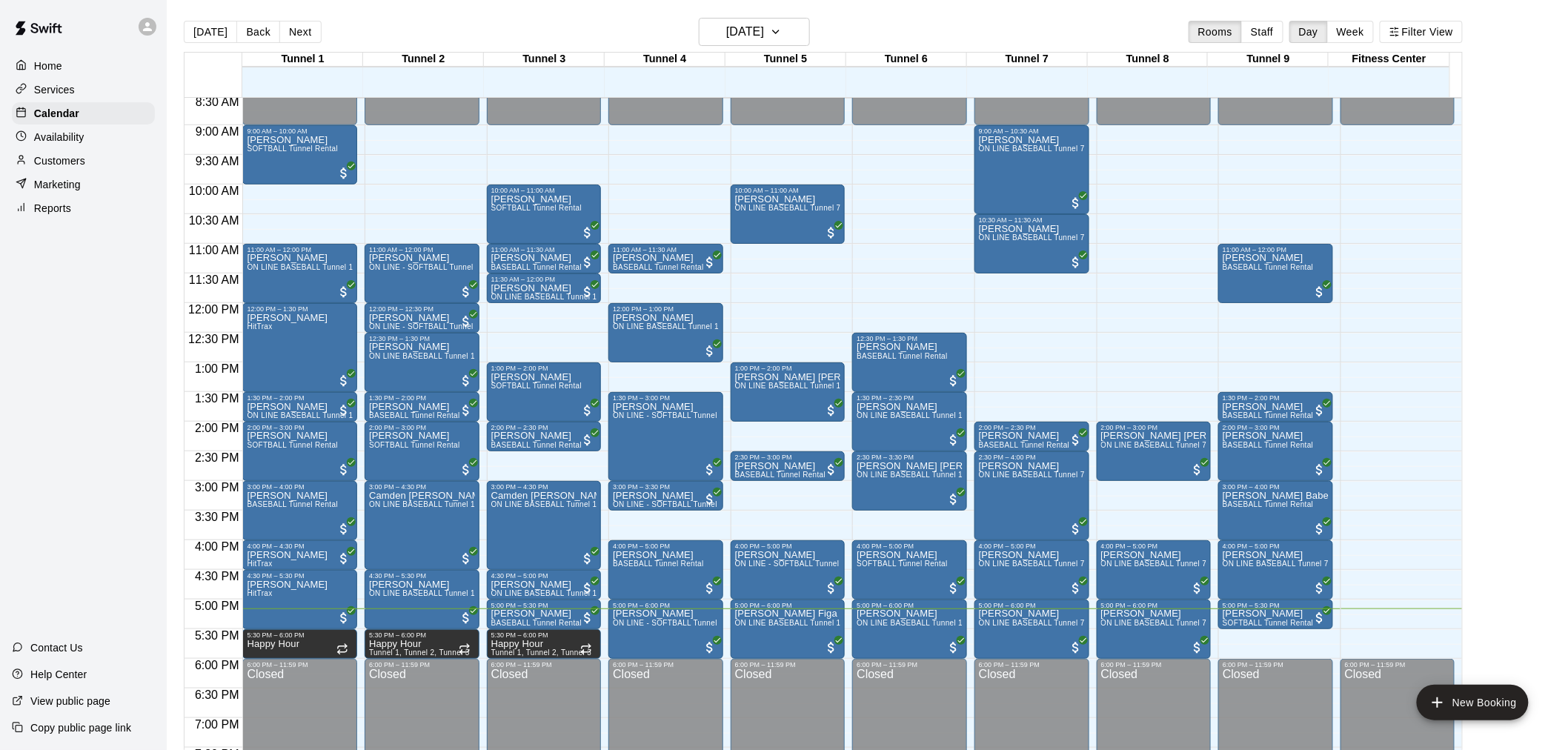
drag, startPoint x: 210, startPoint y: 30, endPoint x: 121, endPoint y: 334, distance: 316.8
click at [121, 334] on div "Home Services Calendar Availability Customers Marketing Reports Contact Us Help…" at bounding box center [83, 375] width 166 height 750
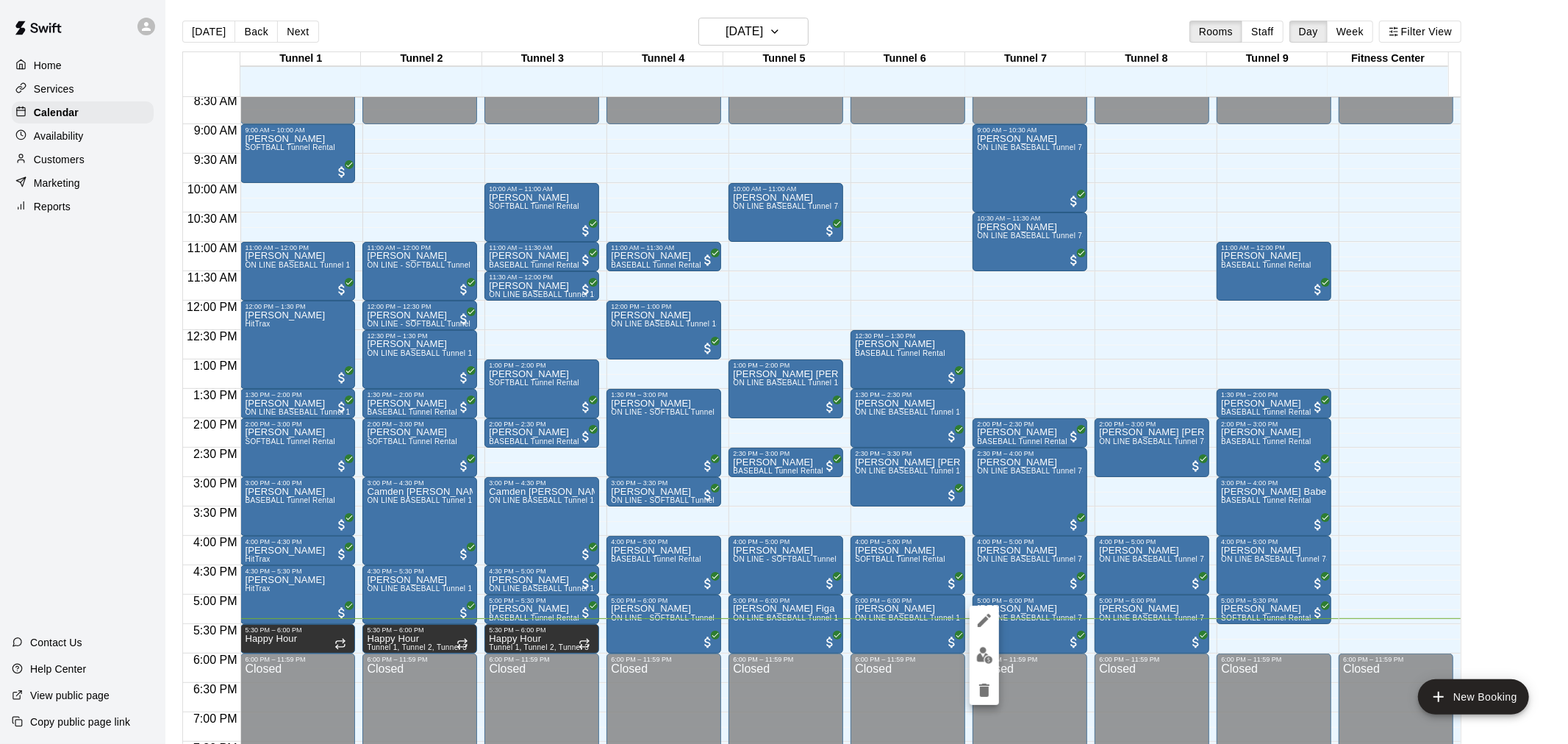
click at [987, 658] on img "edit" at bounding box center [985, 656] width 17 height 17
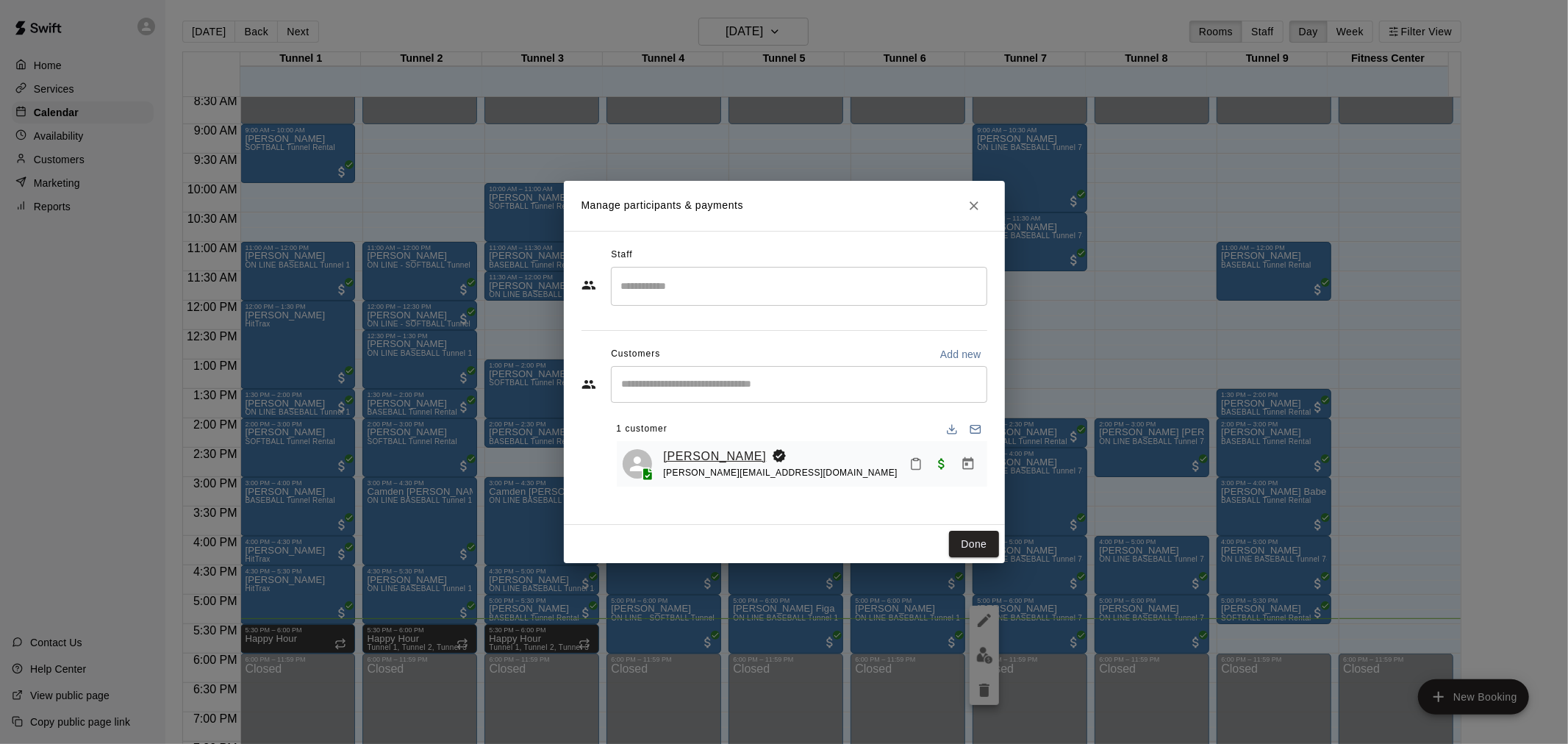
click at [670, 457] on link "[PERSON_NAME]" at bounding box center [716, 457] width 103 height 19
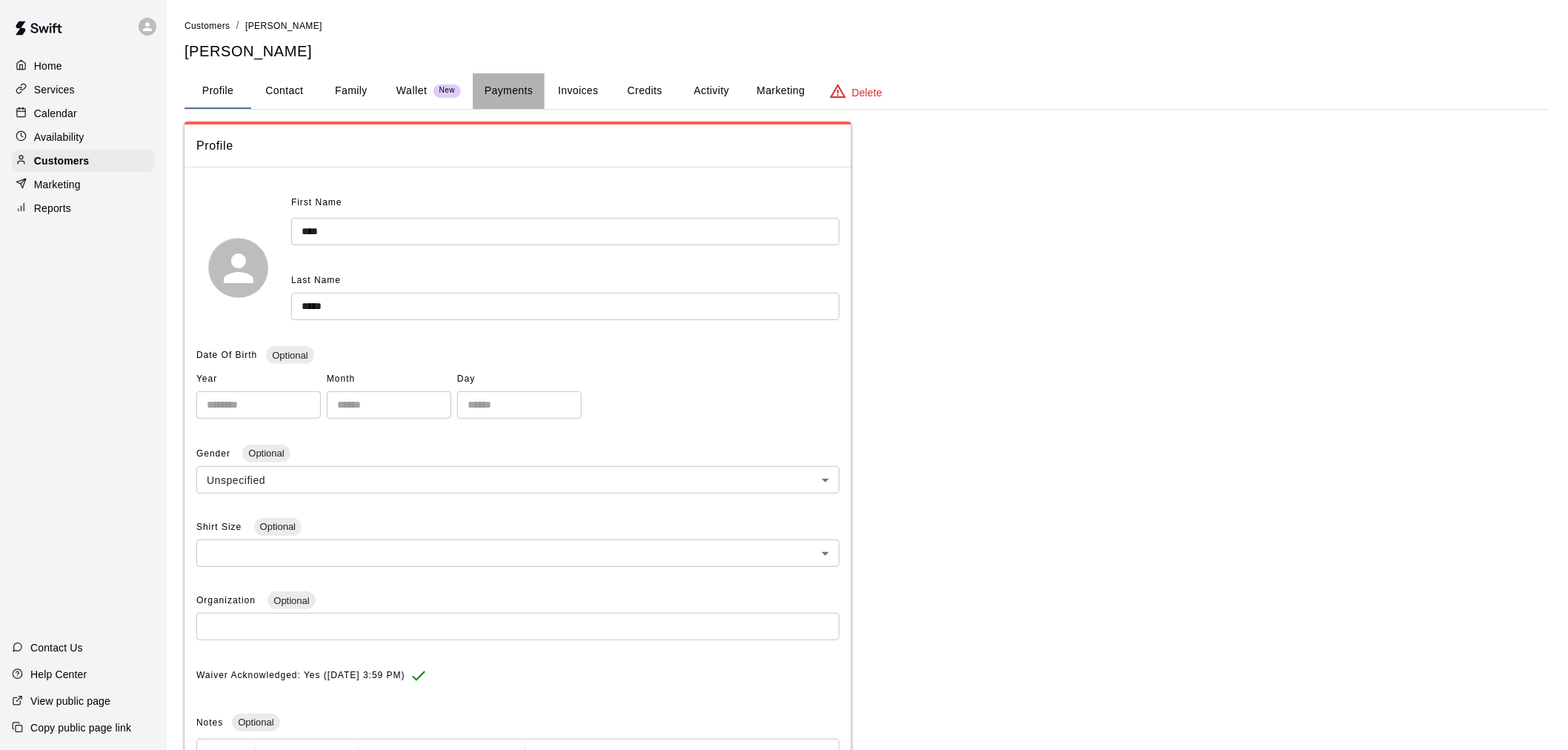
click at [515, 106] on button "Payments" at bounding box center [508, 92] width 72 height 36
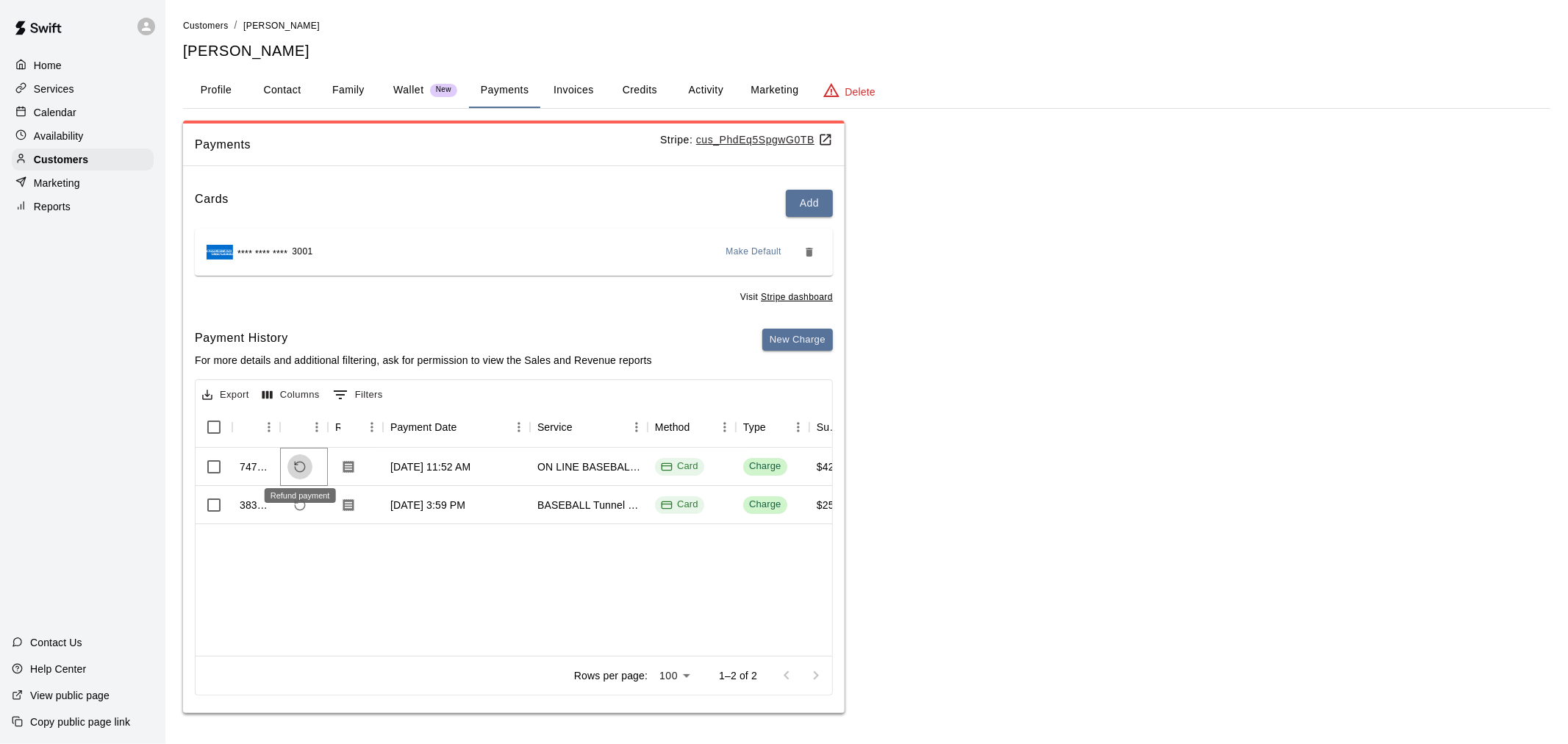
click at [303, 475] on button "Refund payment" at bounding box center [300, 467] width 25 height 25
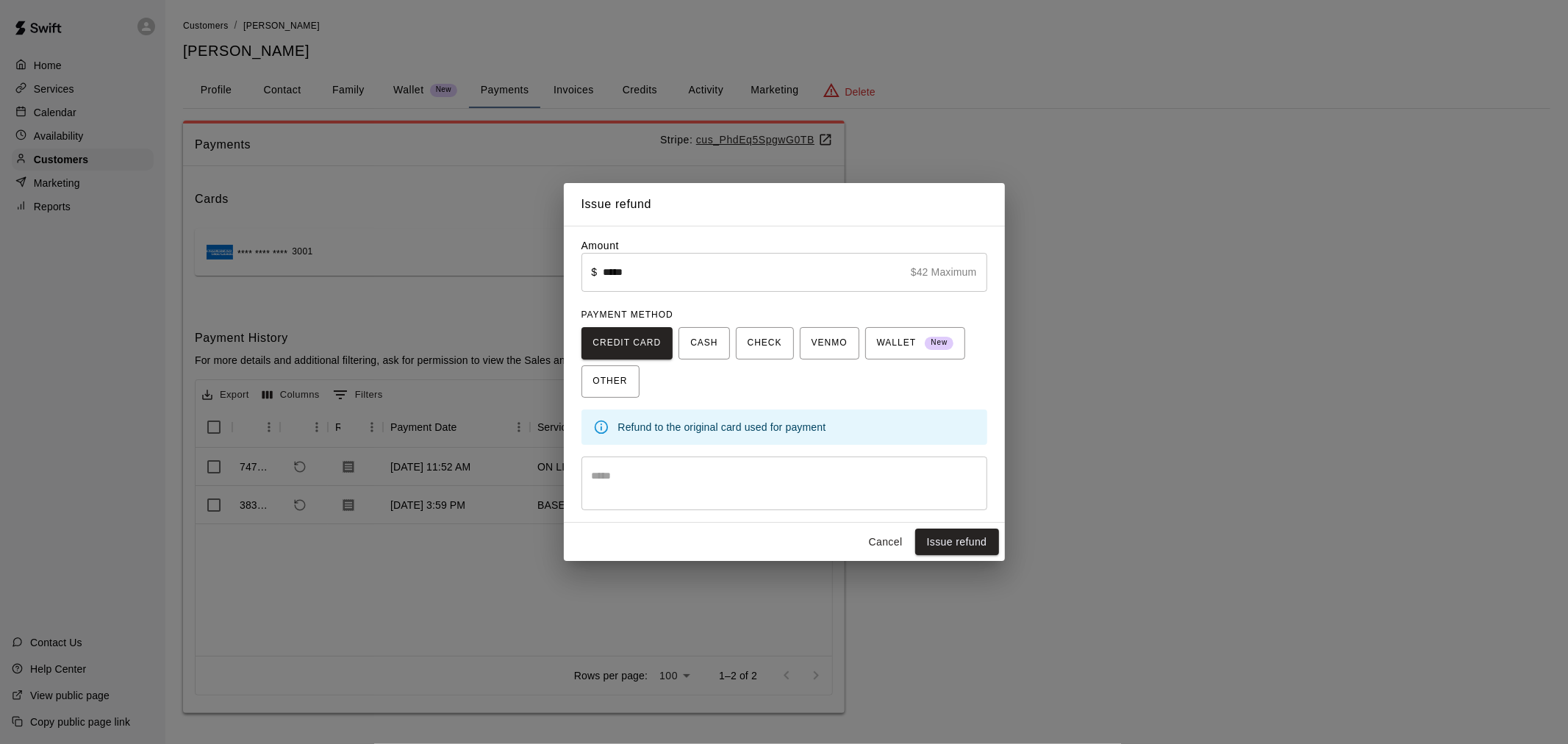
click at [710, 276] on input "*****" at bounding box center [753, 273] width 301 height 39
type input "*"
type input "*****"
click at [976, 538] on button "Issue refund" at bounding box center [957, 542] width 83 height 27
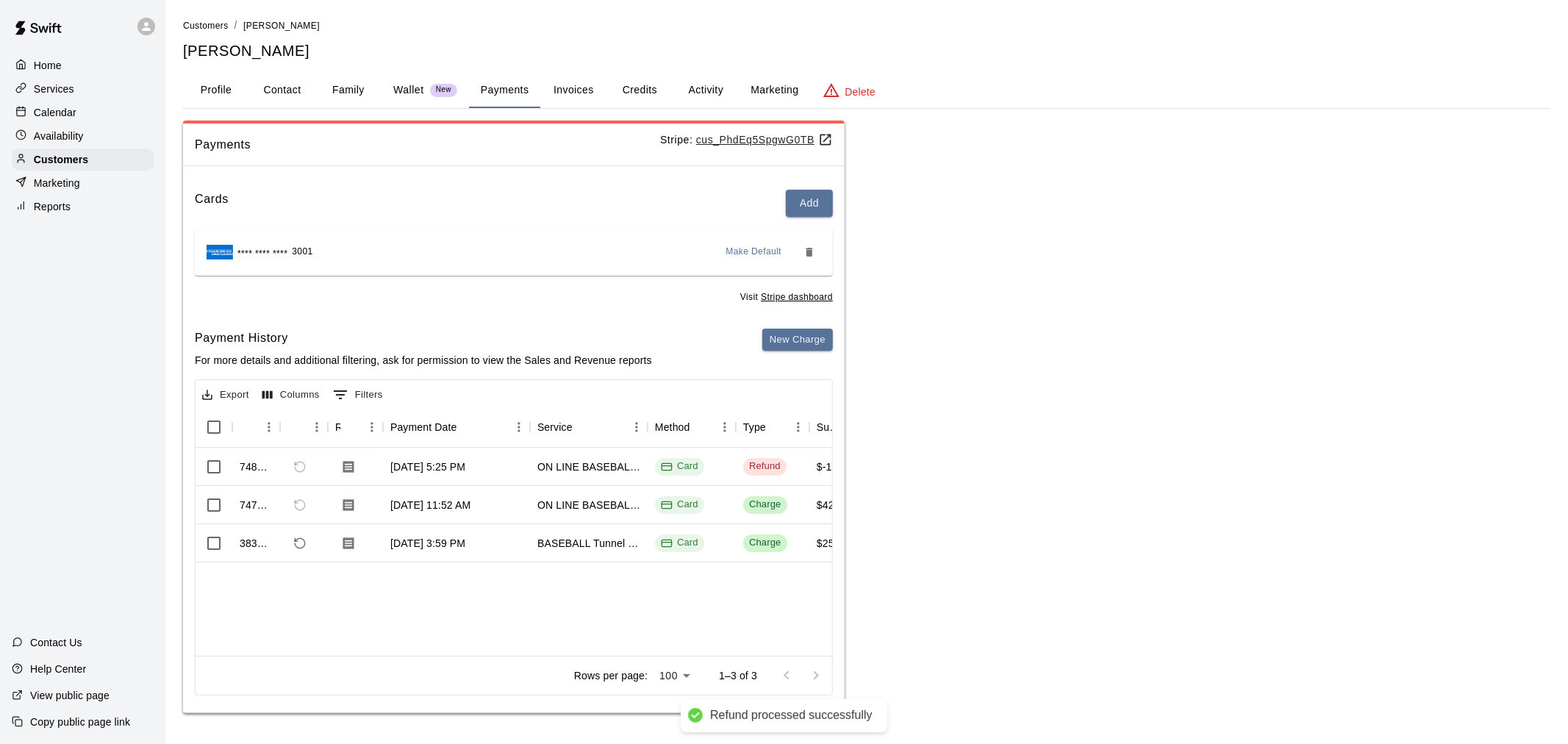
click at [84, 105] on div "Calendar" at bounding box center [83, 113] width 142 height 23
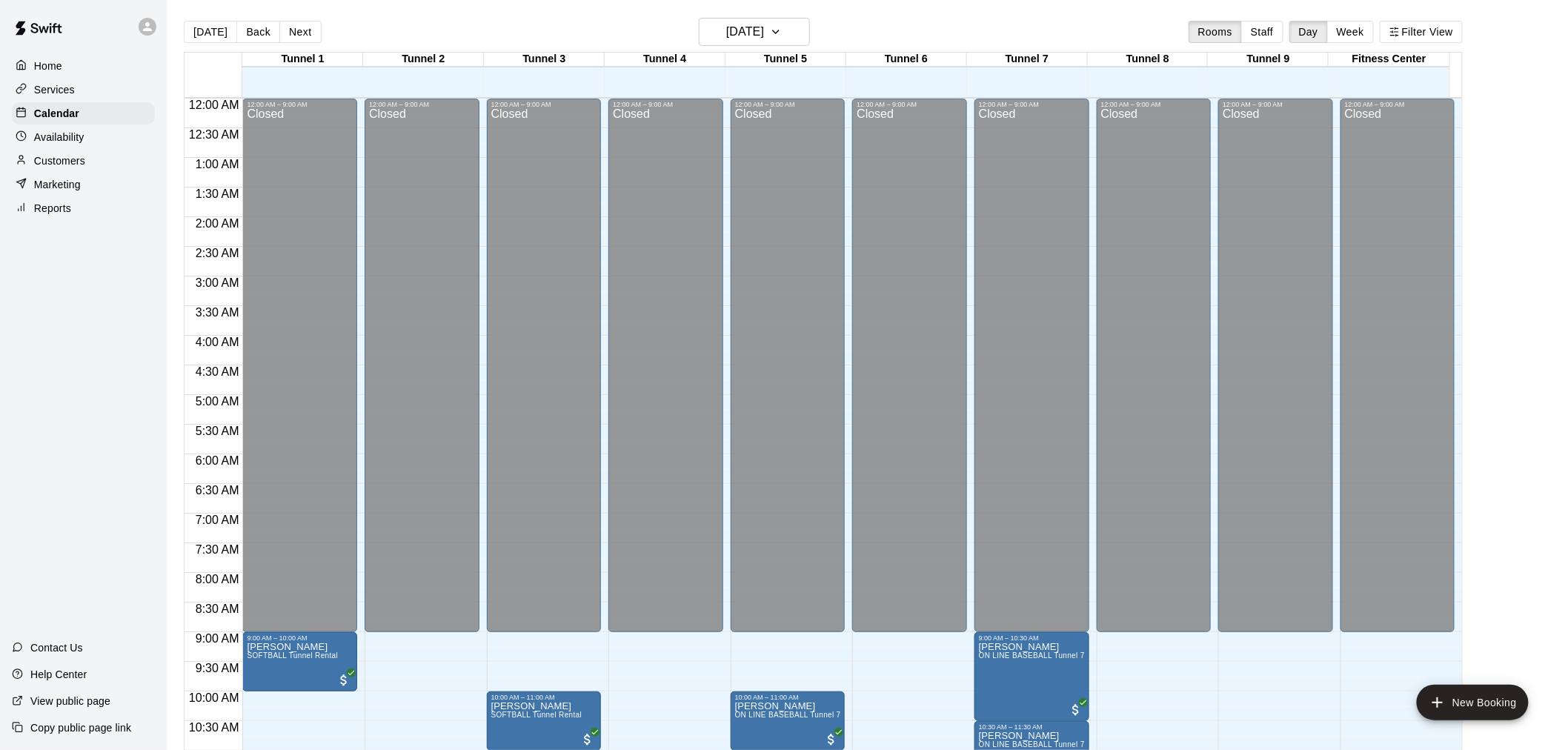
scroll to position [709, 0]
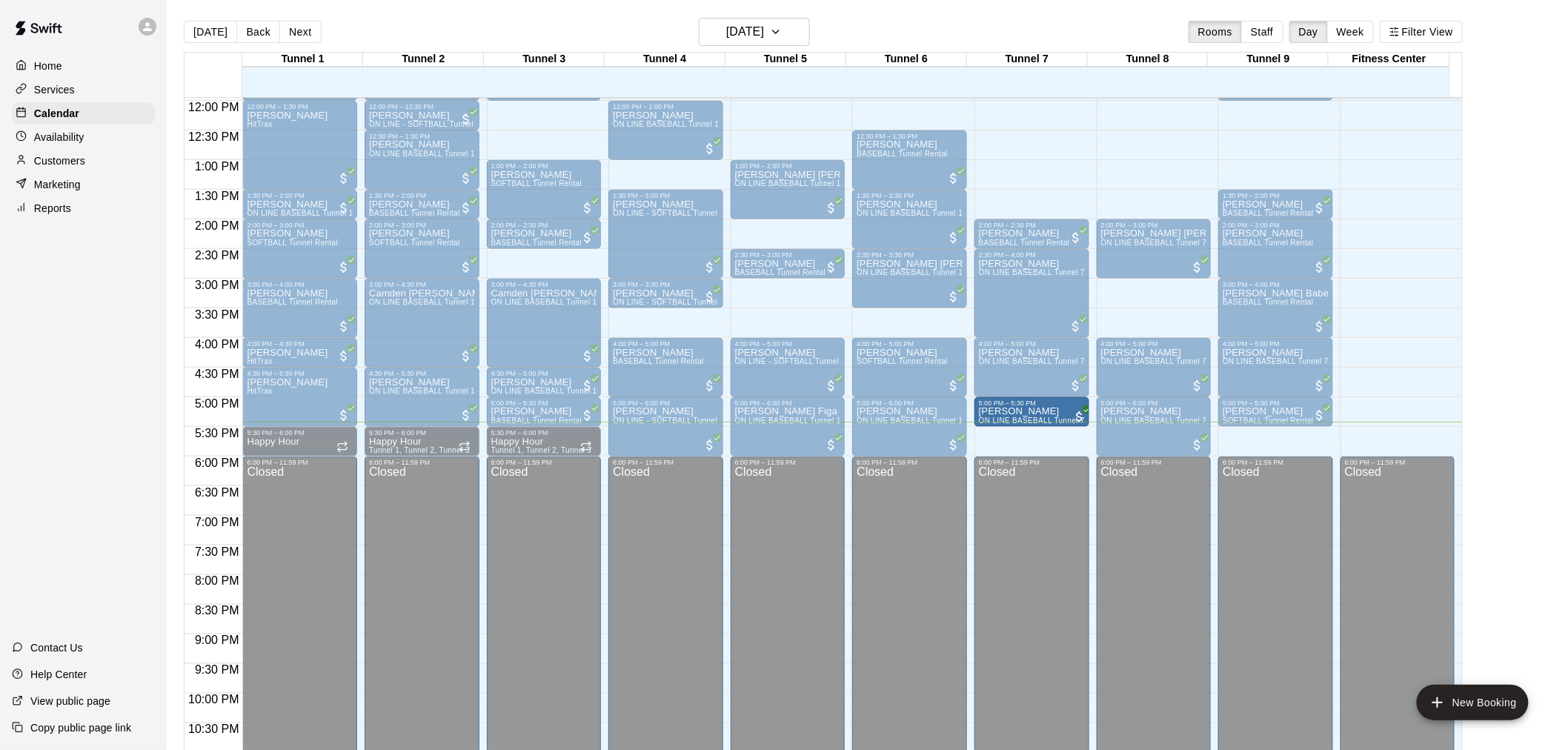
drag, startPoint x: 1032, startPoint y: 454, endPoint x: 1035, endPoint y: 434, distance: 20.2
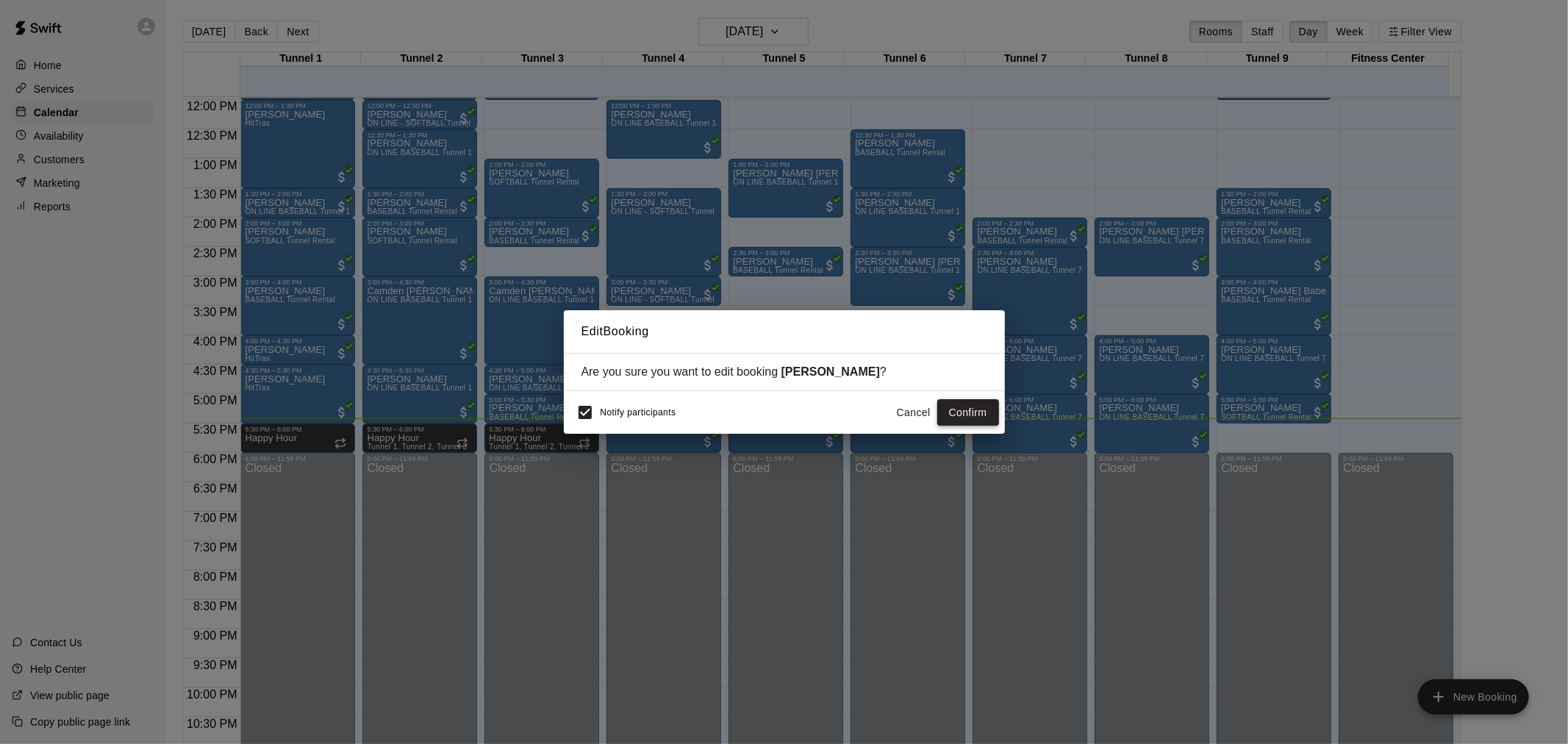
click at [989, 416] on button "Confirm" at bounding box center [969, 413] width 62 height 27
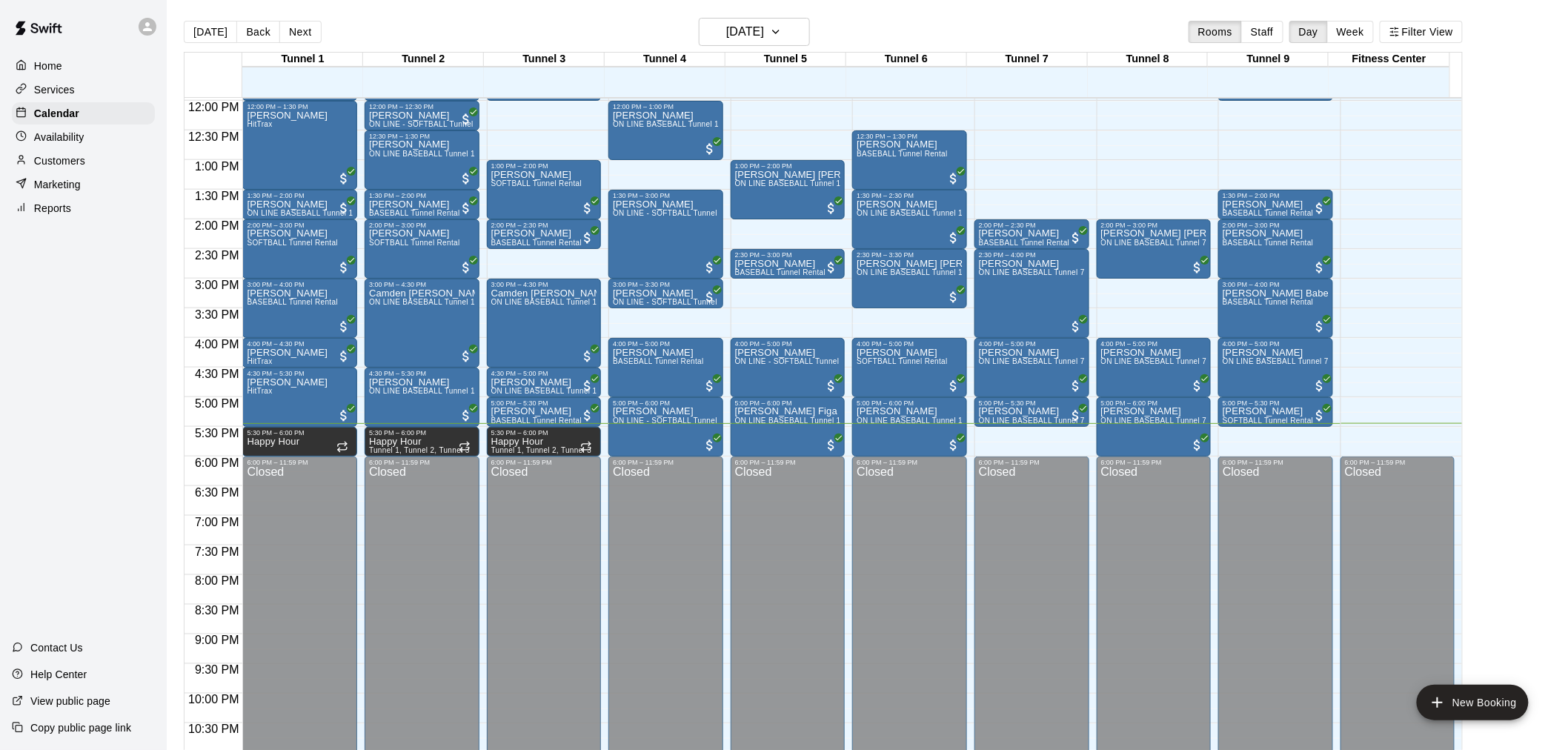
click at [122, 189] on div "Marketing" at bounding box center [83, 184] width 143 height 23
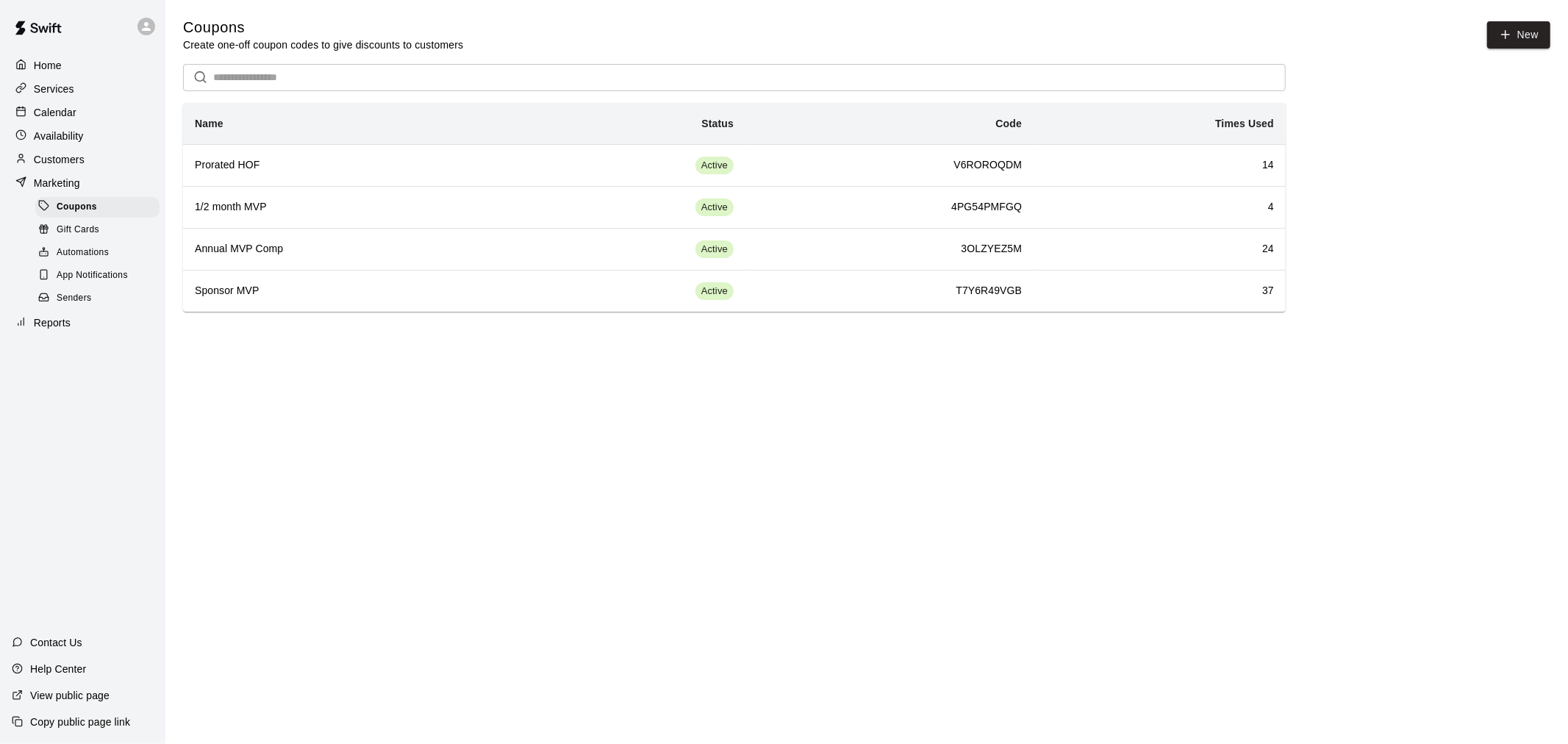
click at [108, 329] on div "Reports" at bounding box center [83, 323] width 142 height 23
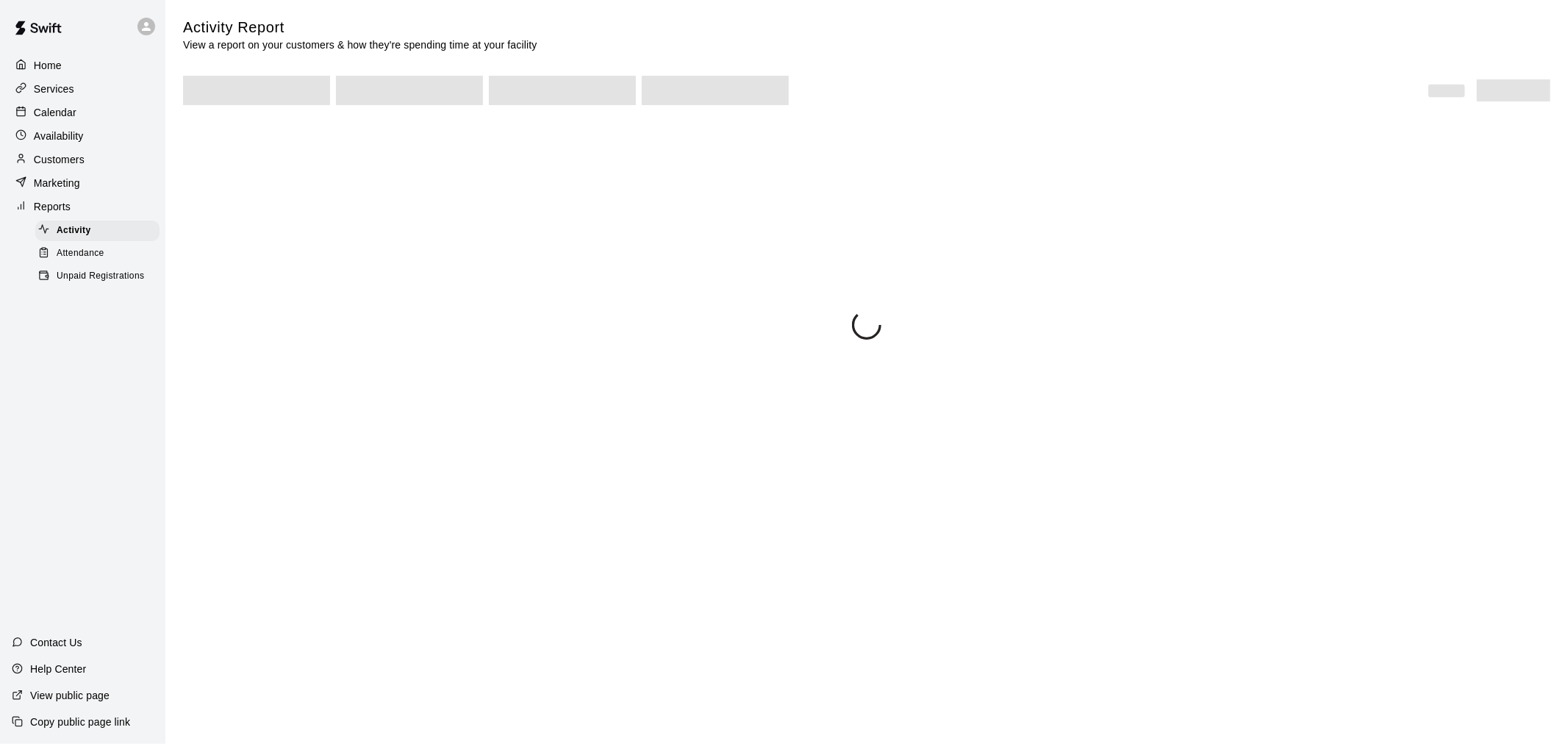
click at [101, 280] on link "Unpaid Registrations" at bounding box center [100, 277] width 130 height 23
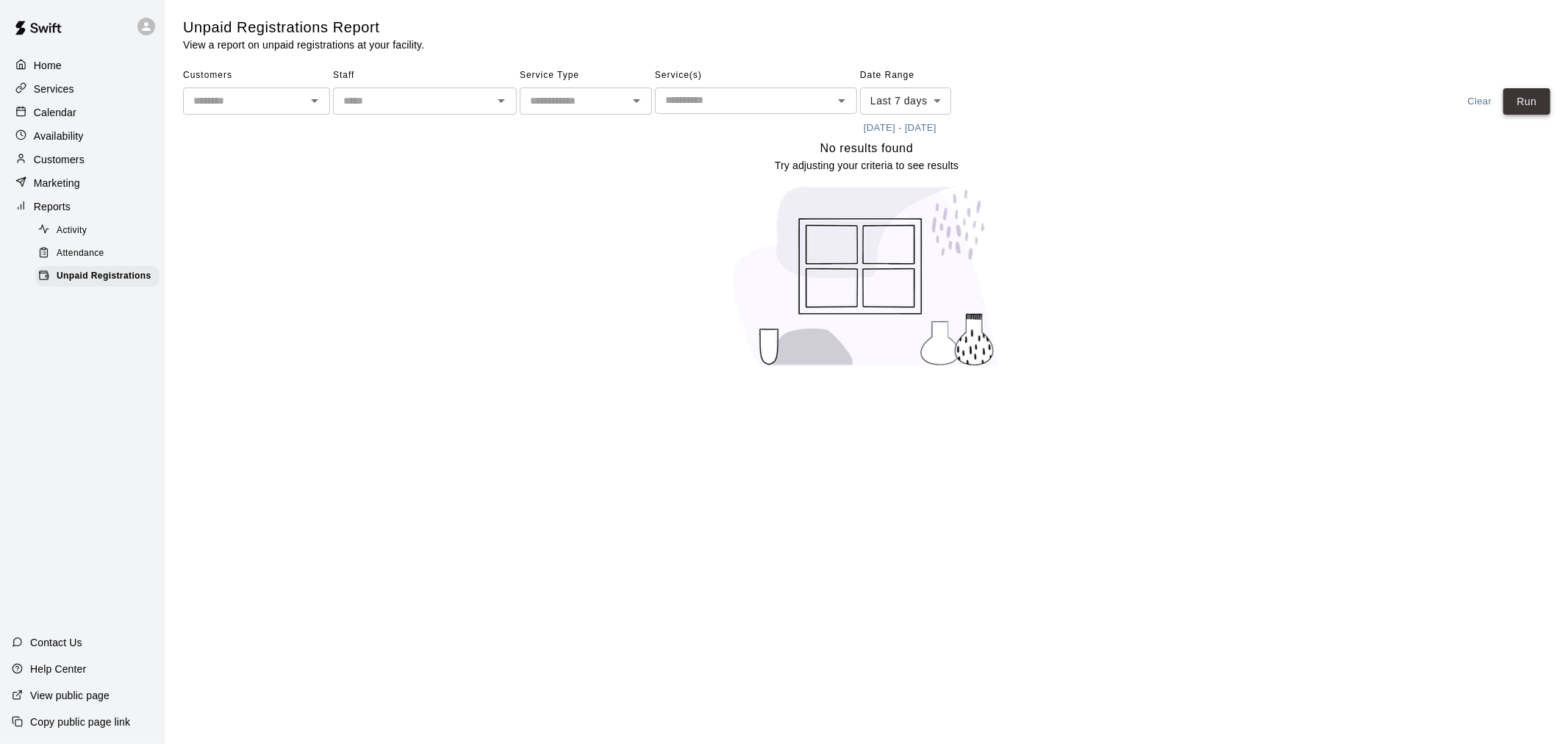
click at [1537, 97] on button "Run" at bounding box center [1527, 101] width 47 height 27
click at [90, 117] on div "Calendar" at bounding box center [83, 113] width 142 height 23
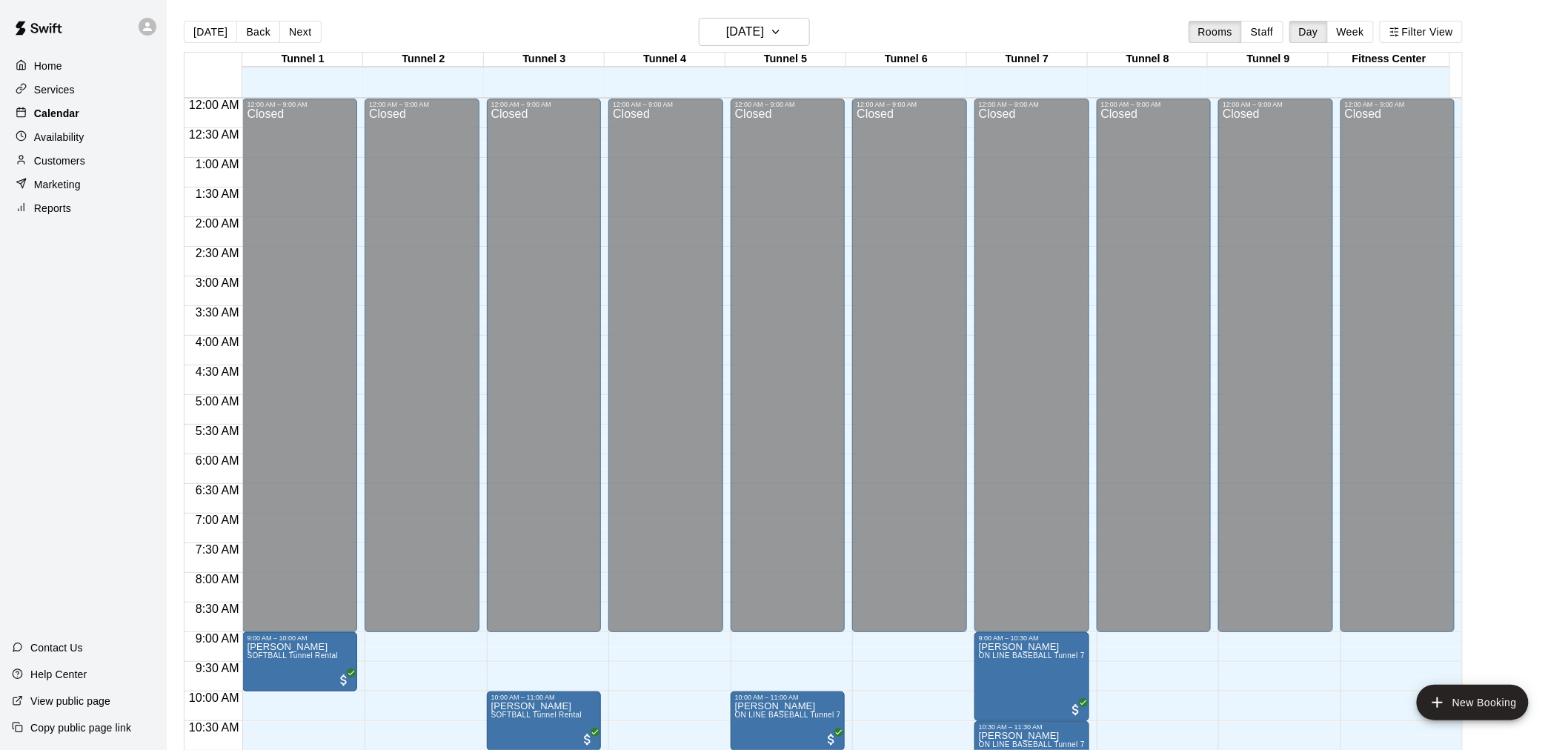
scroll to position [709, 0]
